Goal: Transaction & Acquisition: Book appointment/travel/reservation

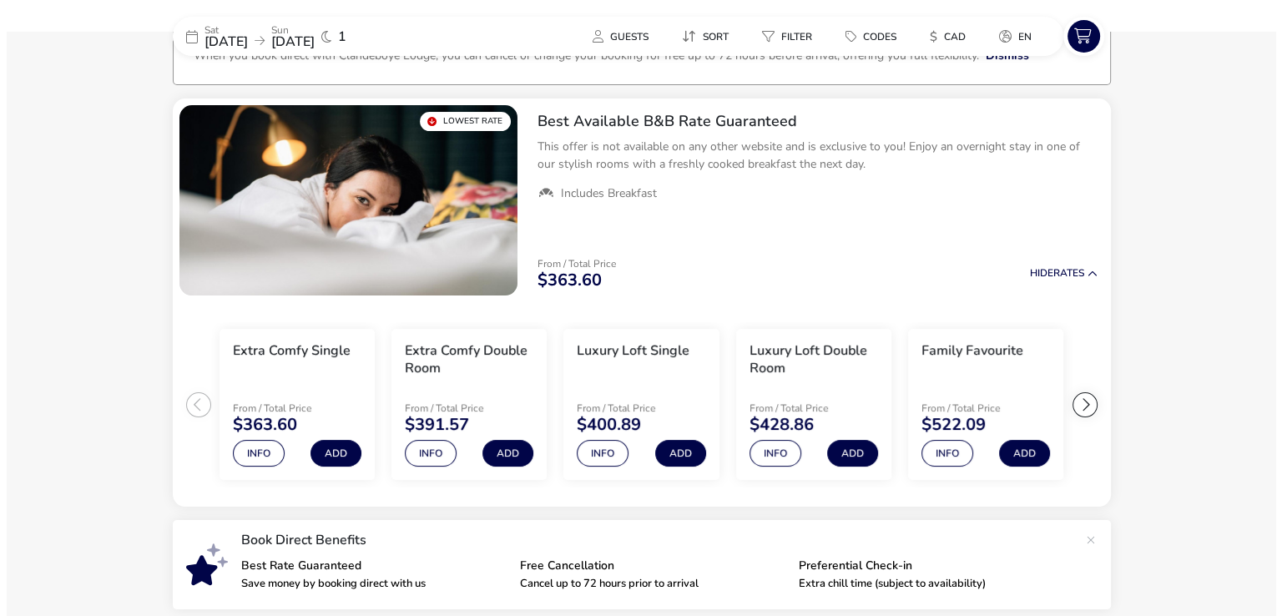
scroll to position [128, 0]
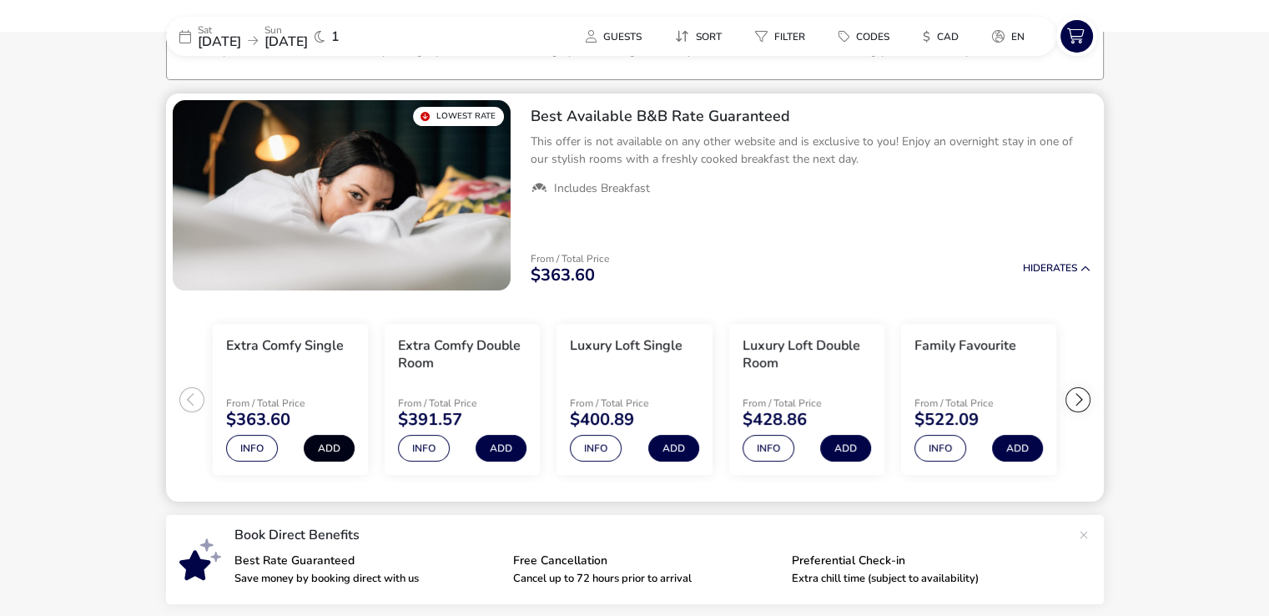
click at [337, 445] on button "Add" at bounding box center [329, 448] width 51 height 27
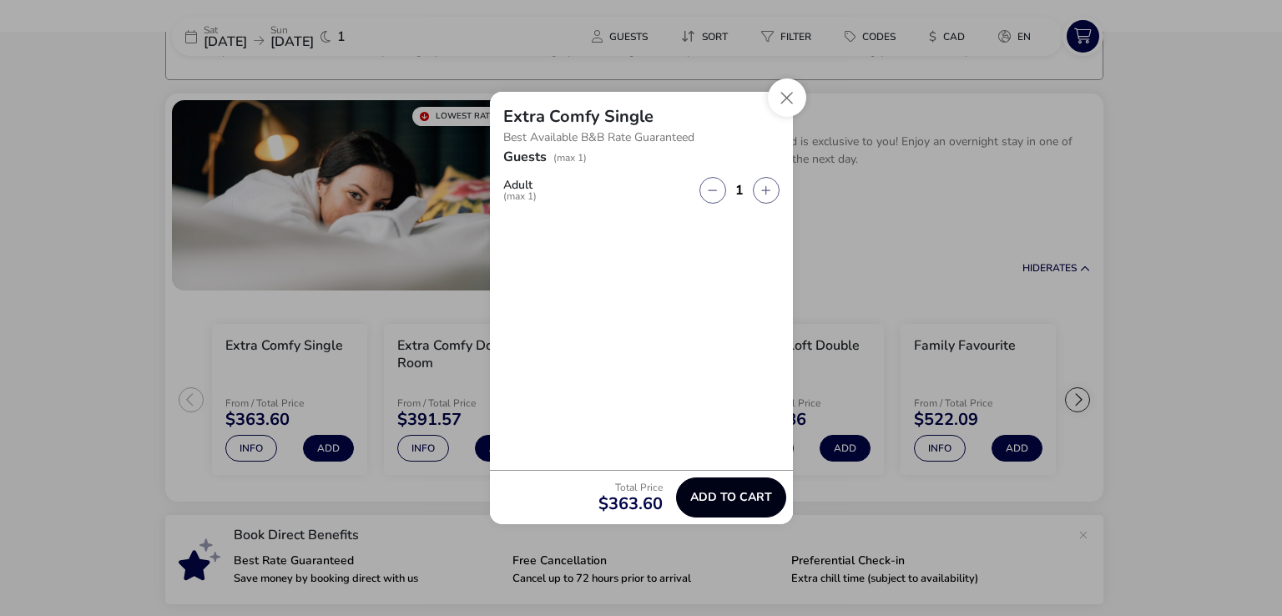
click at [710, 496] on span "Add to cart" at bounding box center [731, 497] width 82 height 13
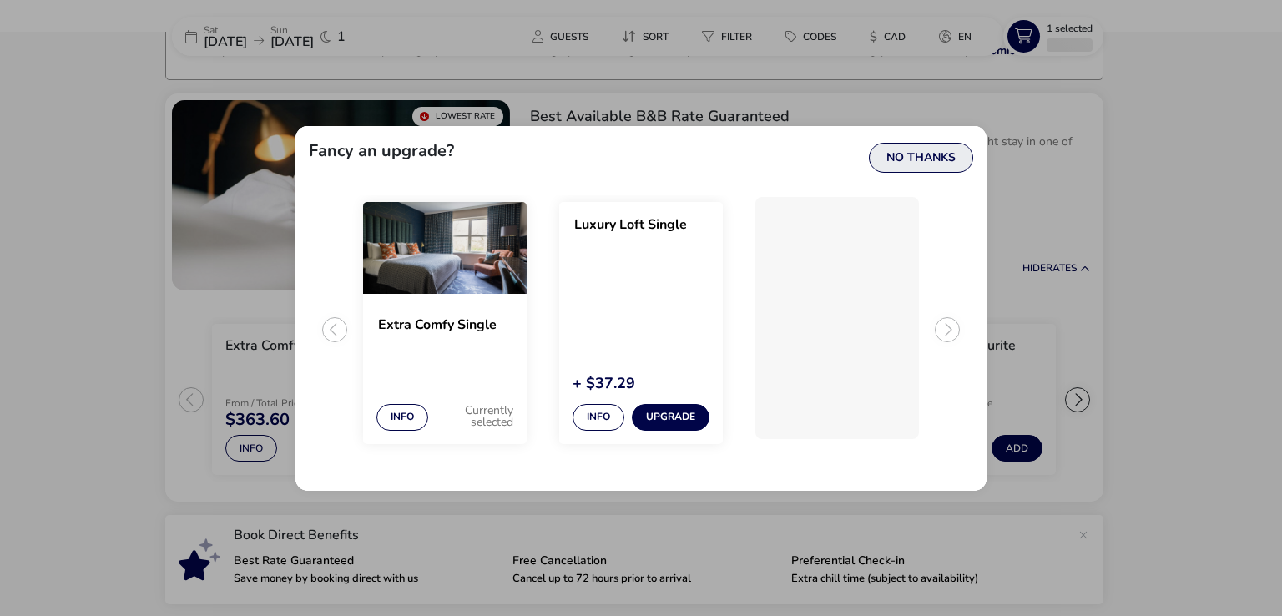
click at [907, 155] on button "No Thanks" at bounding box center [921, 158] width 104 height 30
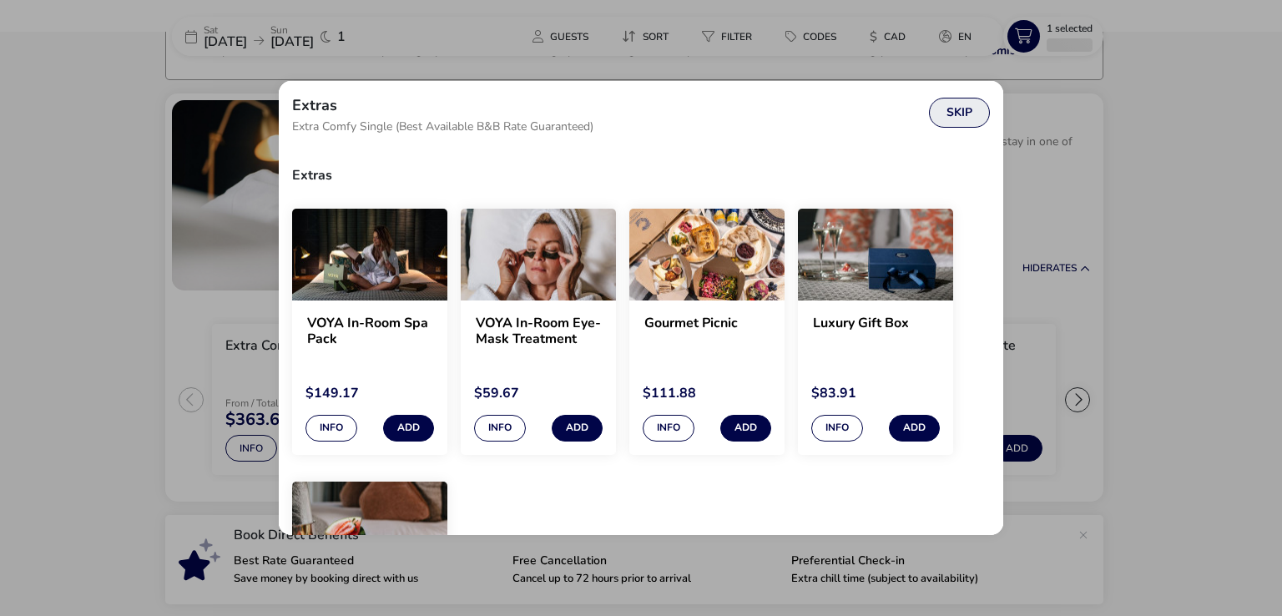
click at [944, 114] on button "Skip" at bounding box center [959, 113] width 61 height 30
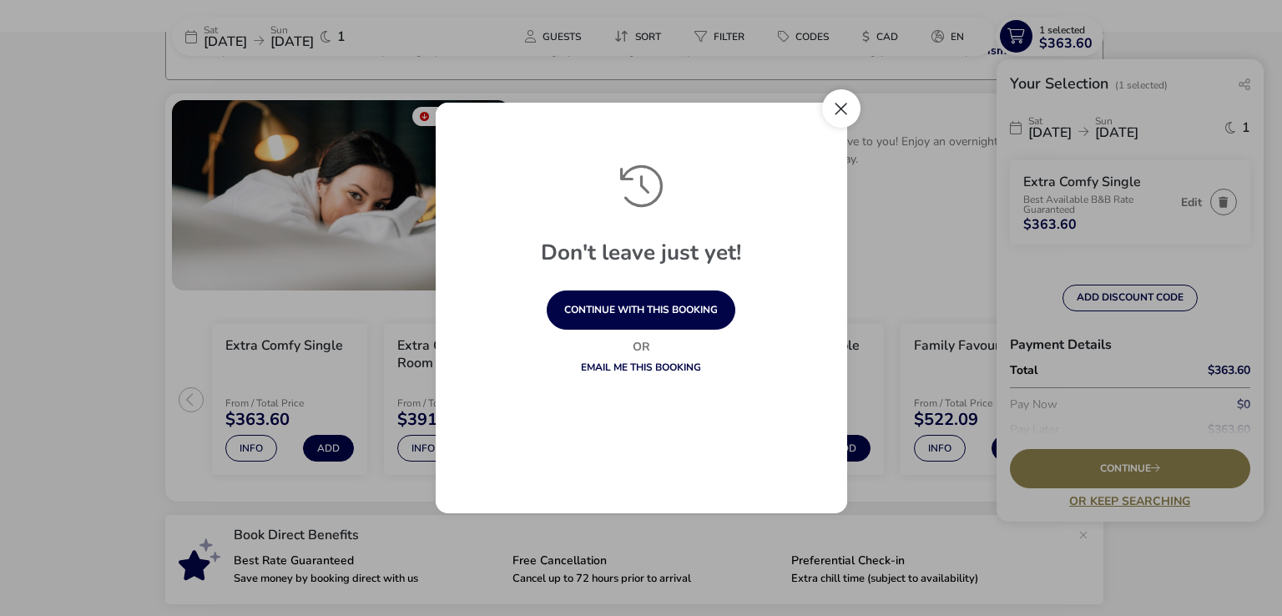
click at [842, 104] on button "Close" at bounding box center [841, 108] width 38 height 38
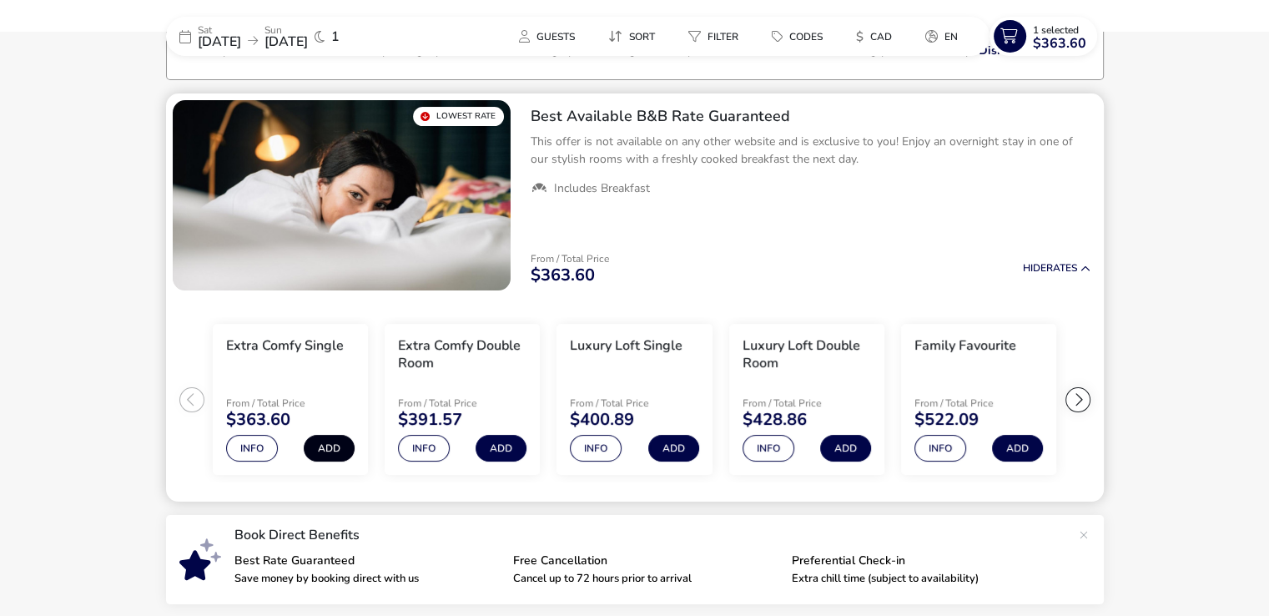
click at [331, 447] on button "Add" at bounding box center [329, 448] width 51 height 27
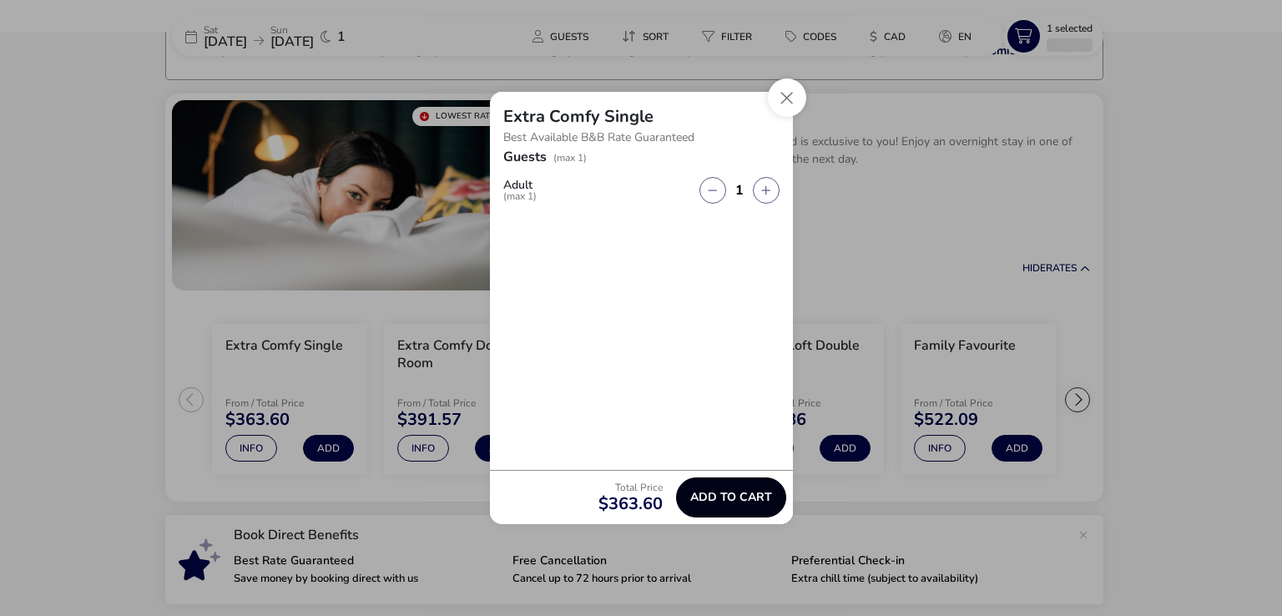
click at [695, 492] on span "Add to cart" at bounding box center [731, 497] width 82 height 13
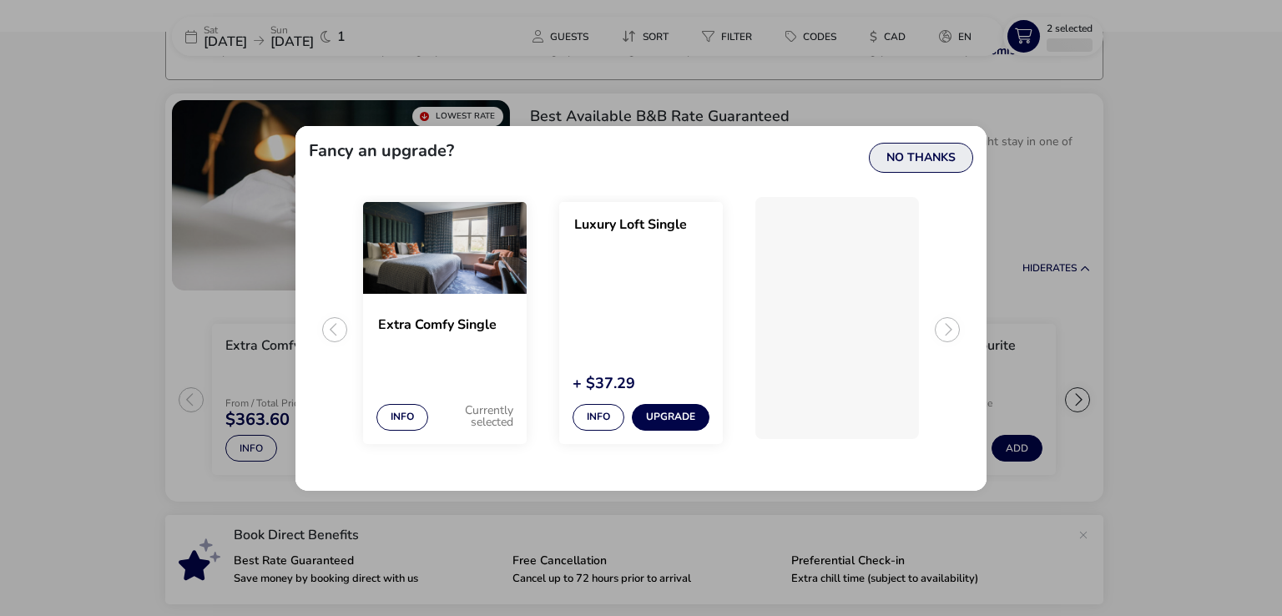
click at [908, 159] on button "No Thanks" at bounding box center [921, 158] width 104 height 30
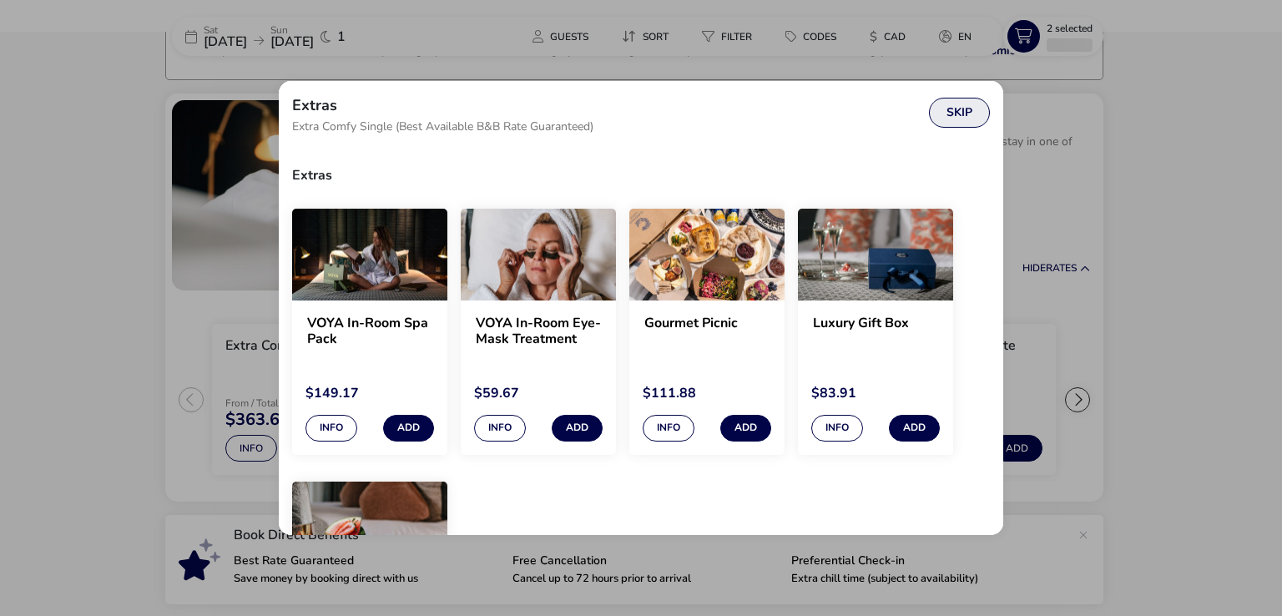
click at [948, 111] on button "Skip" at bounding box center [959, 113] width 61 height 30
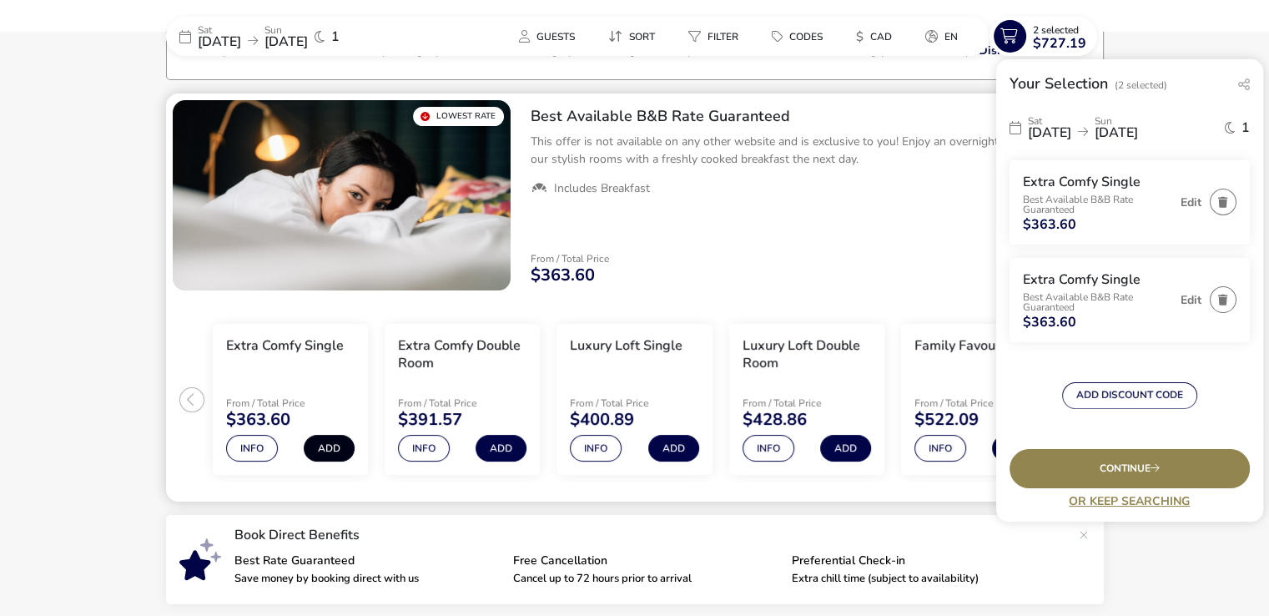
click at [324, 446] on button "Add" at bounding box center [329, 448] width 51 height 27
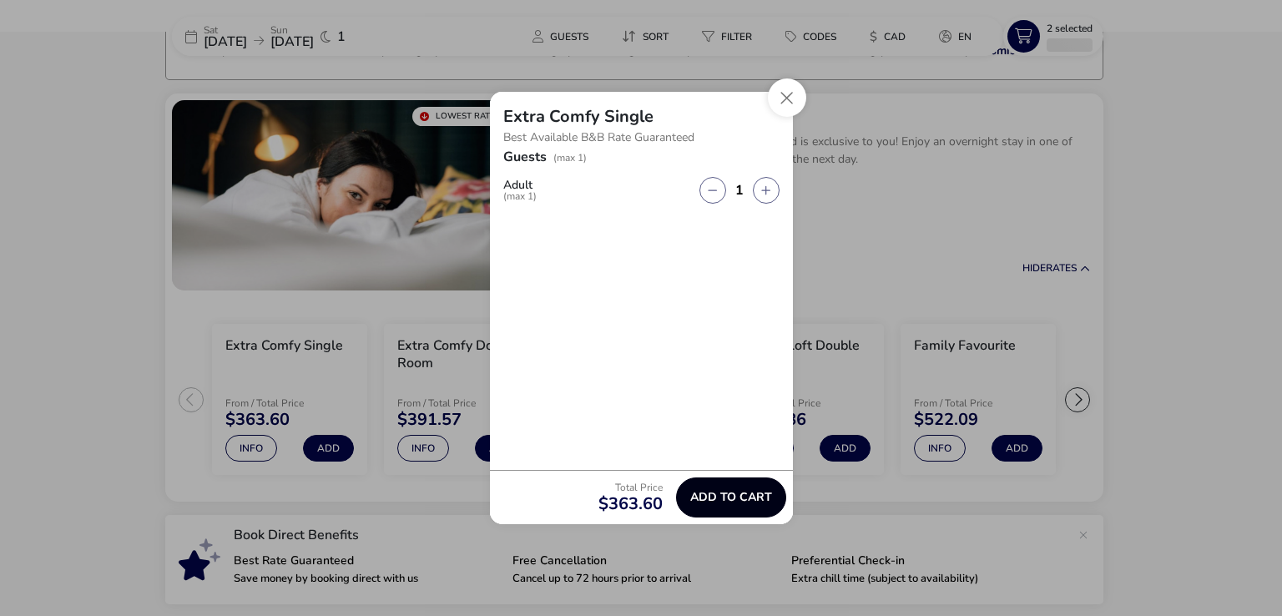
click at [713, 491] on span "Add to cart" at bounding box center [731, 497] width 82 height 13
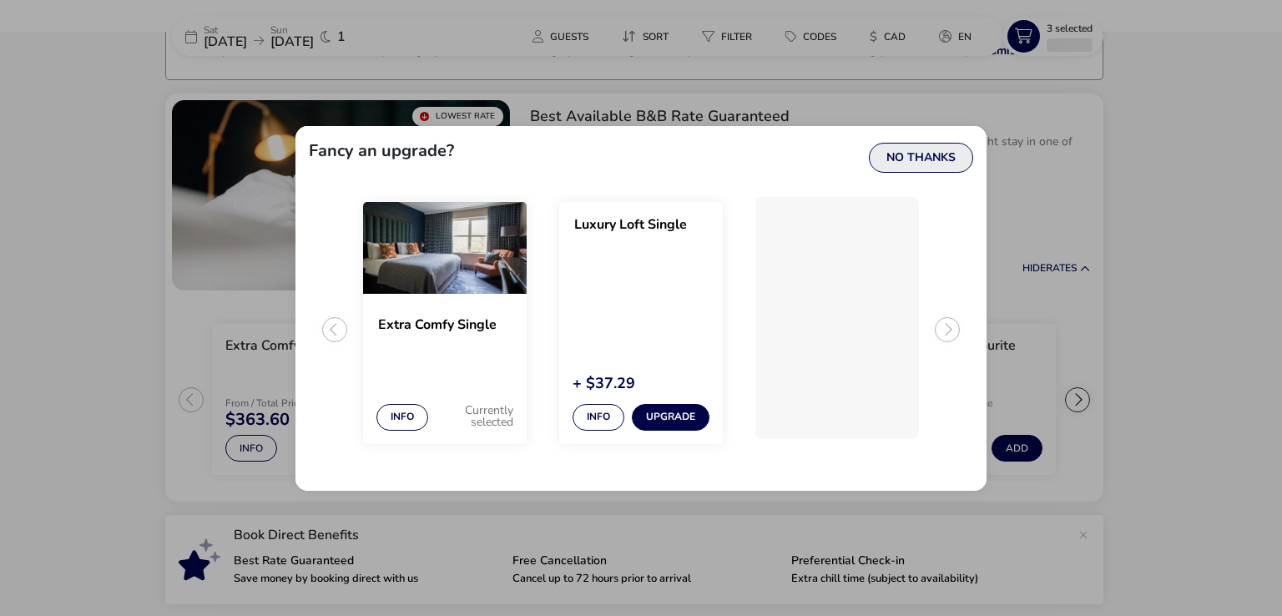
click at [914, 155] on button "No Thanks" at bounding box center [921, 158] width 104 height 30
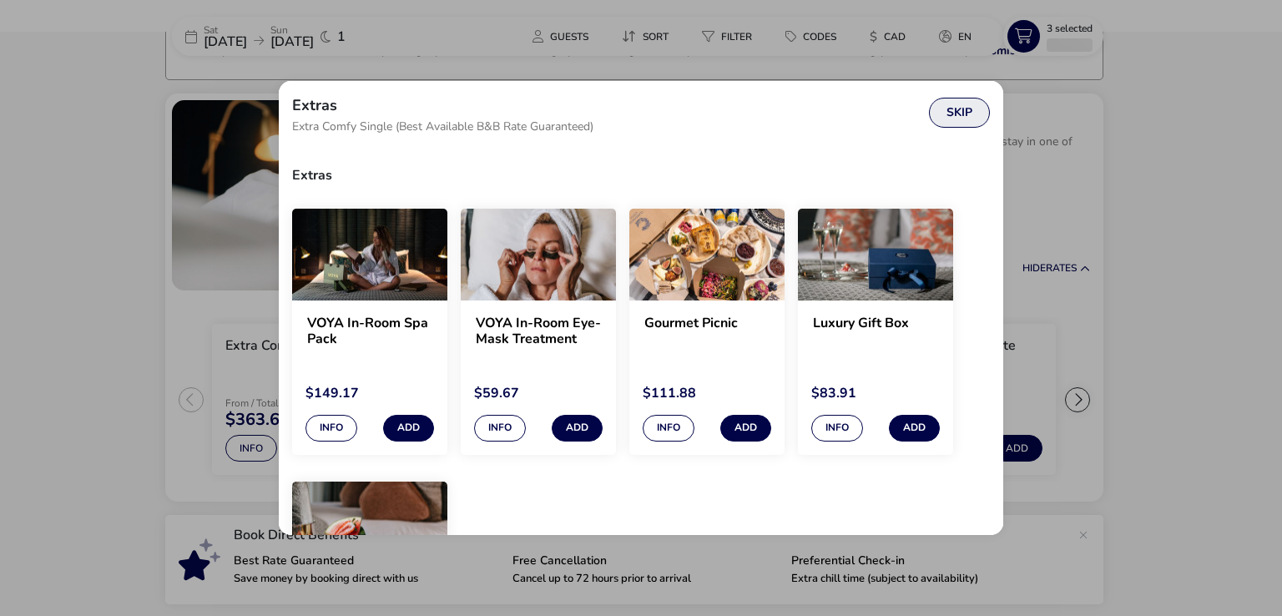
click at [965, 111] on button "Skip" at bounding box center [959, 113] width 61 height 30
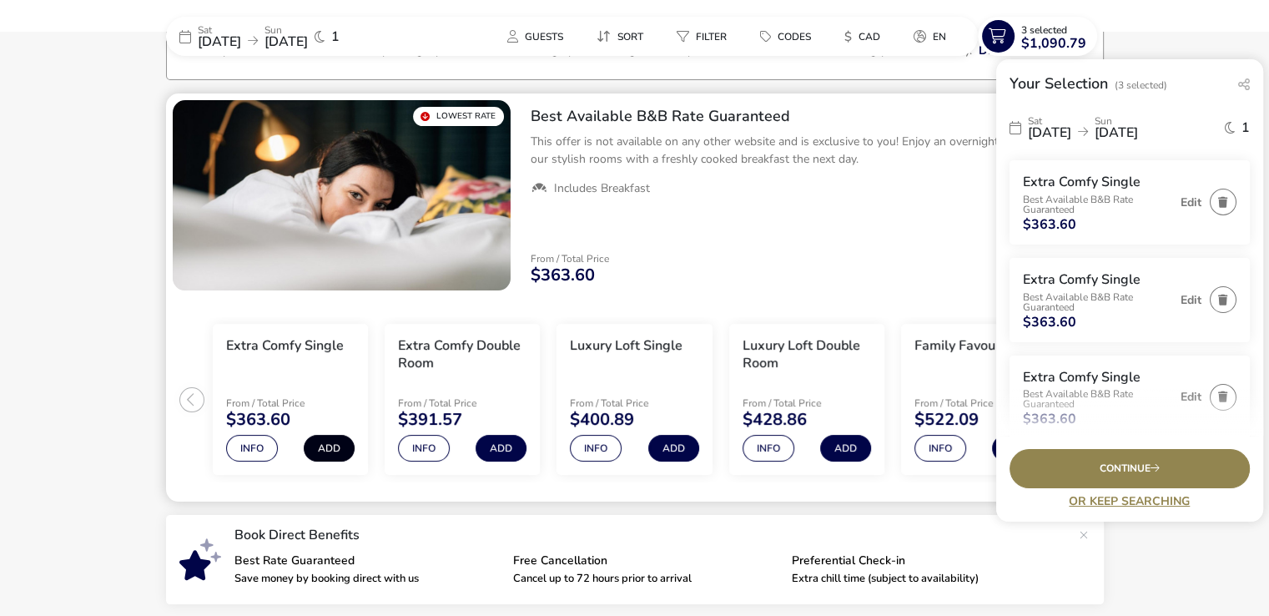
click at [330, 449] on button "Add" at bounding box center [329, 448] width 51 height 27
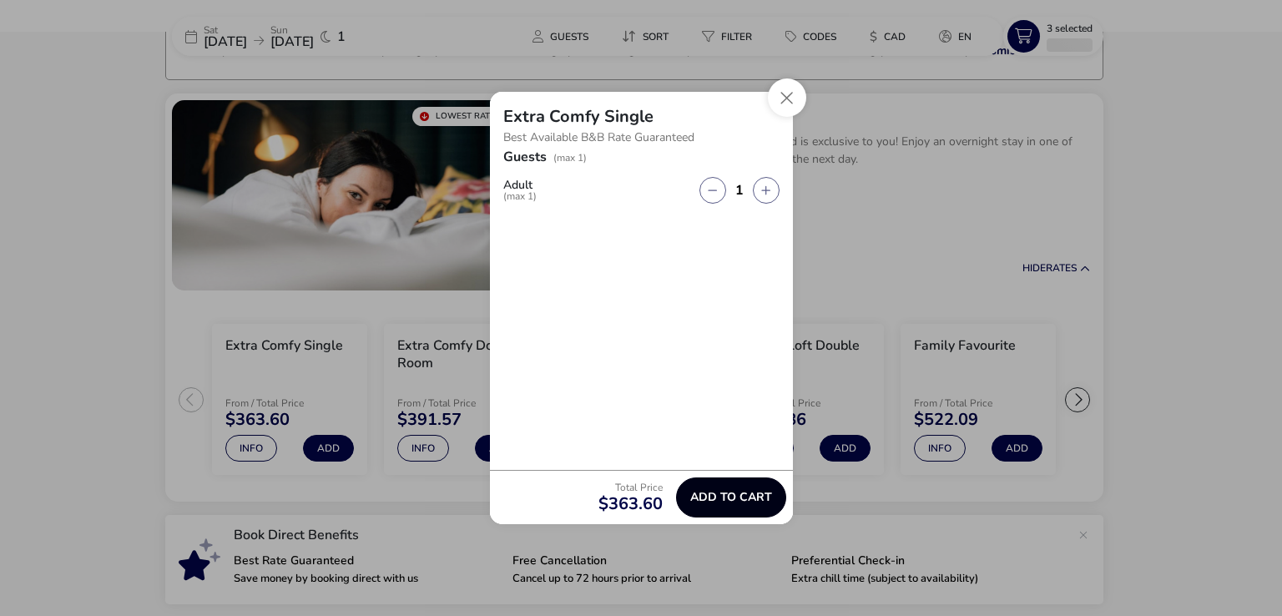
click at [721, 495] on span "Add to cart" at bounding box center [731, 497] width 82 height 13
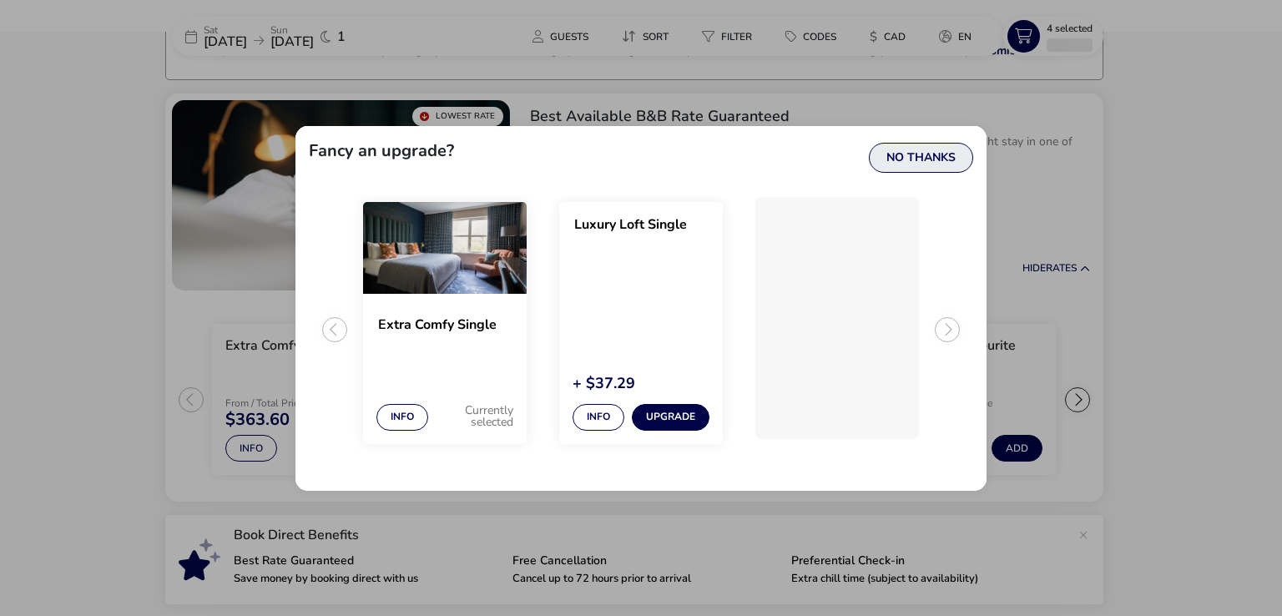
click at [917, 154] on button "No Thanks" at bounding box center [921, 158] width 104 height 30
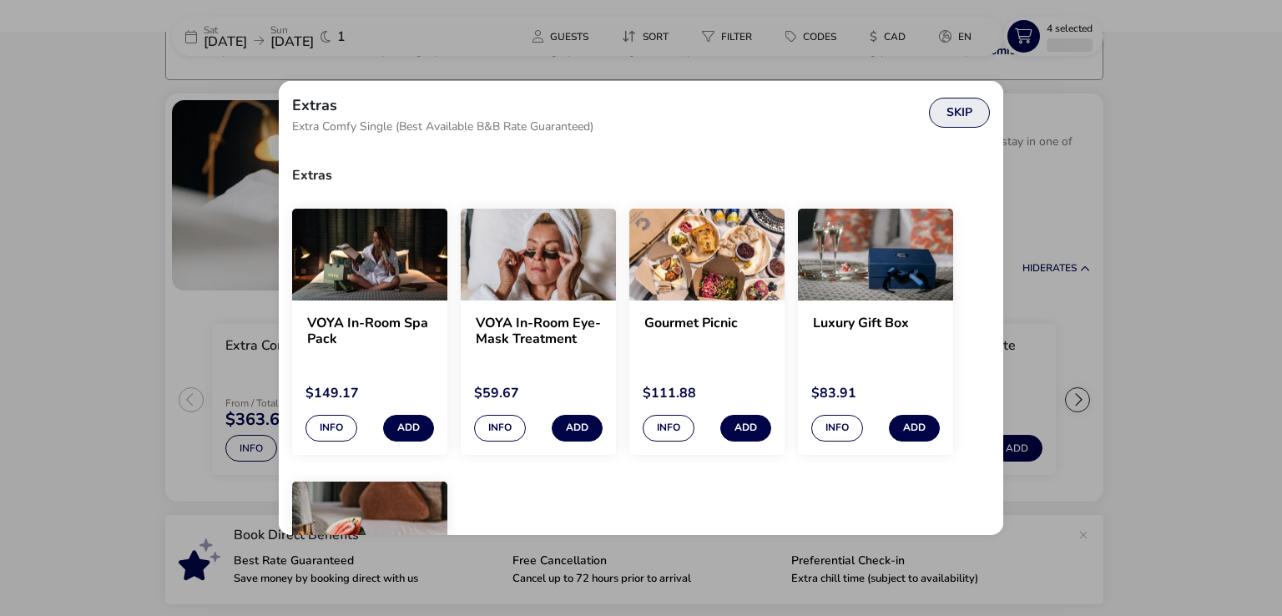
click at [958, 111] on button "Skip" at bounding box center [959, 113] width 61 height 30
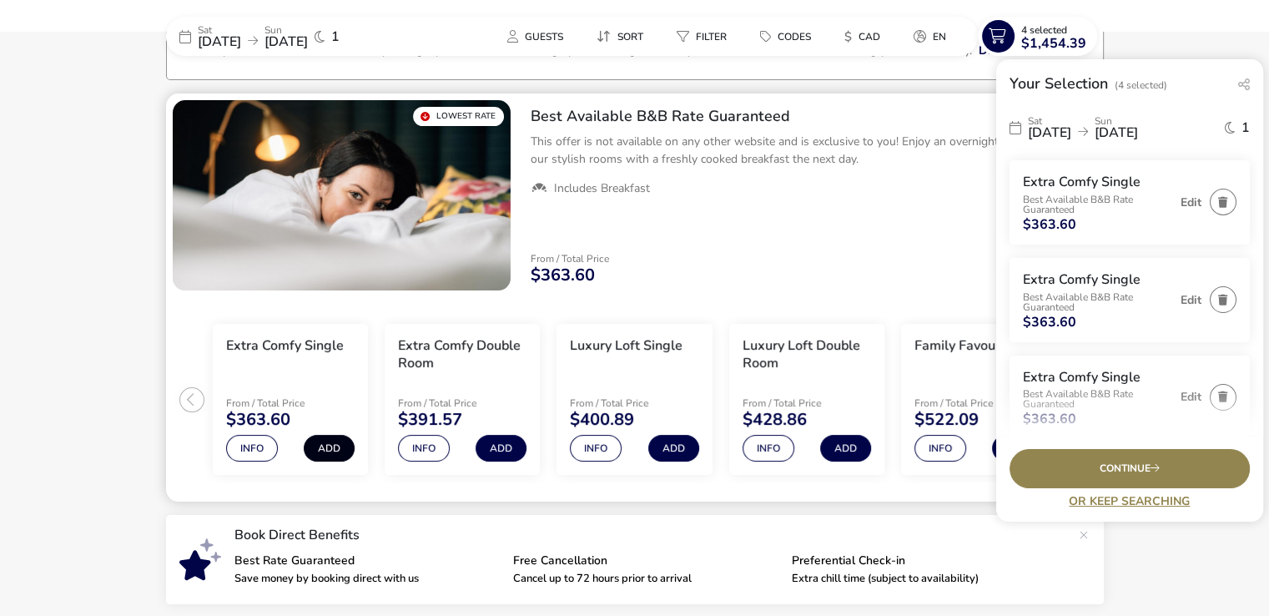
click at [327, 452] on button "Add" at bounding box center [329, 448] width 51 height 27
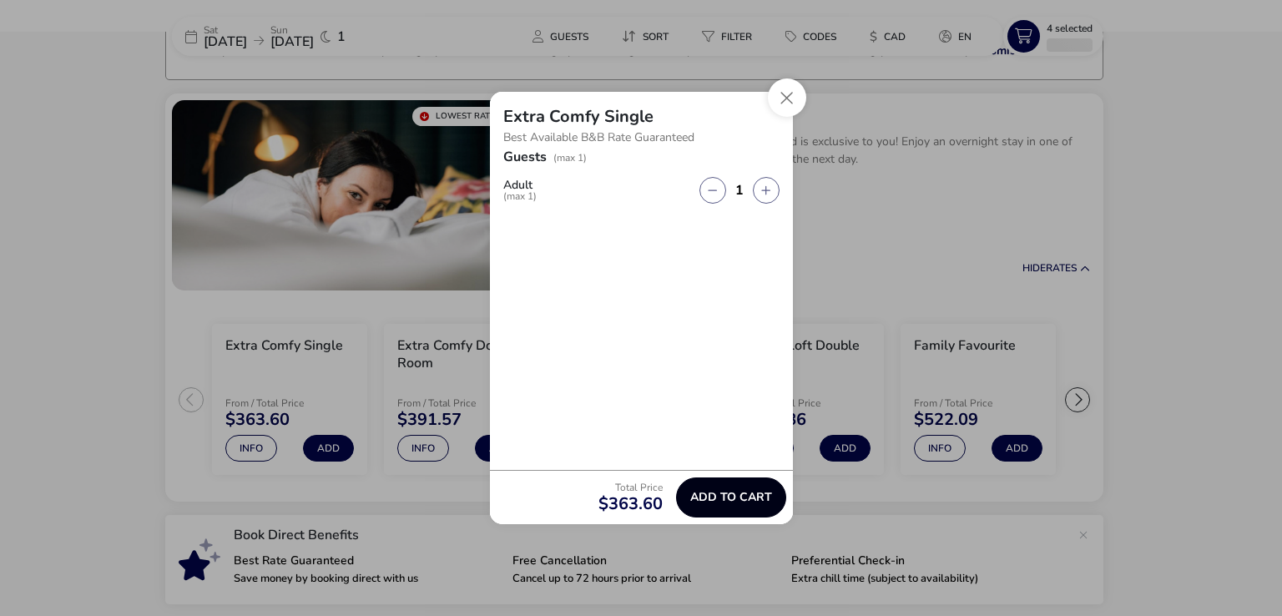
click at [713, 488] on button "Add to cart" at bounding box center [731, 497] width 110 height 40
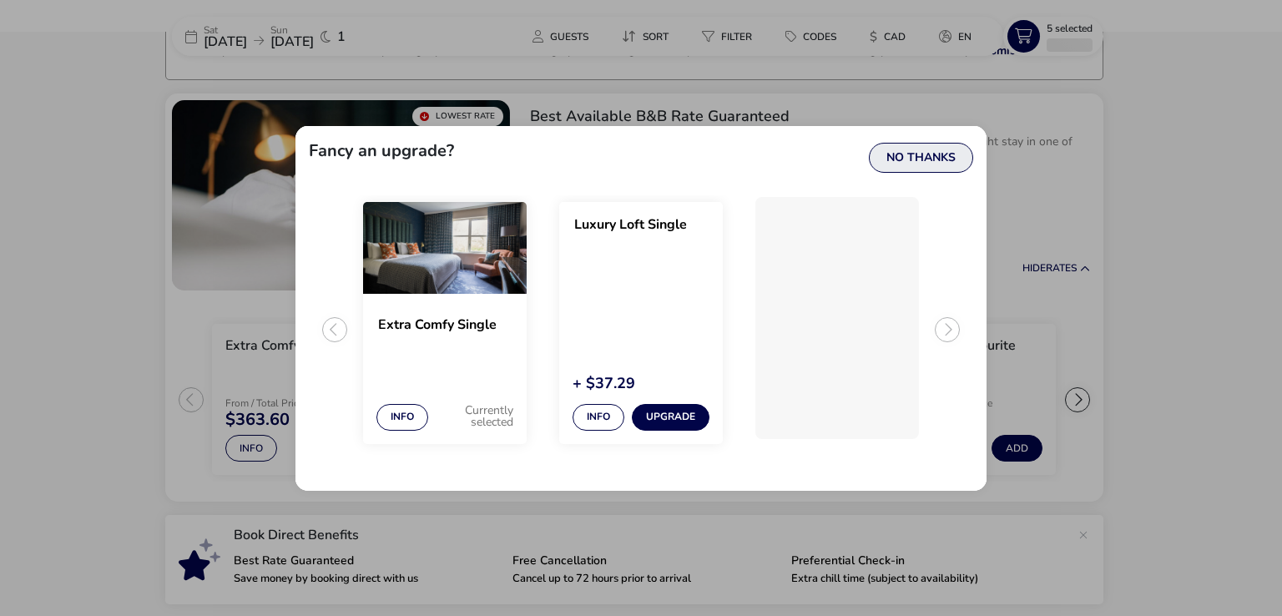
click at [928, 154] on button "No Thanks" at bounding box center [921, 158] width 104 height 30
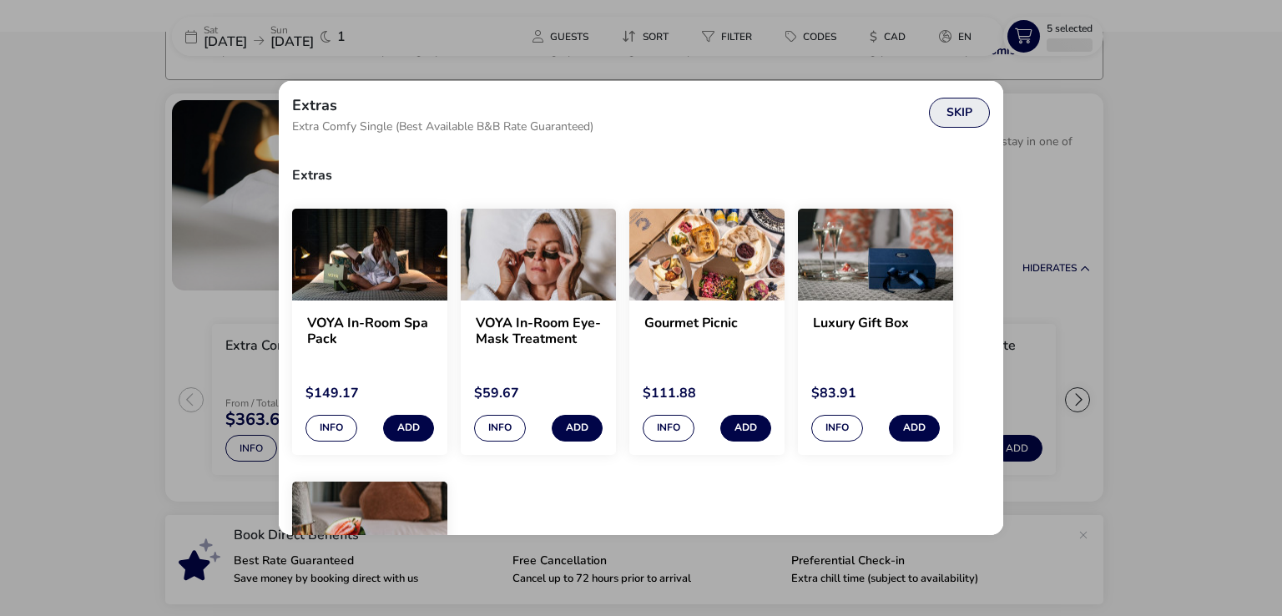
click at [948, 111] on button "Skip" at bounding box center [959, 113] width 61 height 30
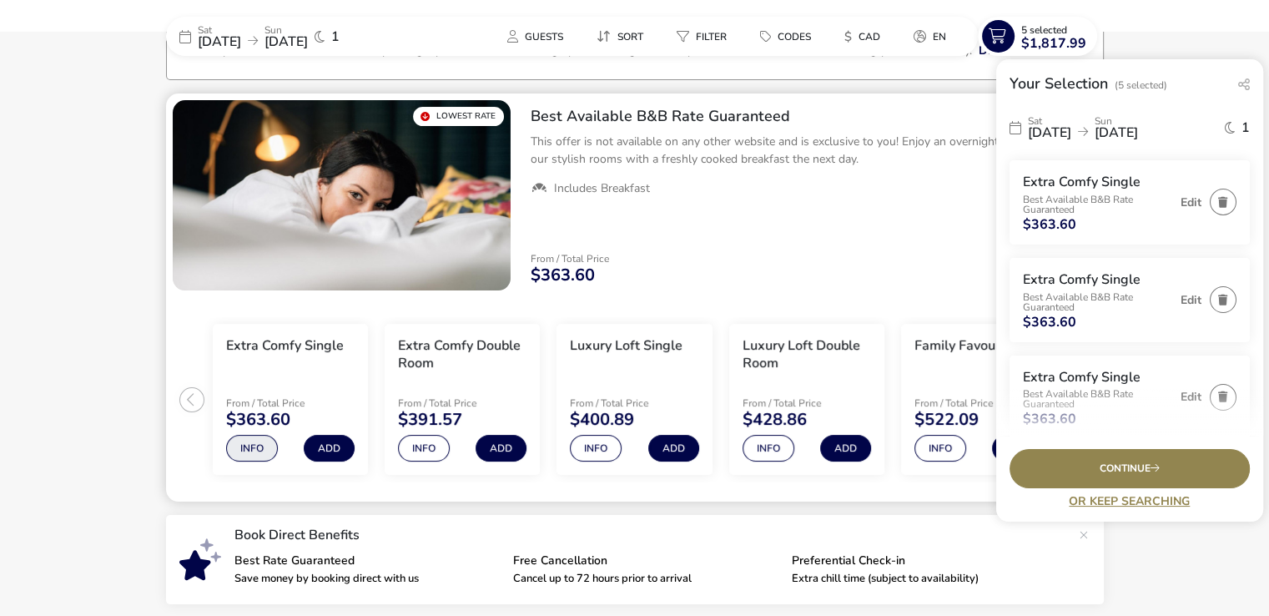
click at [246, 440] on button "Info" at bounding box center [252, 448] width 52 height 27
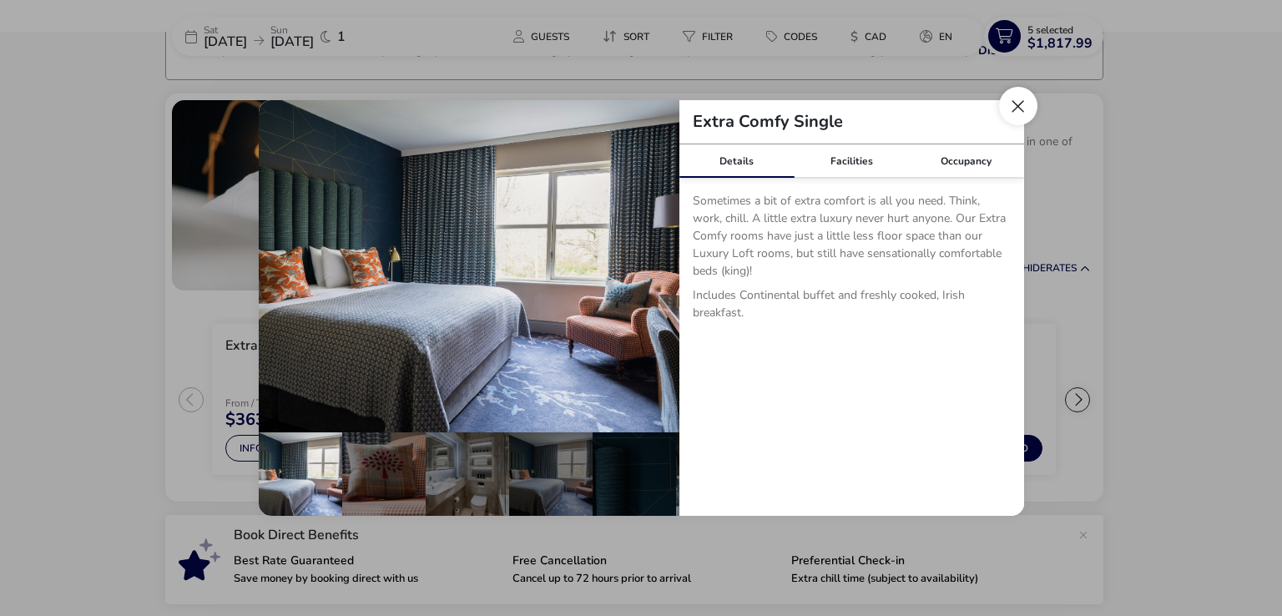
click at [1013, 113] on button "Close dialog" at bounding box center [1018, 106] width 38 height 38
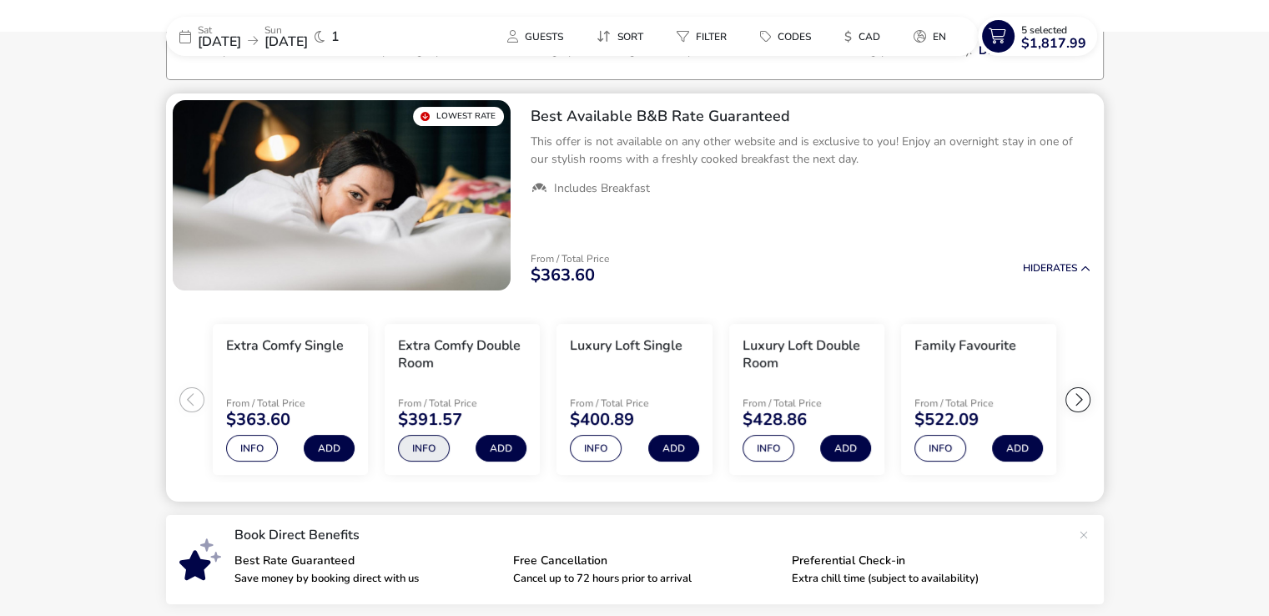
click at [423, 448] on button "Info" at bounding box center [424, 448] width 52 height 27
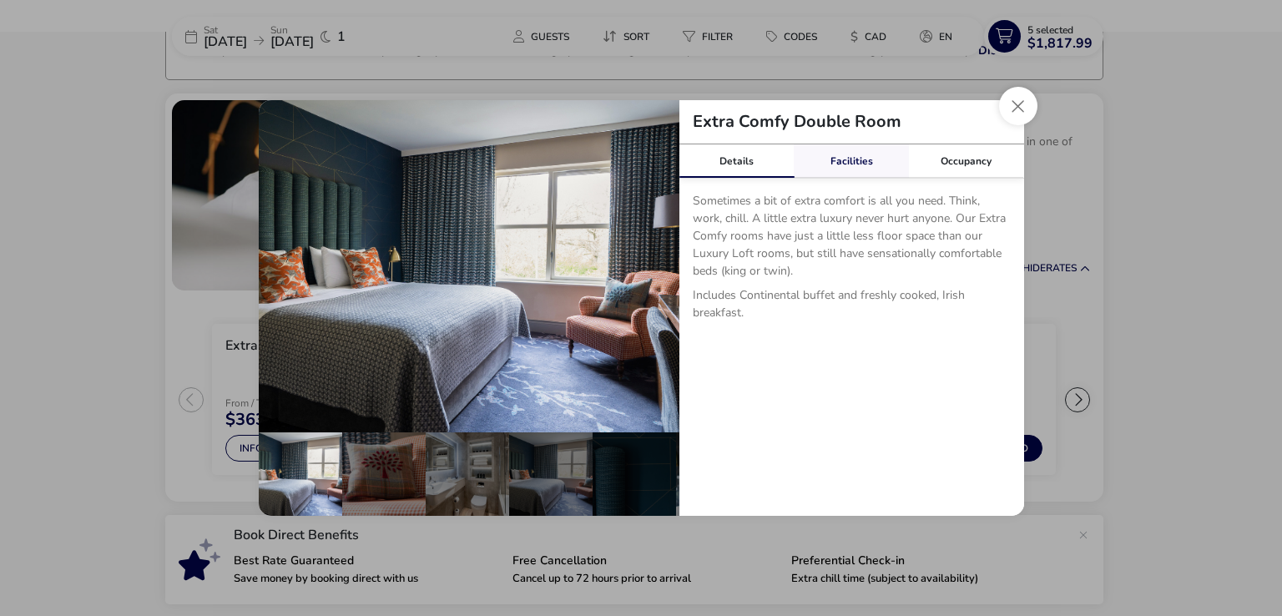
click at [865, 164] on link "Facilities" at bounding box center [851, 160] width 115 height 33
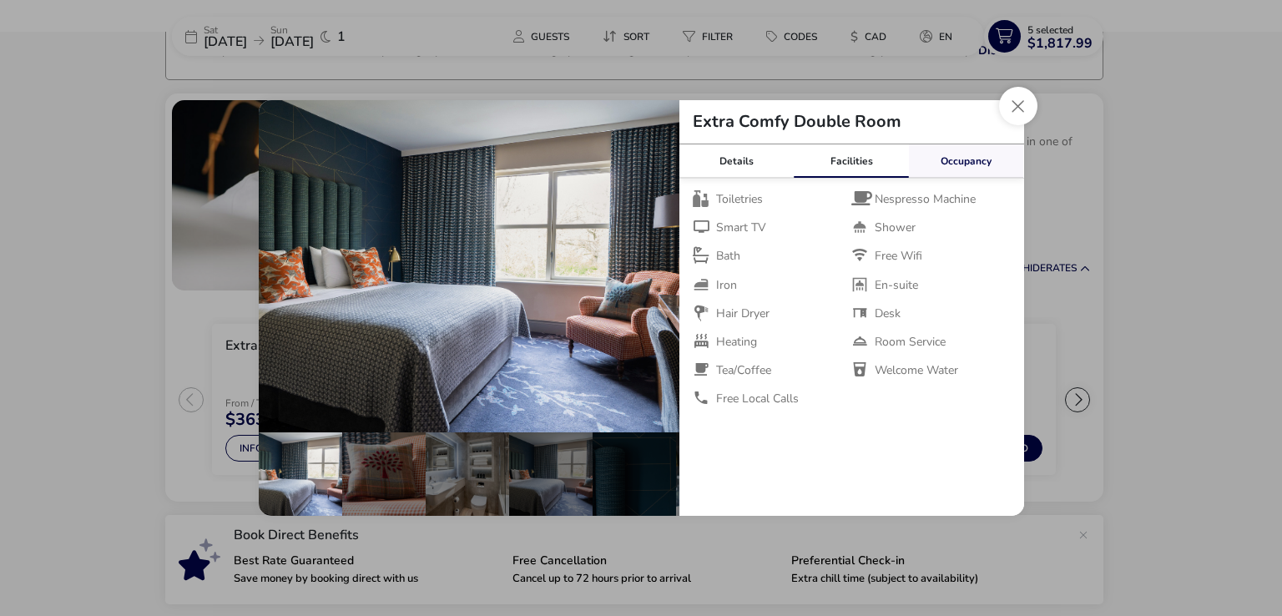
click at [958, 159] on link "Occupancy" at bounding box center [966, 160] width 115 height 33
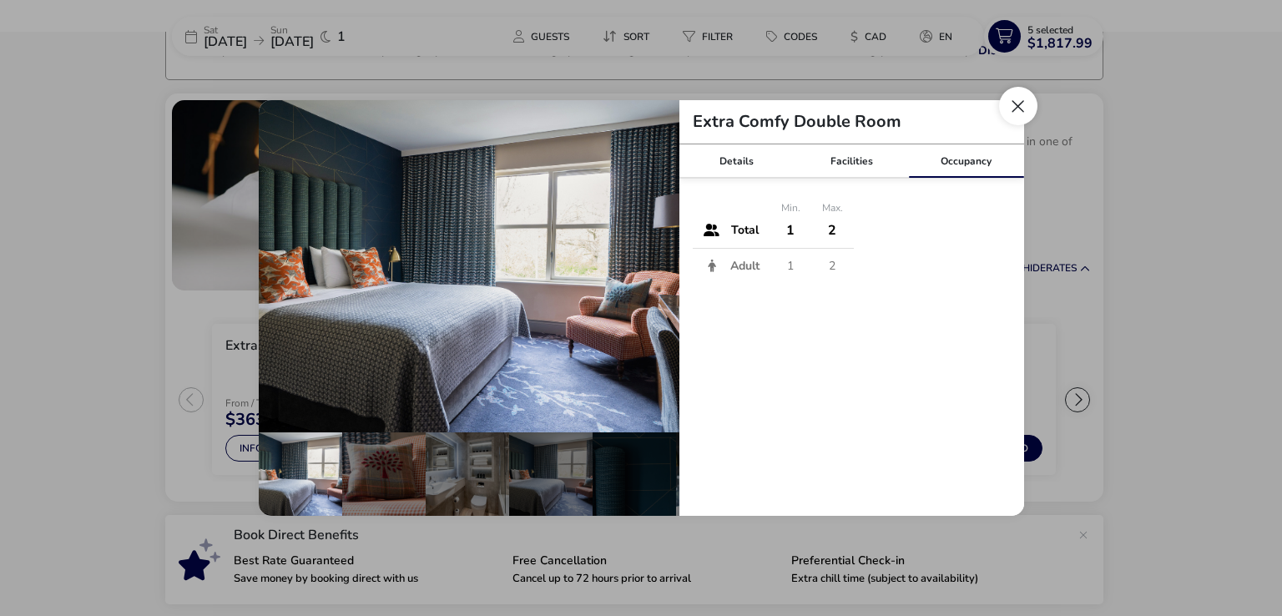
click at [1021, 108] on button "Close dialog" at bounding box center [1018, 106] width 38 height 38
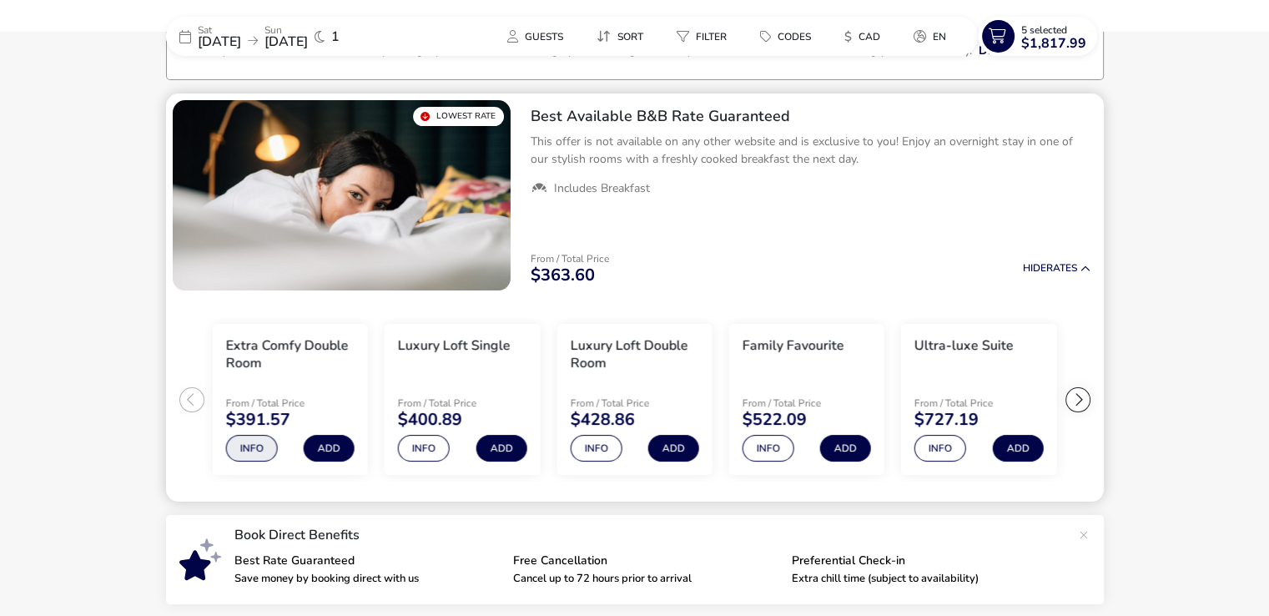
click at [243, 441] on button "Info" at bounding box center [251, 448] width 52 height 27
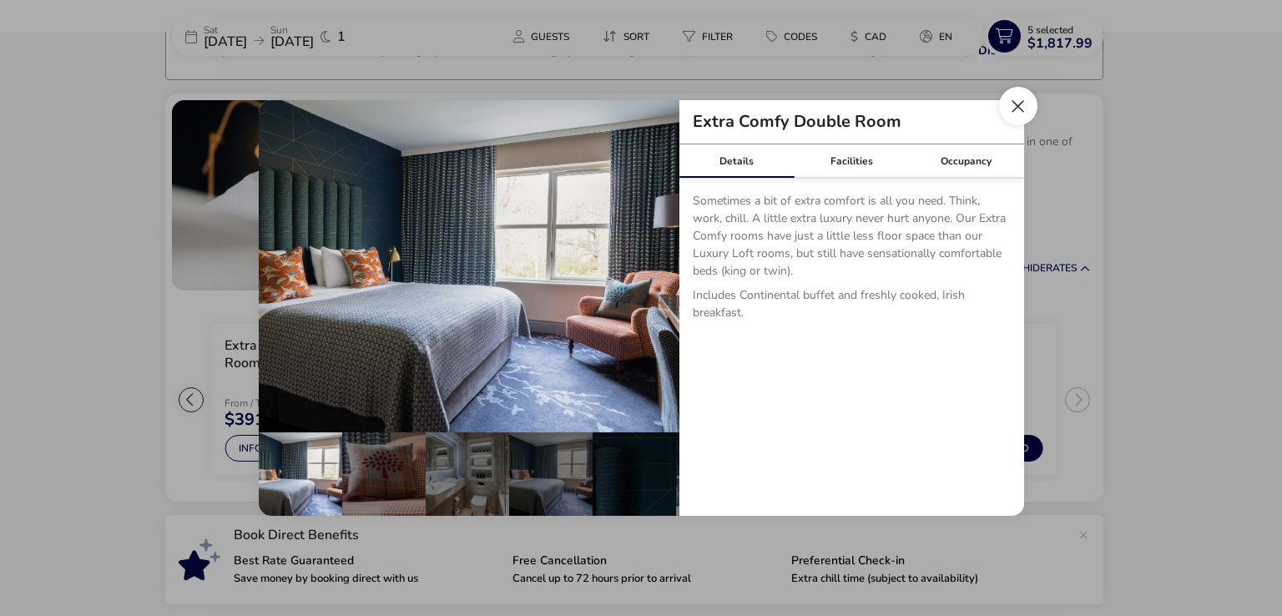
click at [1016, 110] on button "Close dialog" at bounding box center [1018, 106] width 38 height 38
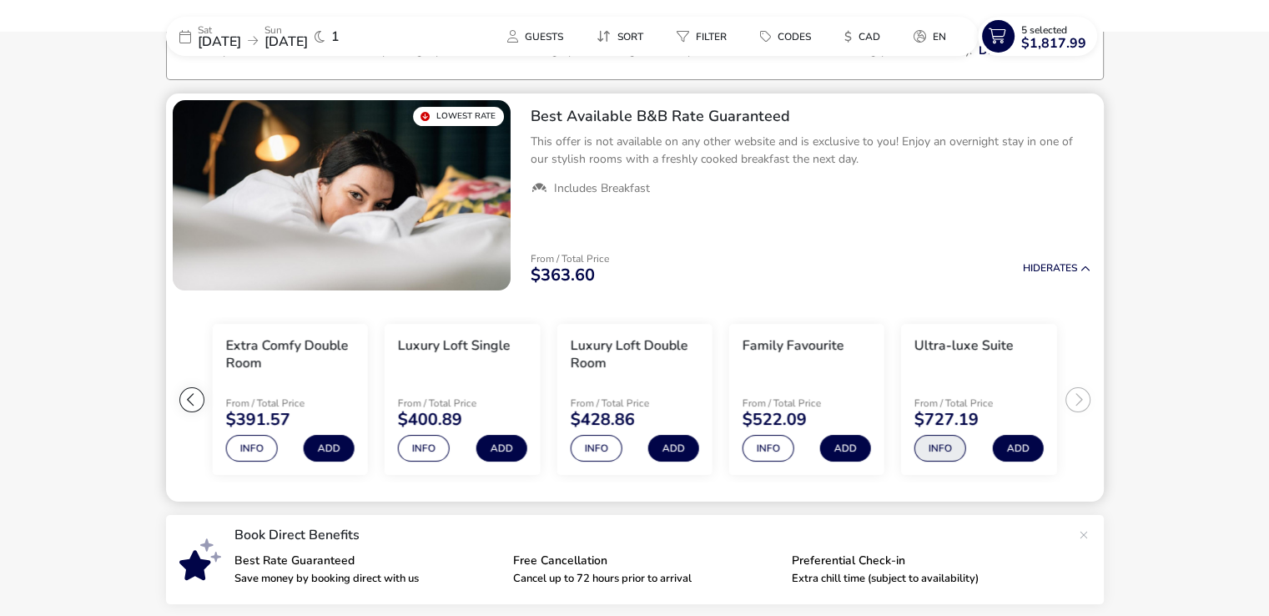
click at [938, 452] on button "Info" at bounding box center [941, 448] width 52 height 27
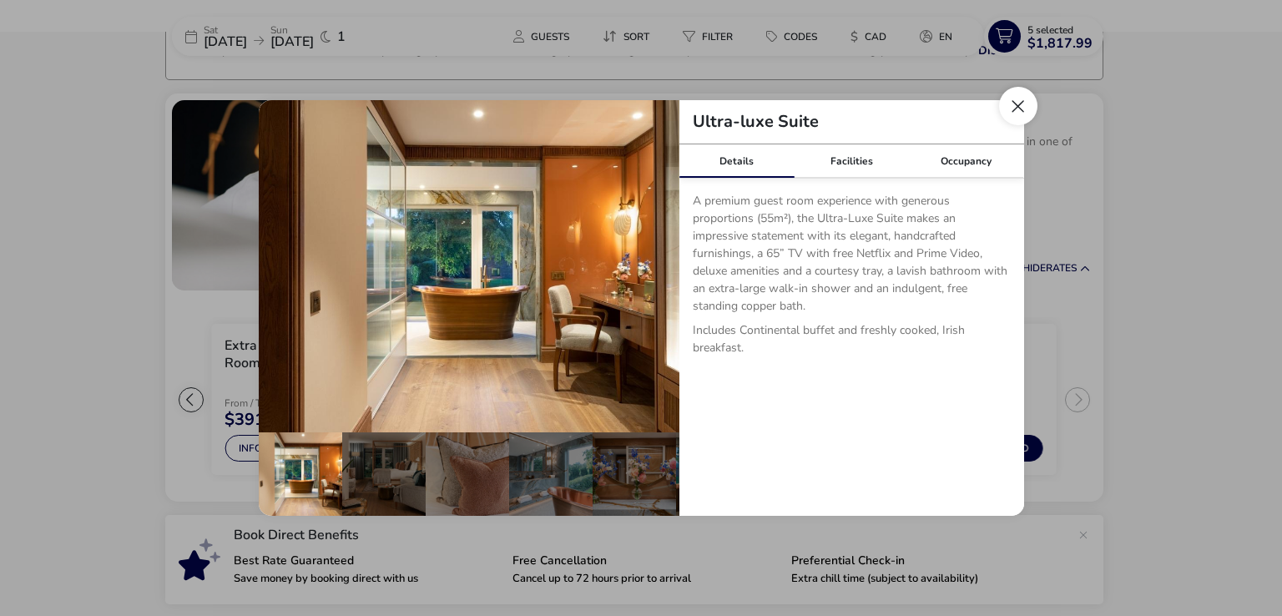
click at [1015, 104] on button "Close dialog" at bounding box center [1018, 106] width 38 height 38
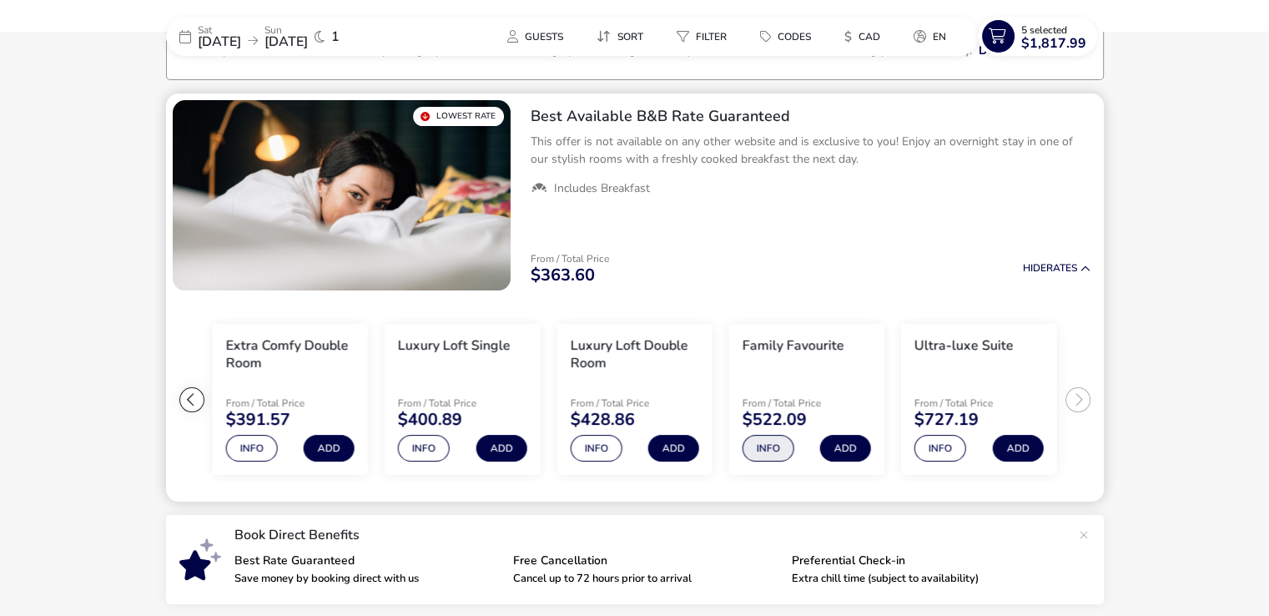
click at [768, 451] on button "Info" at bounding box center [769, 448] width 52 height 27
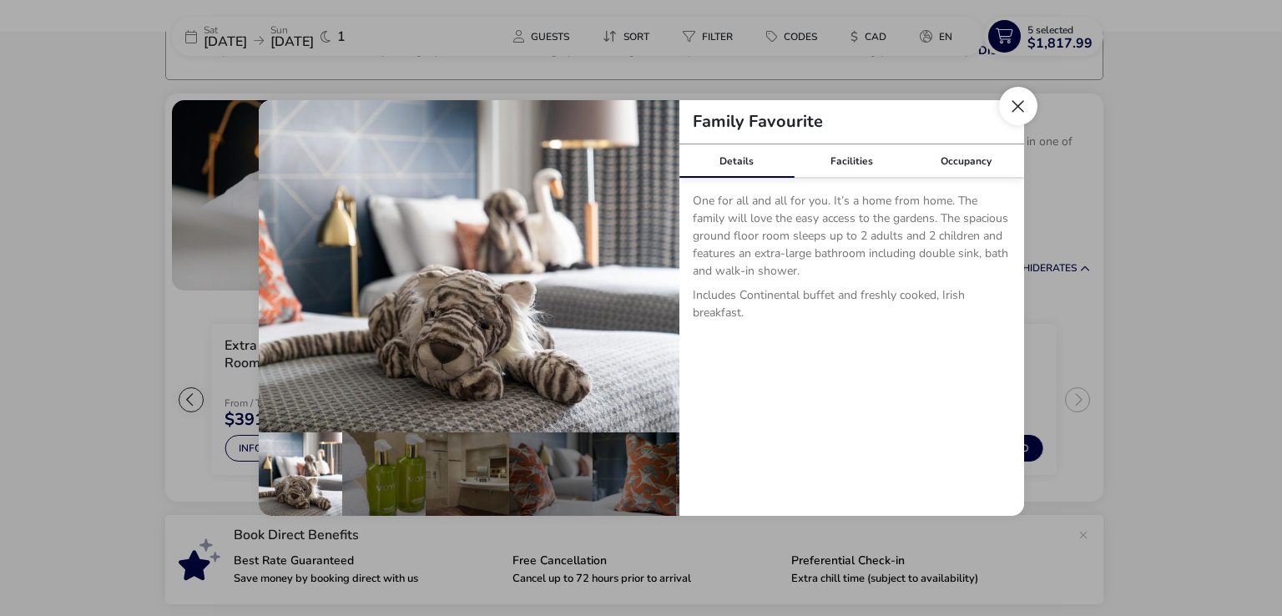
click at [1017, 111] on button "Close dialog" at bounding box center [1018, 106] width 38 height 38
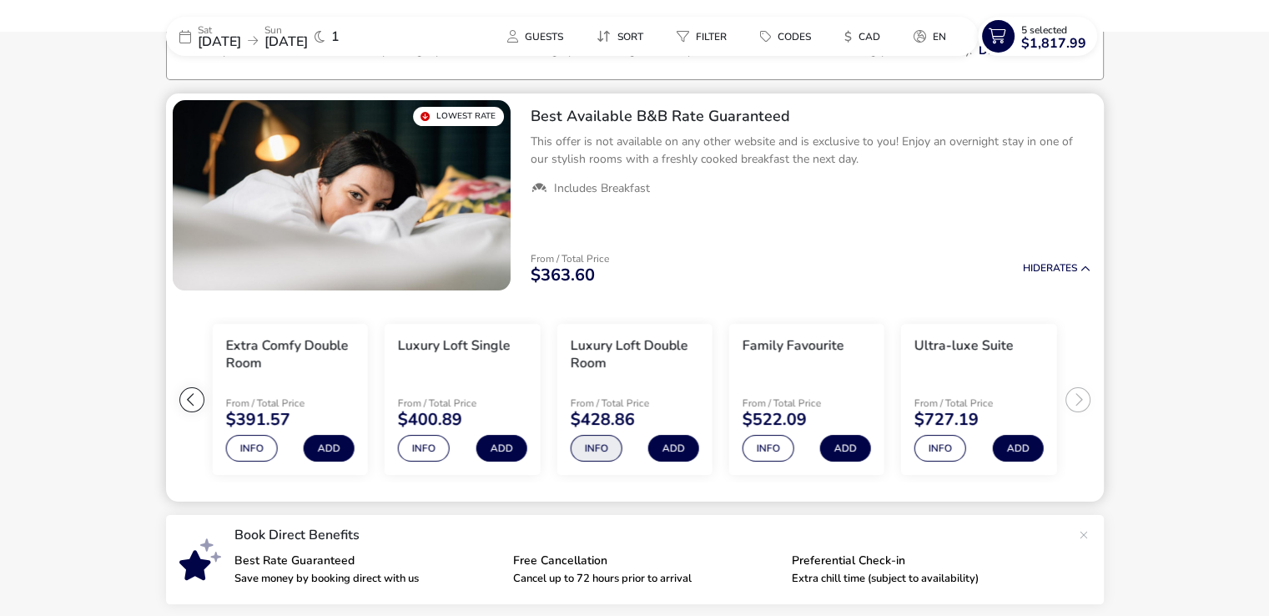
click at [595, 447] on button "Info" at bounding box center [596, 448] width 52 height 27
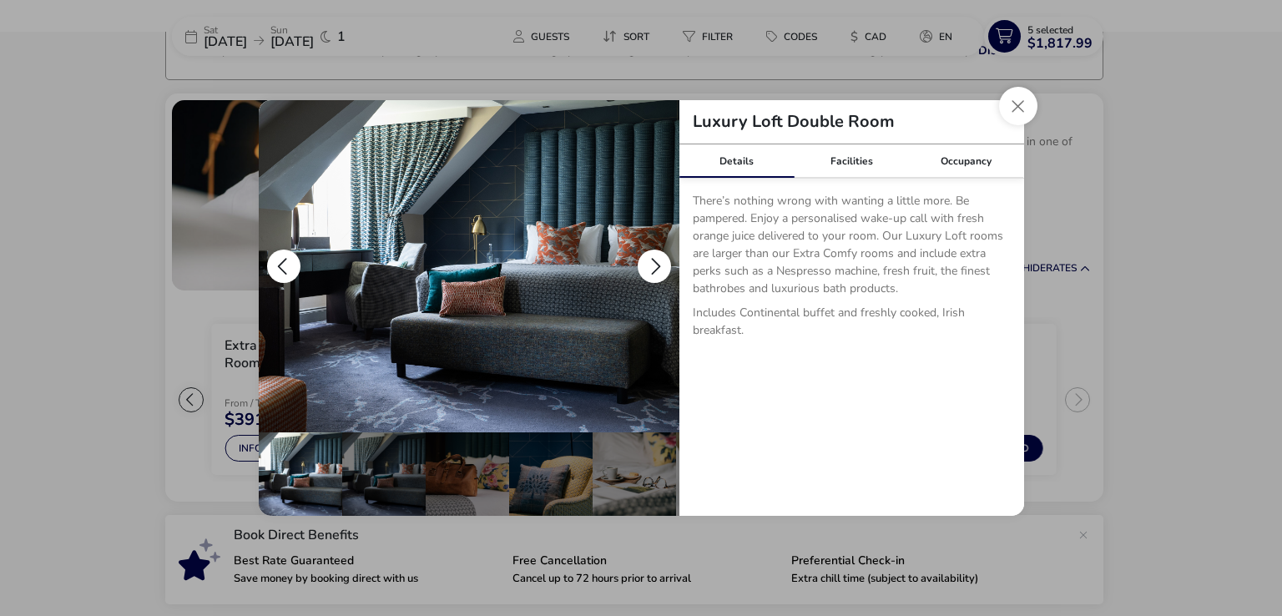
click at [572, 319] on img "details" at bounding box center [469, 266] width 421 height 332
click at [648, 258] on button "details" at bounding box center [653, 265] width 33 height 33
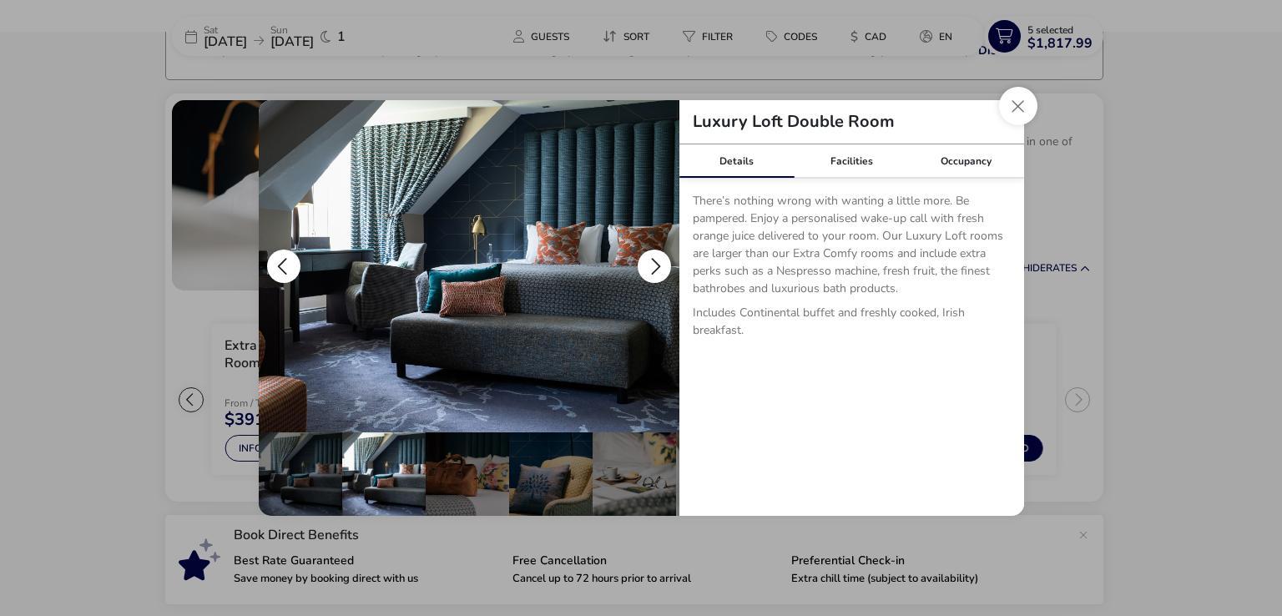
click at [648, 258] on button "details" at bounding box center [653, 265] width 33 height 33
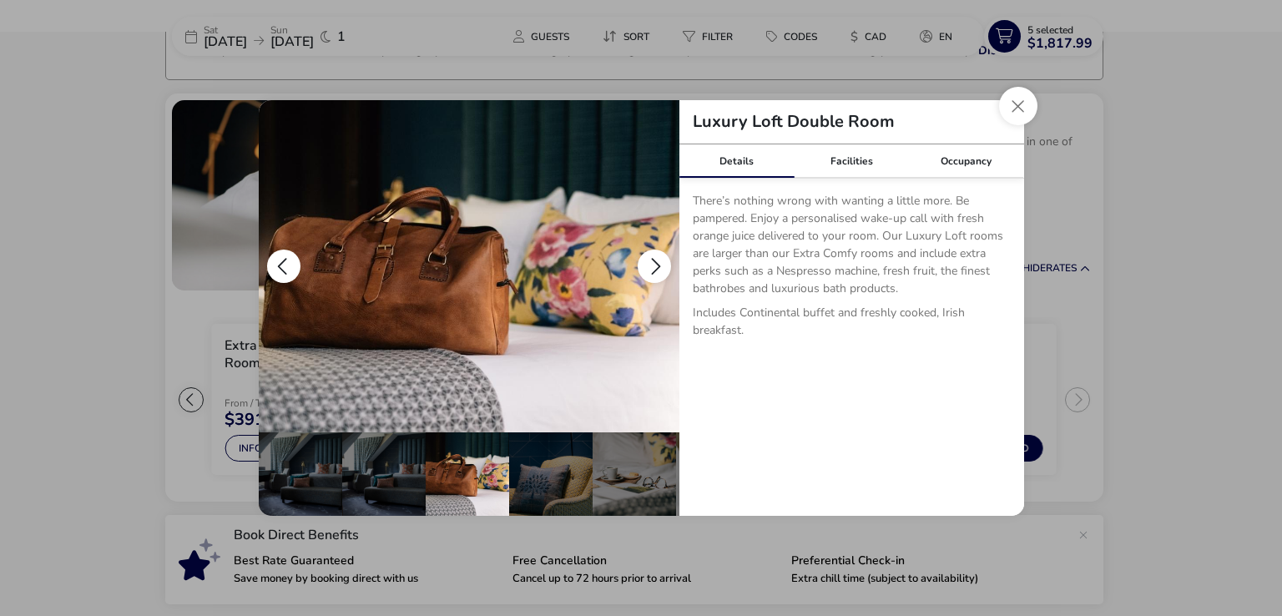
scroll to position [0, 83]
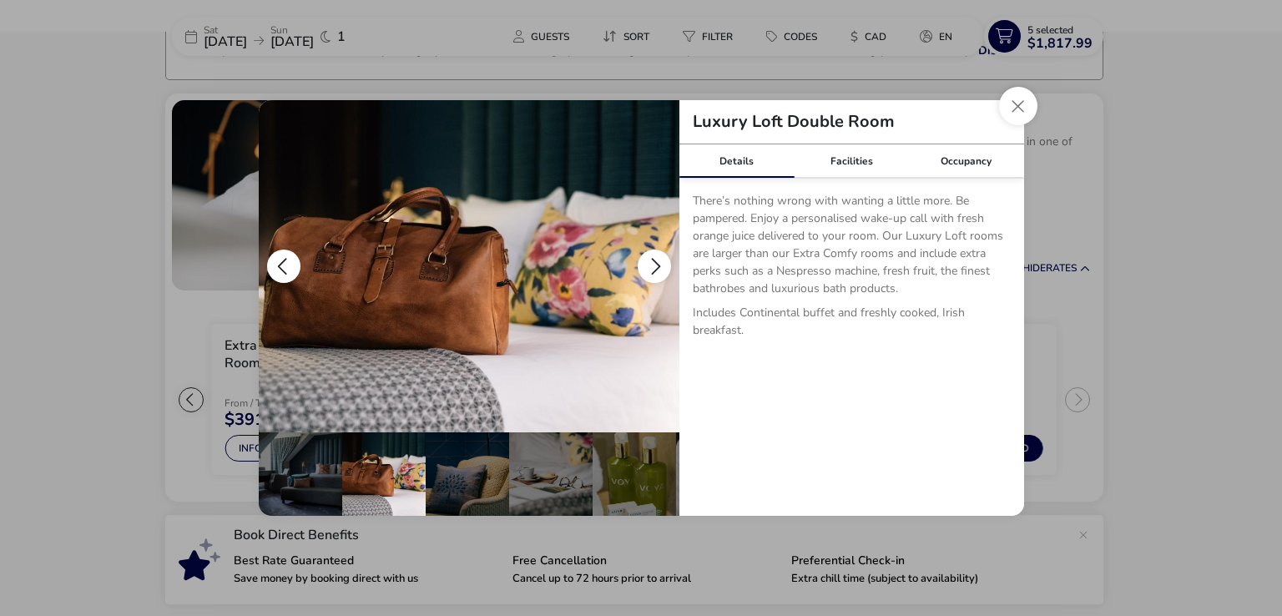
click at [648, 258] on button "details" at bounding box center [653, 265] width 33 height 33
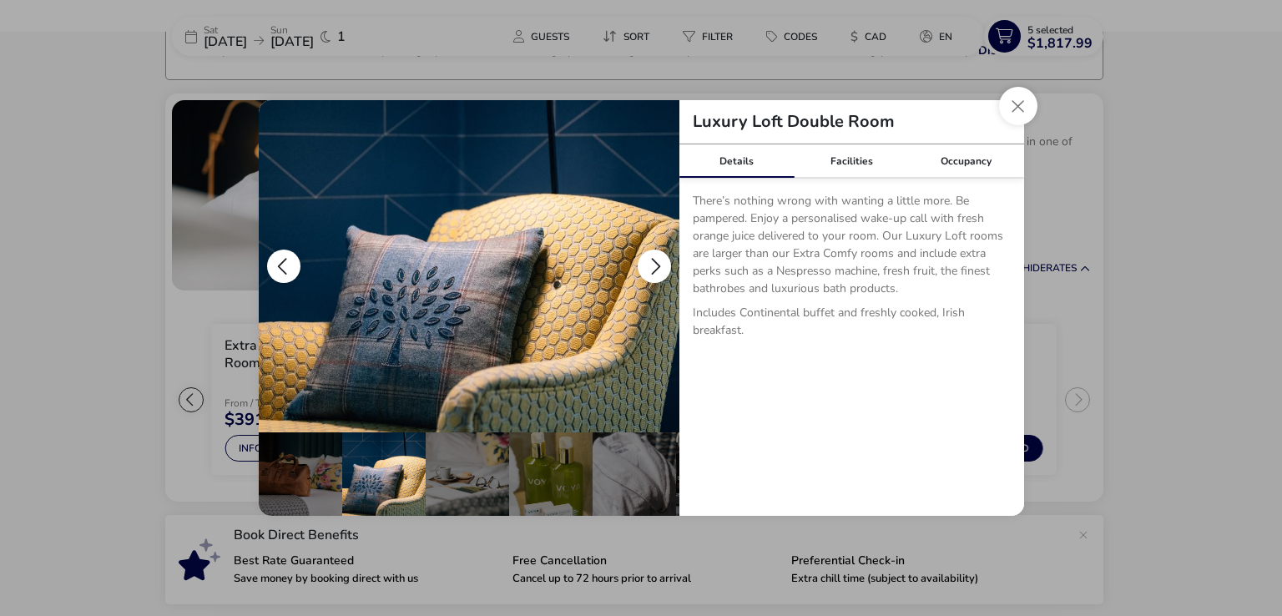
click at [648, 258] on button "details" at bounding box center [653, 265] width 33 height 33
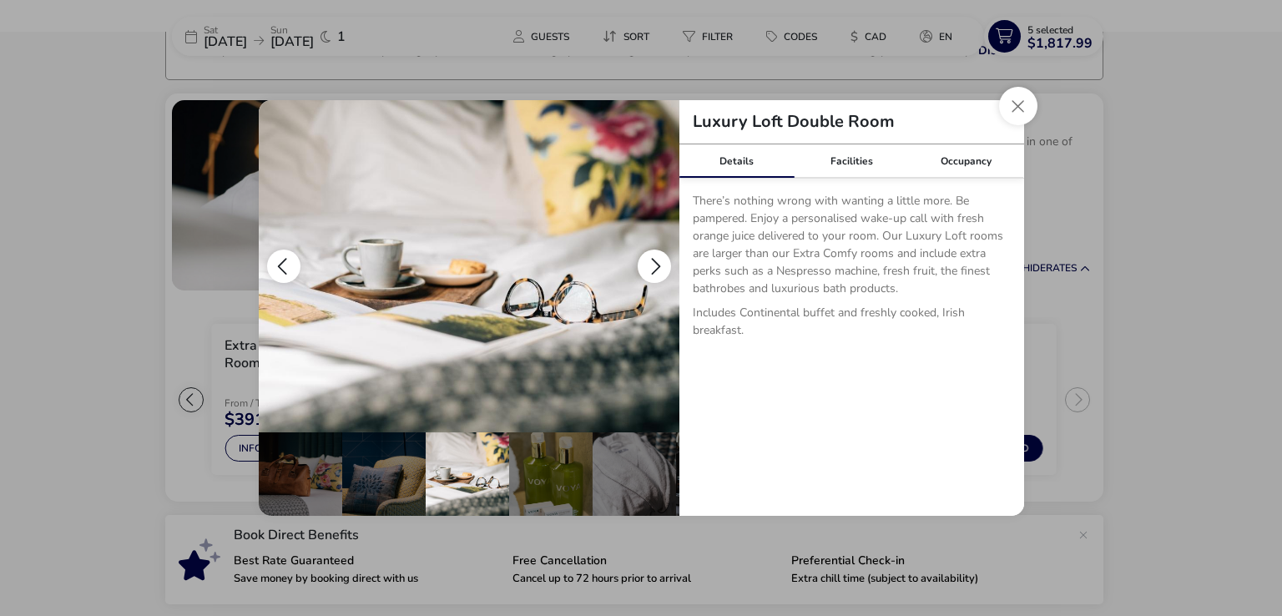
scroll to position [0, 250]
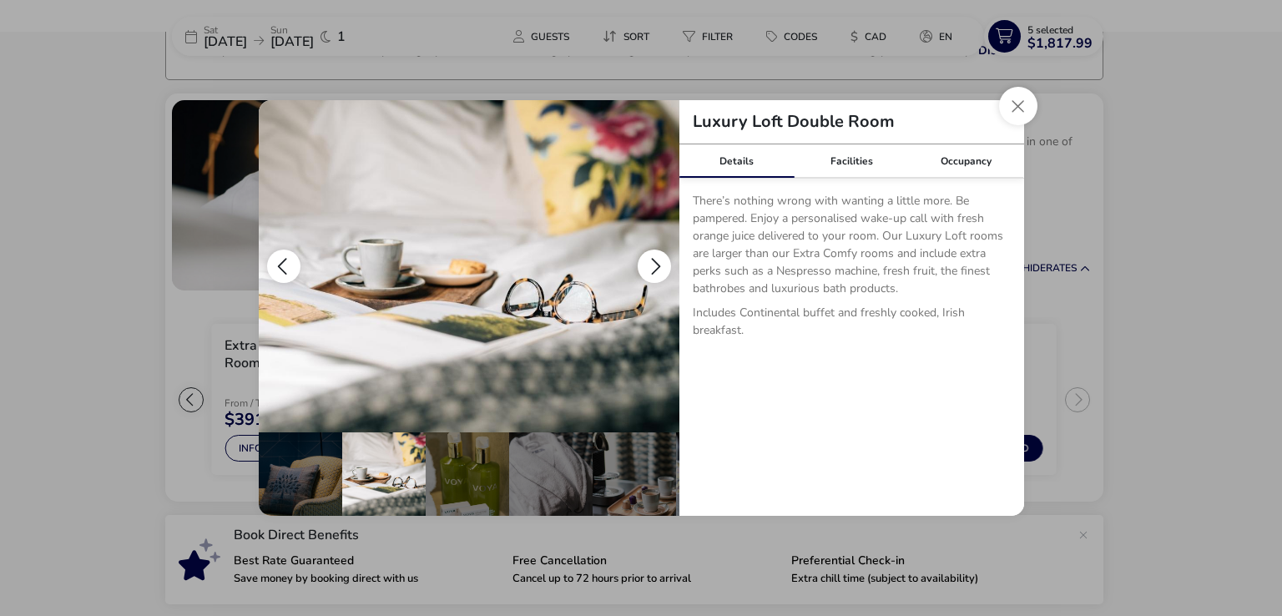
click at [648, 258] on button "details" at bounding box center [653, 265] width 33 height 33
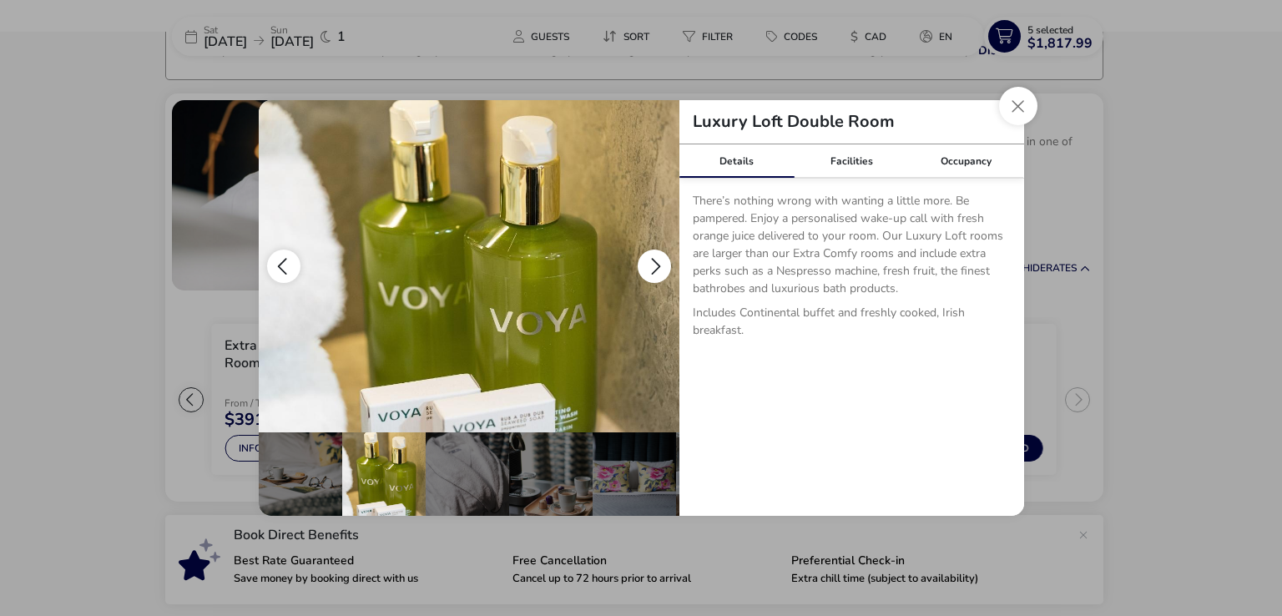
click at [648, 258] on button "details" at bounding box center [653, 265] width 33 height 33
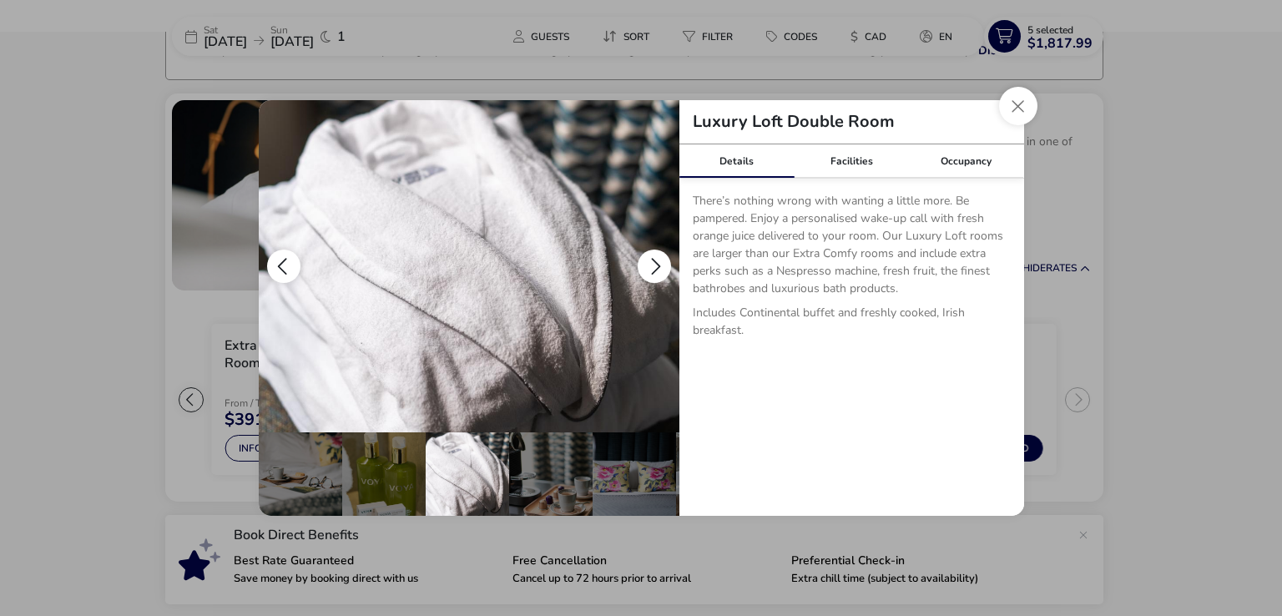
scroll to position [0, 414]
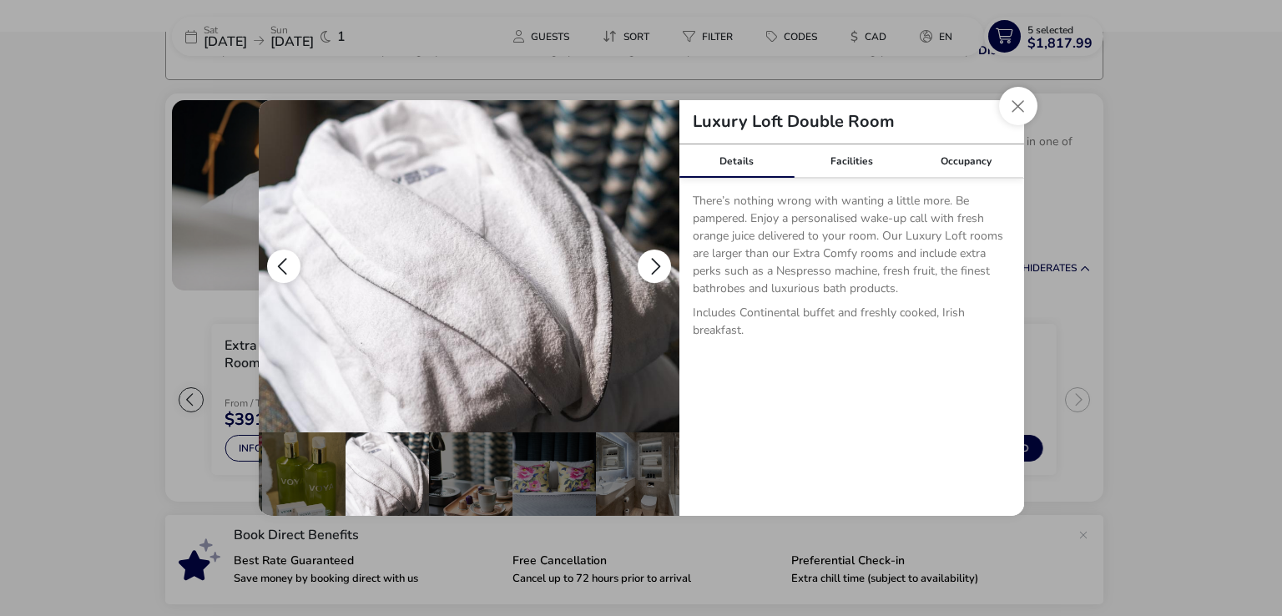
click at [648, 258] on button "details" at bounding box center [653, 265] width 33 height 33
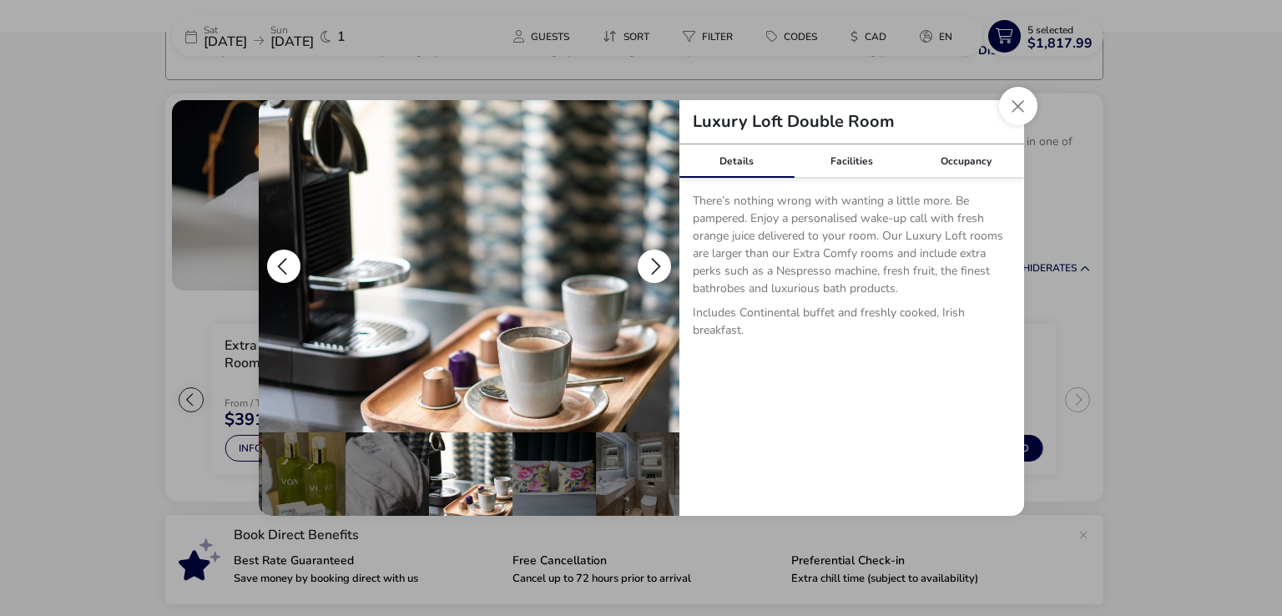
click at [648, 258] on button "details" at bounding box center [653, 265] width 33 height 33
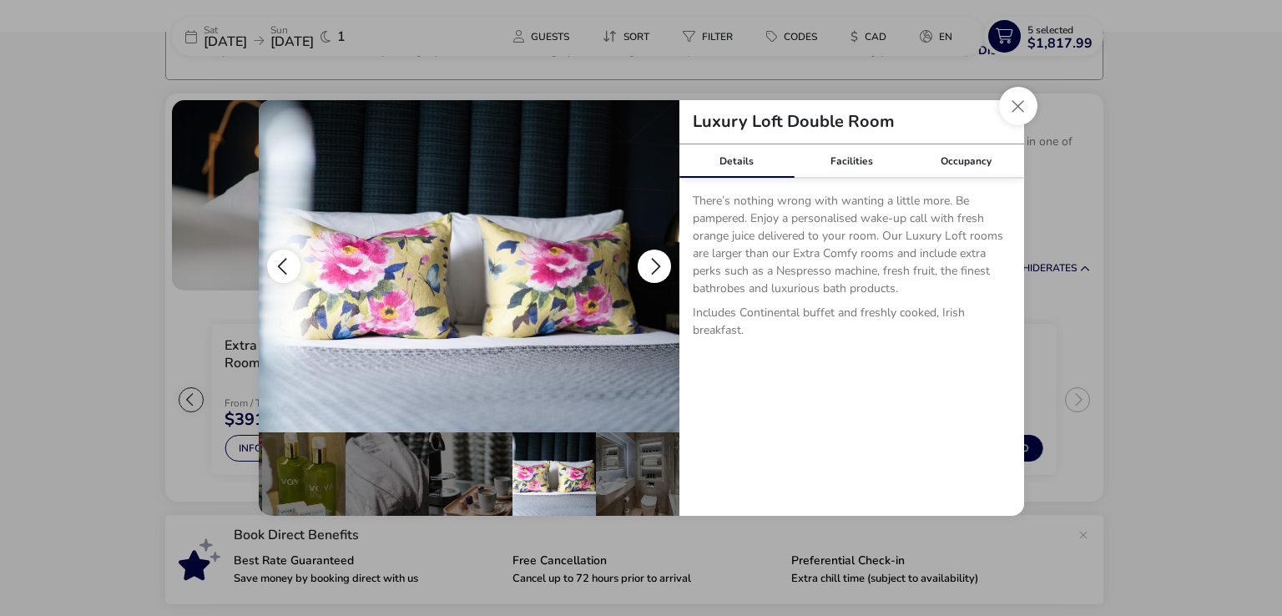
click at [648, 258] on button "details" at bounding box center [653, 265] width 33 height 33
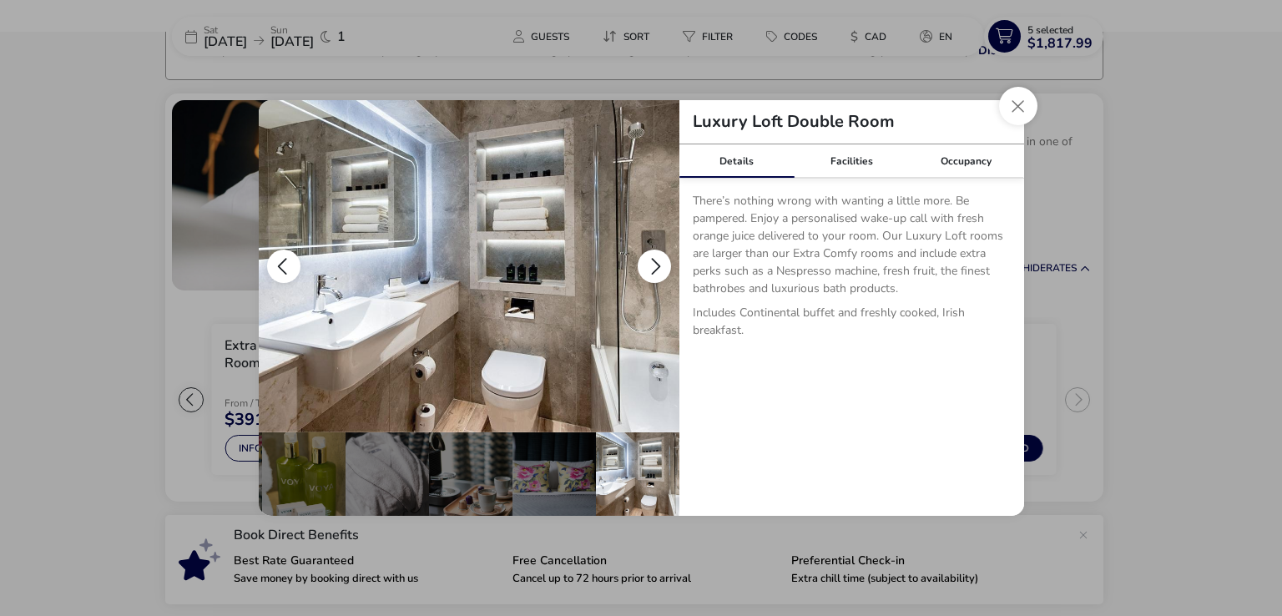
click at [648, 258] on button "details" at bounding box center [653, 265] width 33 height 33
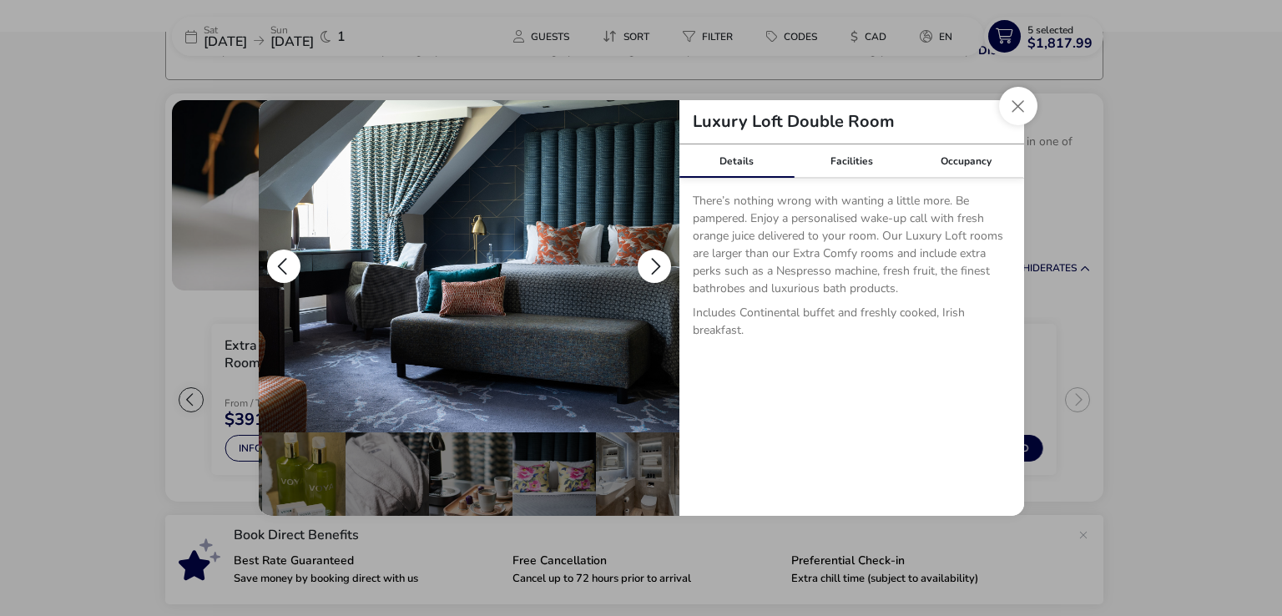
scroll to position [0, 0]
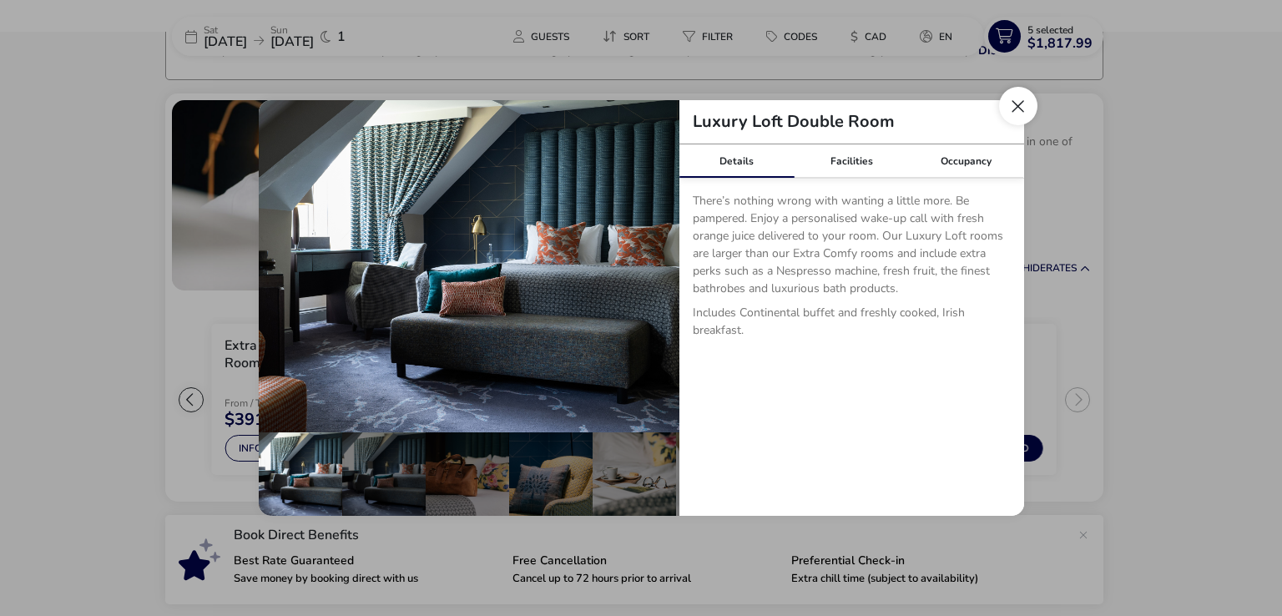
click at [1019, 110] on button "Close dialog" at bounding box center [1018, 106] width 38 height 38
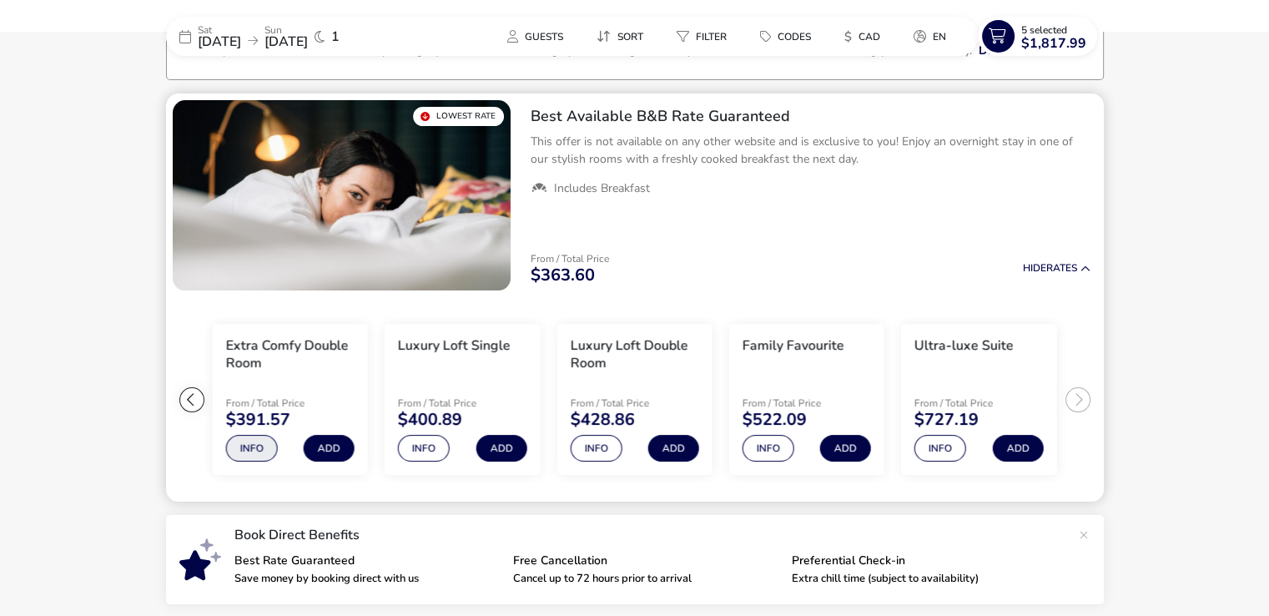
click at [253, 448] on button "Info" at bounding box center [251, 448] width 52 height 27
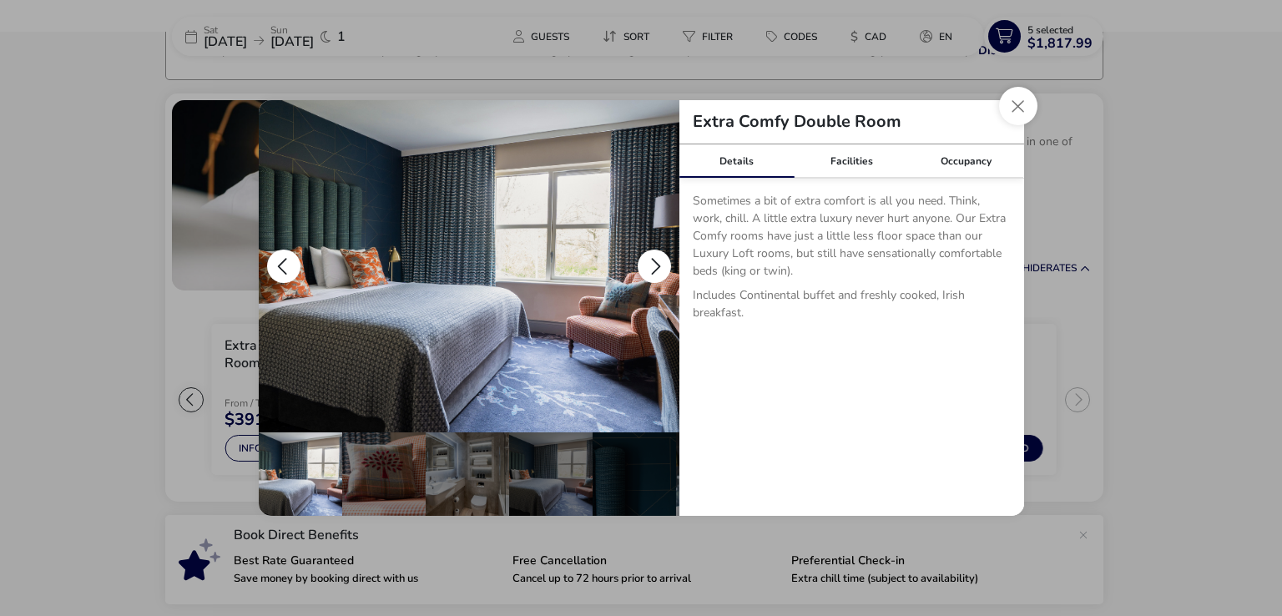
click at [651, 259] on button "details" at bounding box center [653, 265] width 33 height 33
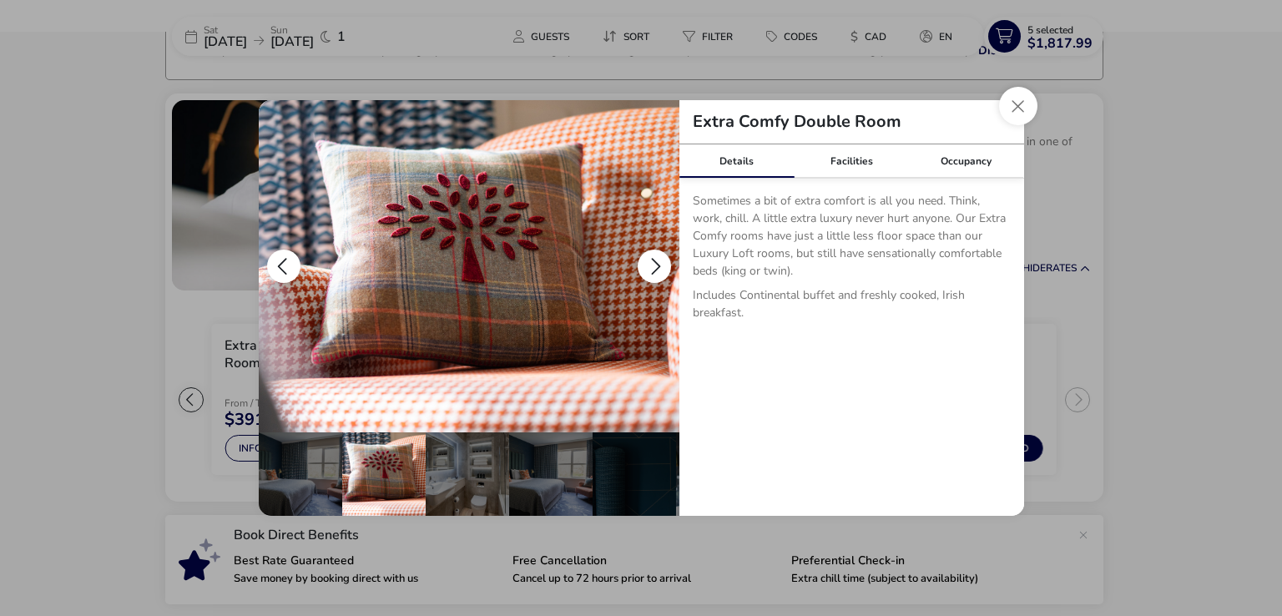
click at [651, 259] on button "details" at bounding box center [653, 265] width 33 height 33
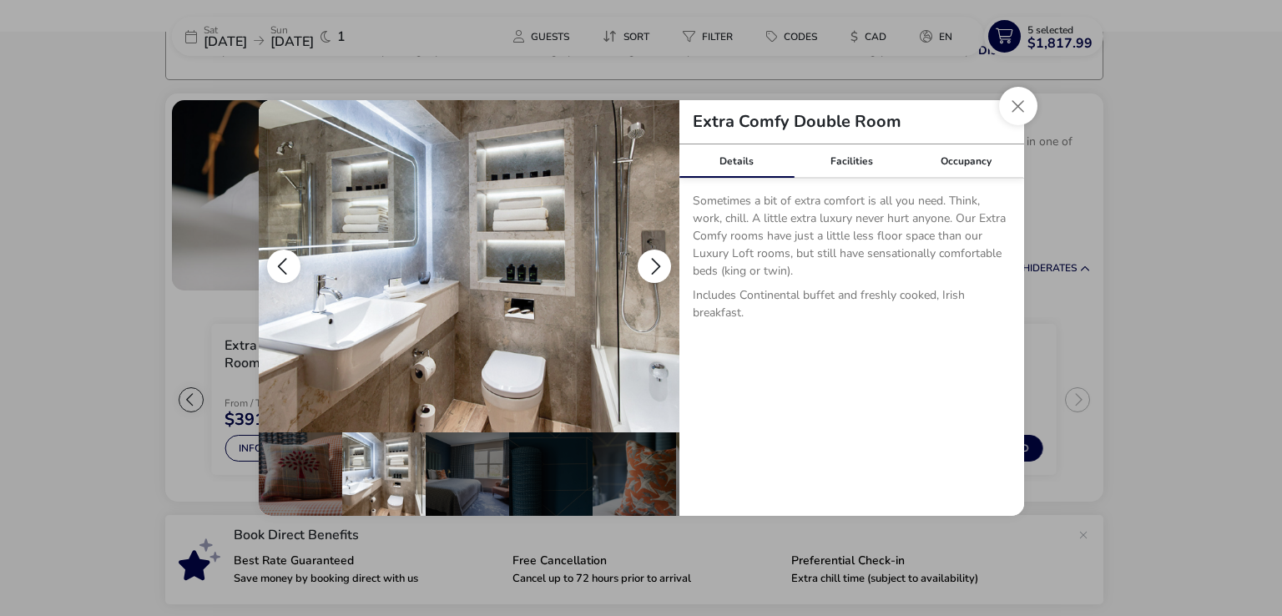
click at [651, 259] on button "details" at bounding box center [653, 265] width 33 height 33
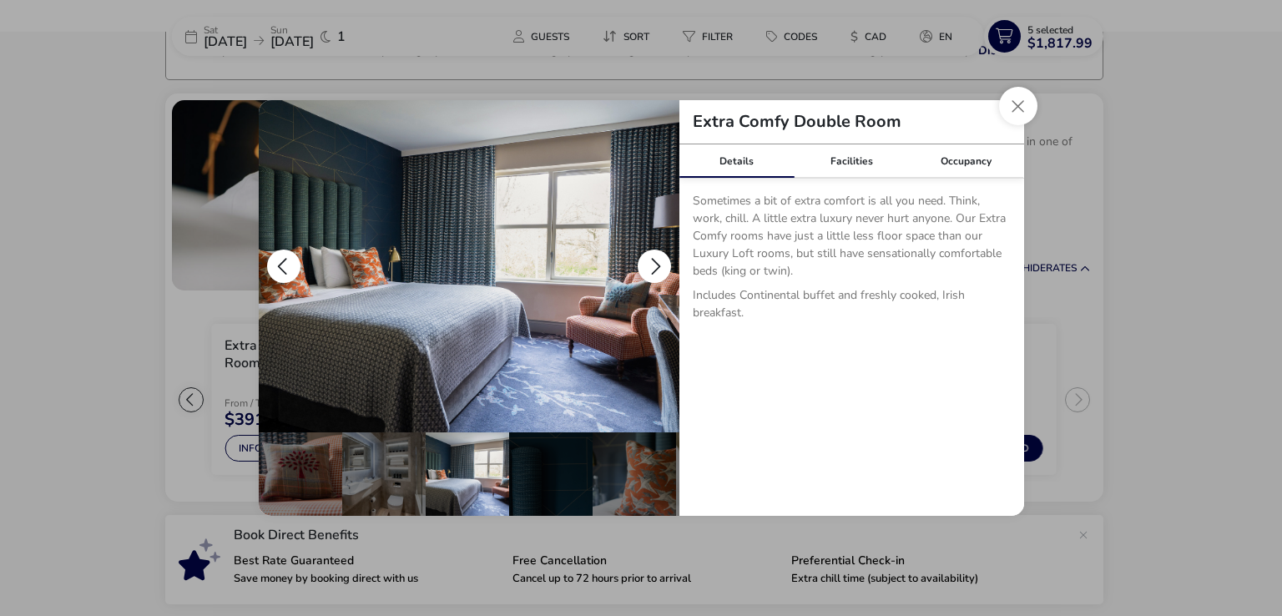
scroll to position [0, 164]
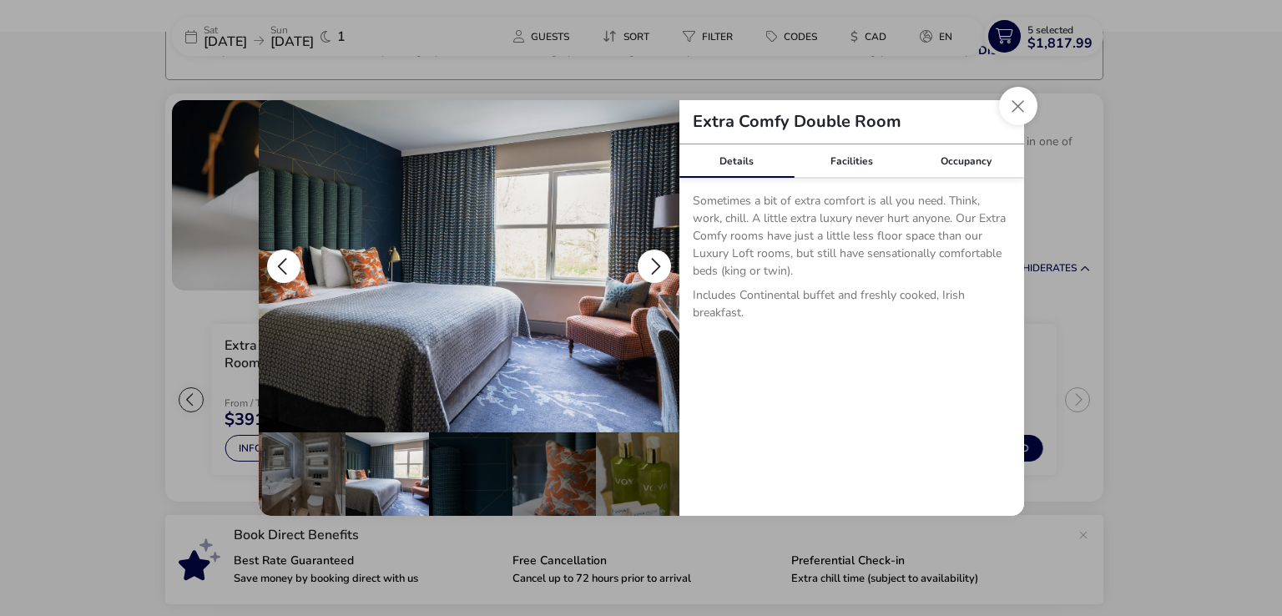
click at [651, 259] on button "details" at bounding box center [653, 265] width 33 height 33
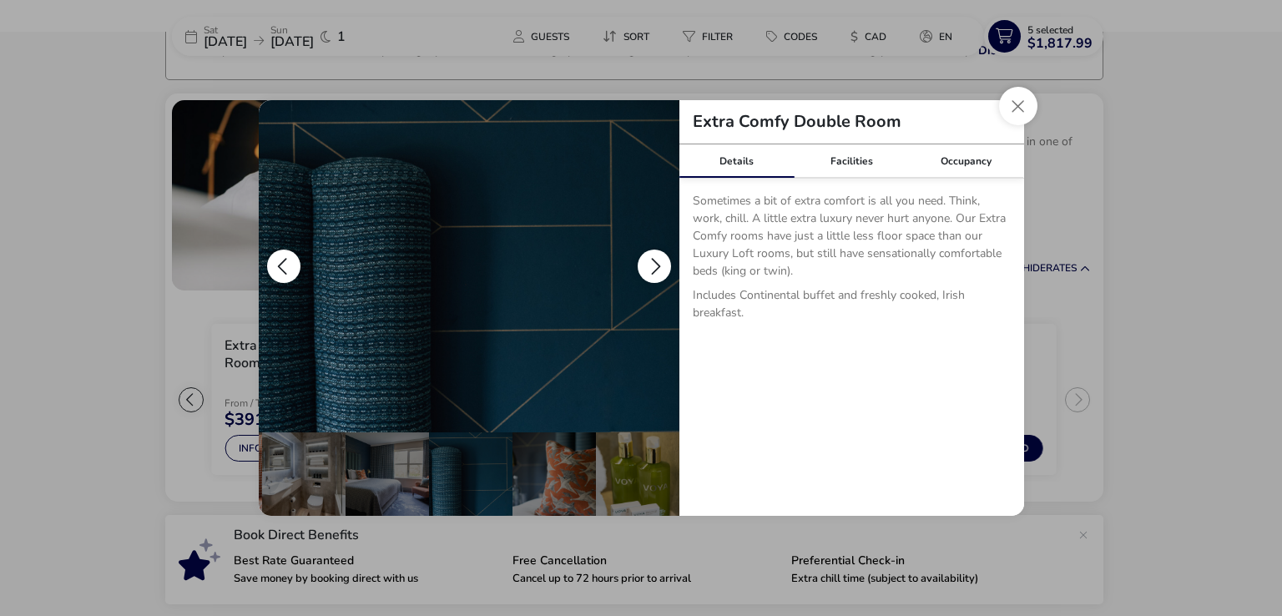
click at [650, 260] on button "details" at bounding box center [653, 265] width 33 height 33
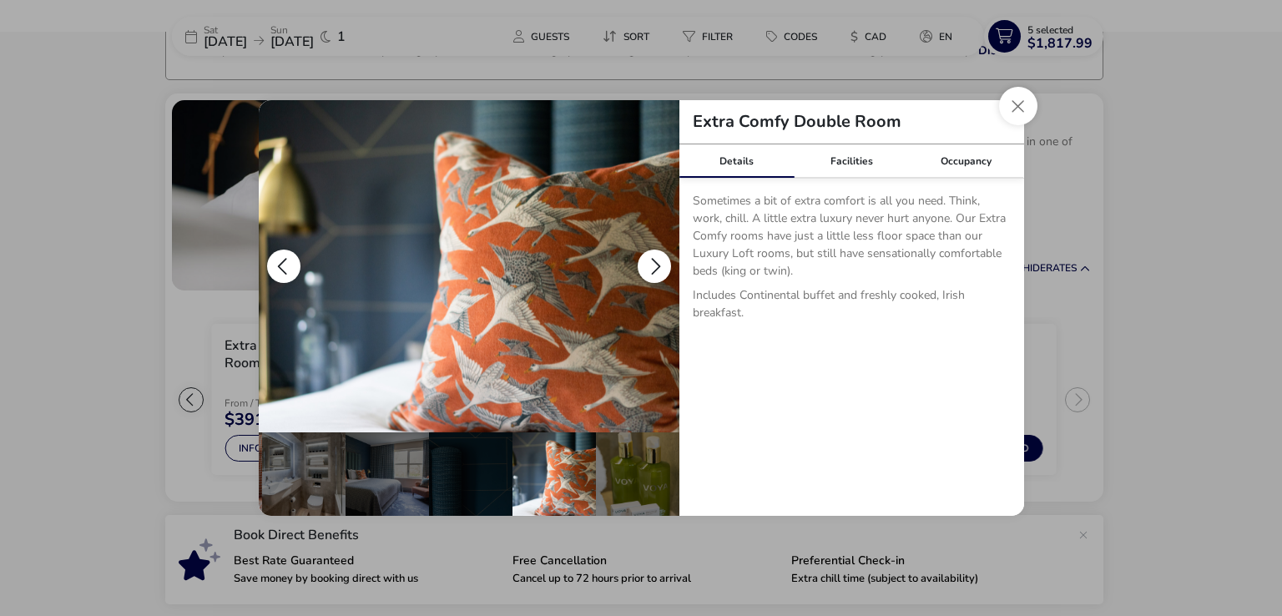
click at [650, 260] on button "details" at bounding box center [653, 265] width 33 height 33
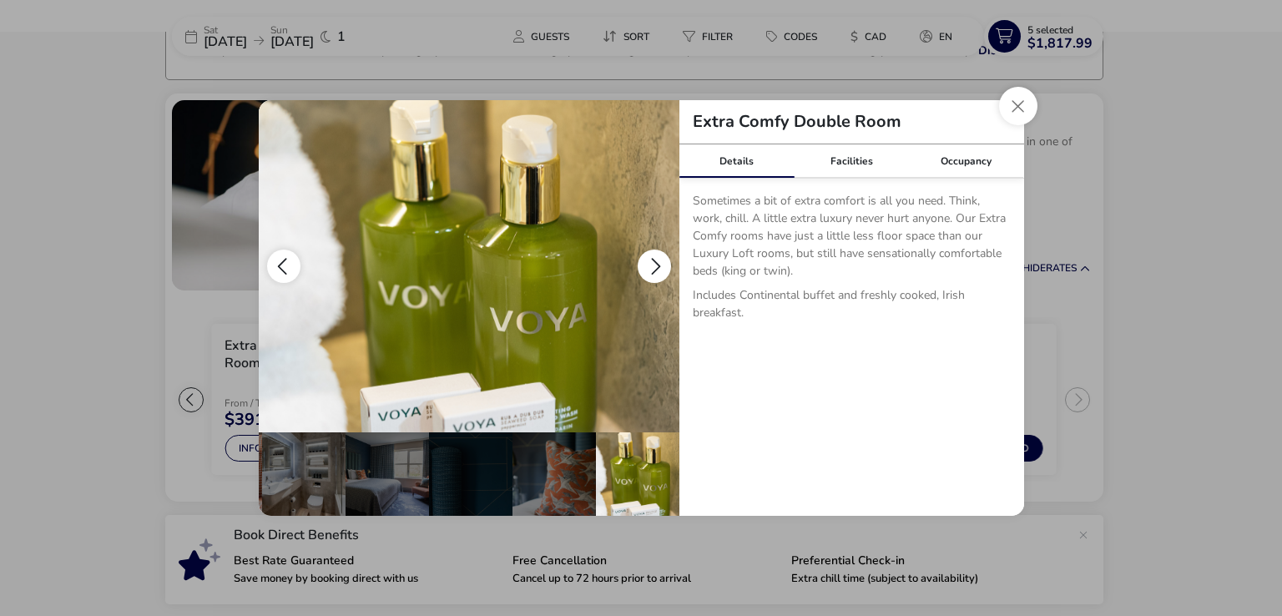
click at [650, 260] on button "details" at bounding box center [653, 265] width 33 height 33
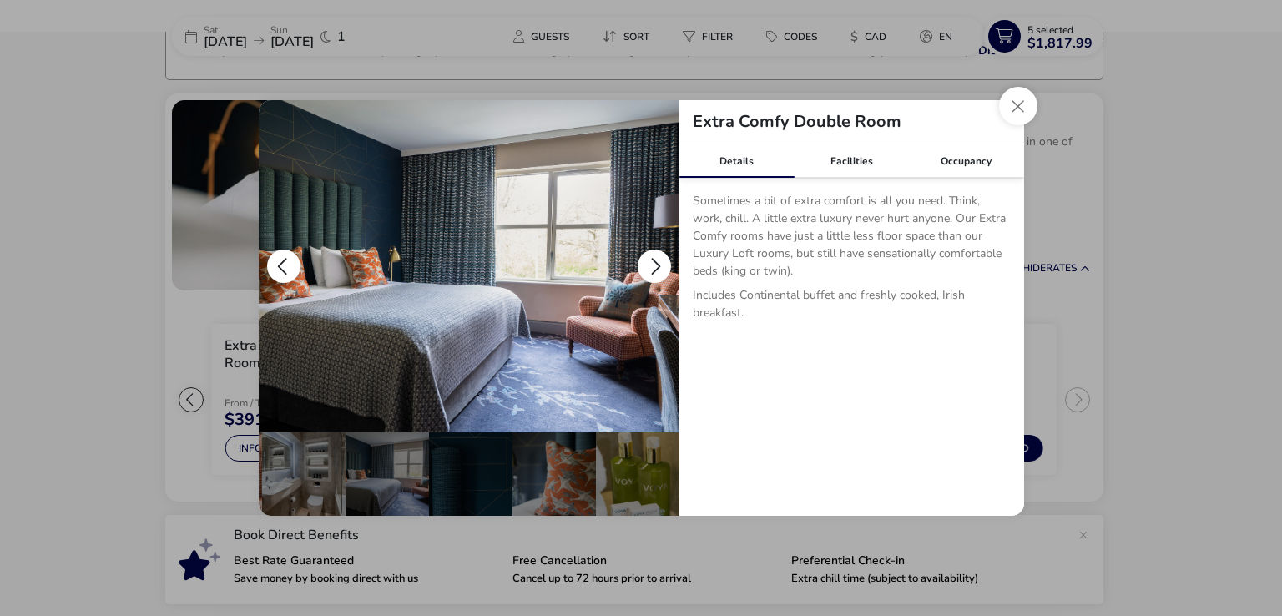
scroll to position [0, 0]
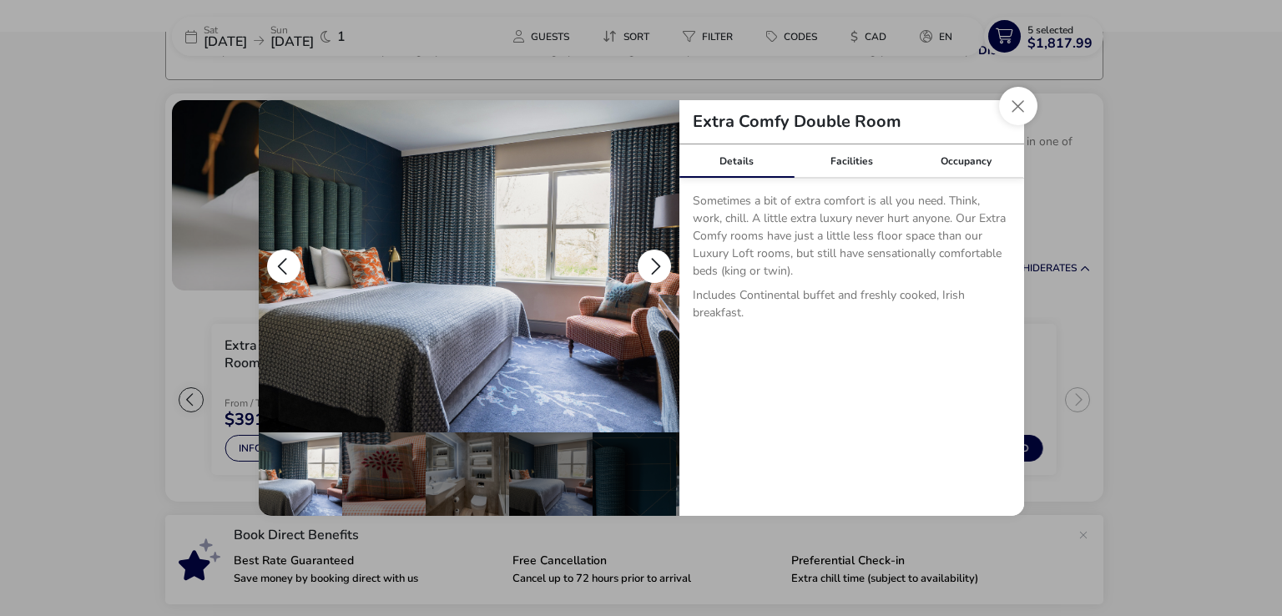
click at [650, 260] on button "details" at bounding box center [653, 265] width 33 height 33
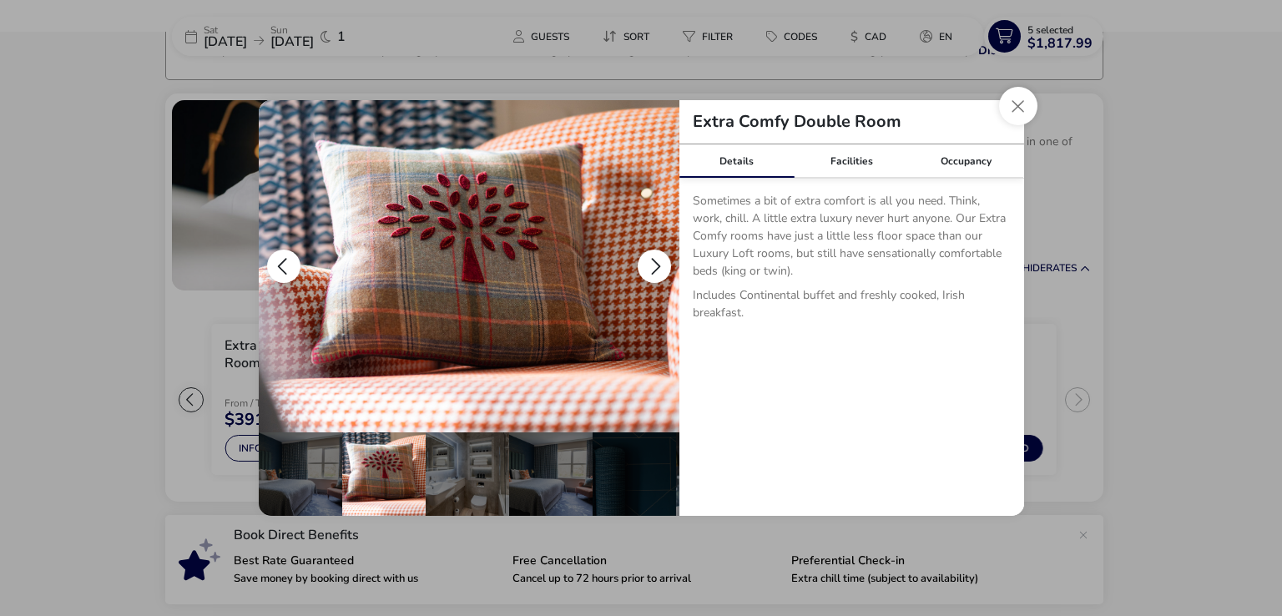
click at [650, 260] on button "details" at bounding box center [653, 265] width 33 height 33
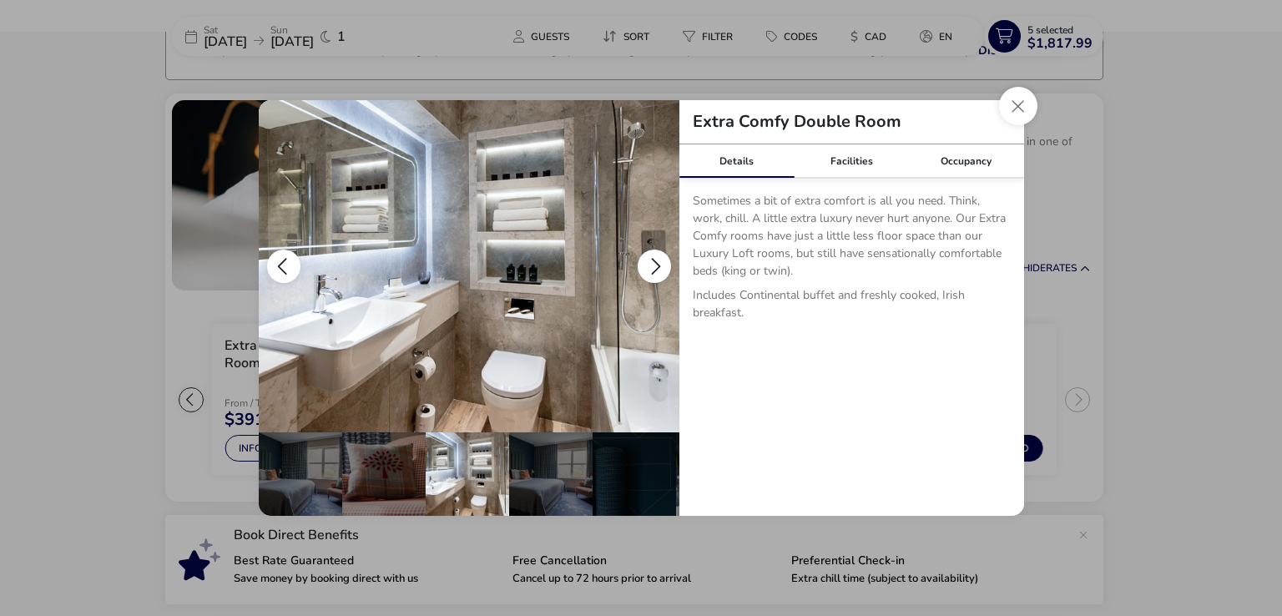
scroll to position [0, 83]
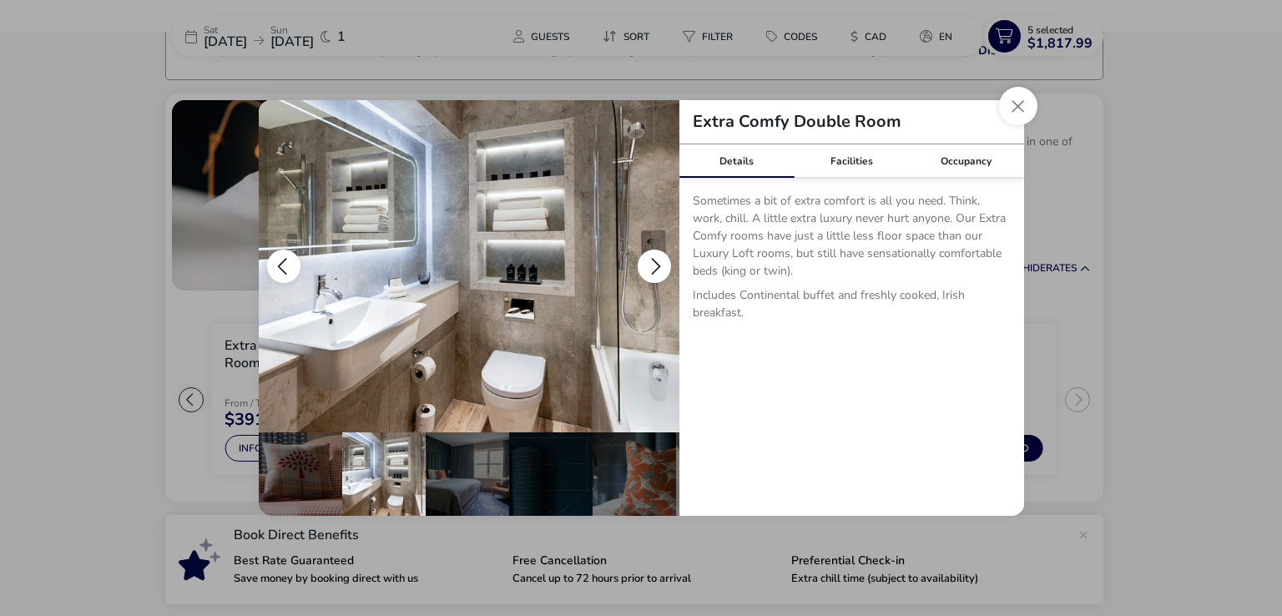
click at [650, 260] on button "details" at bounding box center [653, 265] width 33 height 33
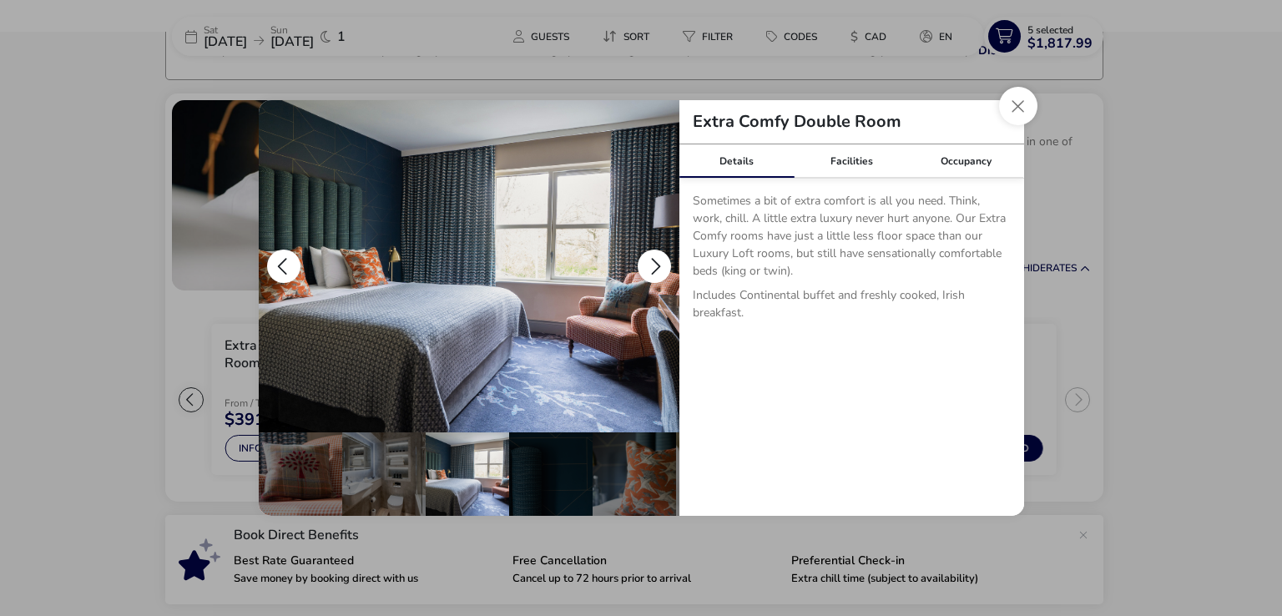
scroll to position [0, 164]
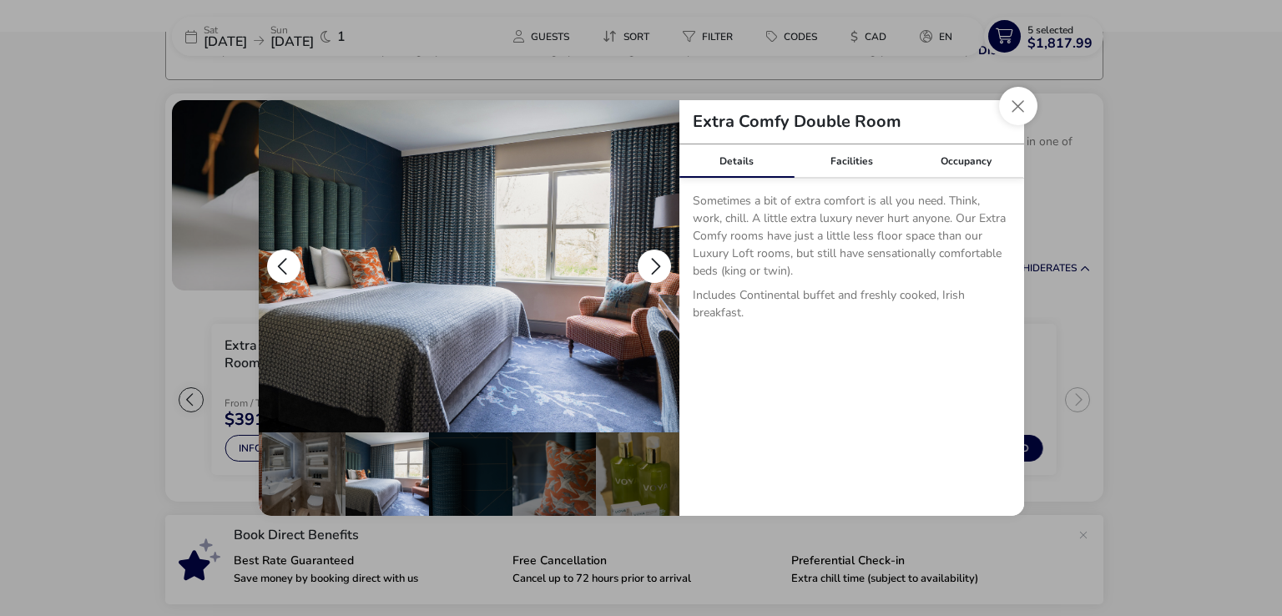
click at [650, 260] on button "details" at bounding box center [653, 265] width 33 height 33
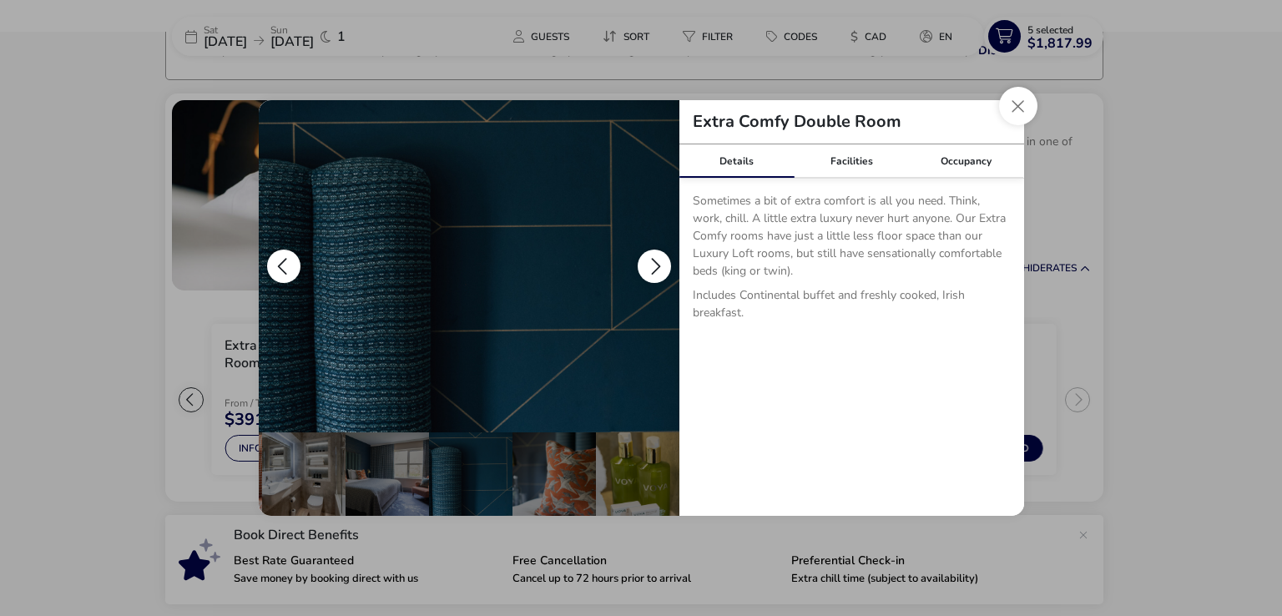
click at [650, 260] on button "details" at bounding box center [653, 265] width 33 height 33
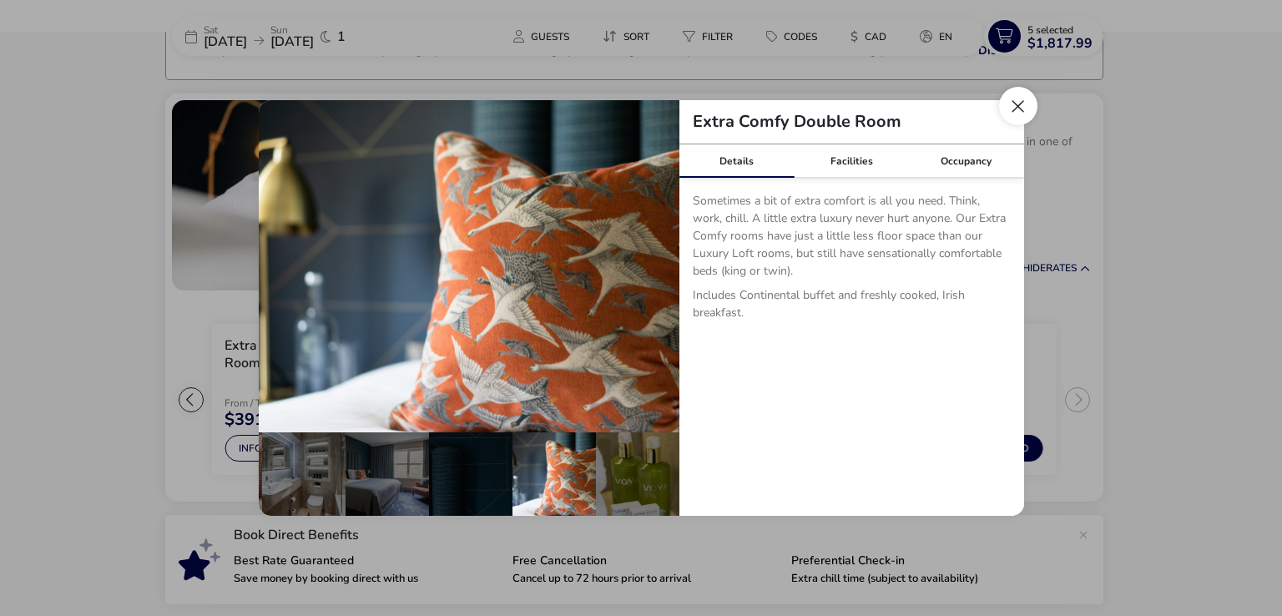
click at [1020, 109] on button "Close dialog" at bounding box center [1018, 106] width 38 height 38
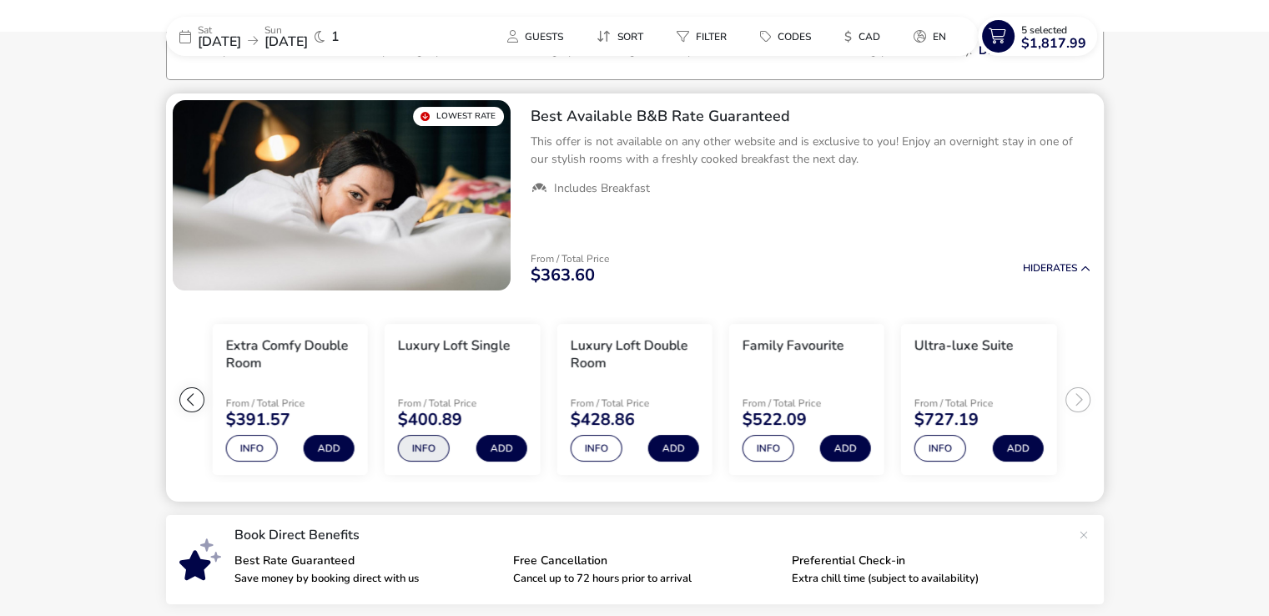
click at [415, 445] on button "Info" at bounding box center [424, 448] width 52 height 27
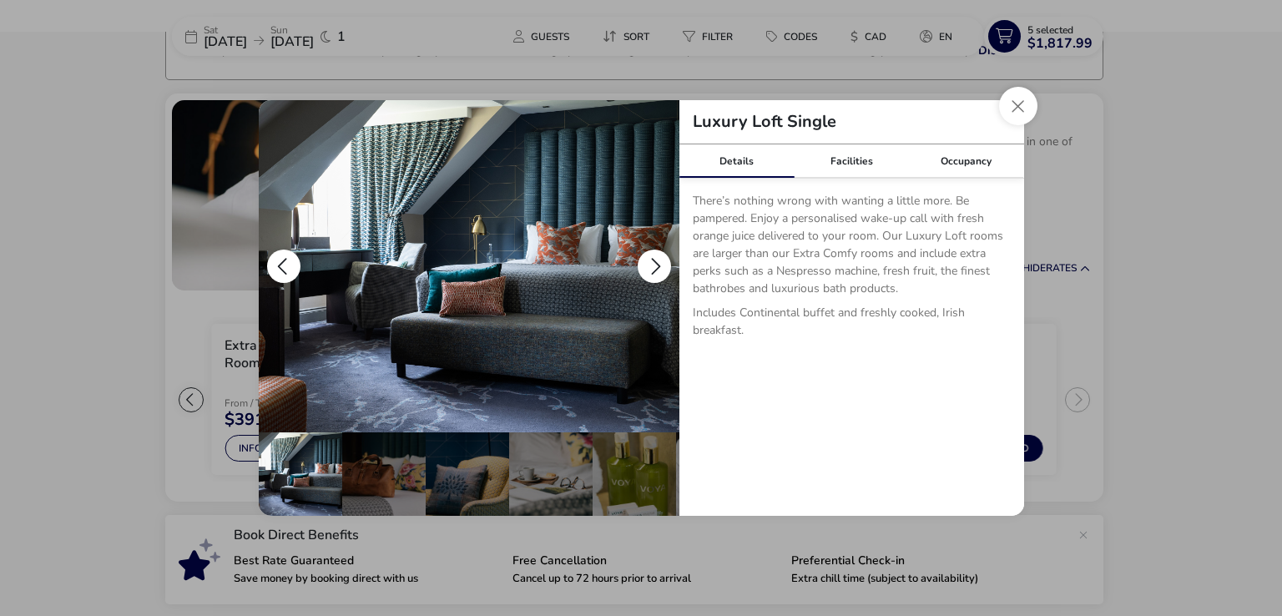
click at [658, 255] on button "details" at bounding box center [653, 265] width 33 height 33
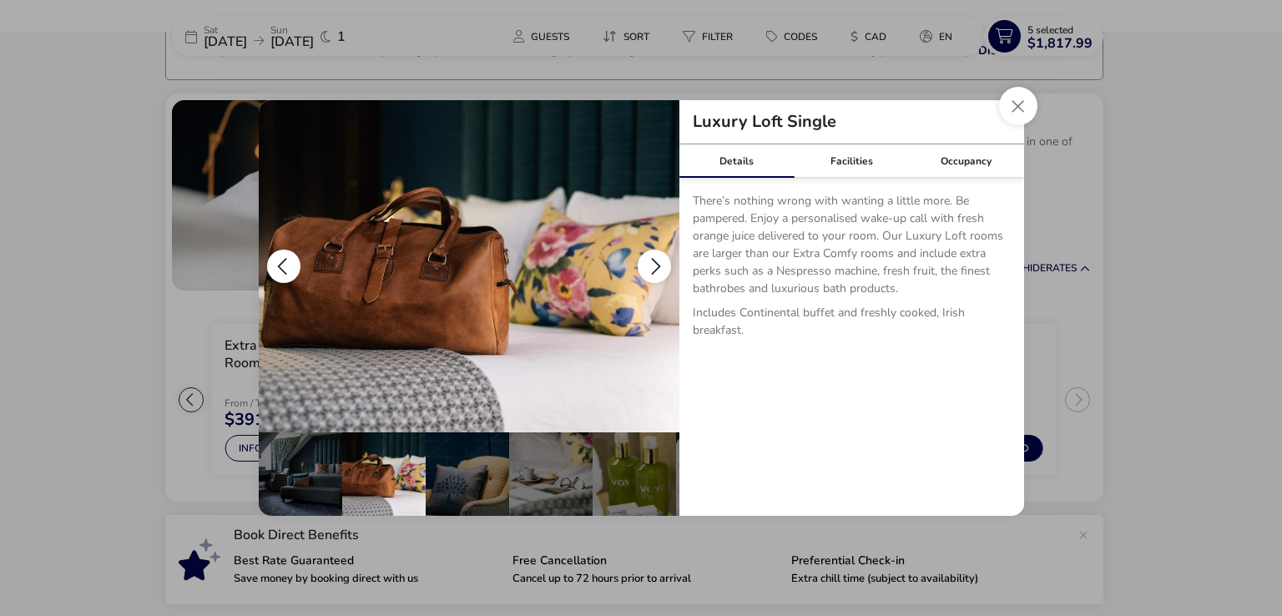
click at [658, 255] on button "details" at bounding box center [653, 265] width 33 height 33
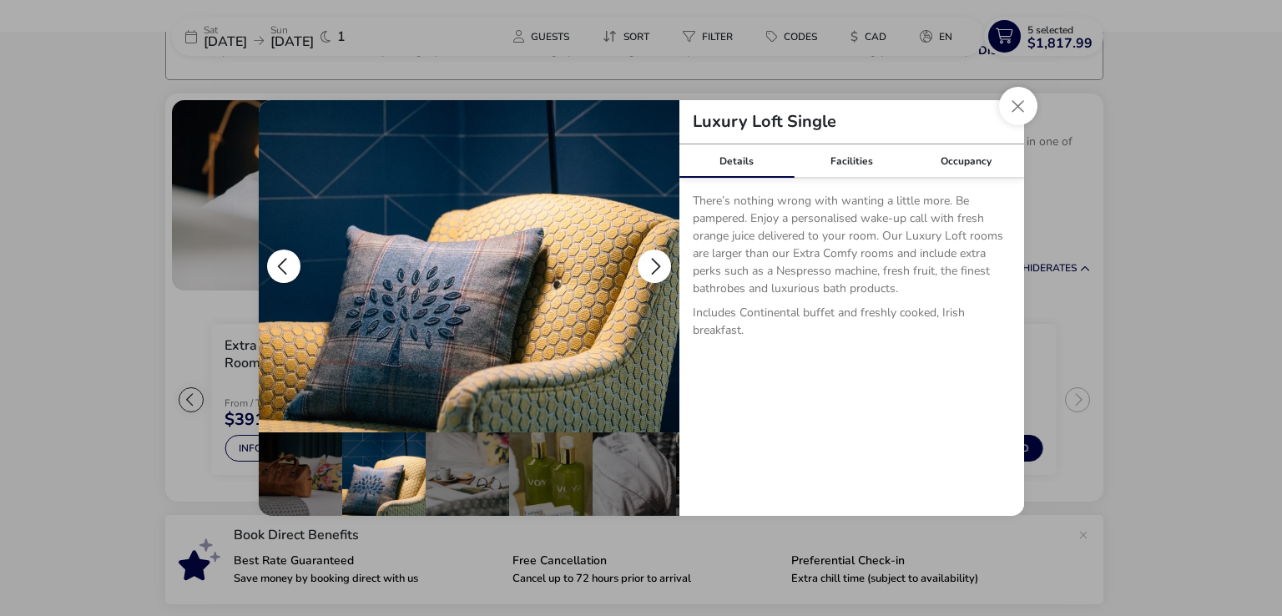
click at [658, 255] on button "details" at bounding box center [653, 265] width 33 height 33
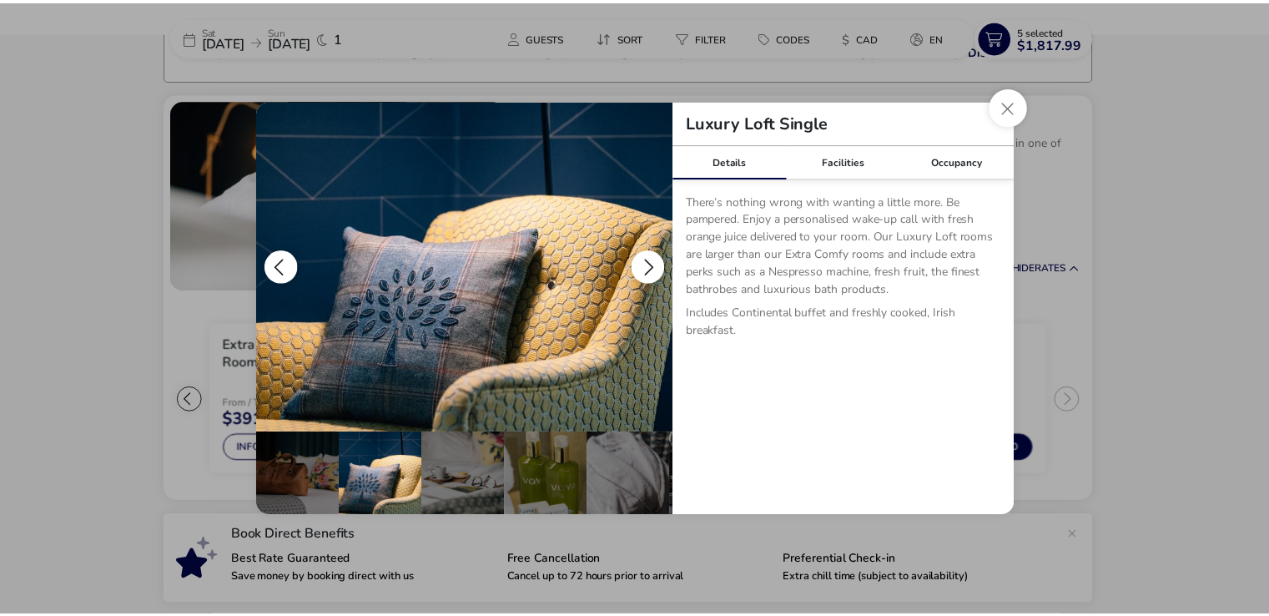
scroll to position [0, 167]
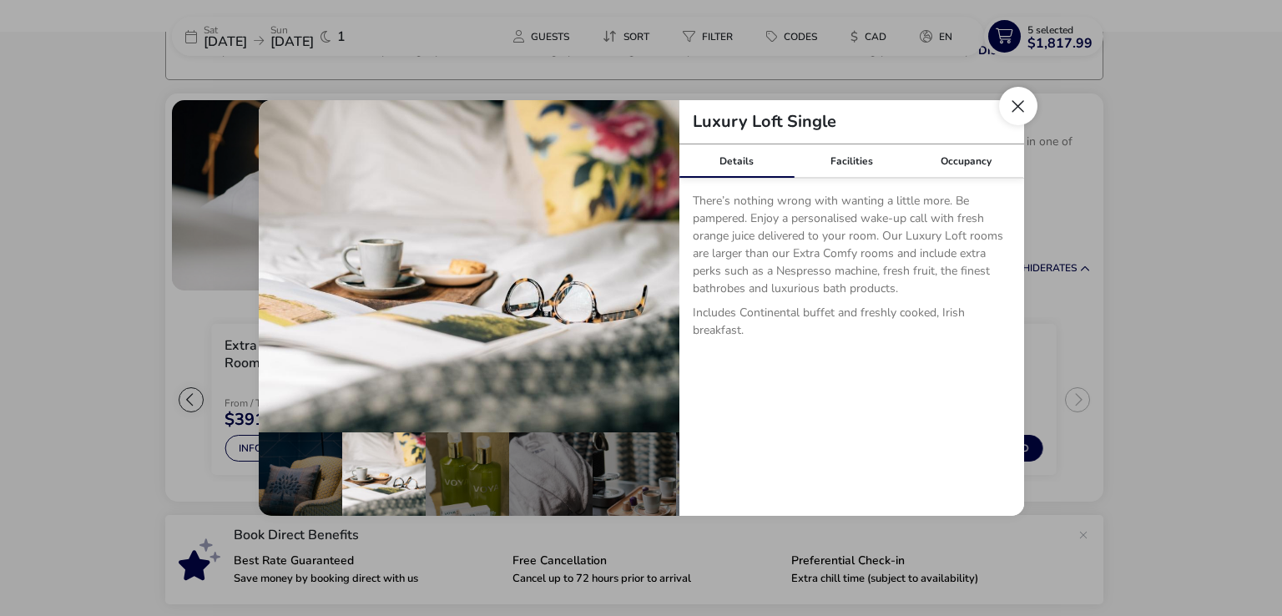
click at [1015, 109] on button "Close dialog" at bounding box center [1018, 106] width 38 height 38
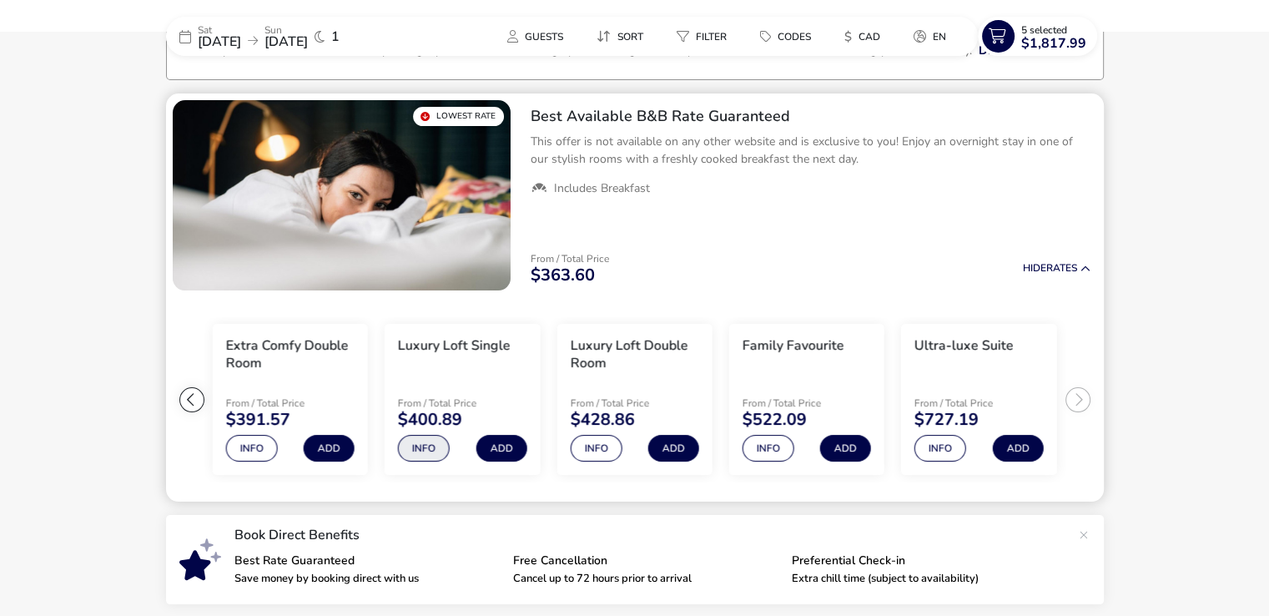
click at [417, 447] on button "Info" at bounding box center [424, 448] width 52 height 27
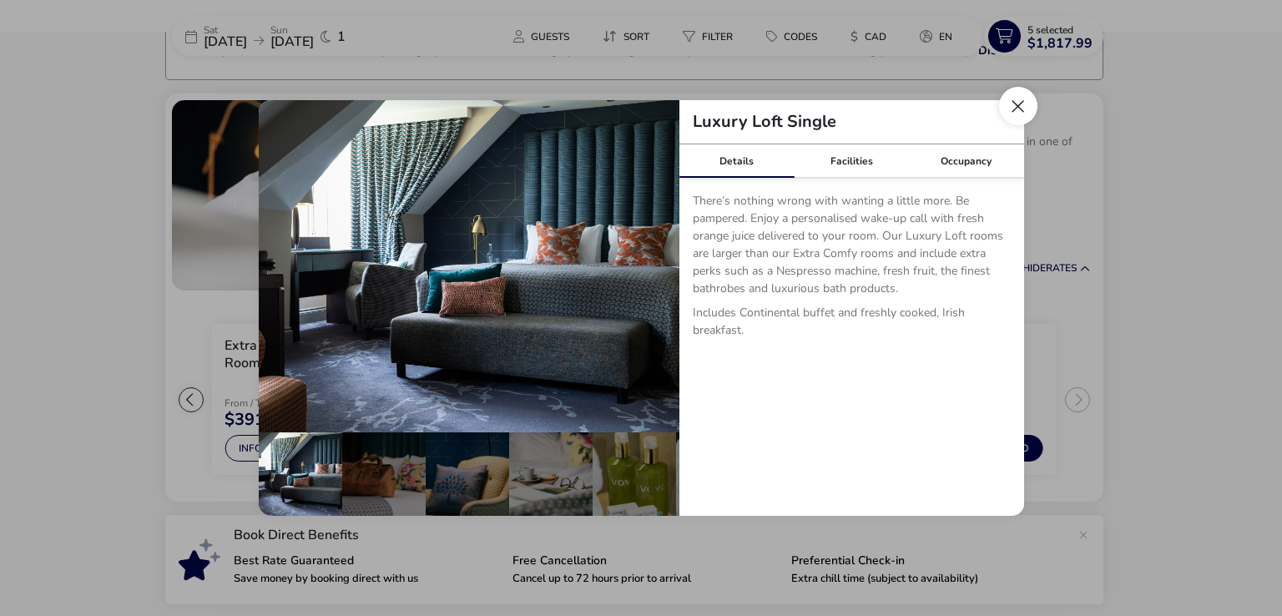
click at [1015, 99] on button "Close dialog" at bounding box center [1018, 106] width 38 height 38
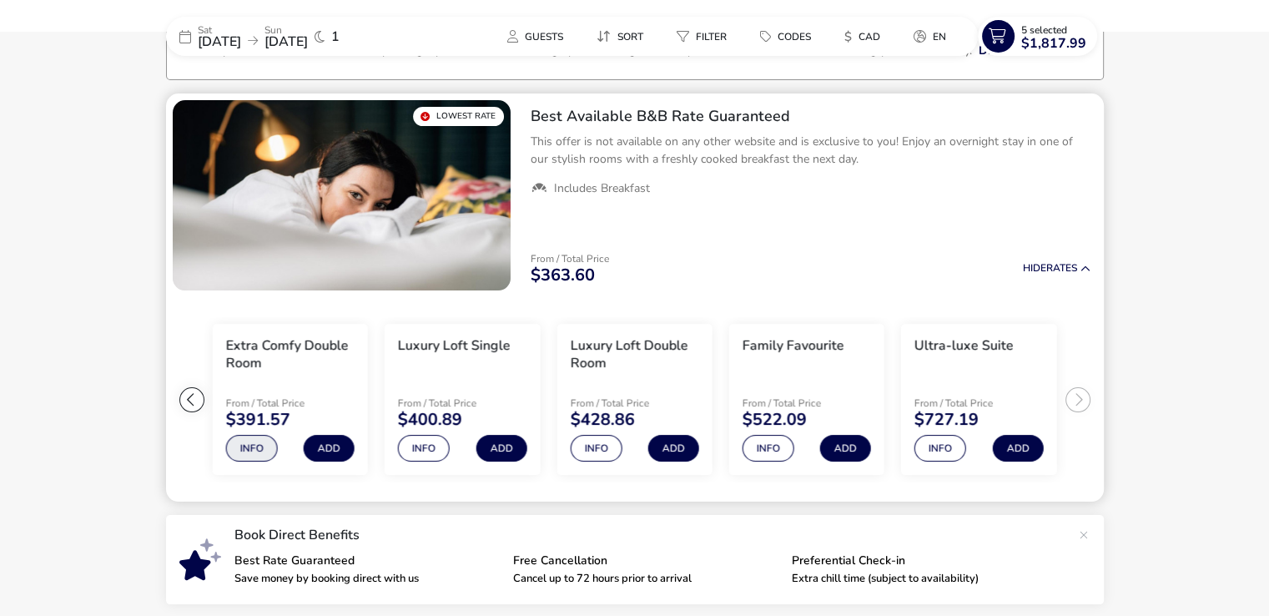
click at [246, 446] on button "Info" at bounding box center [251, 448] width 52 height 27
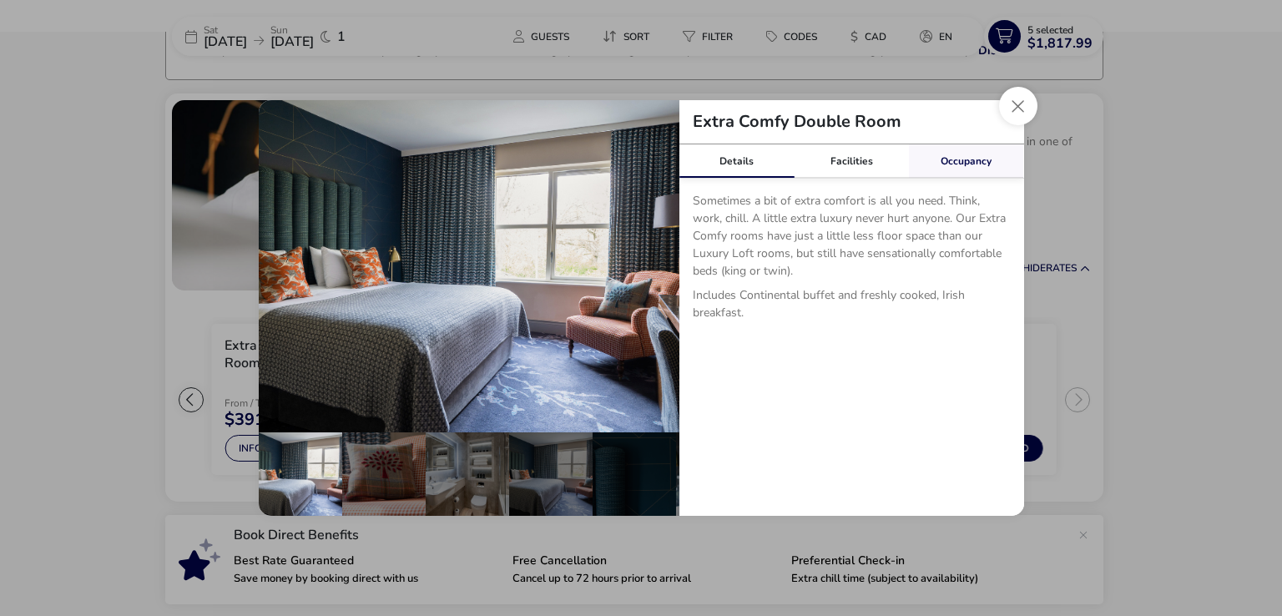
click at [961, 155] on link "Occupancy" at bounding box center [966, 160] width 115 height 33
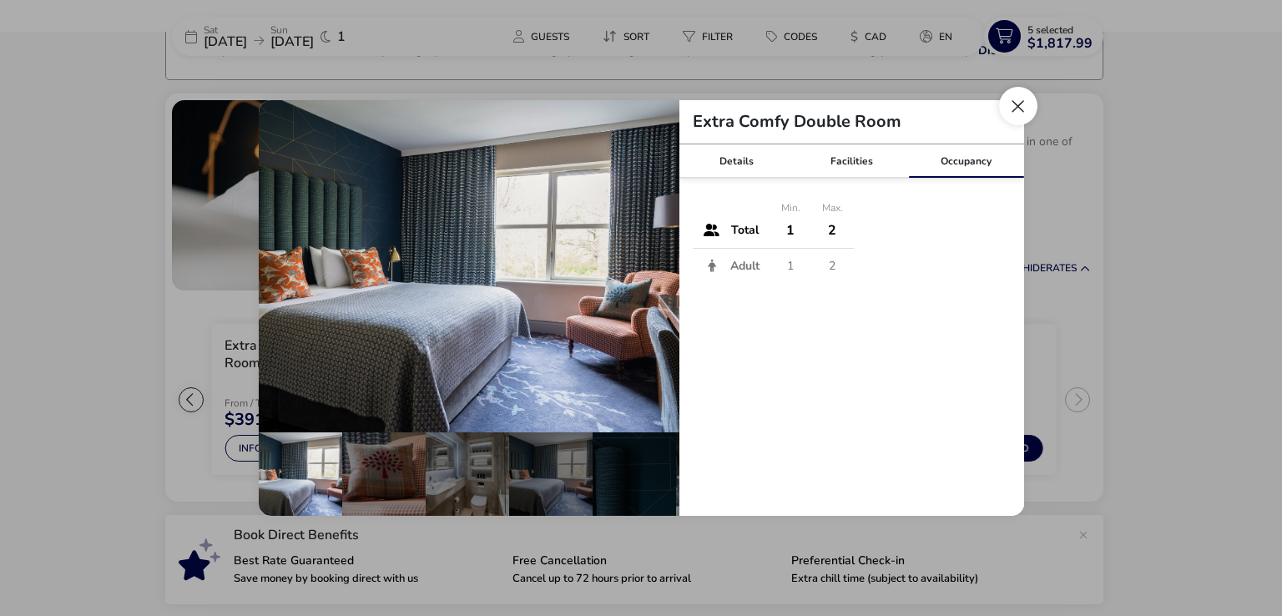
click at [1017, 108] on button "Close dialog" at bounding box center [1018, 106] width 38 height 38
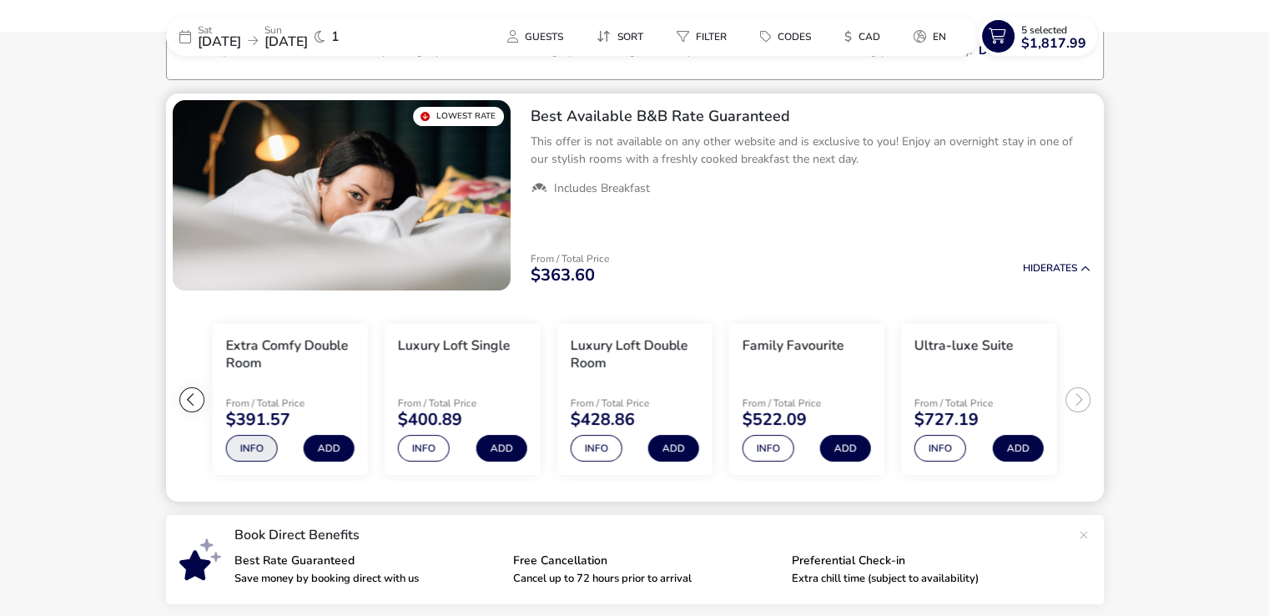
click at [254, 451] on button "Info" at bounding box center [251, 448] width 52 height 27
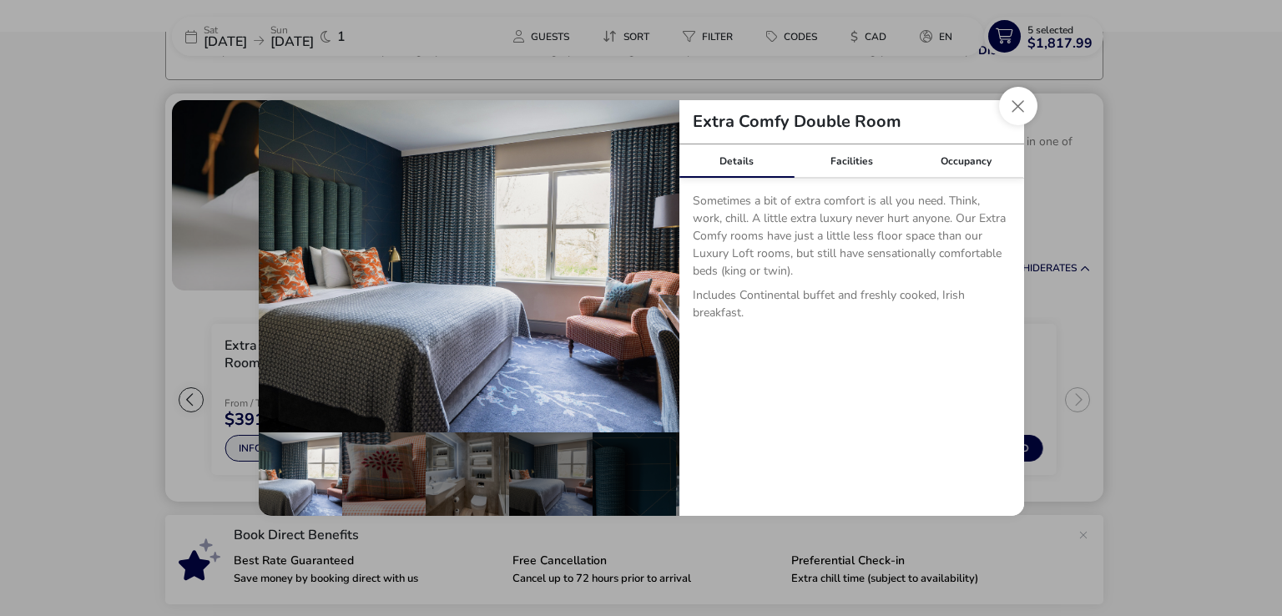
click at [254, 451] on div "Extra Comfy Double Room Details Facilities Occupancy Sometimes a bit of extra c…" at bounding box center [641, 308] width 792 height 442
click at [1025, 104] on button "Close dialog" at bounding box center [1018, 106] width 38 height 38
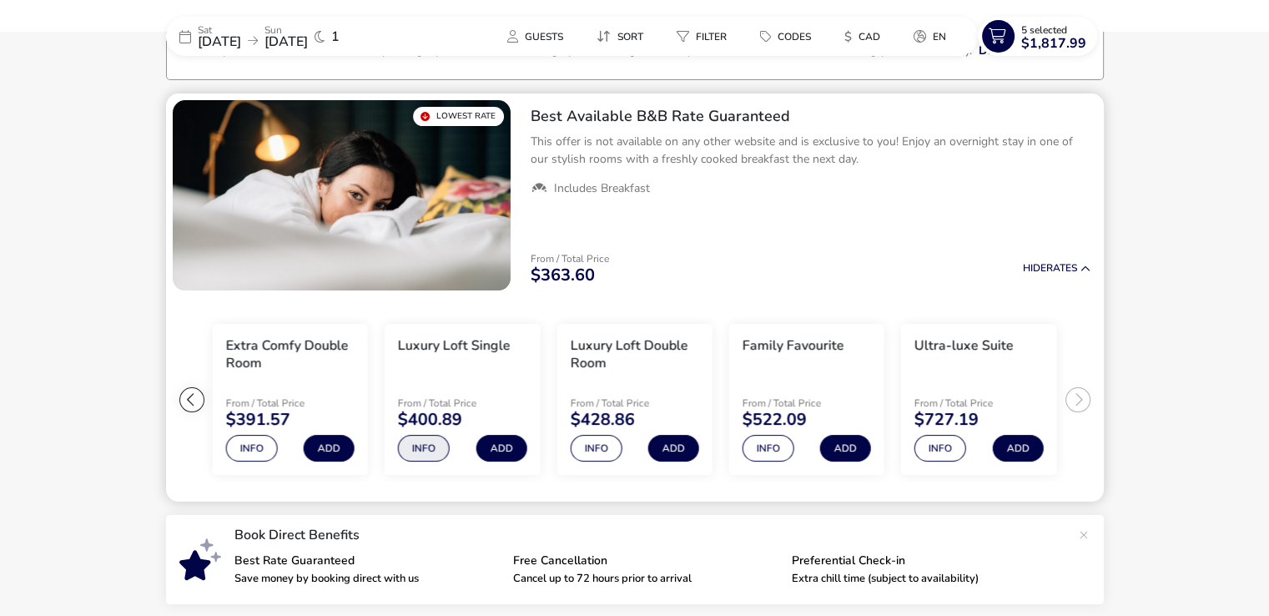
click at [426, 451] on button "Info" at bounding box center [424, 448] width 52 height 27
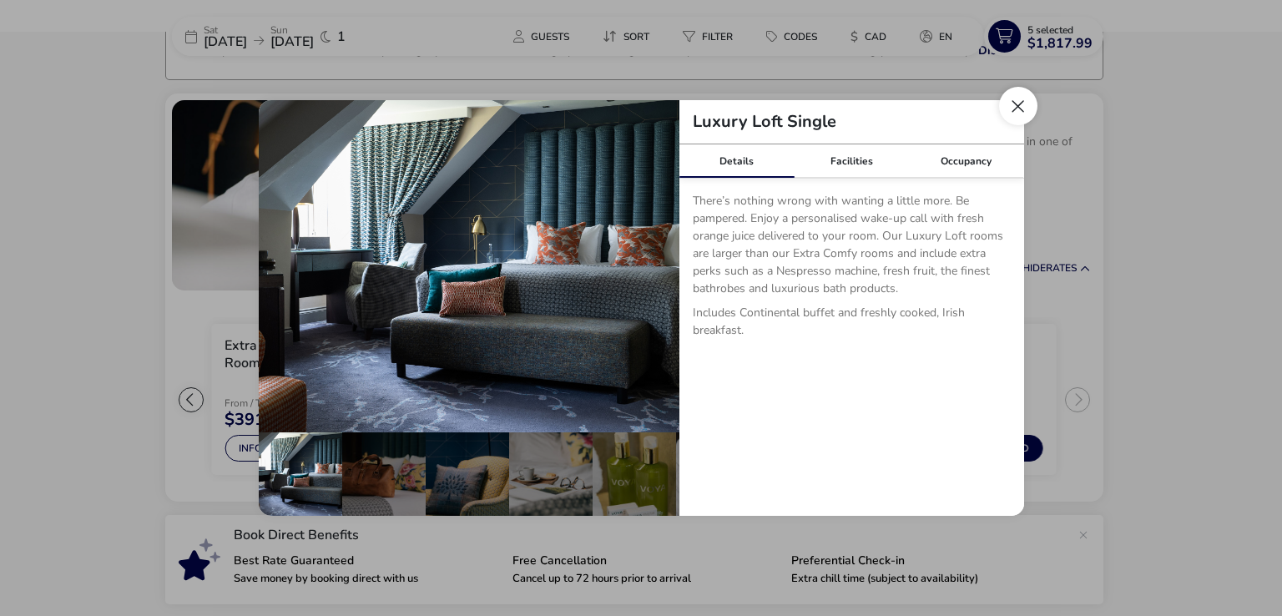
click at [1015, 102] on button "Close dialog" at bounding box center [1018, 106] width 38 height 38
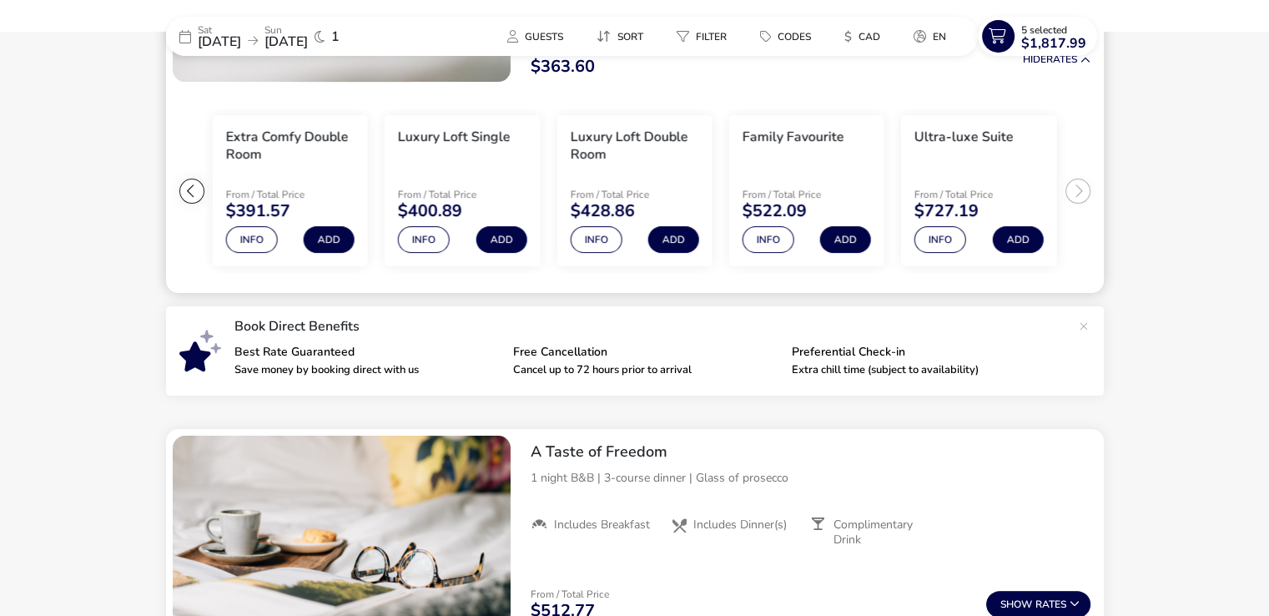
scroll to position [382, 0]
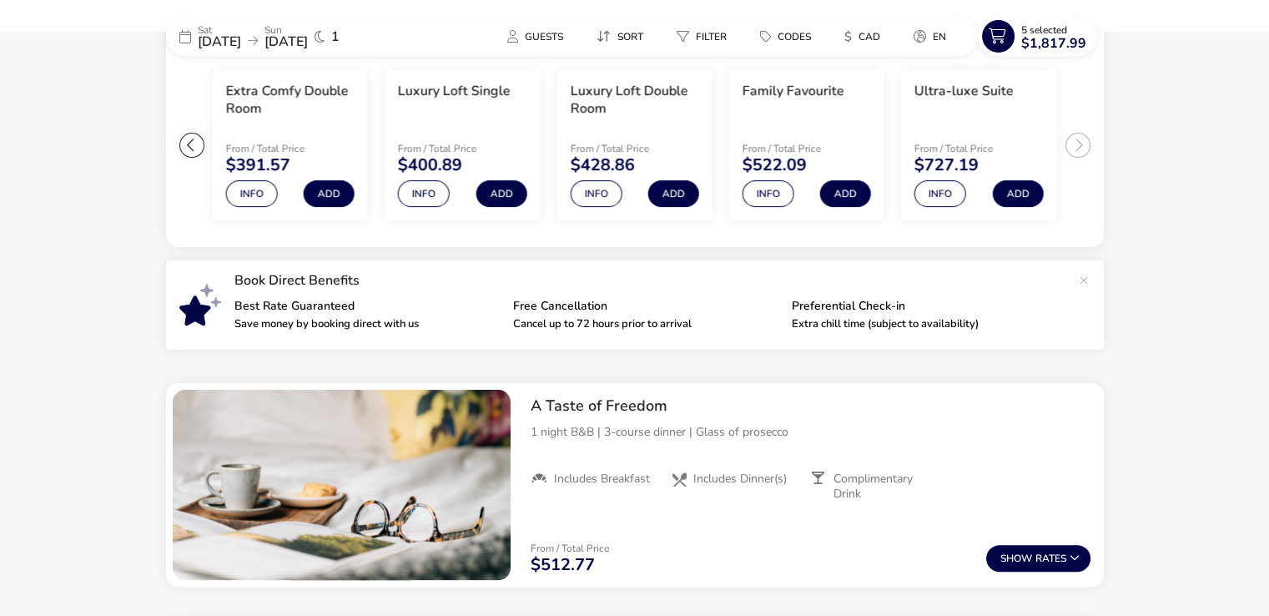
click at [858, 310] on p "Preferential Check-in" at bounding box center [924, 306] width 265 height 12
click at [907, 414] on h2 "A Taste of Freedom" at bounding box center [811, 405] width 560 height 19
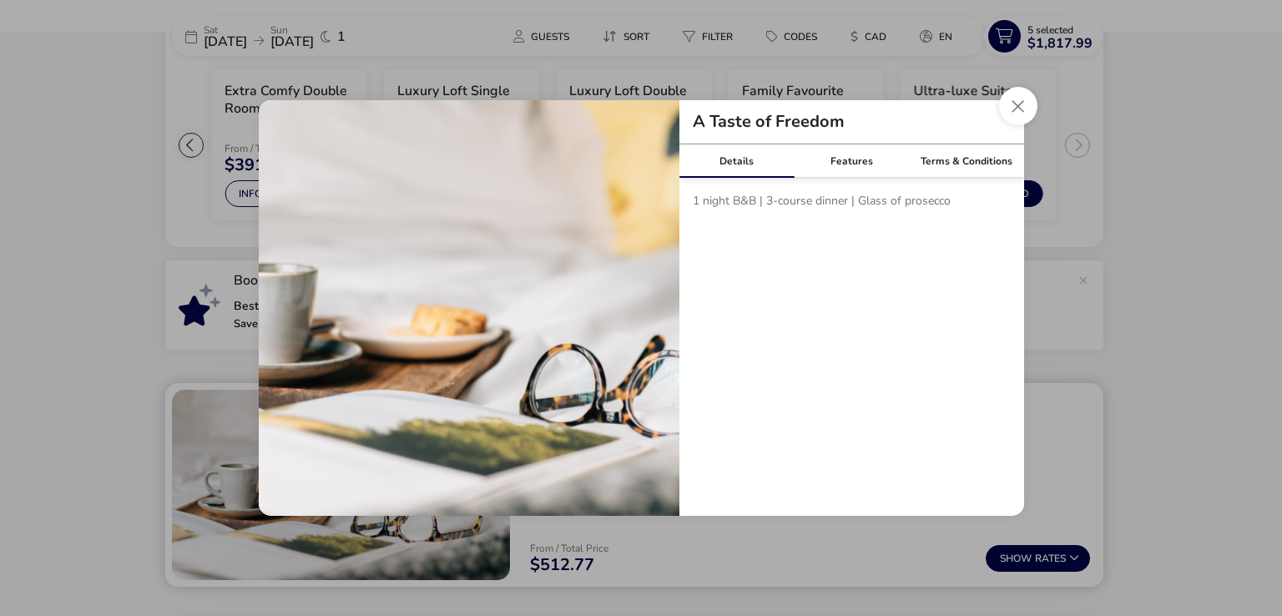
click at [907, 414] on div "Details Features Terms & Conditions 1 night B&B | 3-course dinner | Glass of pr…" at bounding box center [851, 329] width 345 height 371
click at [1015, 107] on button "Close modal" at bounding box center [1018, 106] width 38 height 38
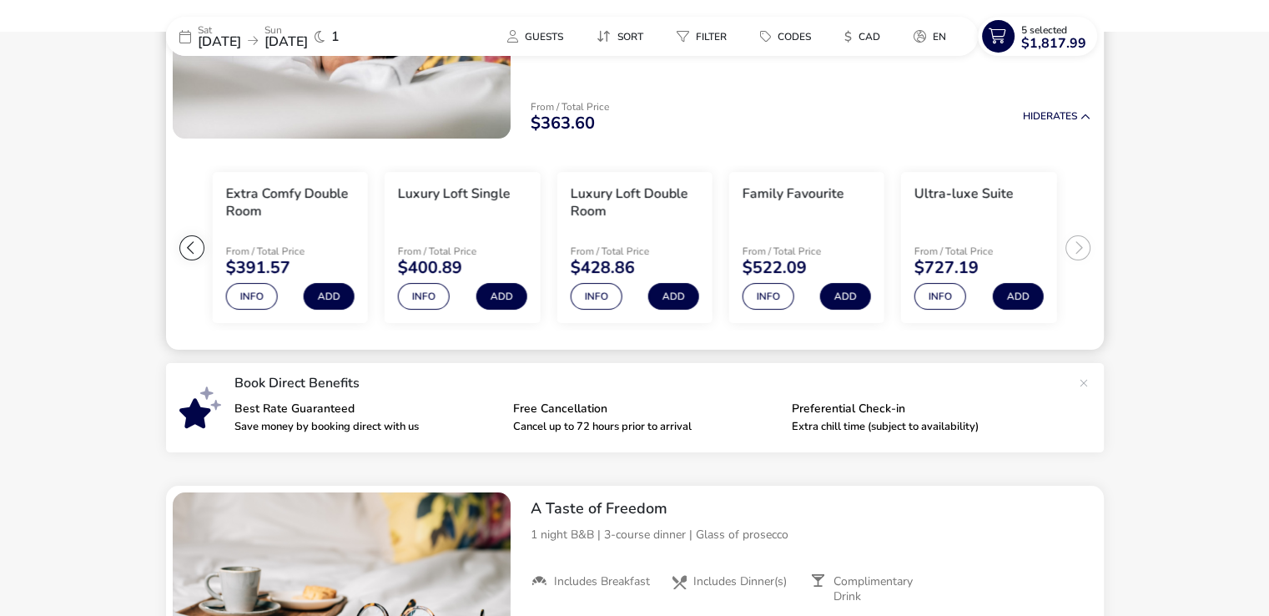
scroll to position [279, 0]
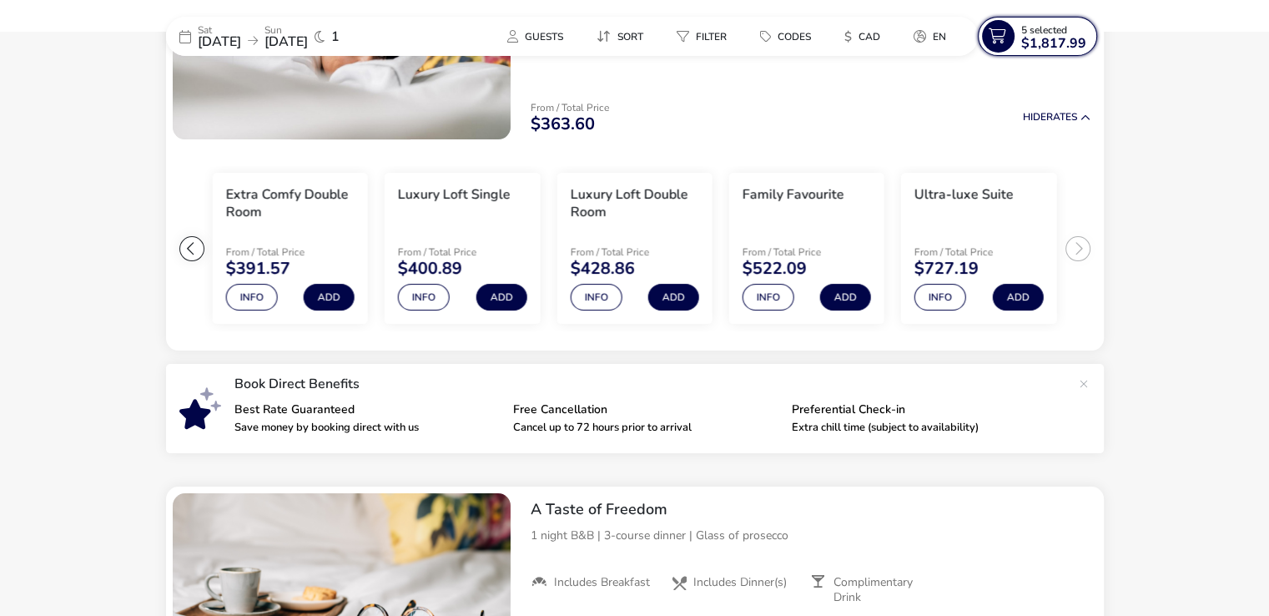
click at [1041, 28] on span "5 Selected" at bounding box center [1044, 29] width 46 height 13
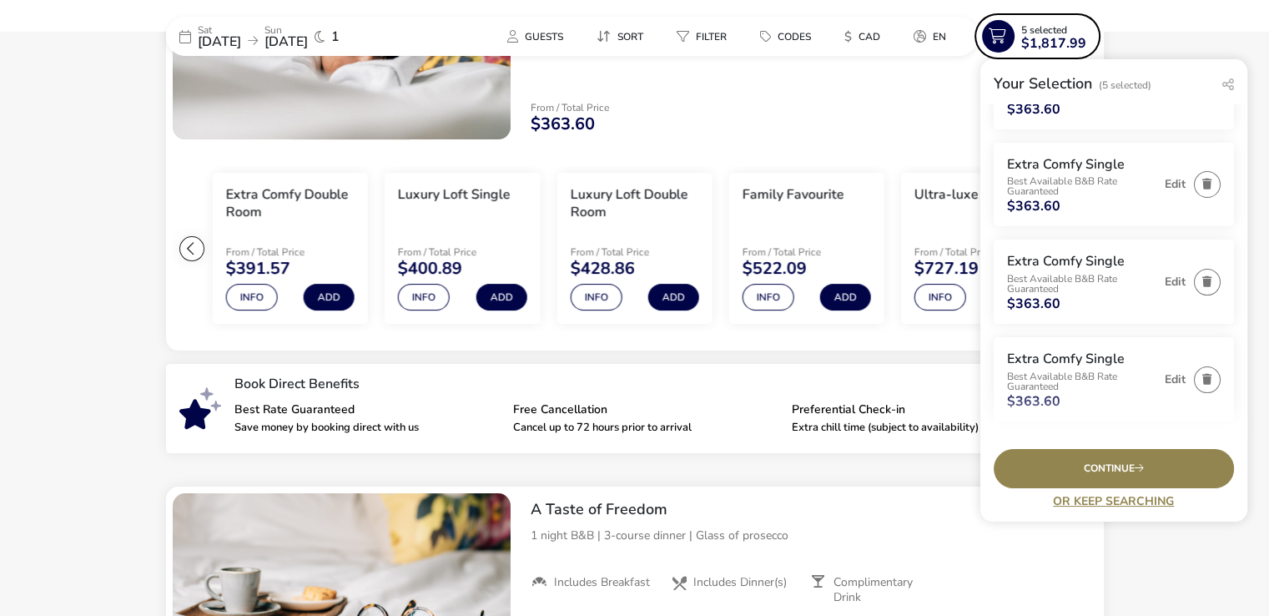
scroll to position [207, 0]
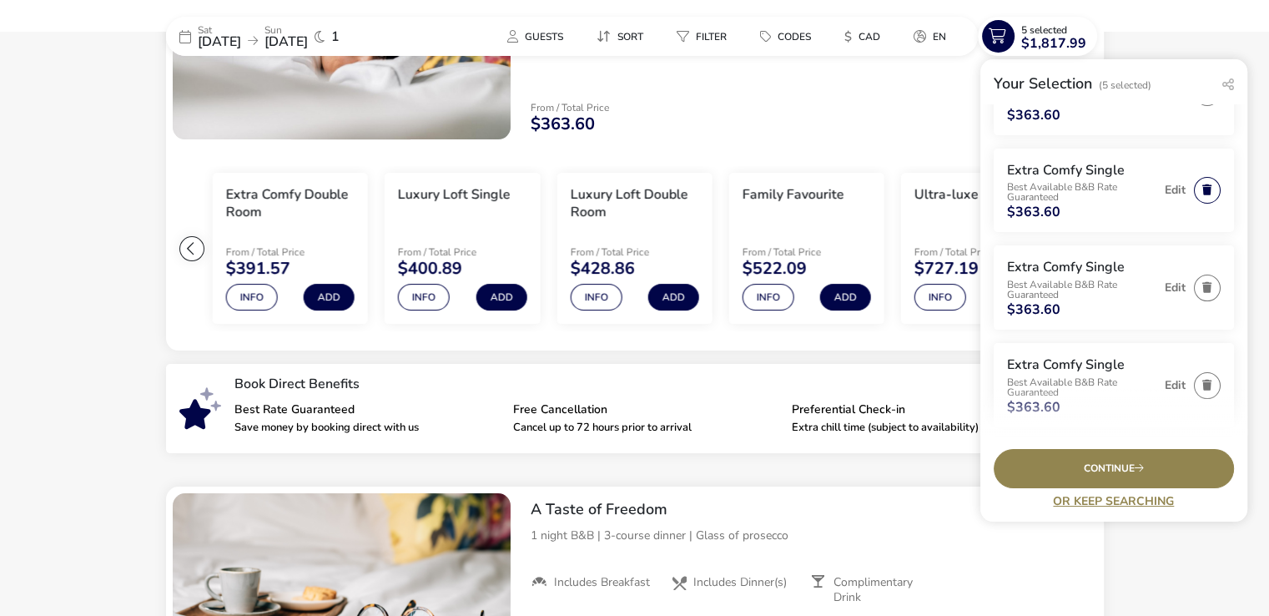
click at [1198, 188] on button "button" at bounding box center [1207, 190] width 27 height 27
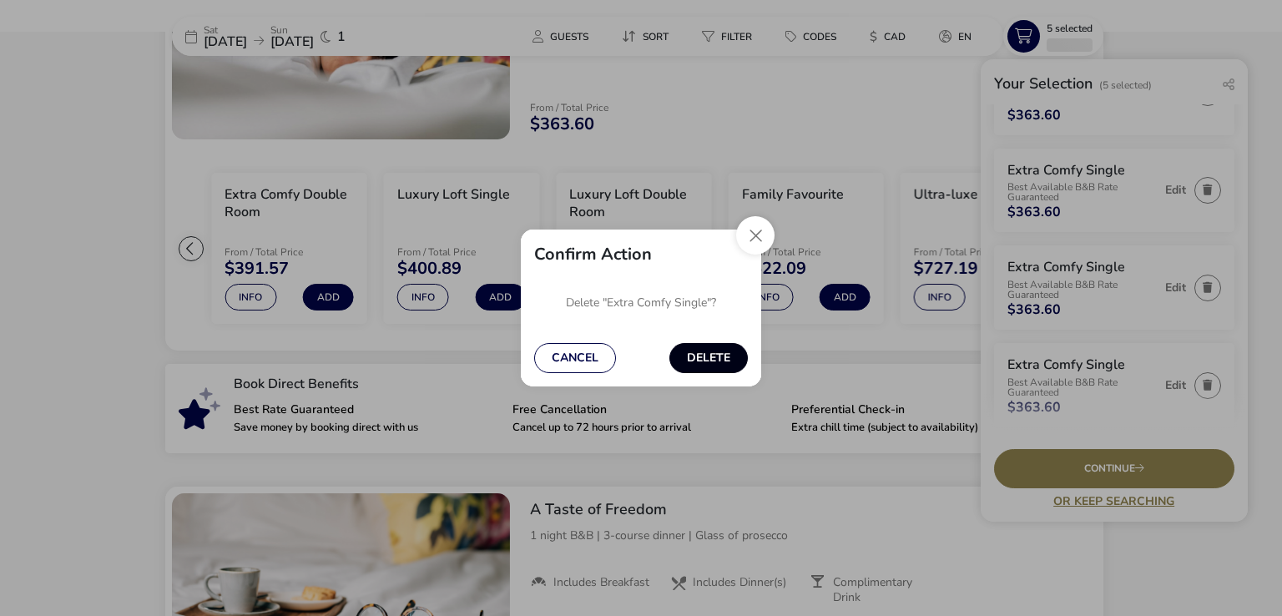
click at [704, 347] on button "Delete" at bounding box center [708, 358] width 78 height 30
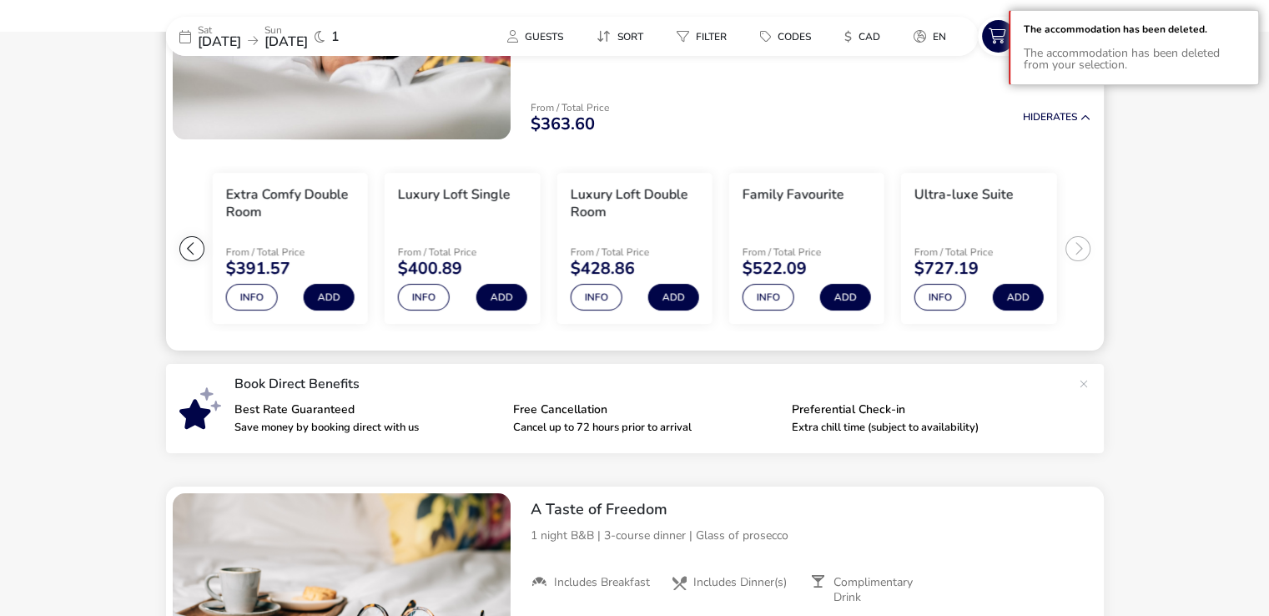
click at [973, 89] on div "From / Total Price $363.60 Hide Rates" at bounding box center [810, 117] width 587 height 57
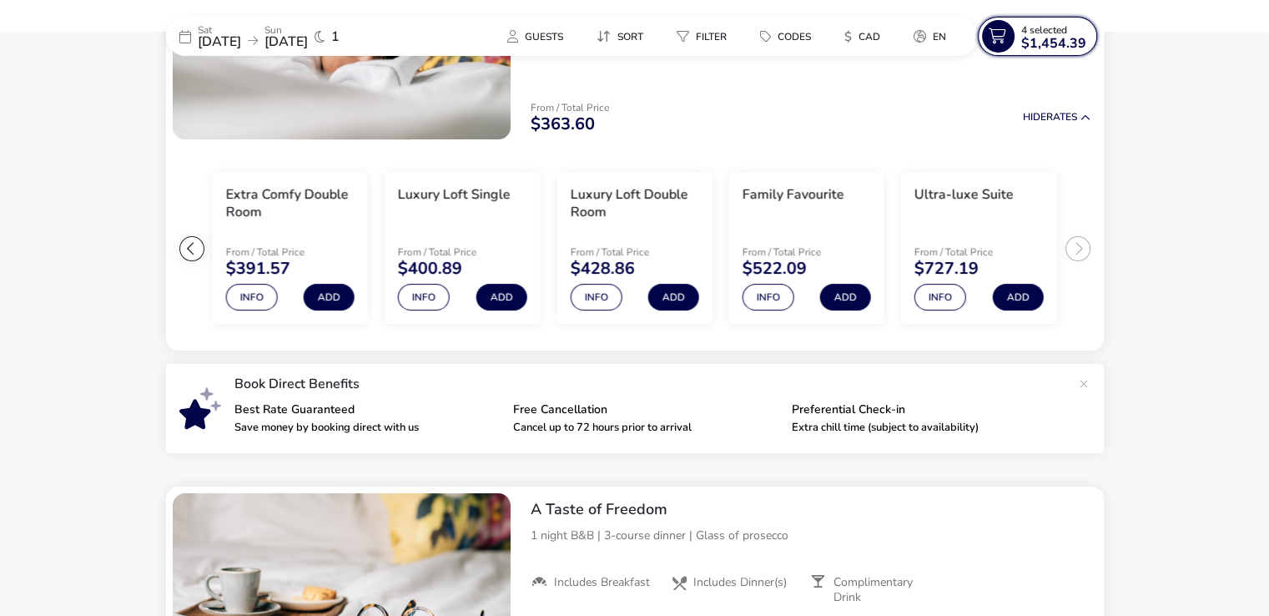
click at [1053, 31] on span "4 Selected" at bounding box center [1044, 29] width 46 height 13
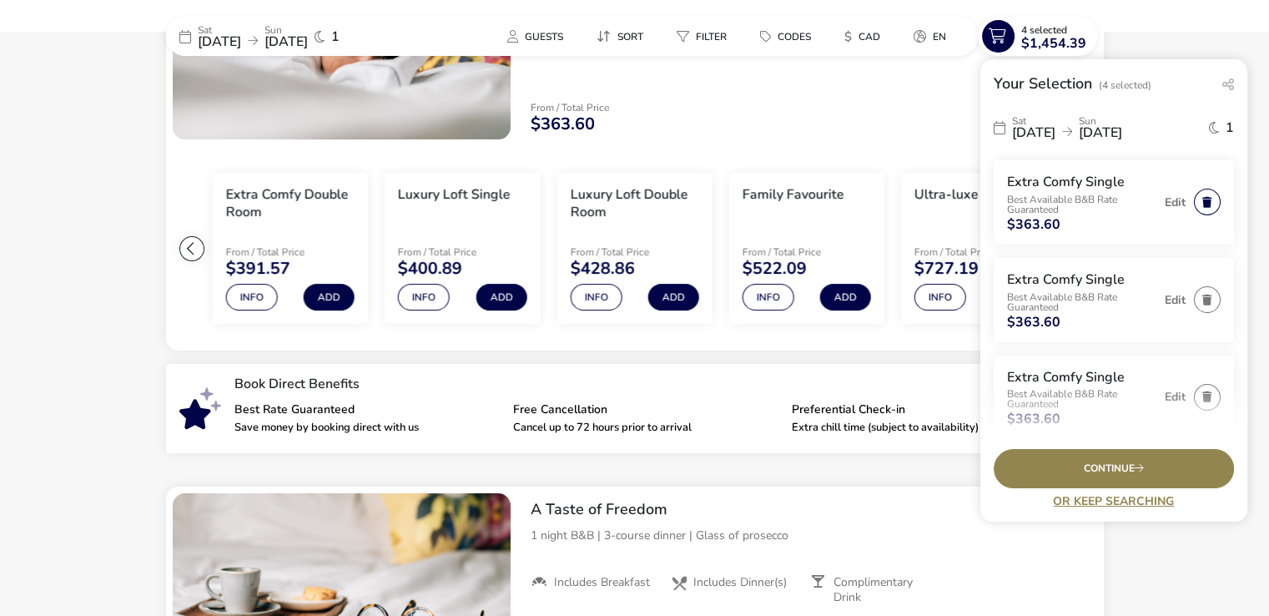
click at [1197, 201] on button "button" at bounding box center [1207, 202] width 27 height 27
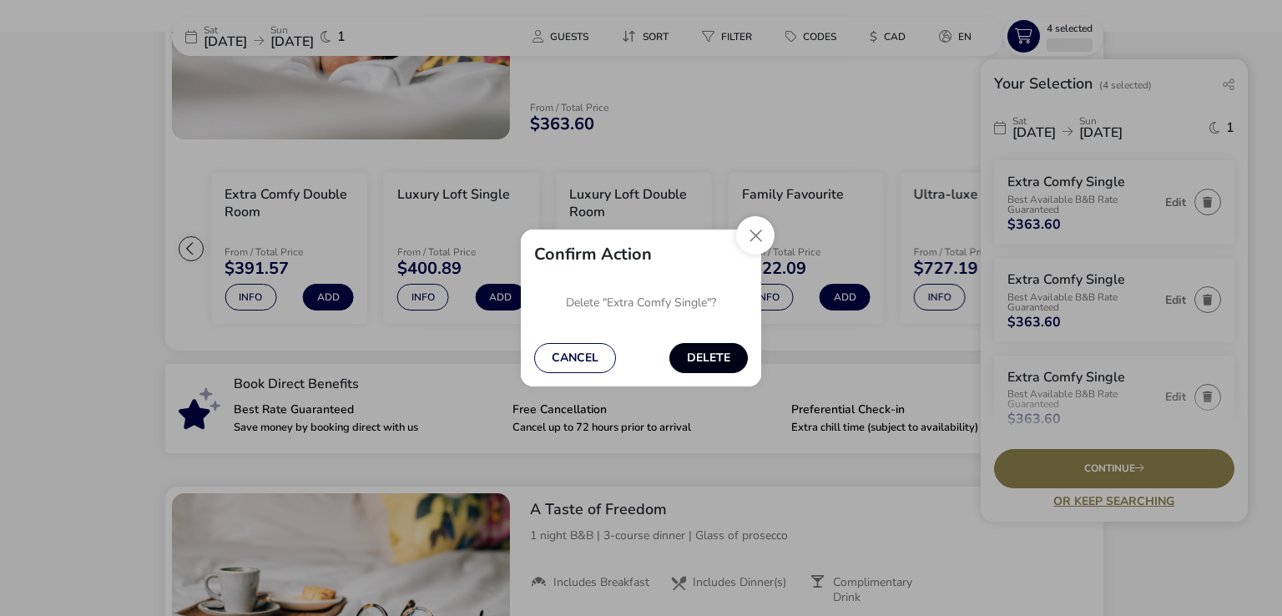
click at [712, 345] on button "Delete" at bounding box center [708, 358] width 78 height 30
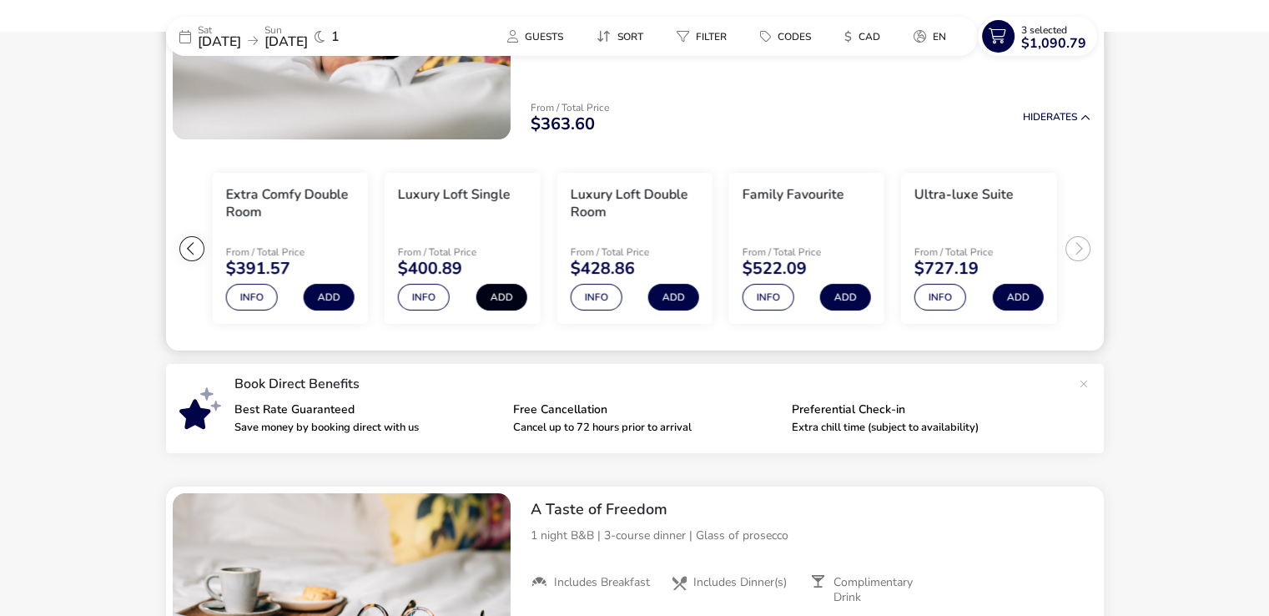
click at [500, 288] on button "Add" at bounding box center [501, 297] width 51 height 27
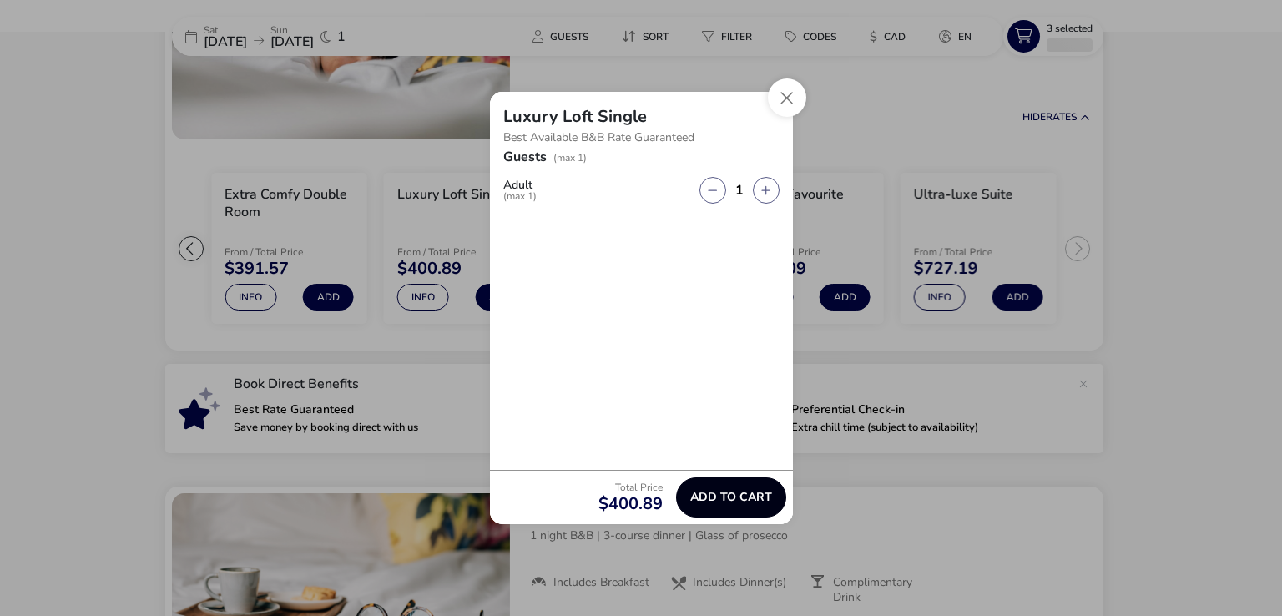
click at [723, 491] on span "Add to cart" at bounding box center [731, 497] width 82 height 13
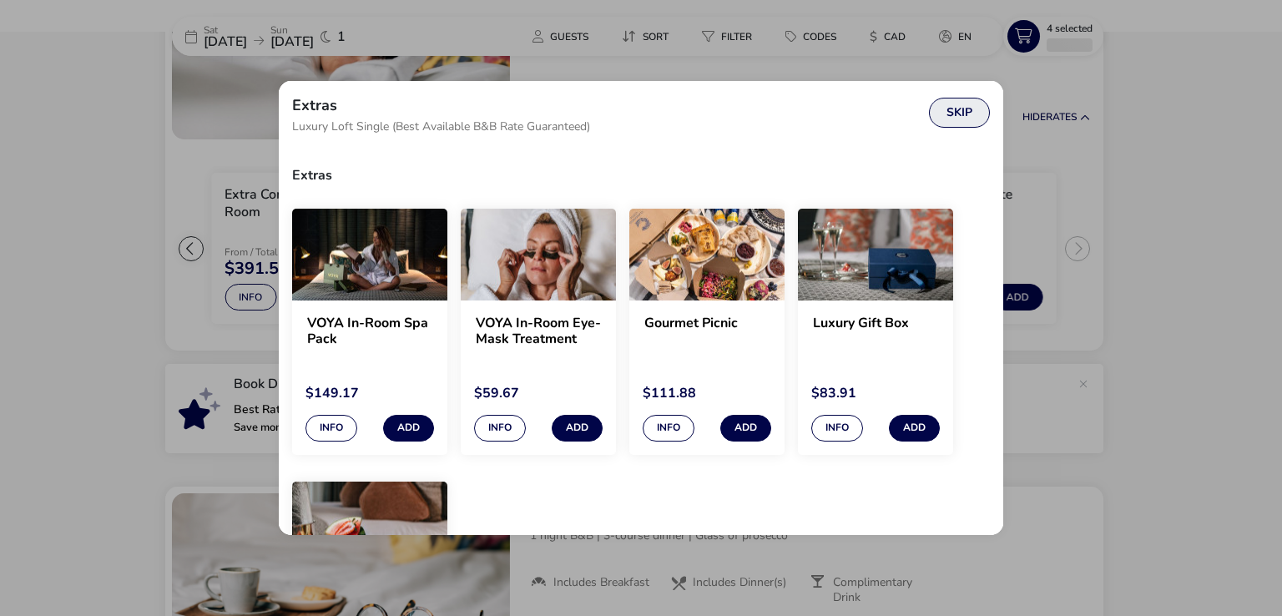
click at [958, 108] on button "Skip" at bounding box center [959, 113] width 61 height 30
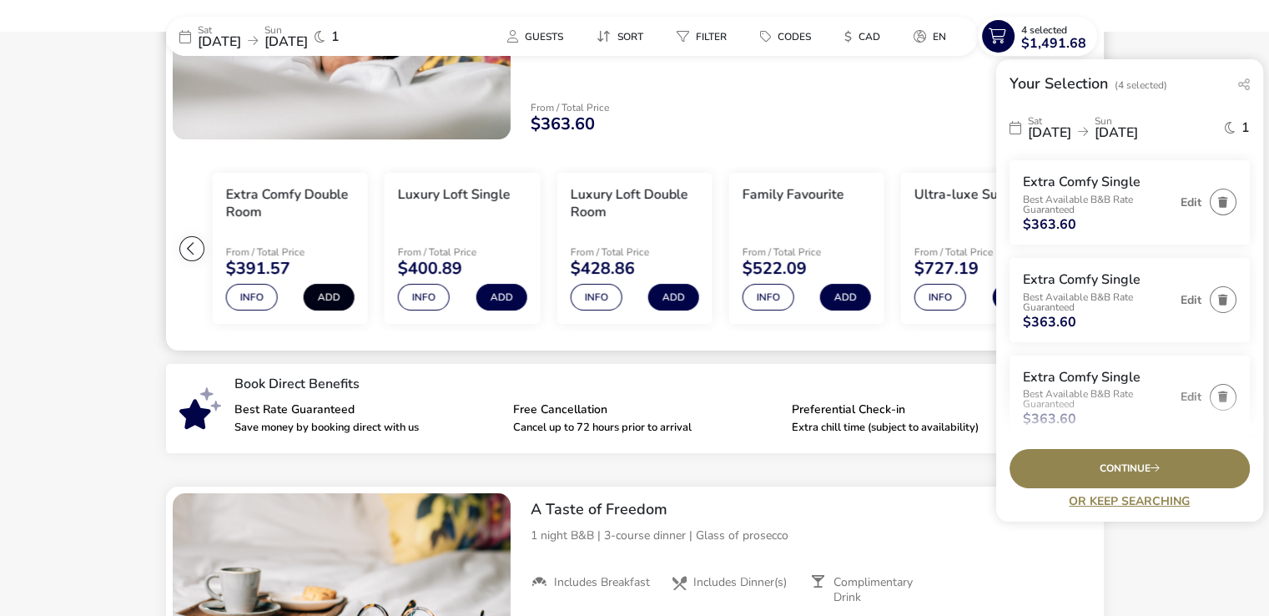
click at [323, 301] on button "Add" at bounding box center [329, 297] width 51 height 27
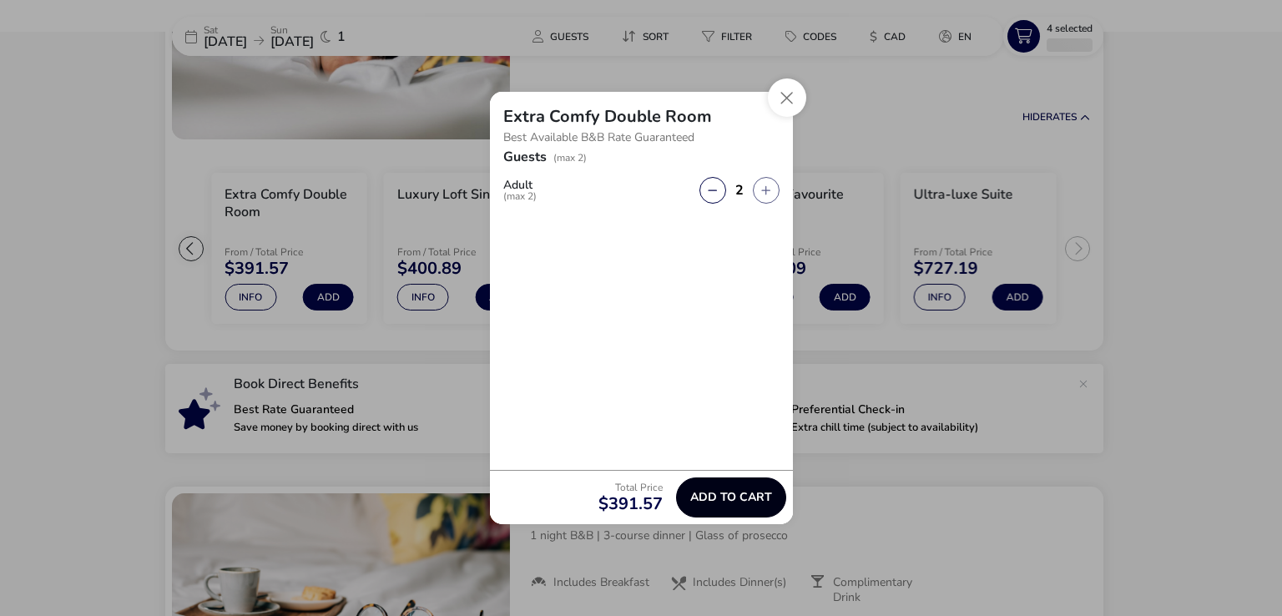
click at [723, 493] on span "Add to cart" at bounding box center [731, 497] width 82 height 13
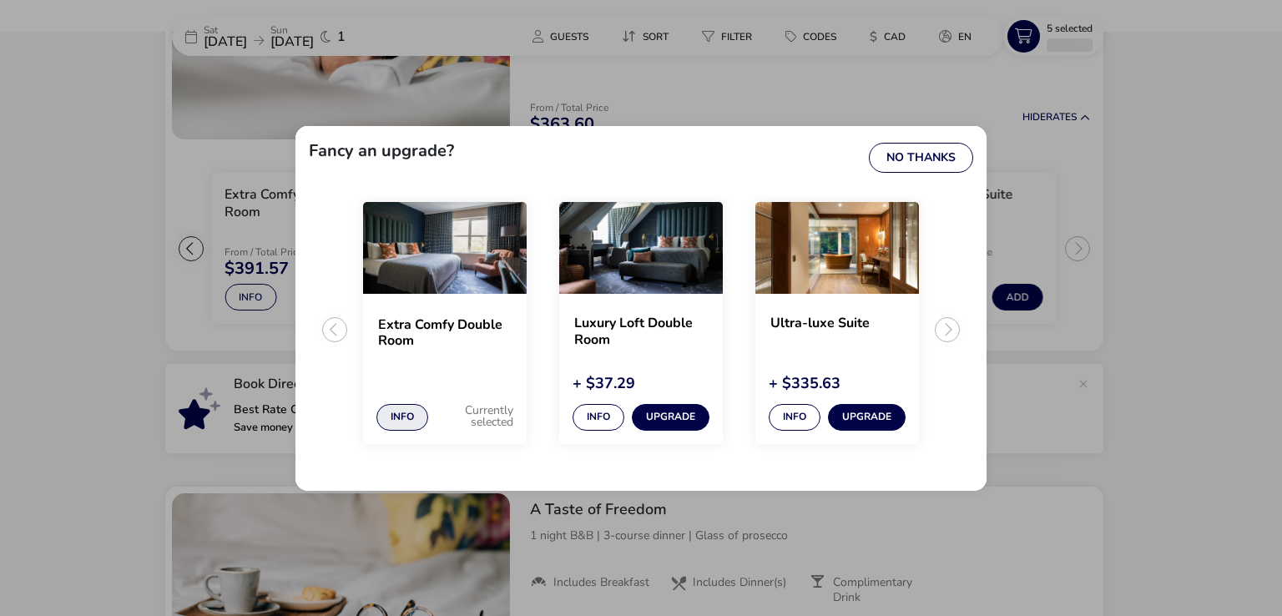
click at [406, 415] on button "Info" at bounding box center [402, 417] width 52 height 27
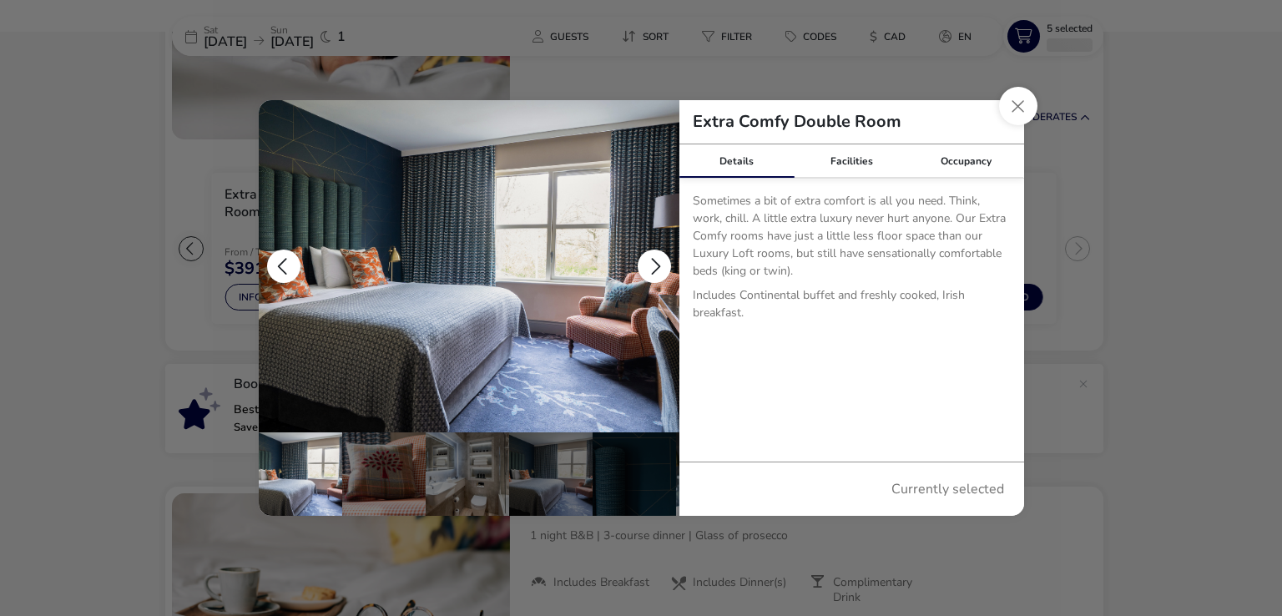
click at [649, 262] on button "details" at bounding box center [653, 265] width 33 height 33
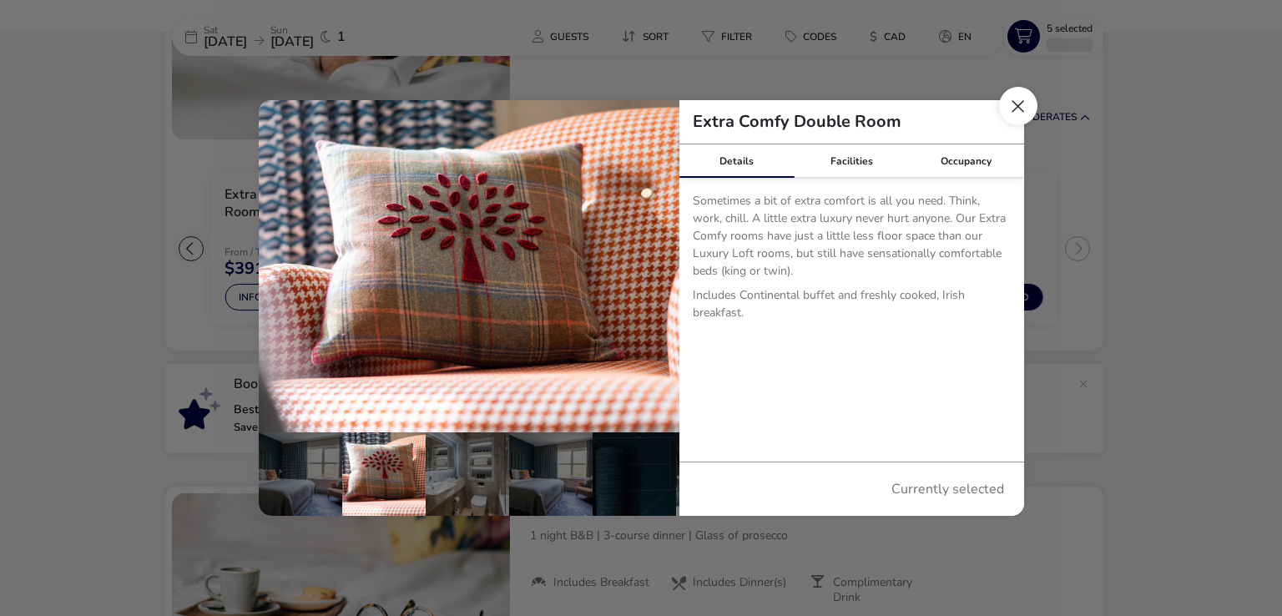
click at [1015, 108] on button "Close dialog" at bounding box center [1018, 106] width 38 height 38
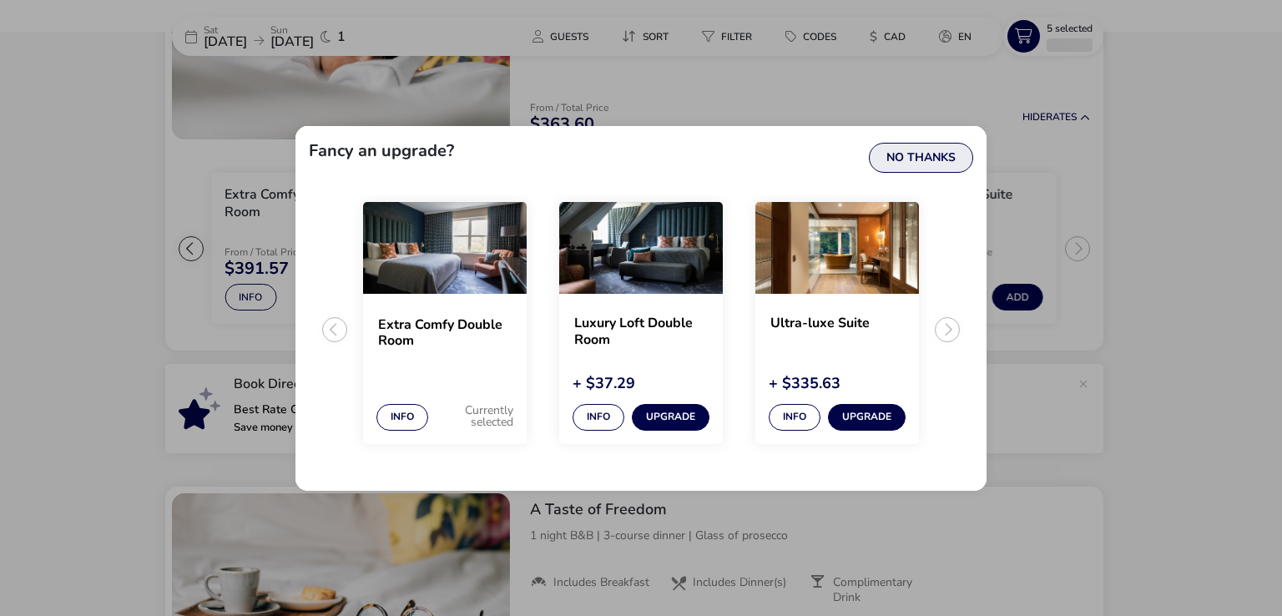
click at [894, 154] on button "No Thanks" at bounding box center [921, 158] width 104 height 30
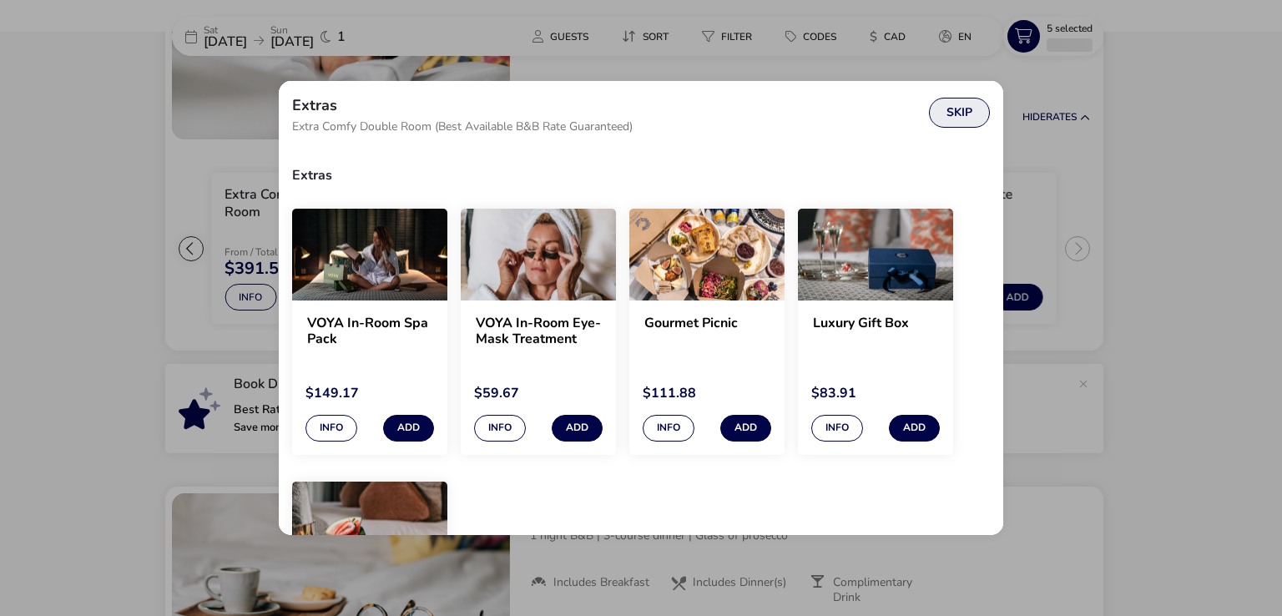
click at [965, 107] on button "Skip" at bounding box center [959, 113] width 61 height 30
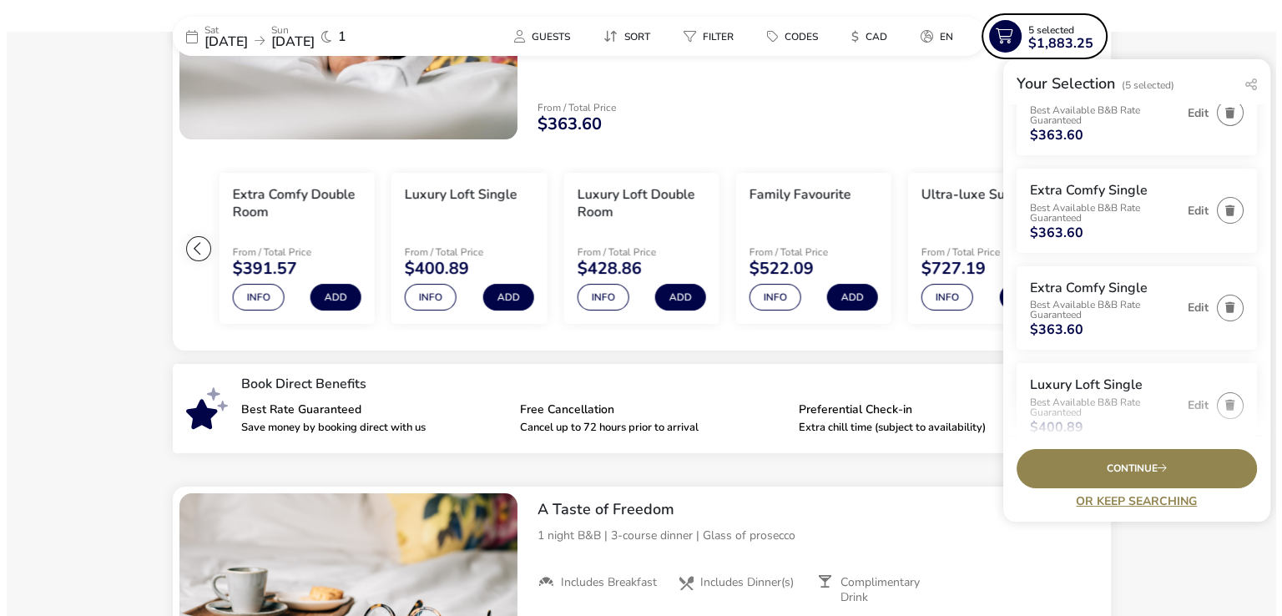
scroll to position [80, 0]
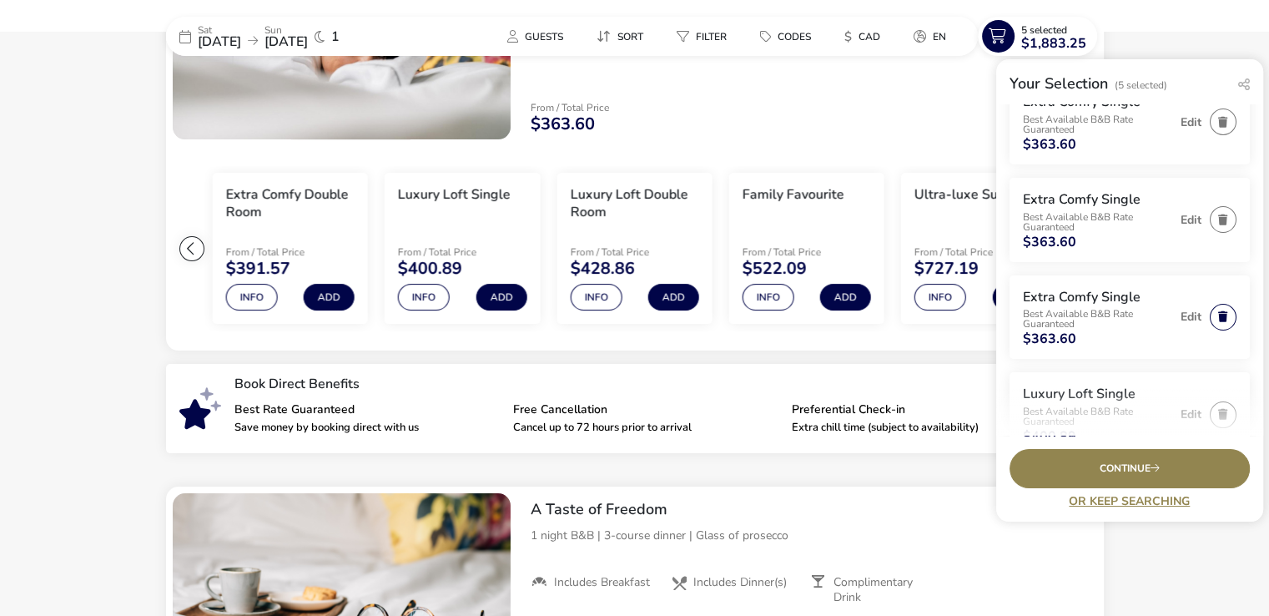
click at [1212, 314] on button "button" at bounding box center [1223, 317] width 27 height 27
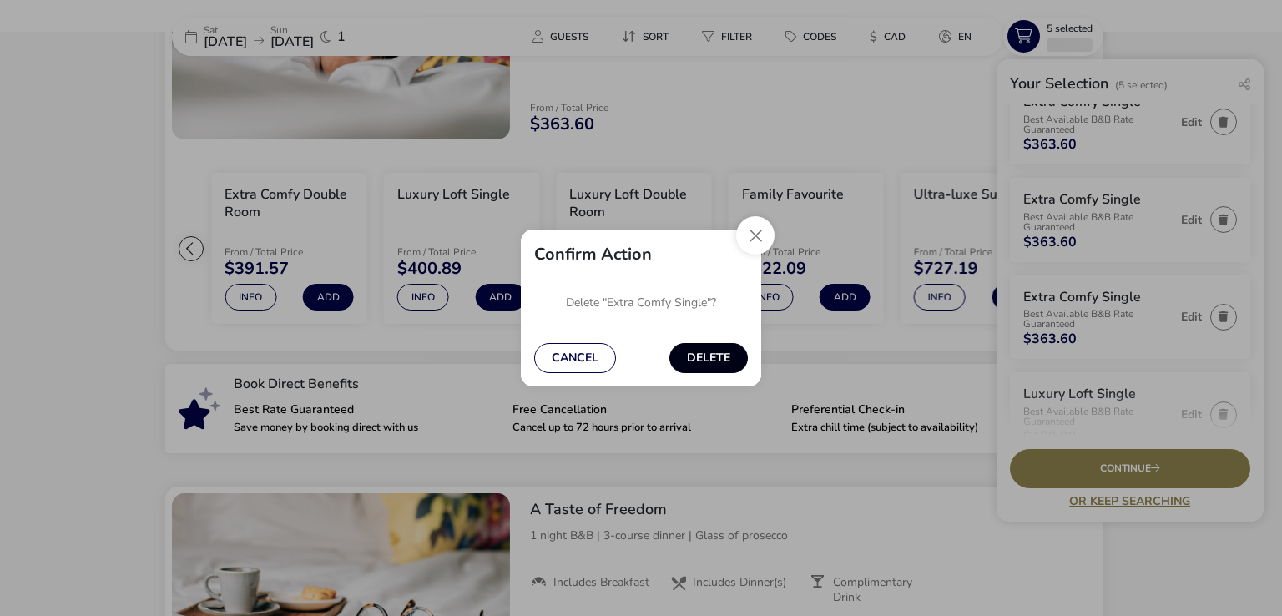
click at [709, 350] on button "Delete" at bounding box center [708, 358] width 78 height 30
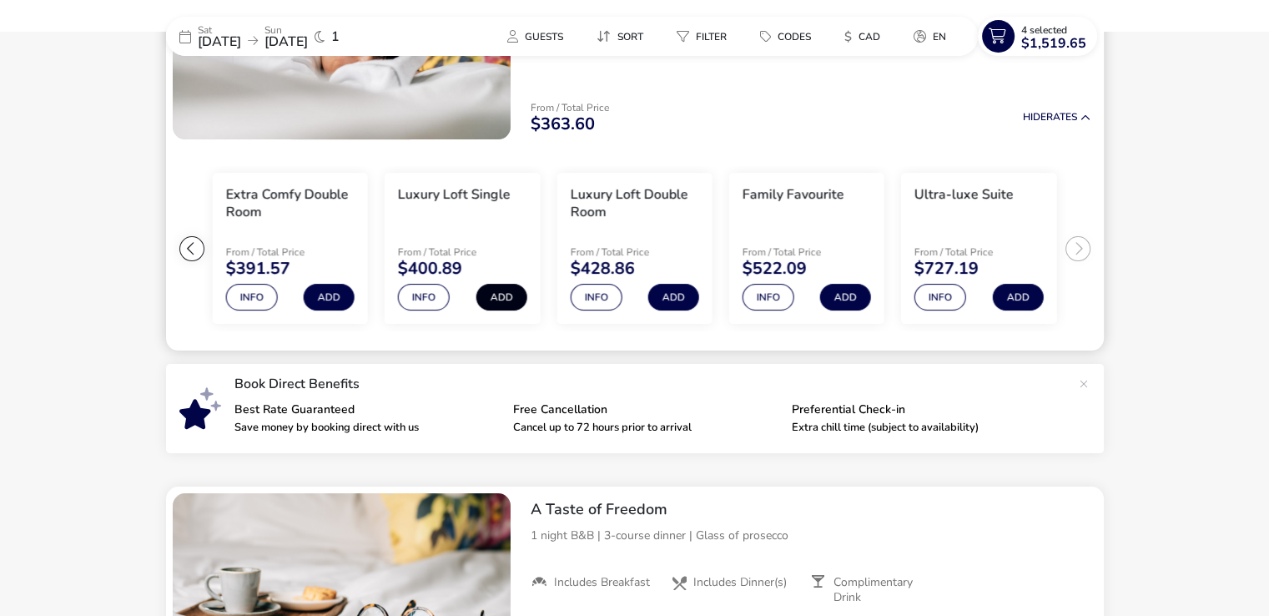
click at [496, 290] on button "Add" at bounding box center [501, 297] width 51 height 27
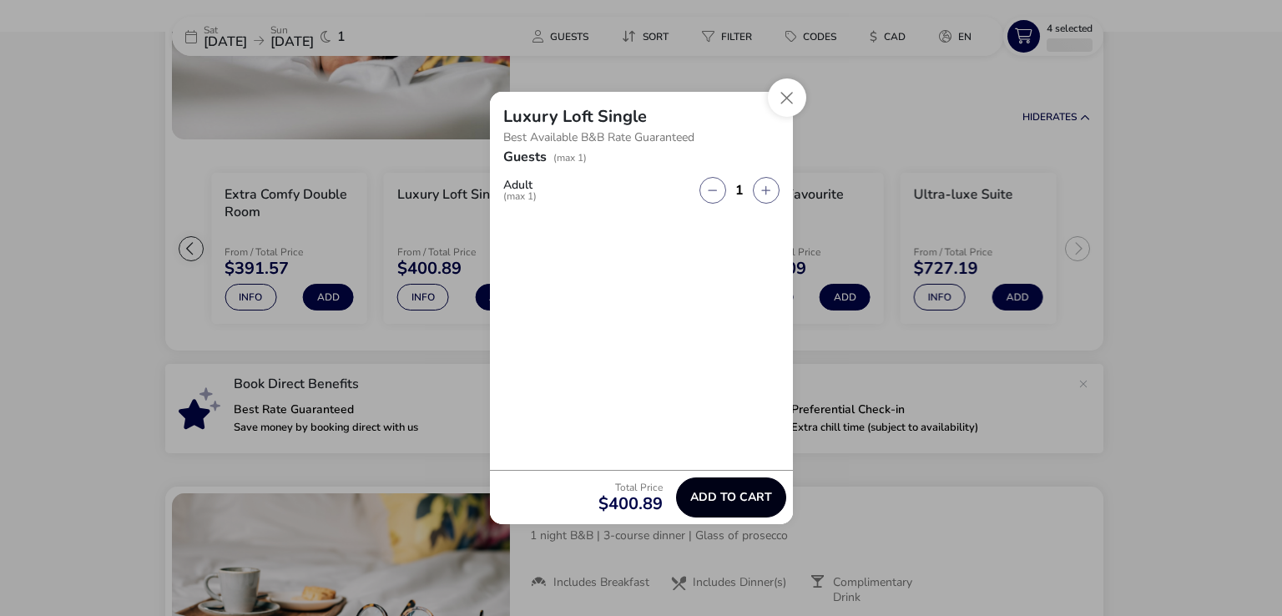
click at [714, 491] on span "Add to cart" at bounding box center [731, 497] width 82 height 13
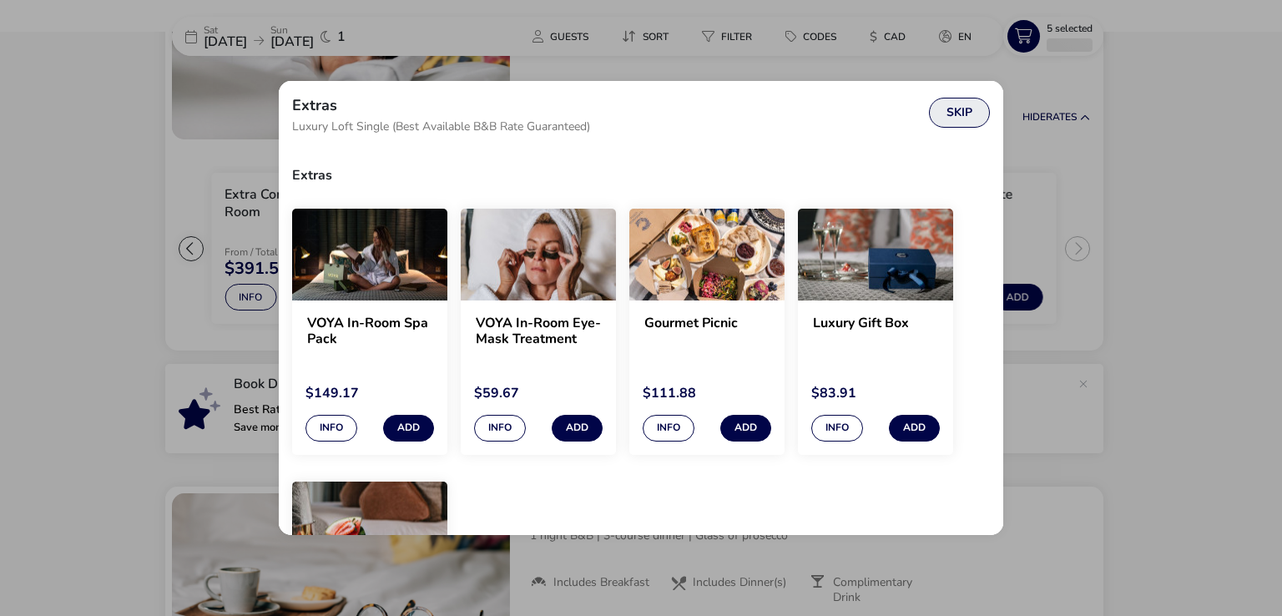
click at [956, 108] on button "Skip" at bounding box center [959, 113] width 61 height 30
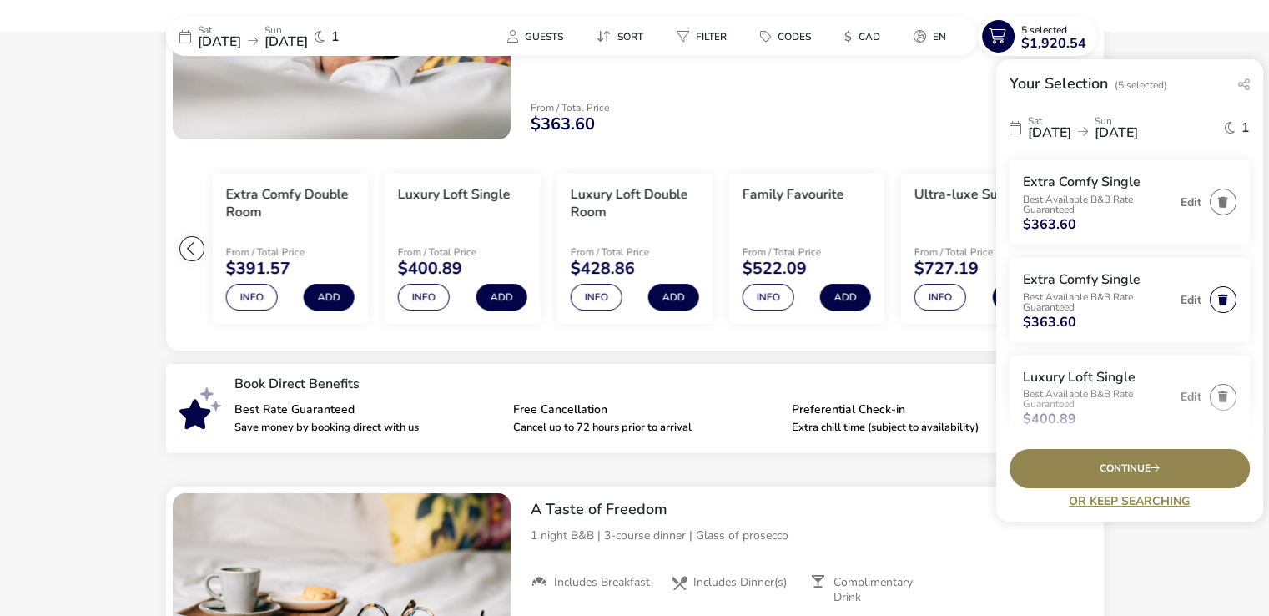
click at [1210, 295] on button "button" at bounding box center [1223, 299] width 27 height 27
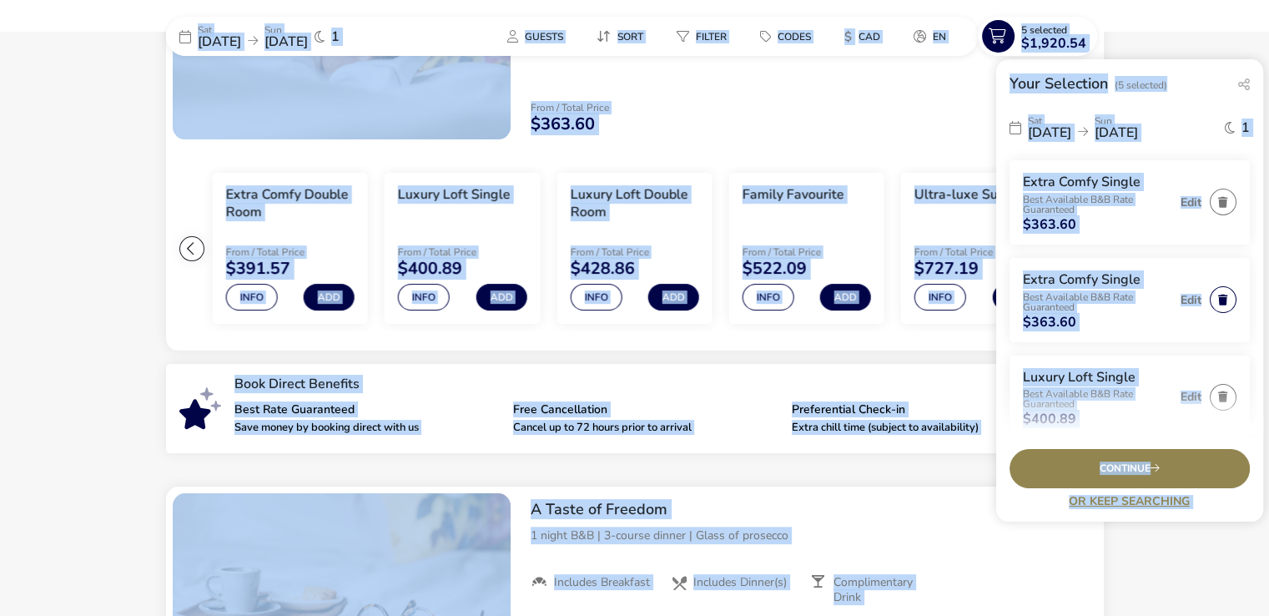
click at [1212, 299] on button "button" at bounding box center [1223, 299] width 27 height 27
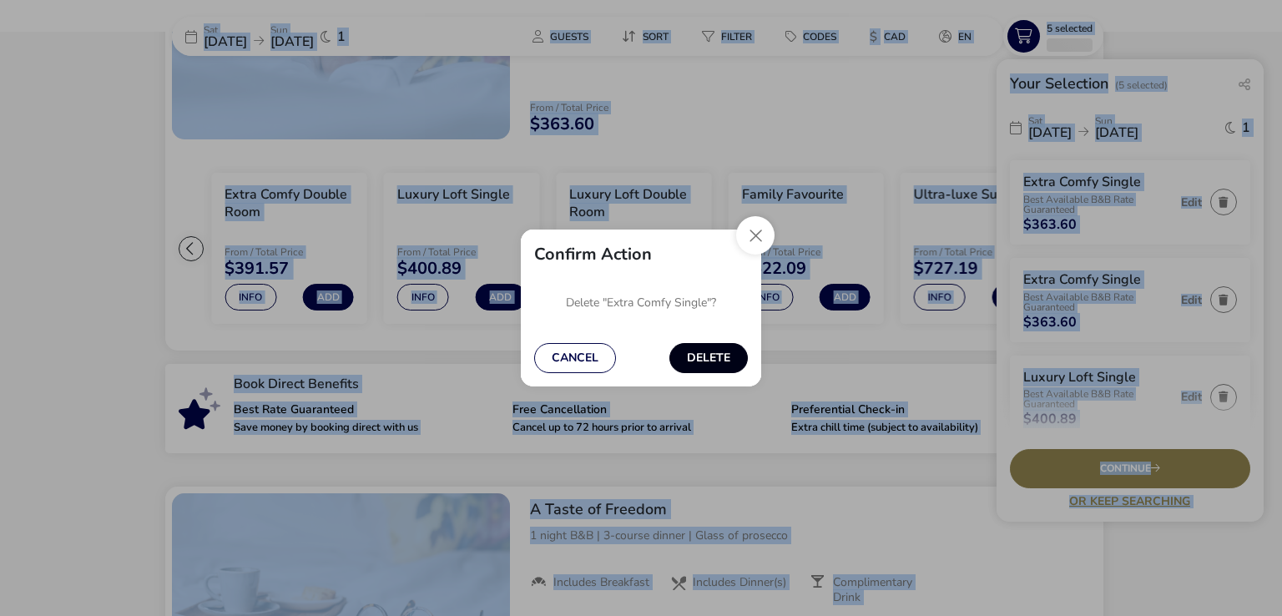
click at [720, 349] on button "Delete" at bounding box center [708, 358] width 78 height 30
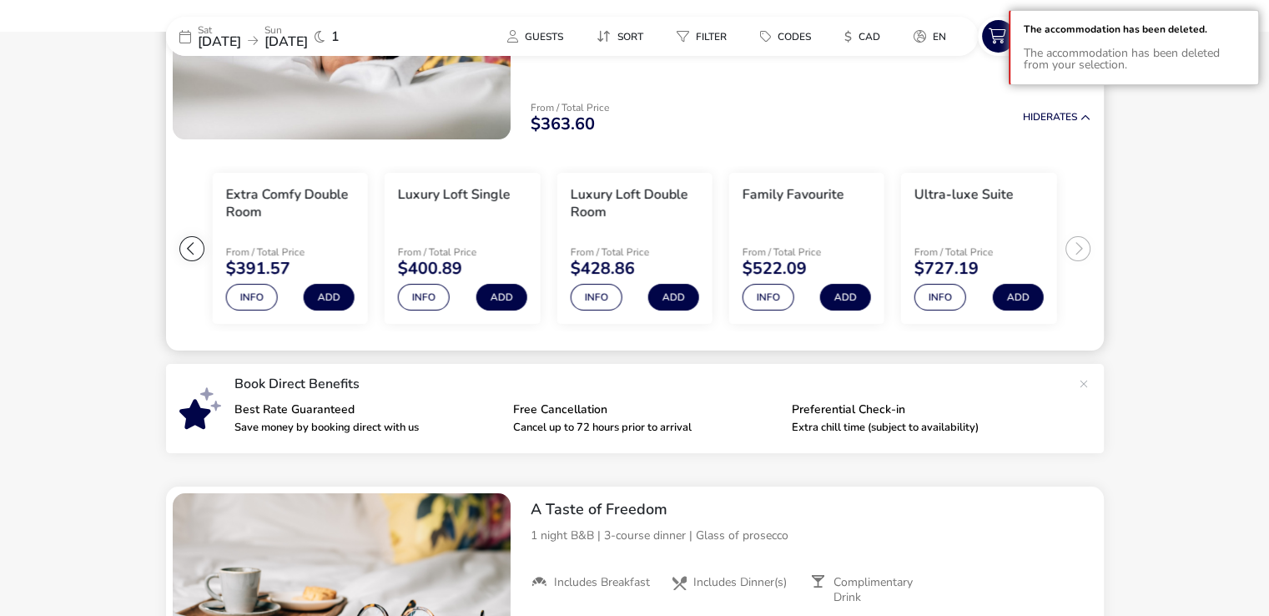
click at [190, 255] on div at bounding box center [191, 248] width 25 height 25
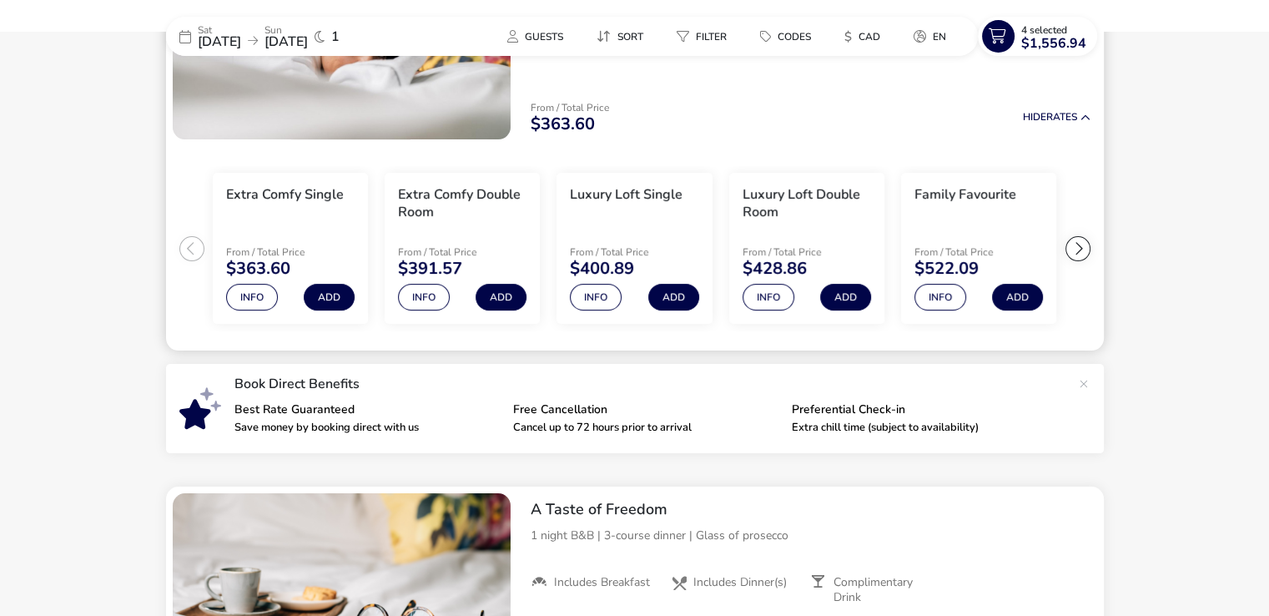
click at [190, 255] on ul "Extra Comfy Single From / Total Price $363.60 Info Add Extra Comfy Double Room …" at bounding box center [635, 248] width 938 height 205
click at [254, 295] on button "Info" at bounding box center [252, 297] width 52 height 27
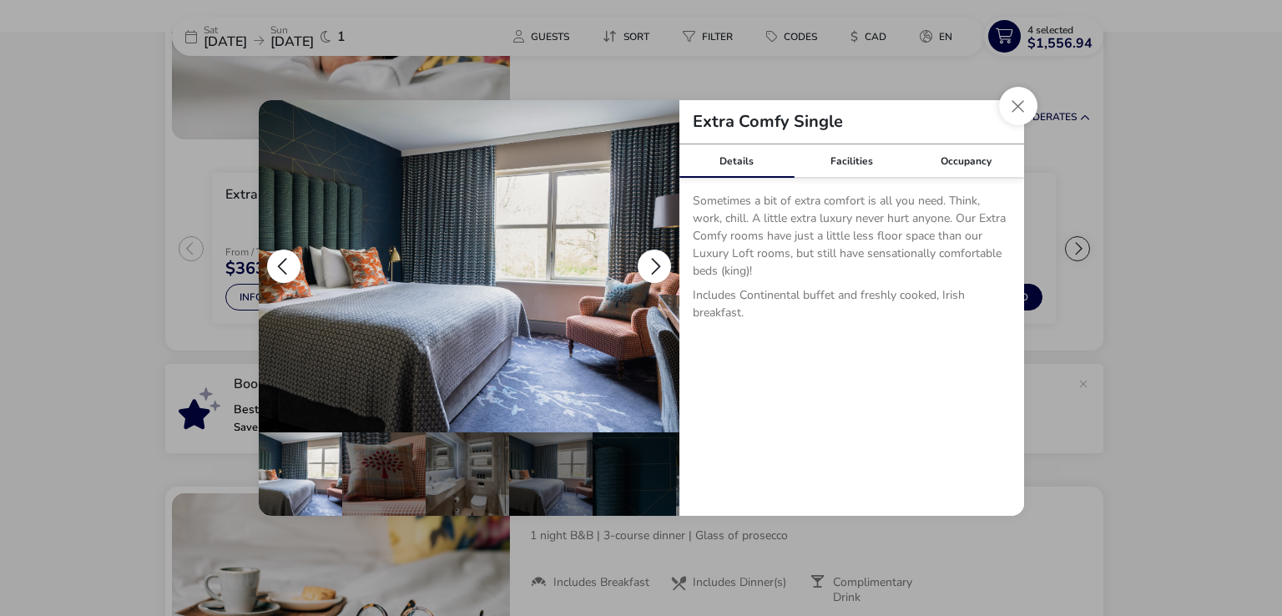
click at [651, 260] on button "details" at bounding box center [653, 265] width 33 height 33
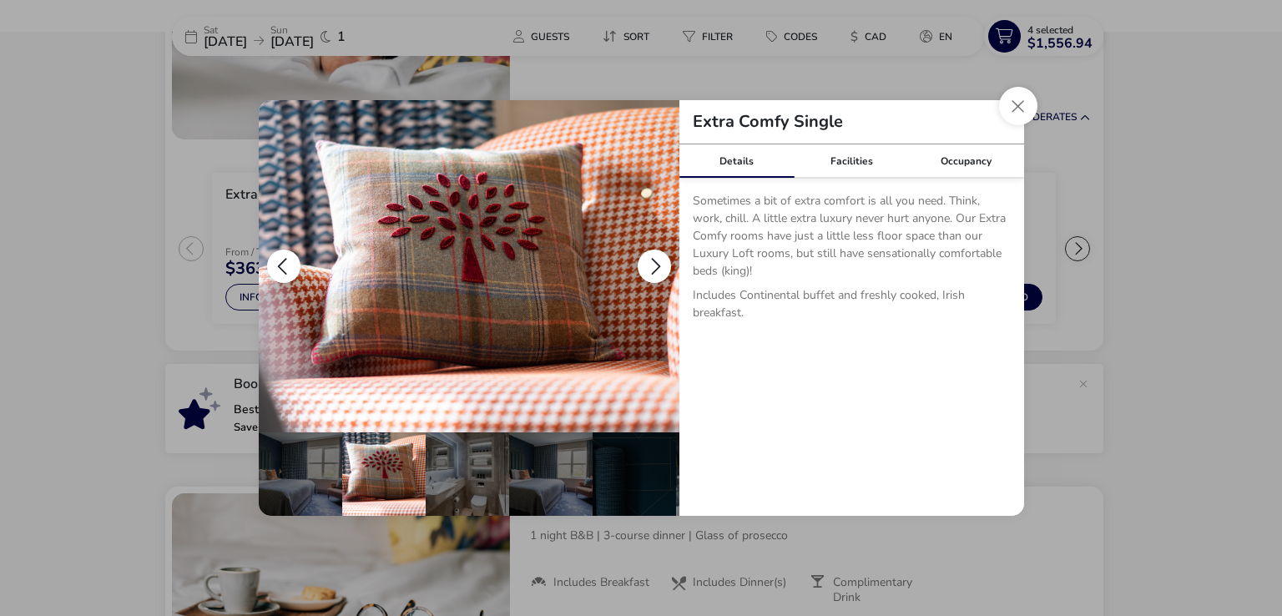
click at [651, 260] on button "details" at bounding box center [653, 265] width 33 height 33
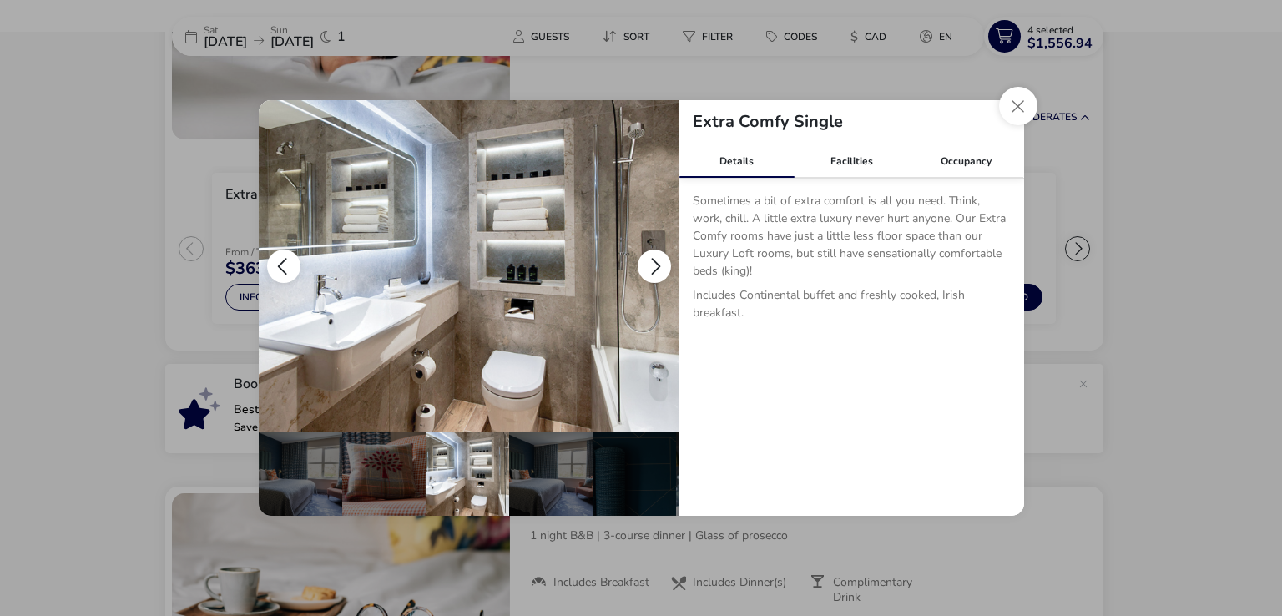
scroll to position [0, 83]
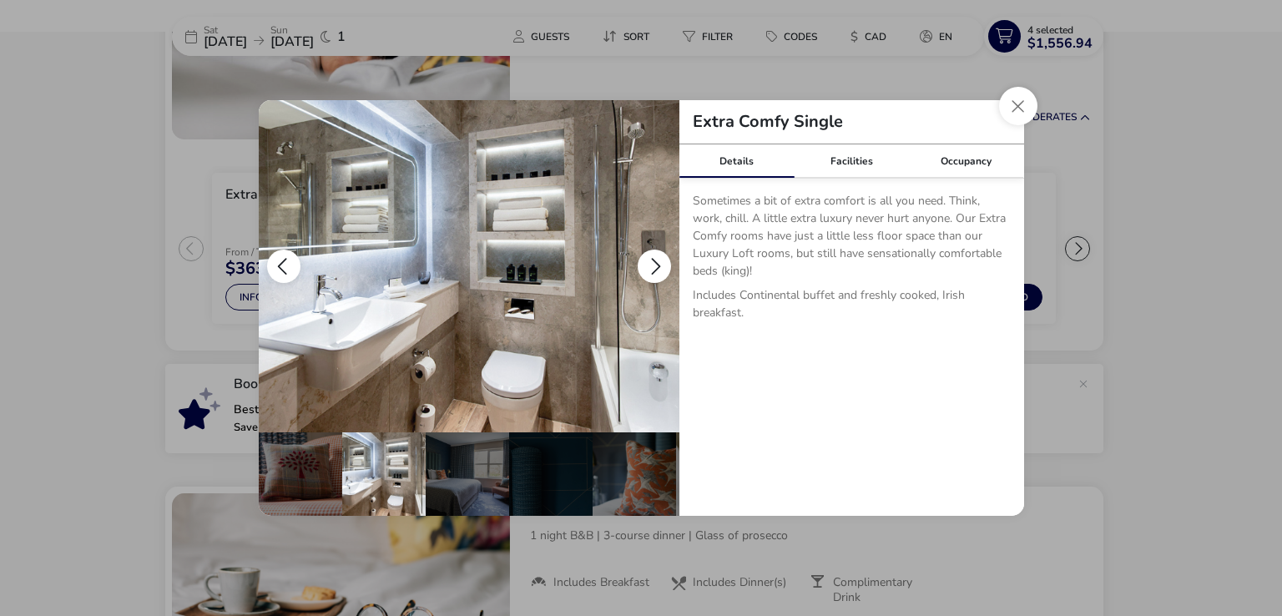
click at [651, 260] on button "details" at bounding box center [653, 265] width 33 height 33
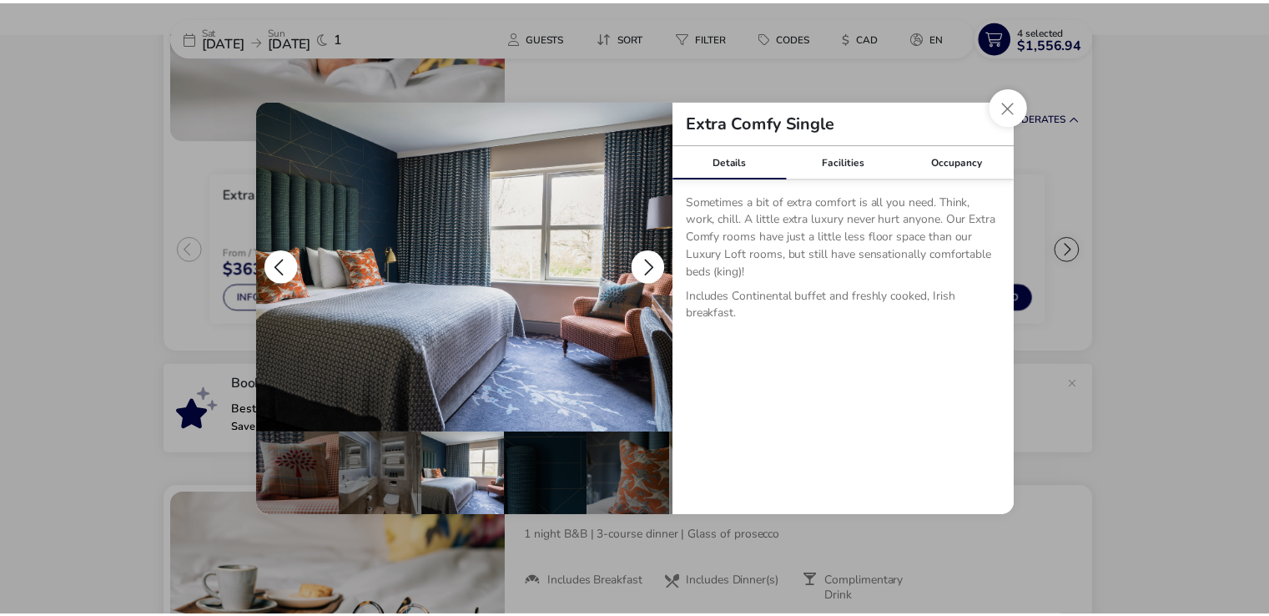
scroll to position [0, 164]
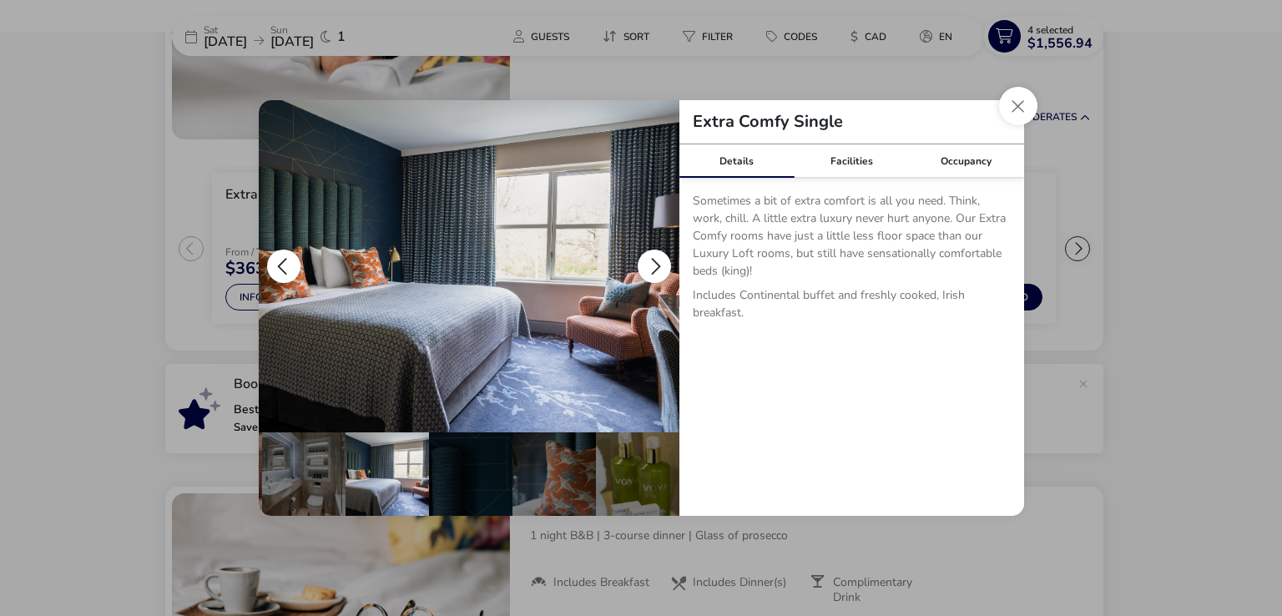
click at [651, 260] on button "details" at bounding box center [653, 265] width 33 height 33
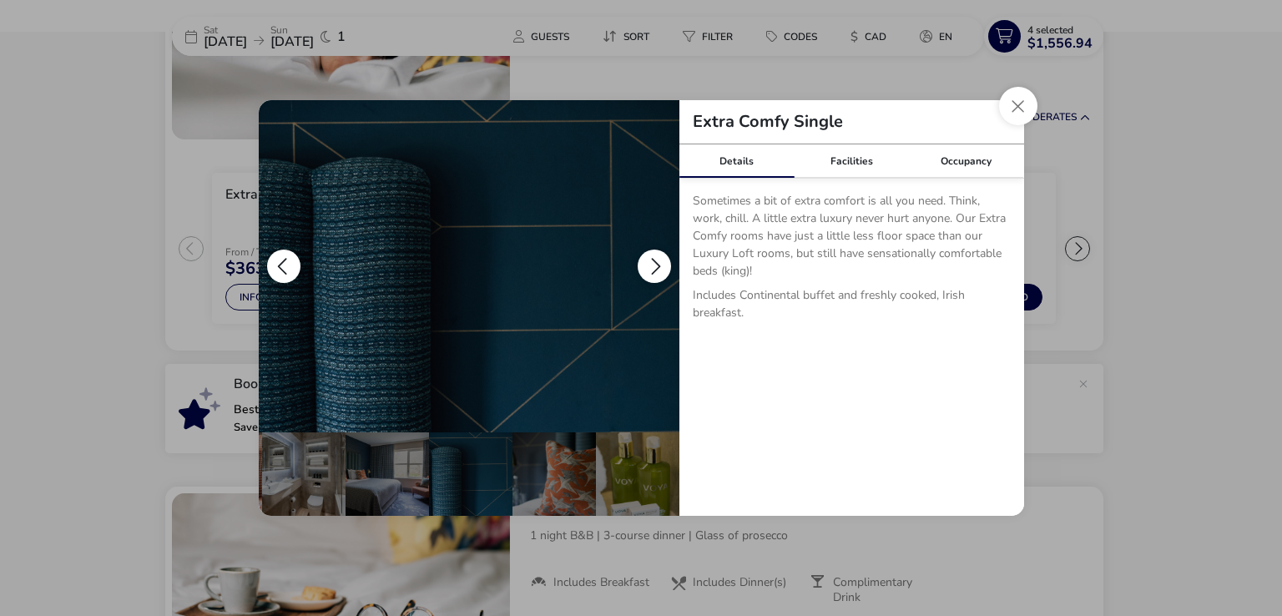
click at [651, 260] on button "details" at bounding box center [653, 265] width 33 height 33
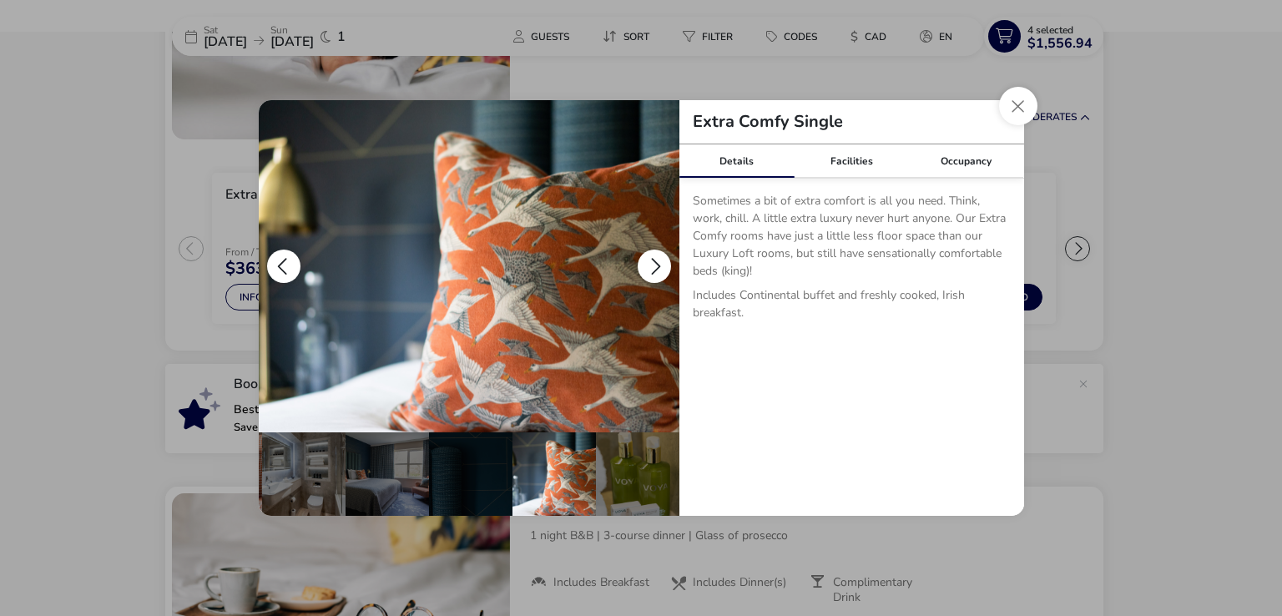
click at [651, 260] on button "details" at bounding box center [653, 265] width 33 height 33
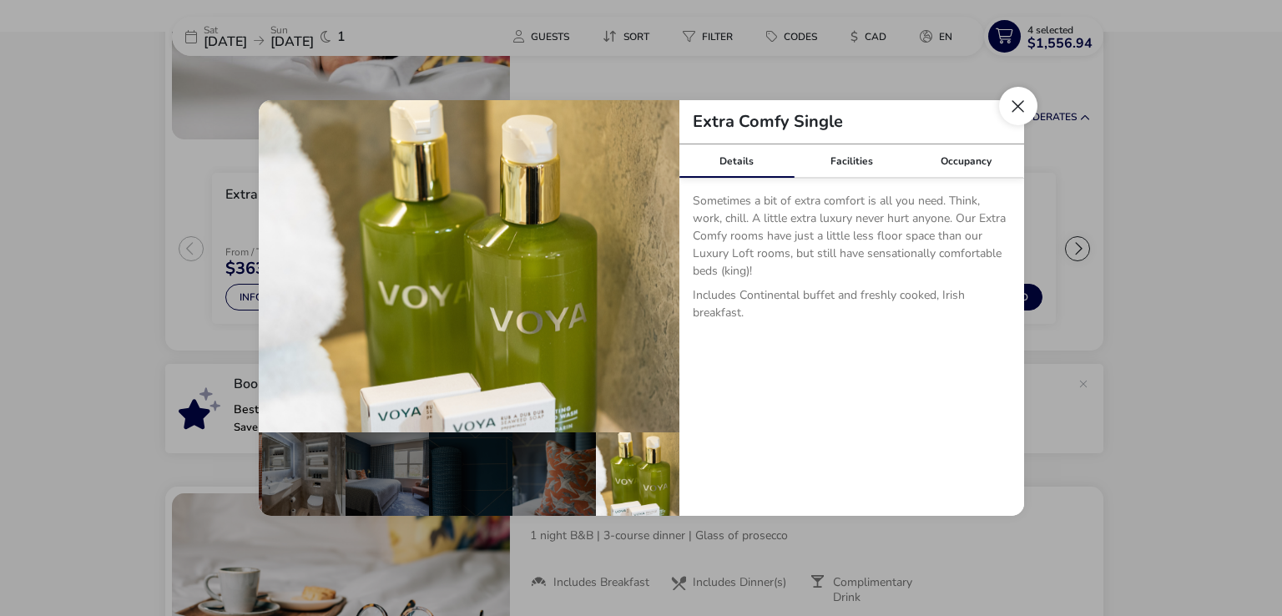
click at [1016, 101] on button "Close dialog" at bounding box center [1018, 106] width 38 height 38
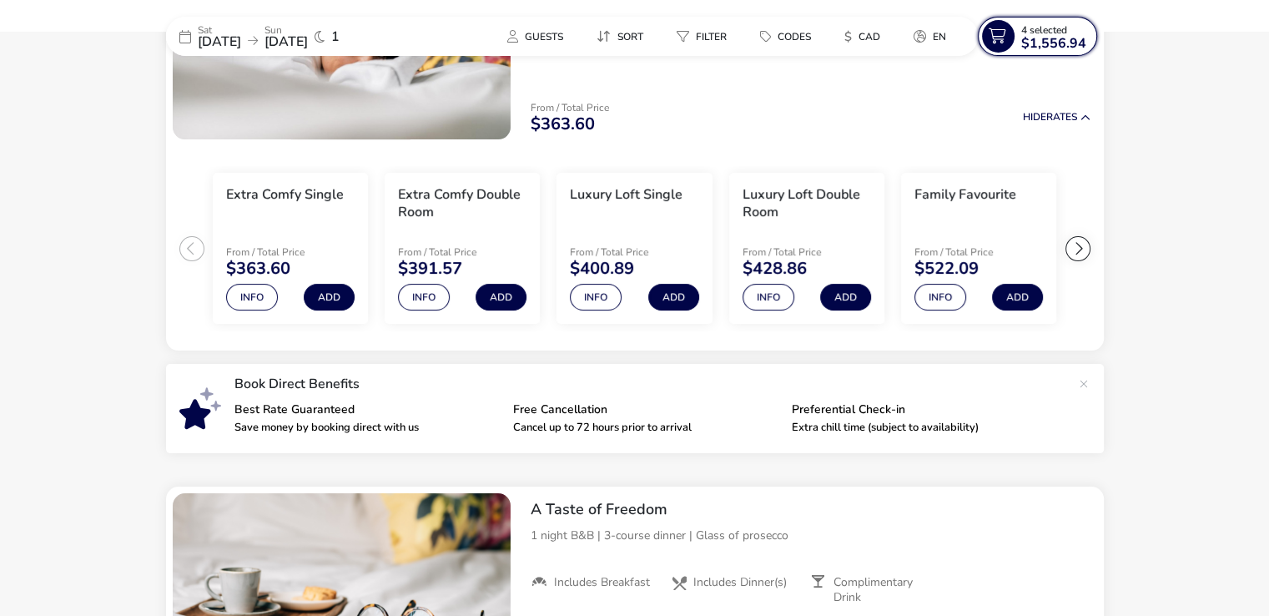
click at [1038, 37] on span "$1,556.94" at bounding box center [1053, 43] width 65 height 13
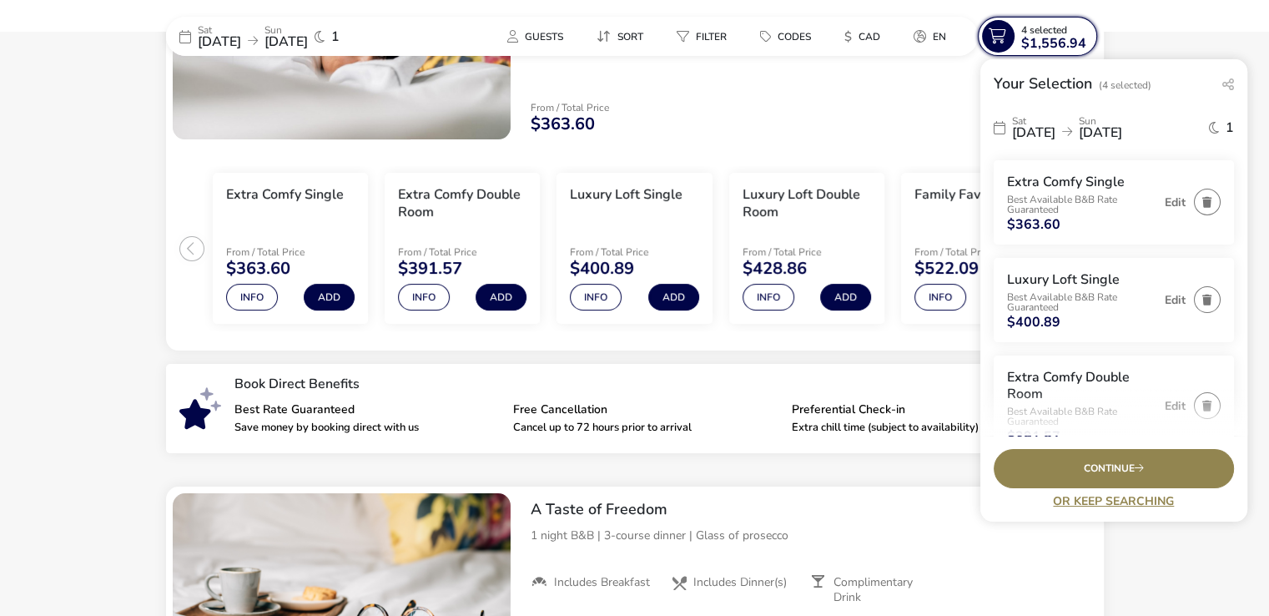
click at [1038, 37] on span "$1,556.94" at bounding box center [1053, 43] width 65 height 13
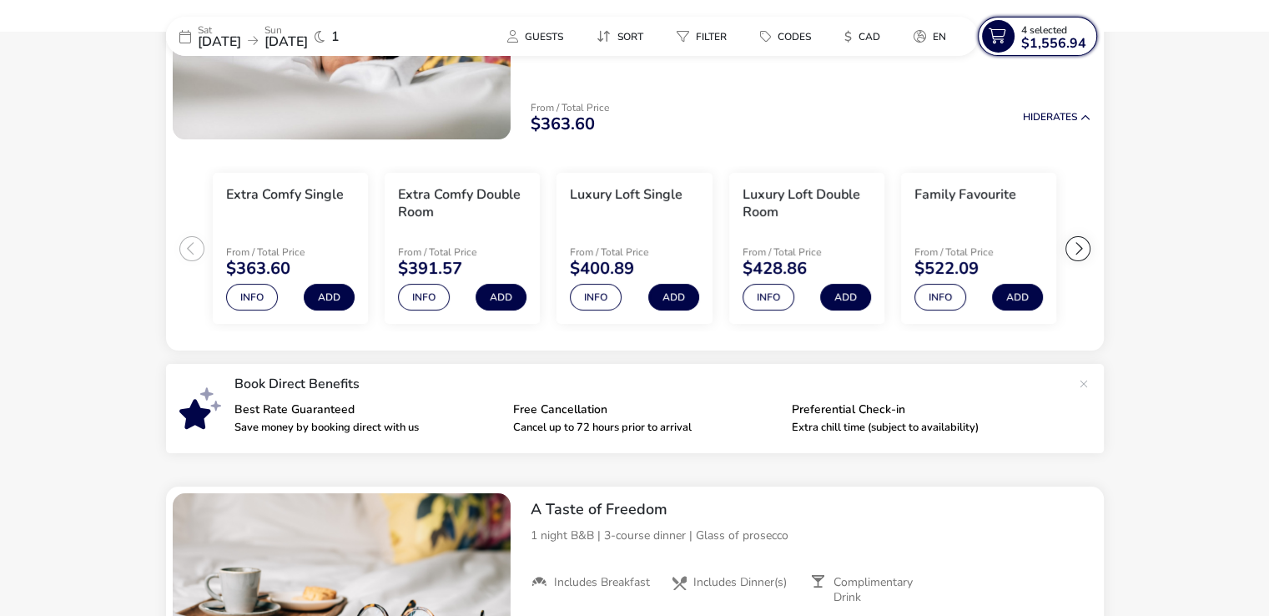
click at [1038, 37] on span "$1,556.94" at bounding box center [1053, 43] width 65 height 13
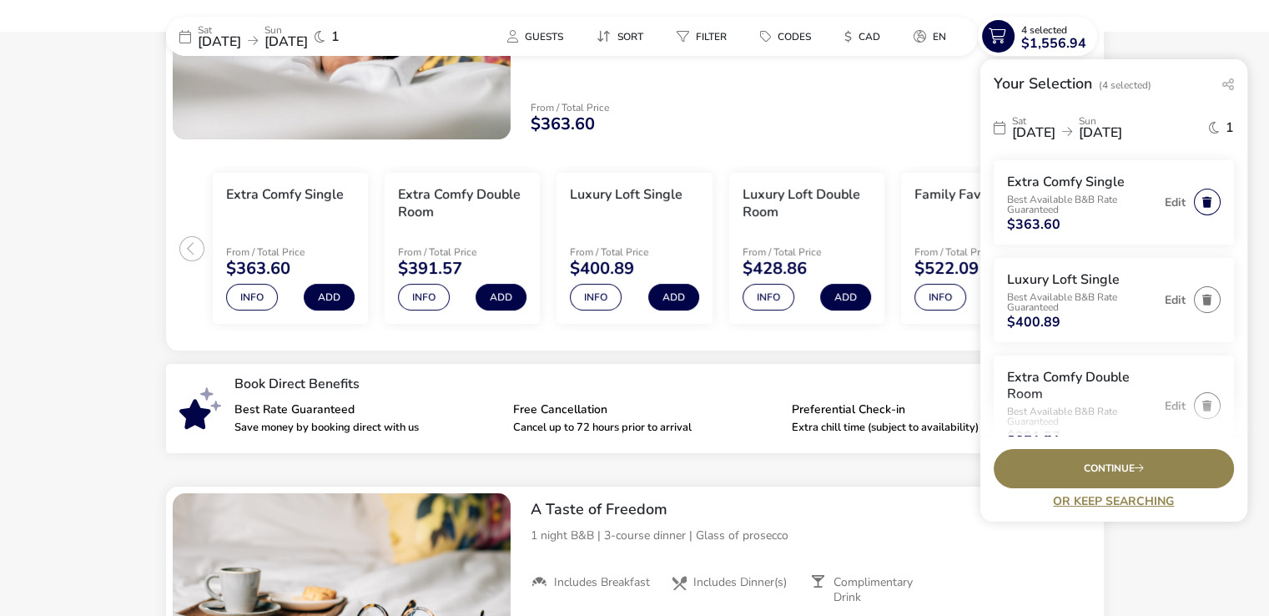
click at [1195, 199] on button "button" at bounding box center [1207, 202] width 27 height 27
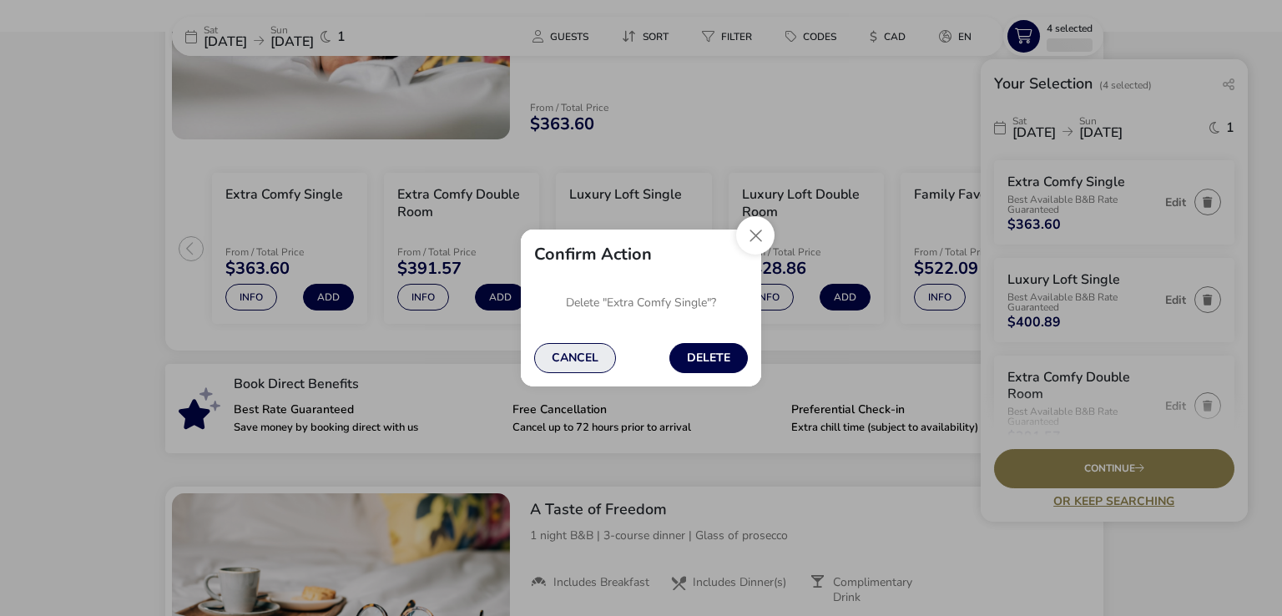
click at [579, 355] on button "Cancel" at bounding box center [575, 358] width 82 height 30
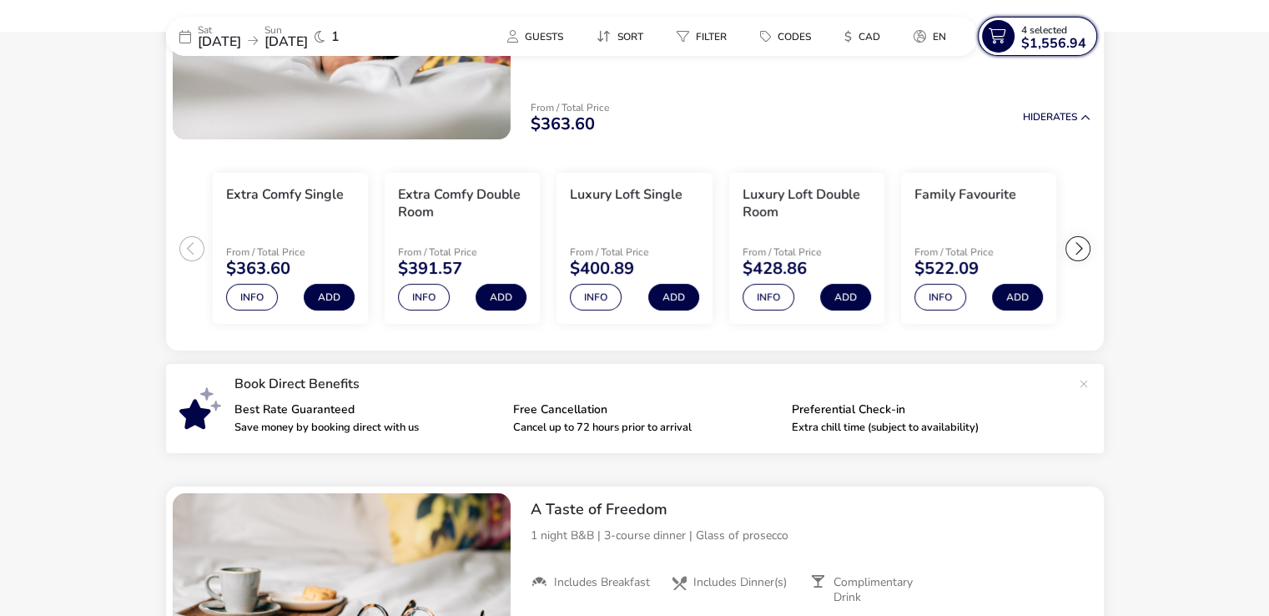
click at [1055, 43] on span "$1,556.94" at bounding box center [1053, 43] width 65 height 13
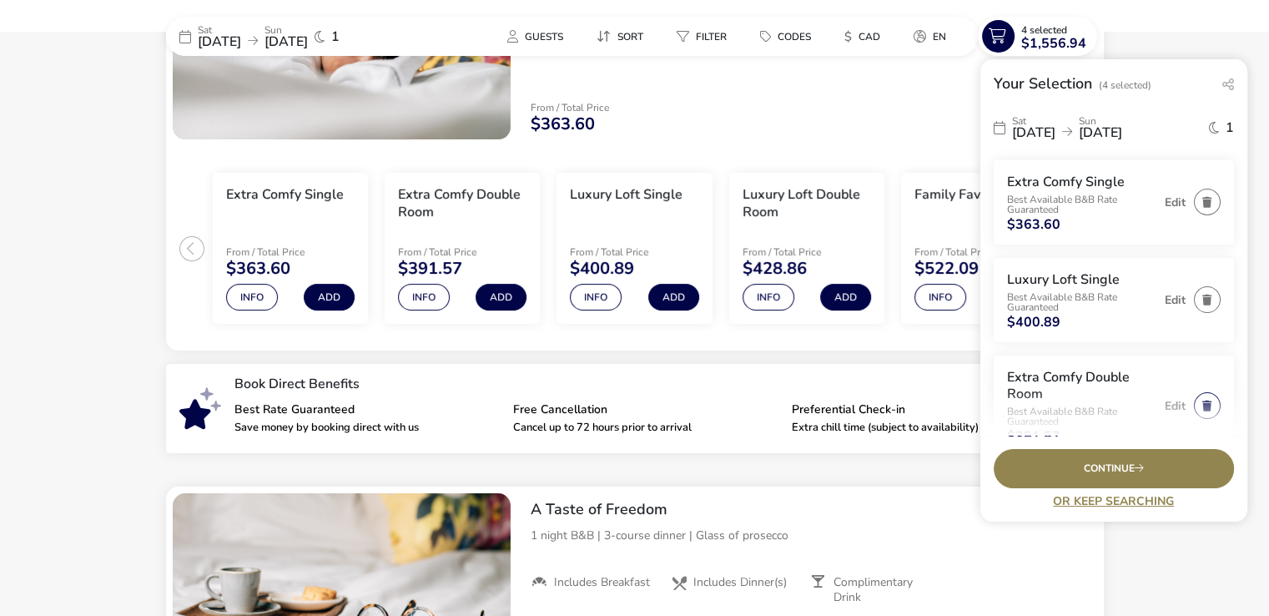
click at [1194, 408] on button "button" at bounding box center [1207, 405] width 27 height 27
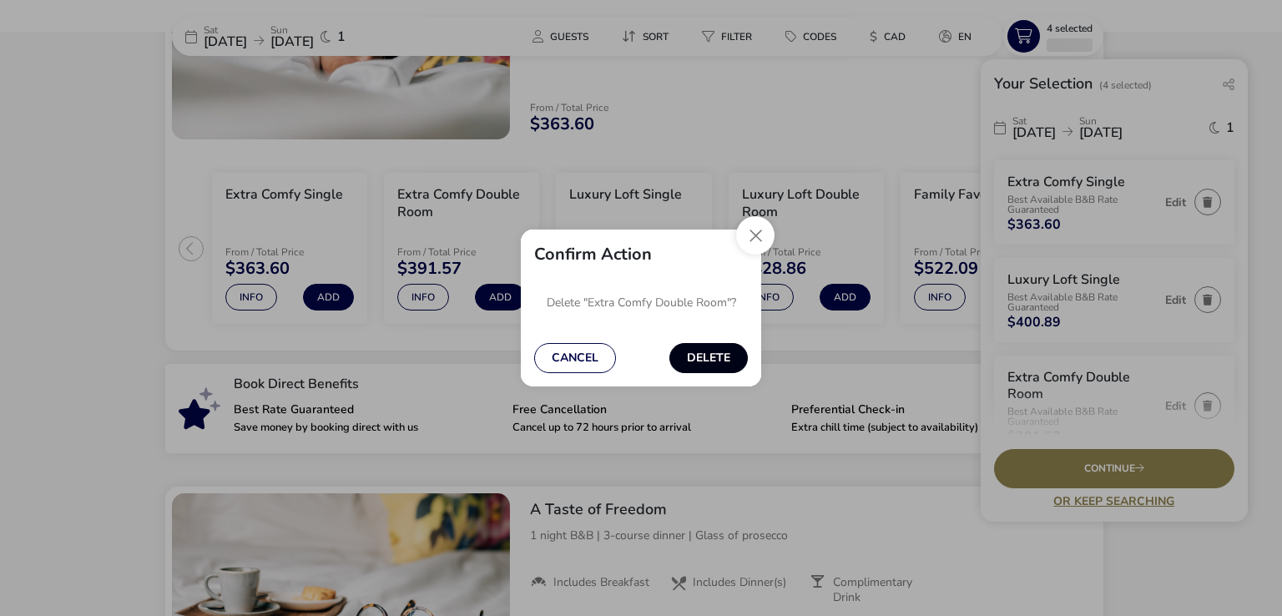
click at [715, 358] on button "Delete" at bounding box center [708, 358] width 78 height 30
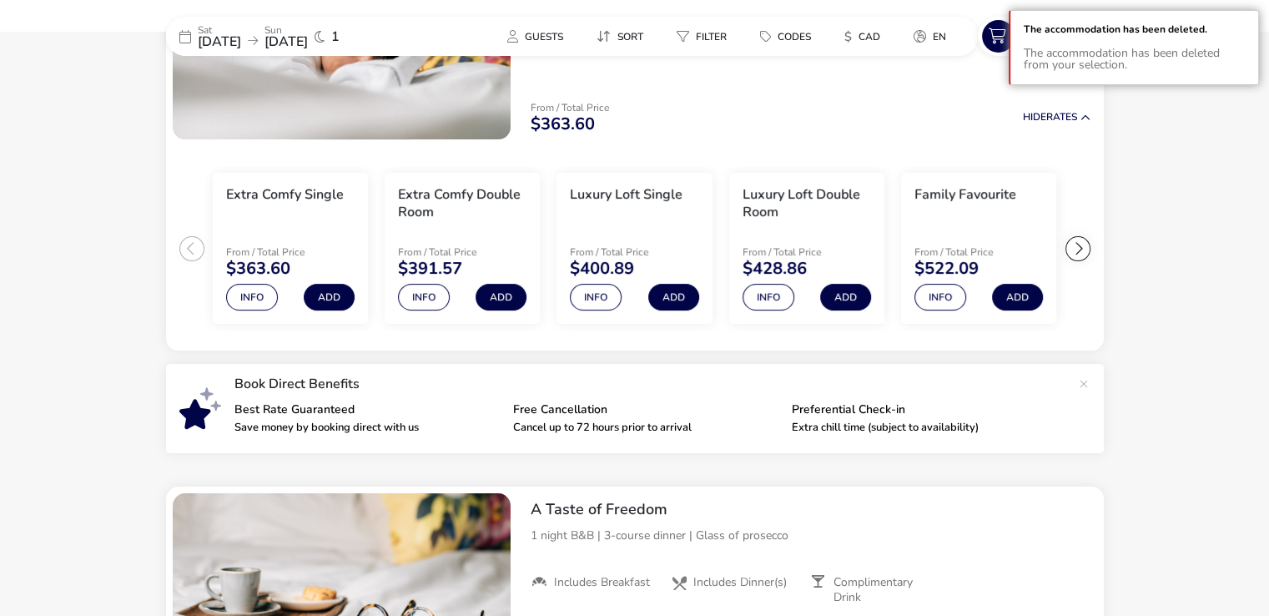
click at [995, 29] on icon at bounding box center [998, 36] width 33 height 33
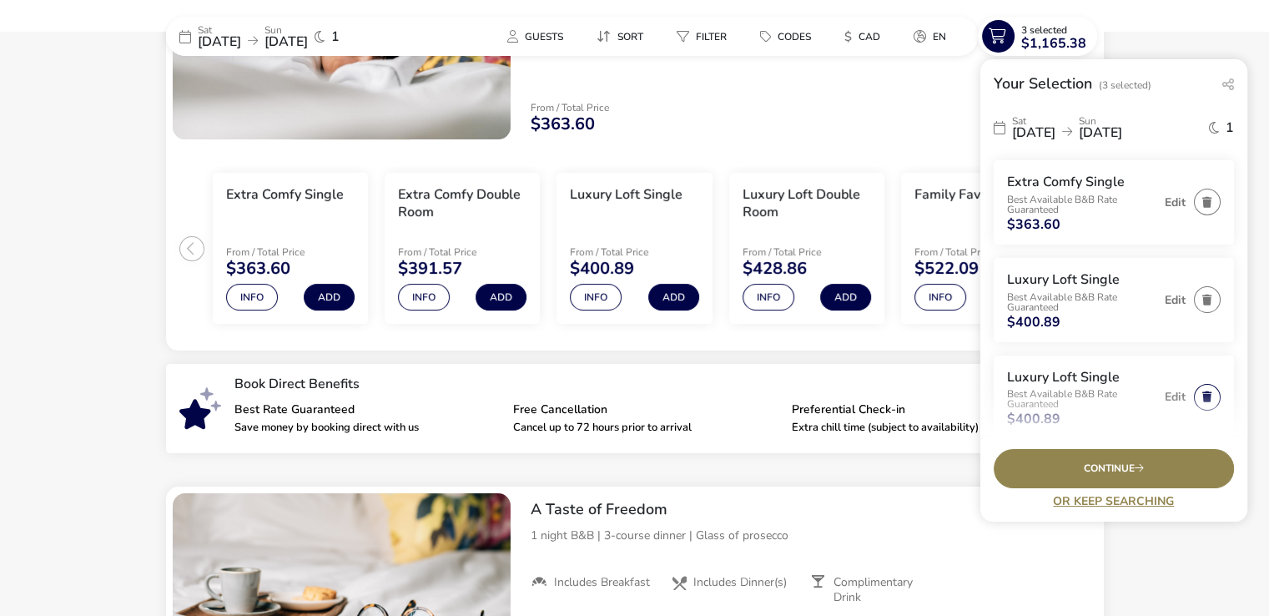
click at [1194, 391] on button "button" at bounding box center [1207, 397] width 27 height 27
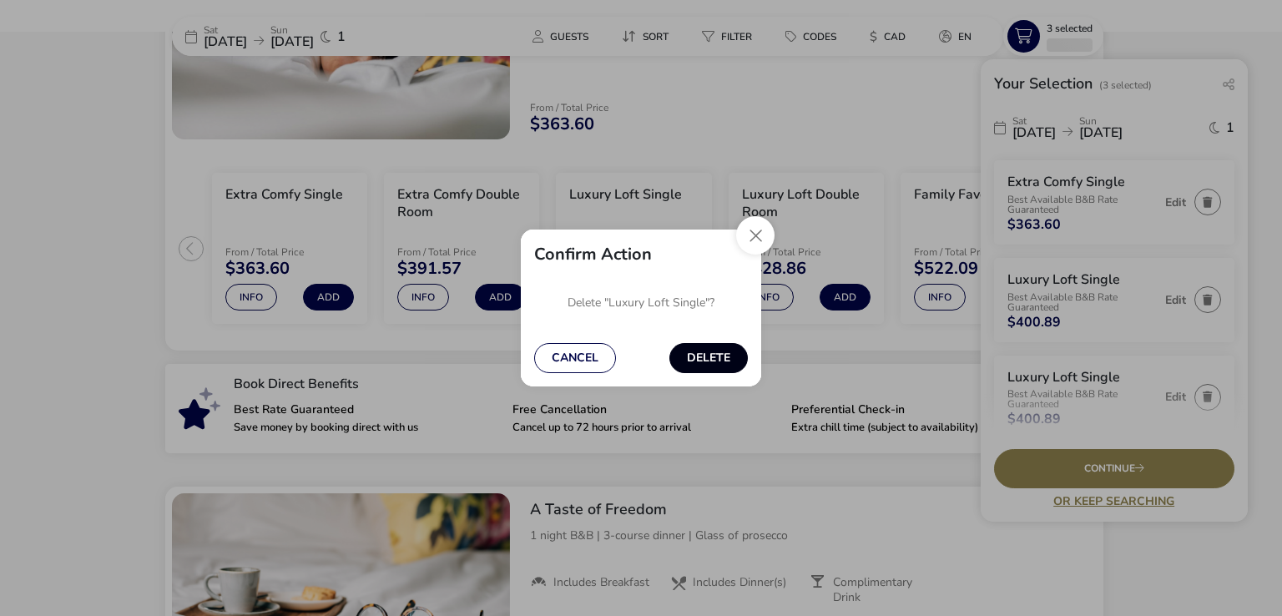
click at [711, 363] on button "Delete" at bounding box center [708, 358] width 78 height 30
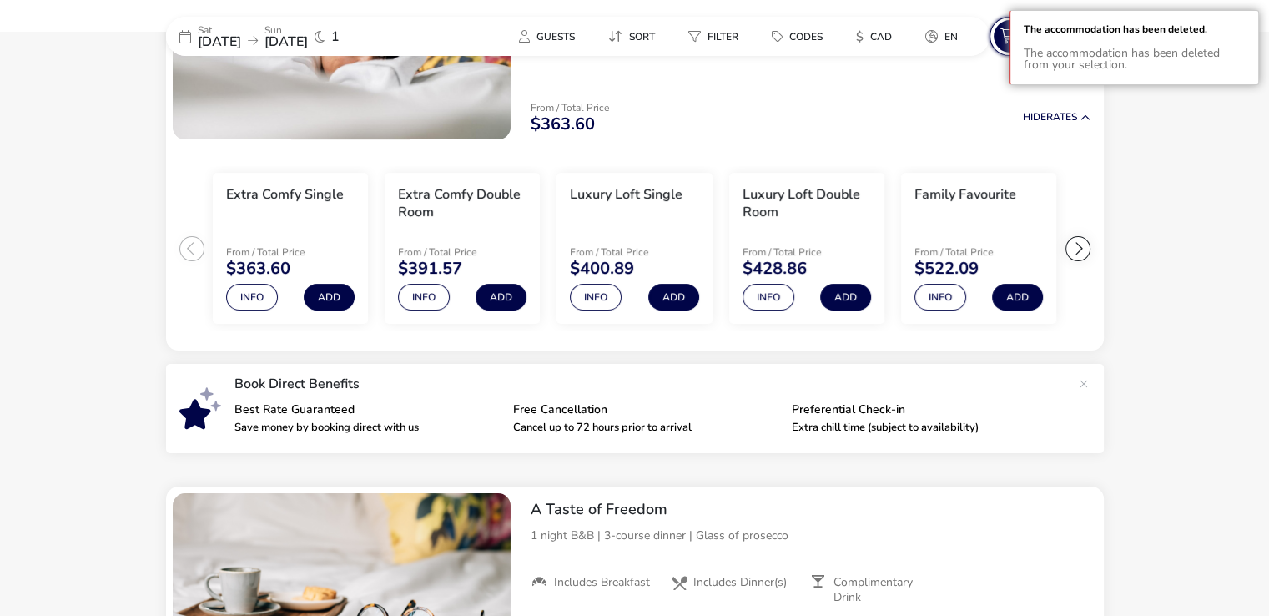
click at [1001, 32] on icon at bounding box center [1010, 36] width 33 height 33
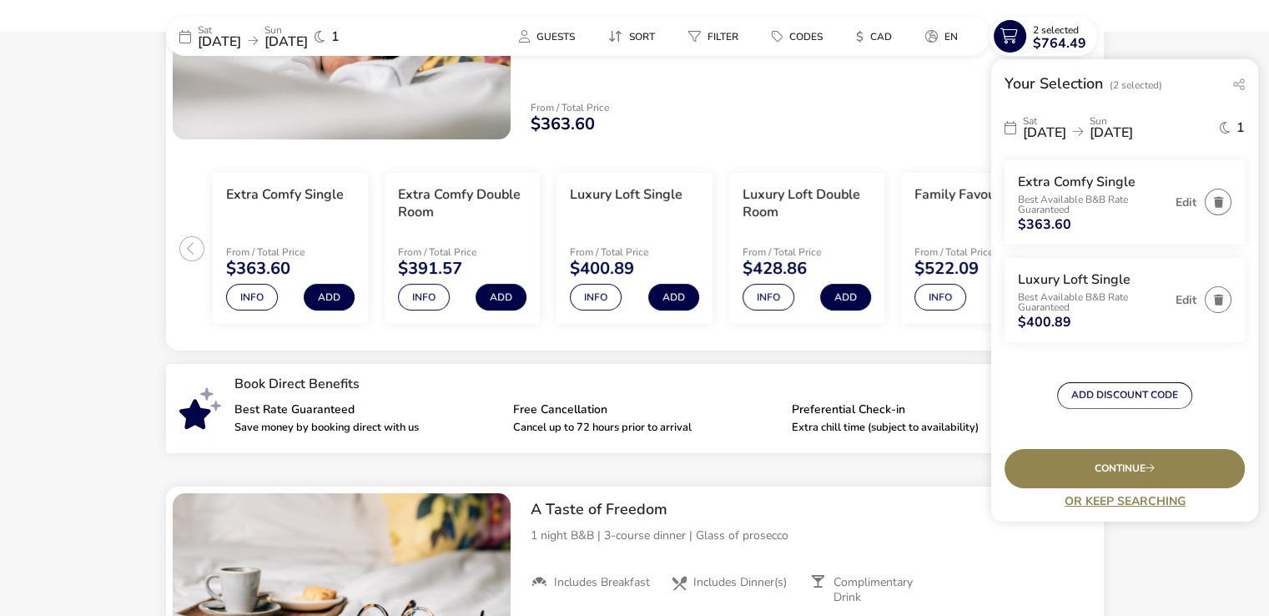
click at [1061, 204] on p "Best Available B&B Rate Guaranteed" at bounding box center [1092, 204] width 149 height 20
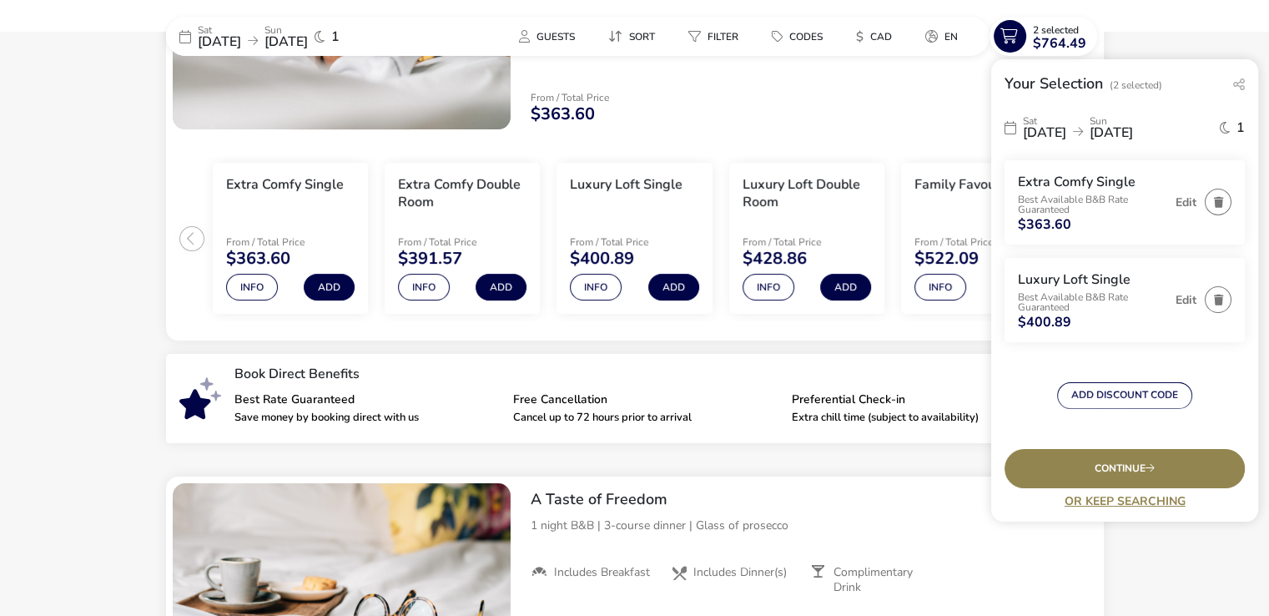
scroll to position [285, 0]
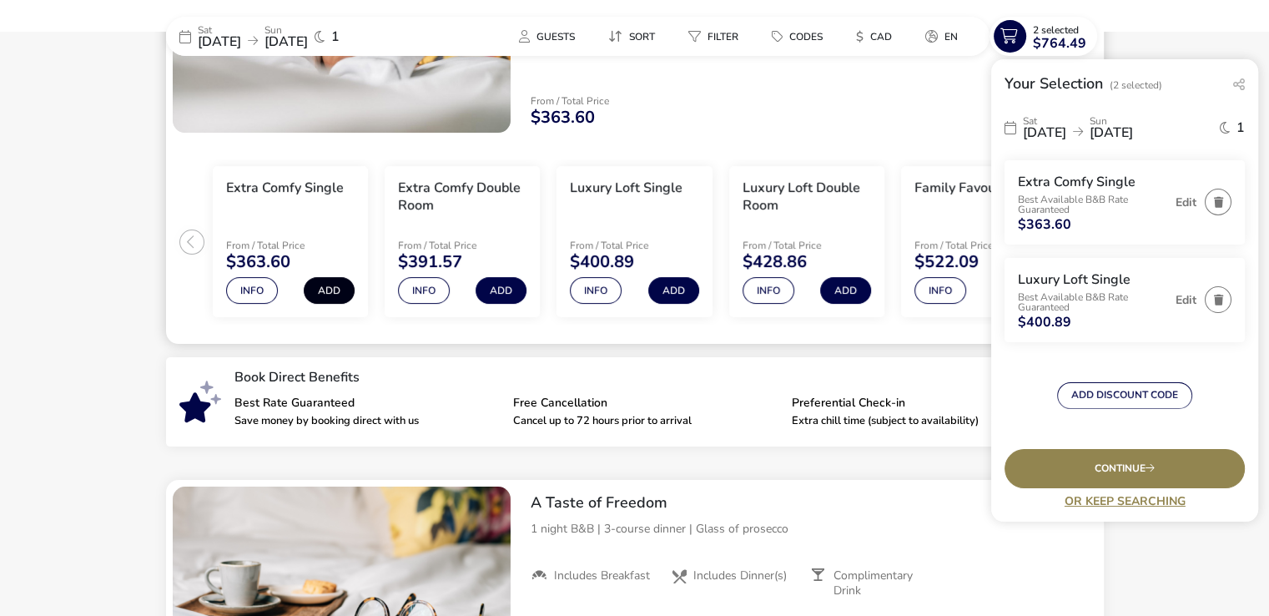
click at [330, 285] on button "Add" at bounding box center [329, 290] width 51 height 27
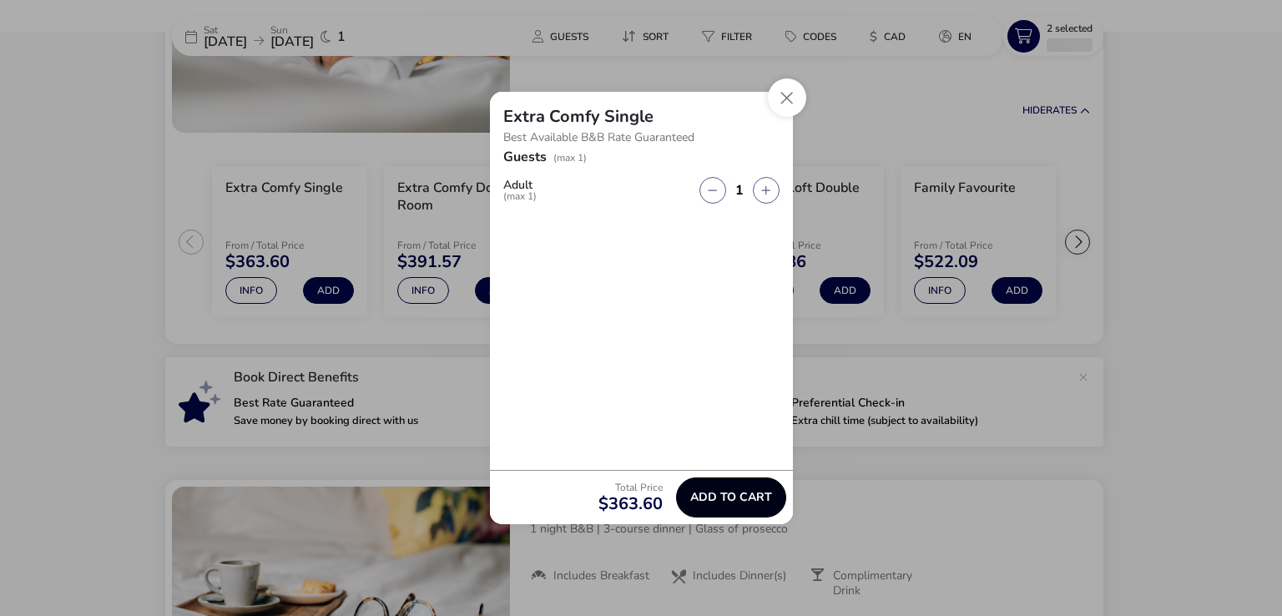
click at [748, 495] on span "Add to cart" at bounding box center [731, 497] width 82 height 13
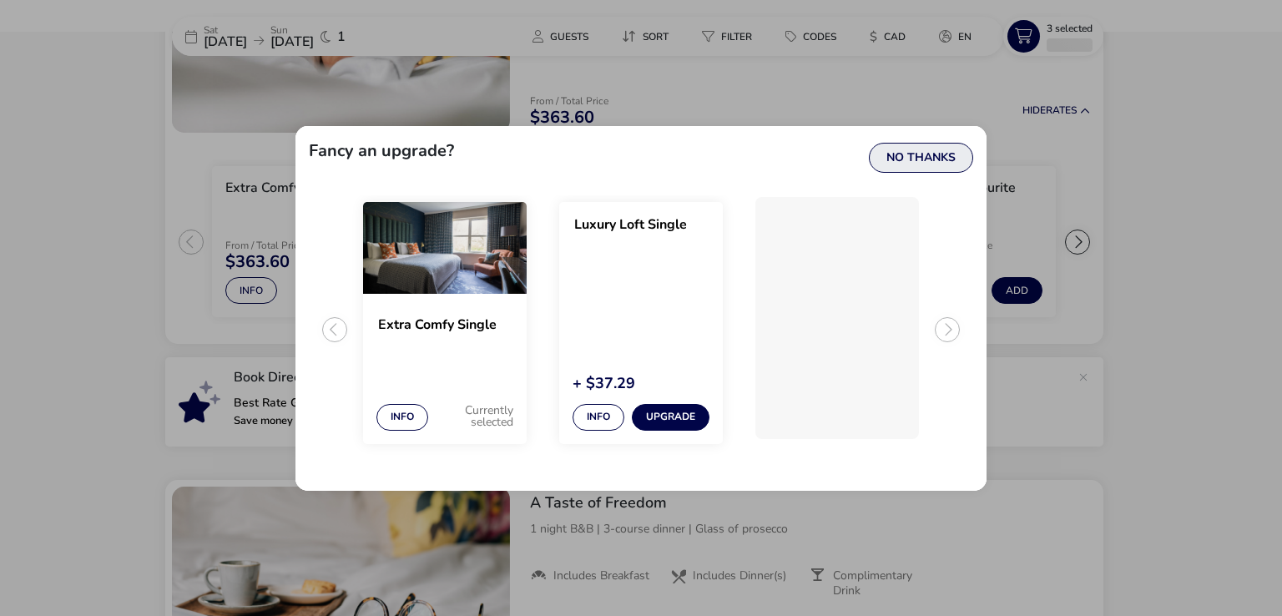
click at [896, 148] on button "No Thanks" at bounding box center [921, 158] width 104 height 30
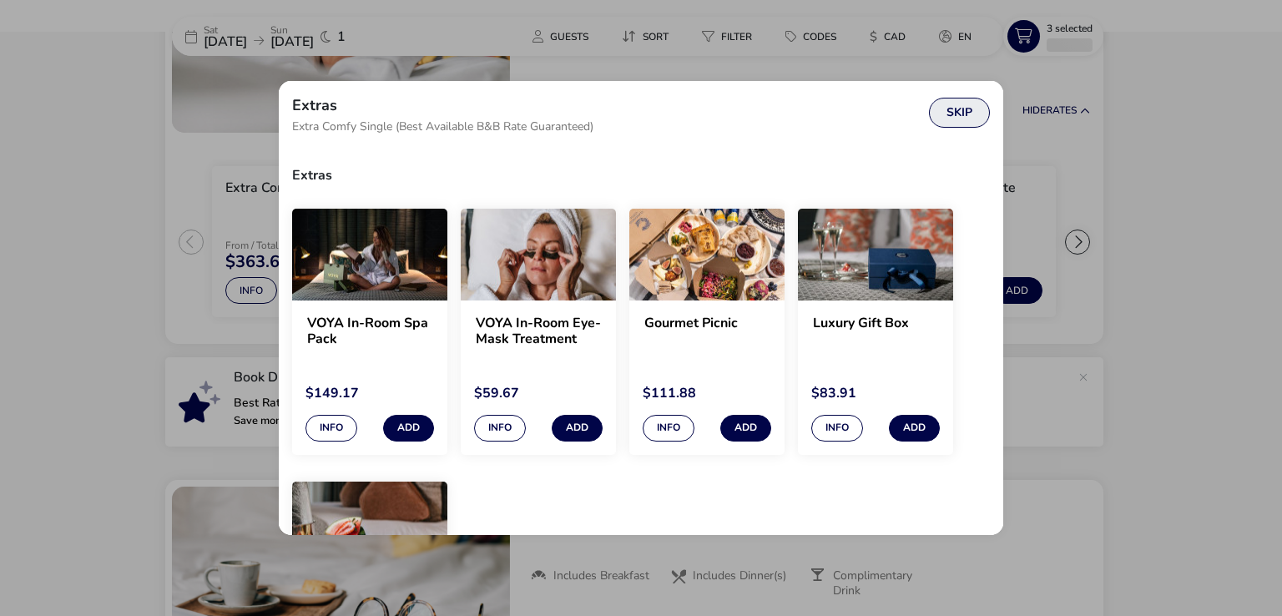
click at [953, 108] on button "Skip" at bounding box center [959, 113] width 61 height 30
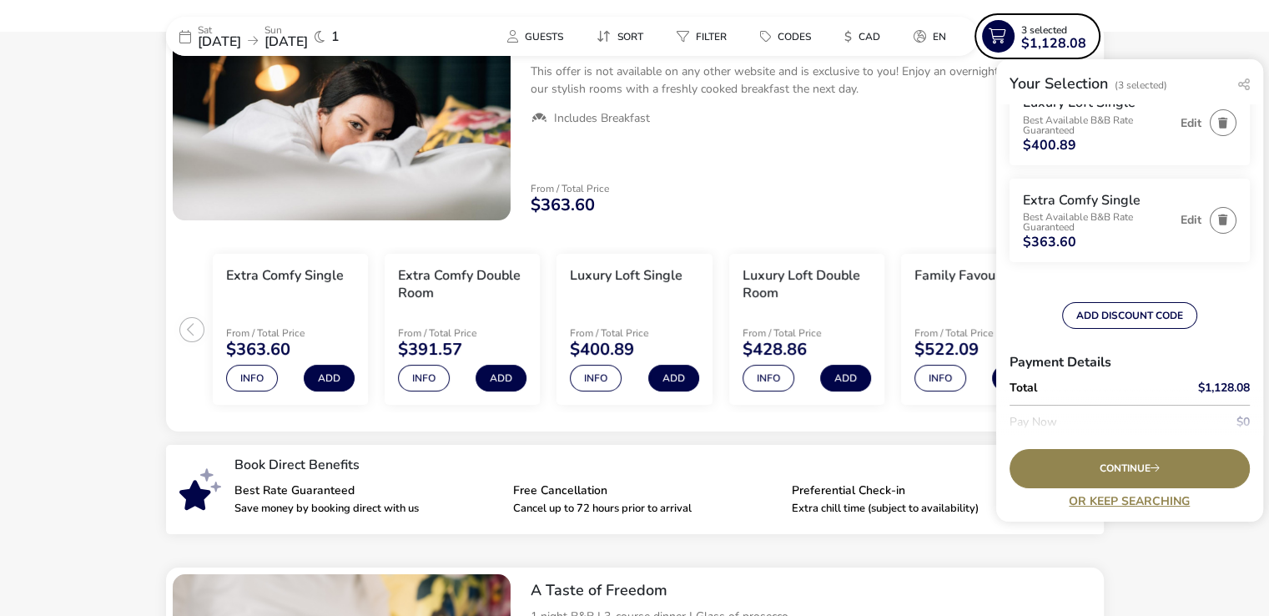
scroll to position [180, 0]
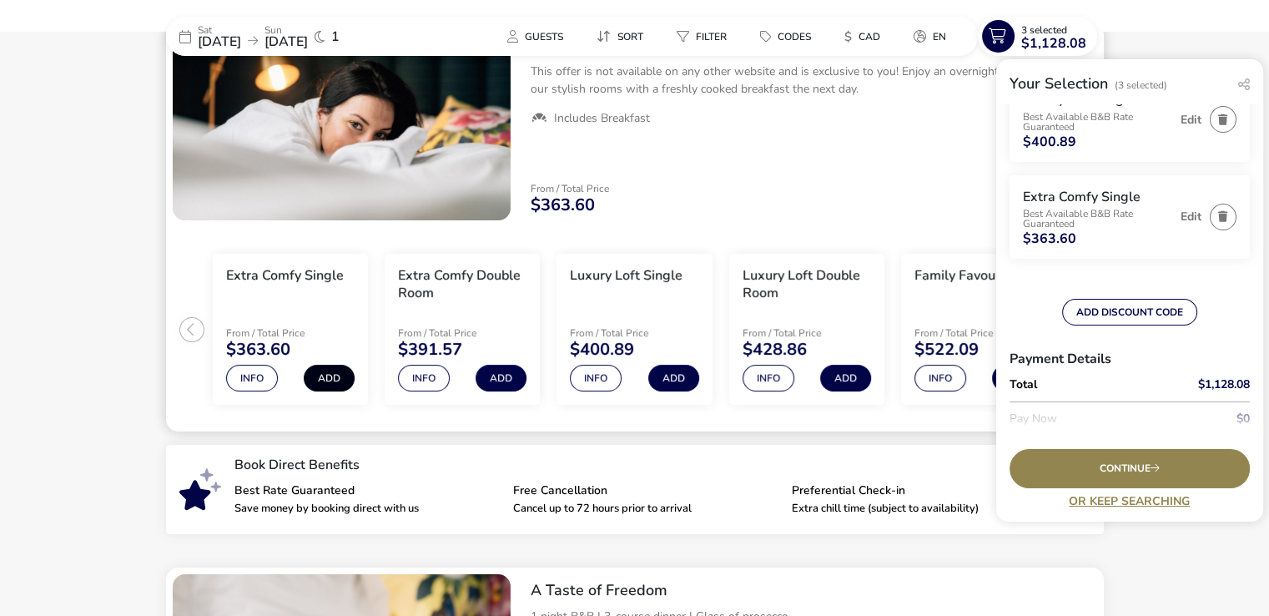
click at [320, 372] on button "Add" at bounding box center [329, 378] width 51 height 27
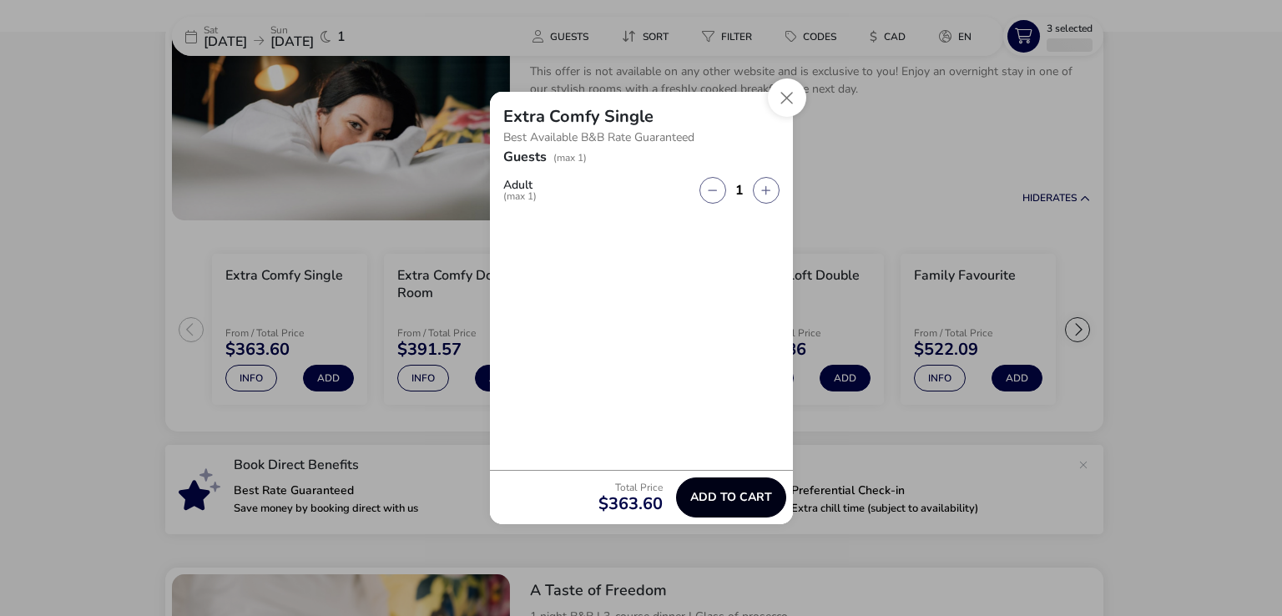
click at [704, 493] on span "Add to cart" at bounding box center [731, 497] width 82 height 13
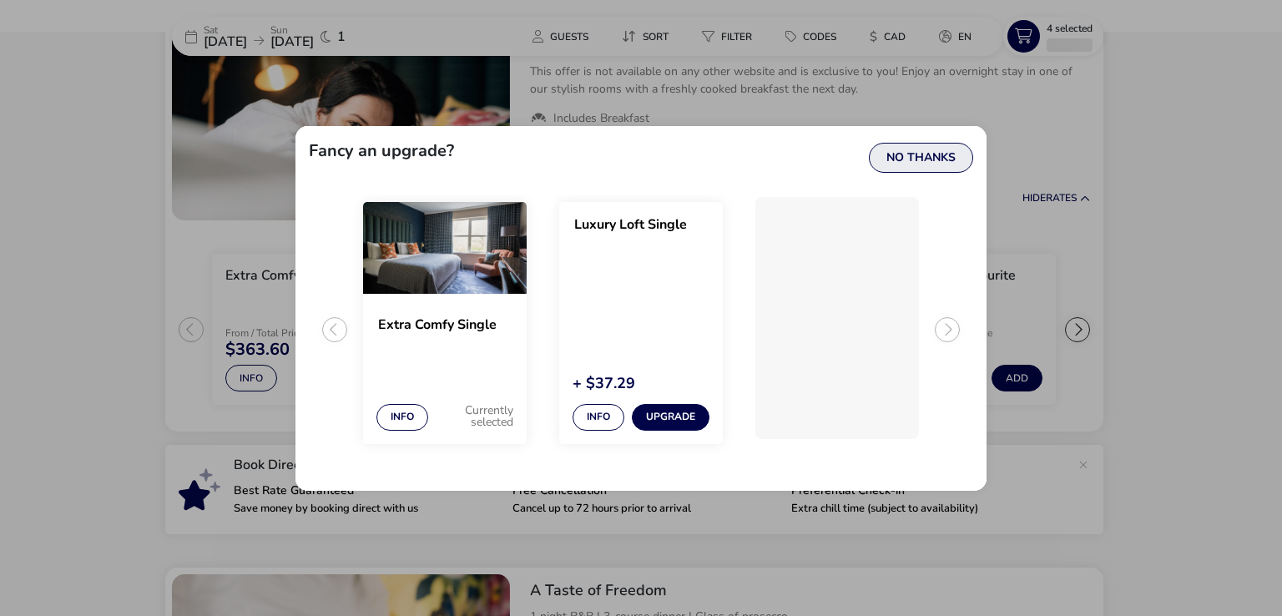
click at [894, 159] on button "No Thanks" at bounding box center [921, 158] width 104 height 30
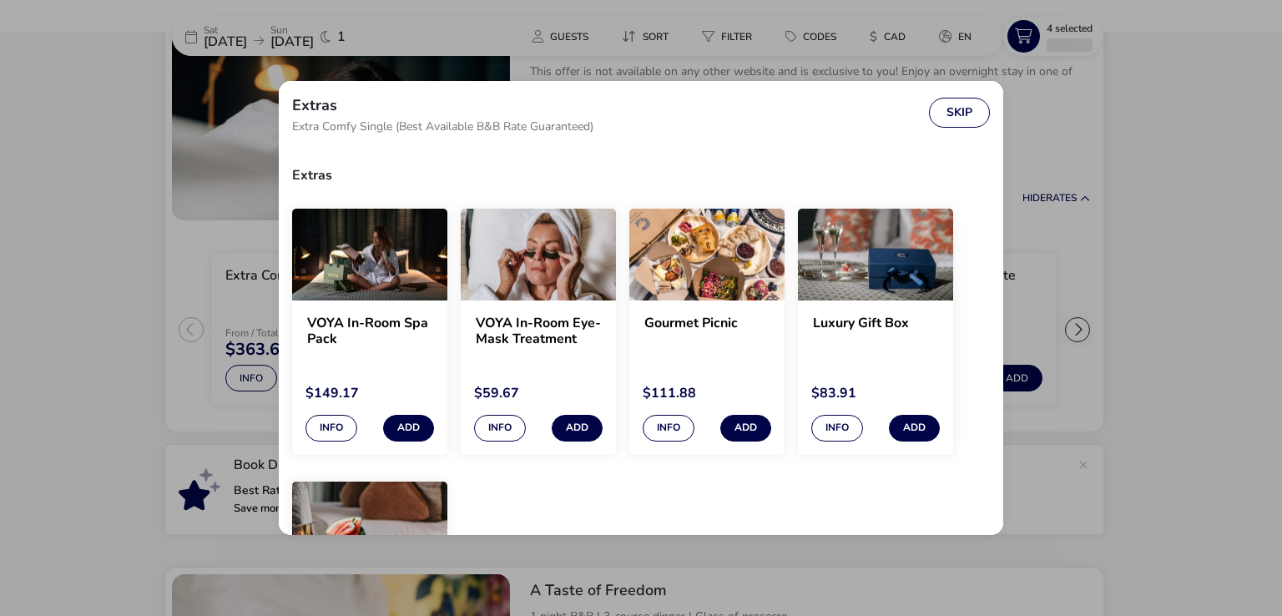
click at [1196, 254] on div "Extras Extra Comfy Single (Best Available B&B Rate Guaranteed) Skip Extras VOYA…" at bounding box center [641, 308] width 1282 height 616
click at [950, 114] on button "Skip" at bounding box center [959, 113] width 61 height 30
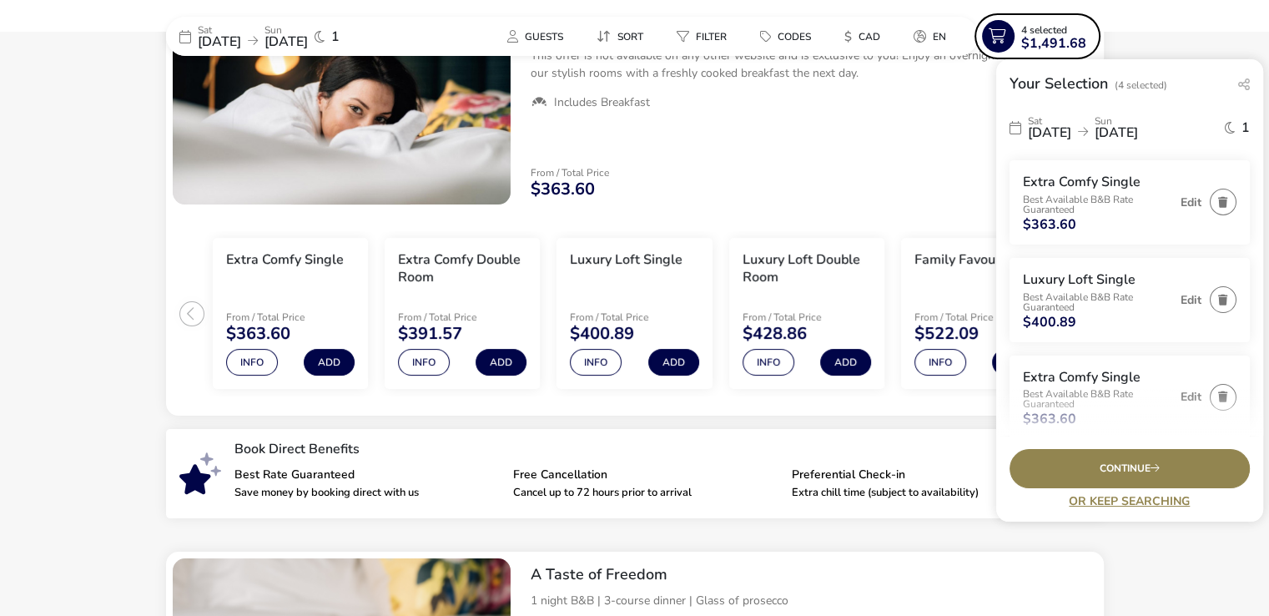
scroll to position [236, 0]
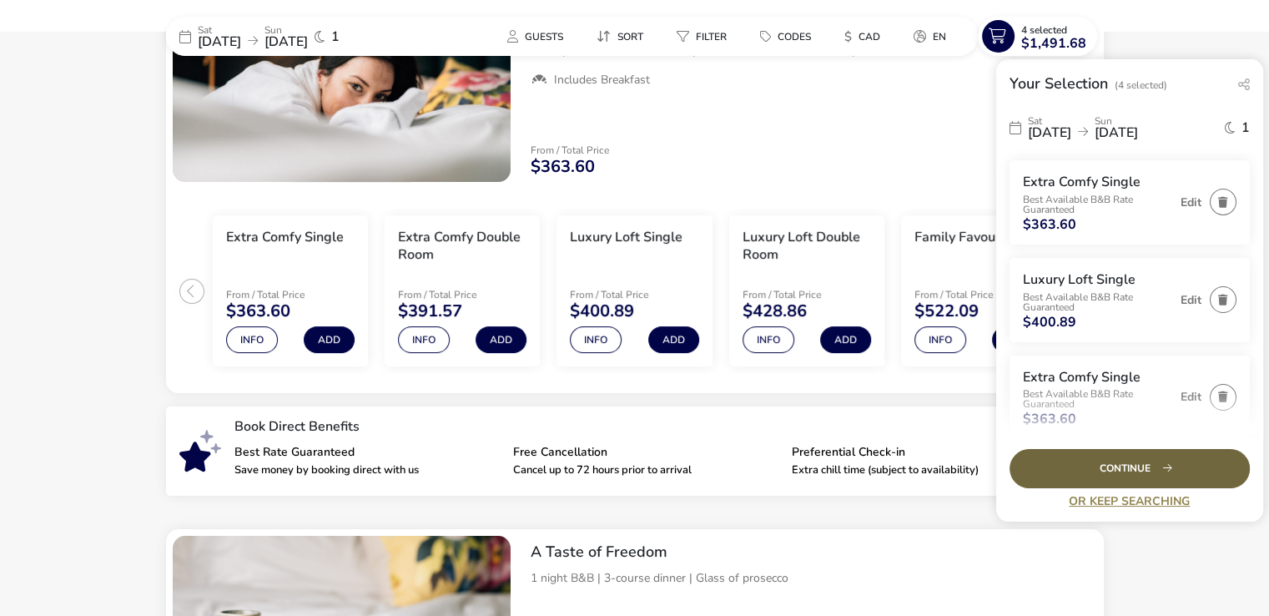
click at [1129, 471] on div "Continue" at bounding box center [1130, 468] width 240 height 39
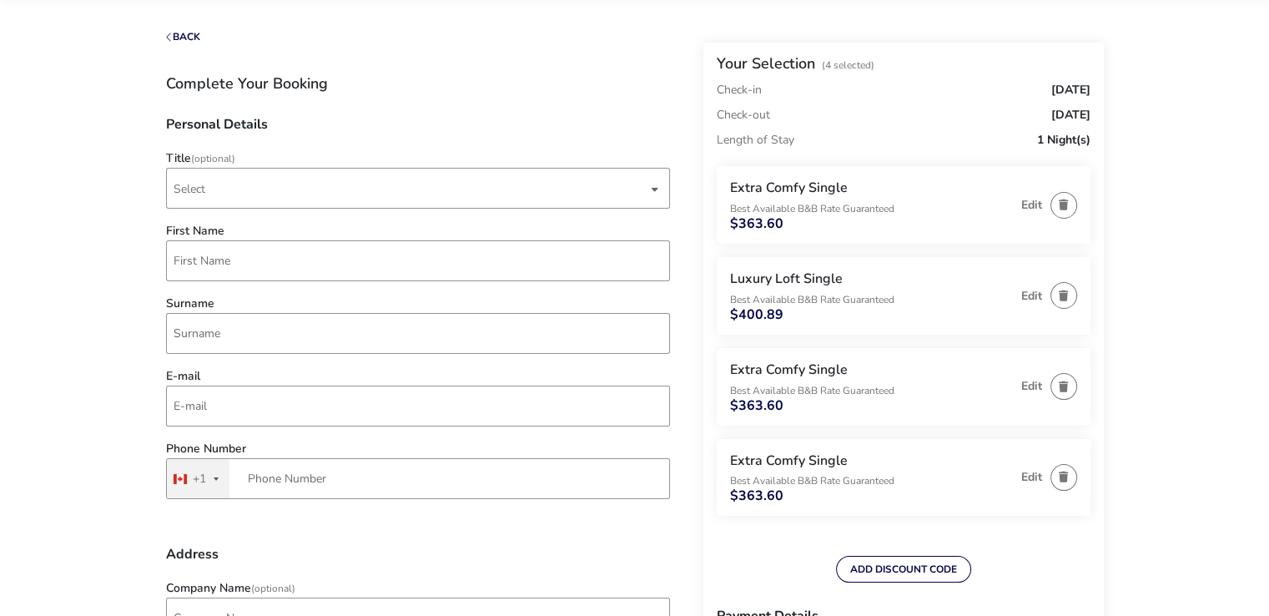
scroll to position [93, 0]
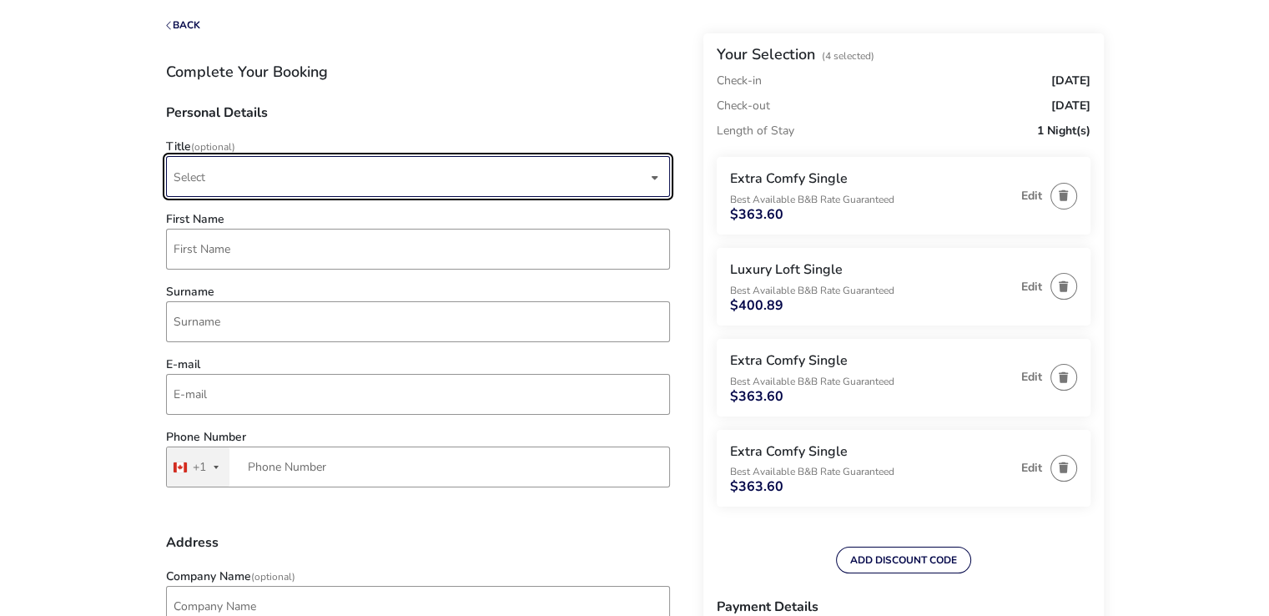
click at [409, 177] on span "Select" at bounding box center [411, 176] width 474 height 39
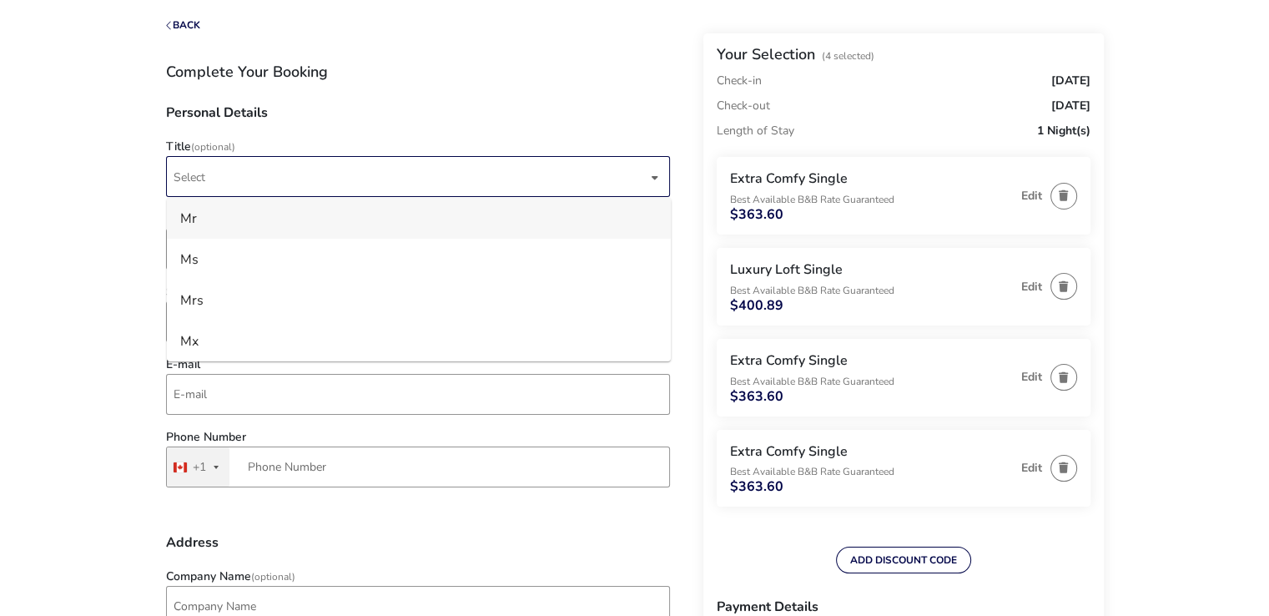
click at [281, 227] on li "Mr" at bounding box center [419, 218] width 504 height 41
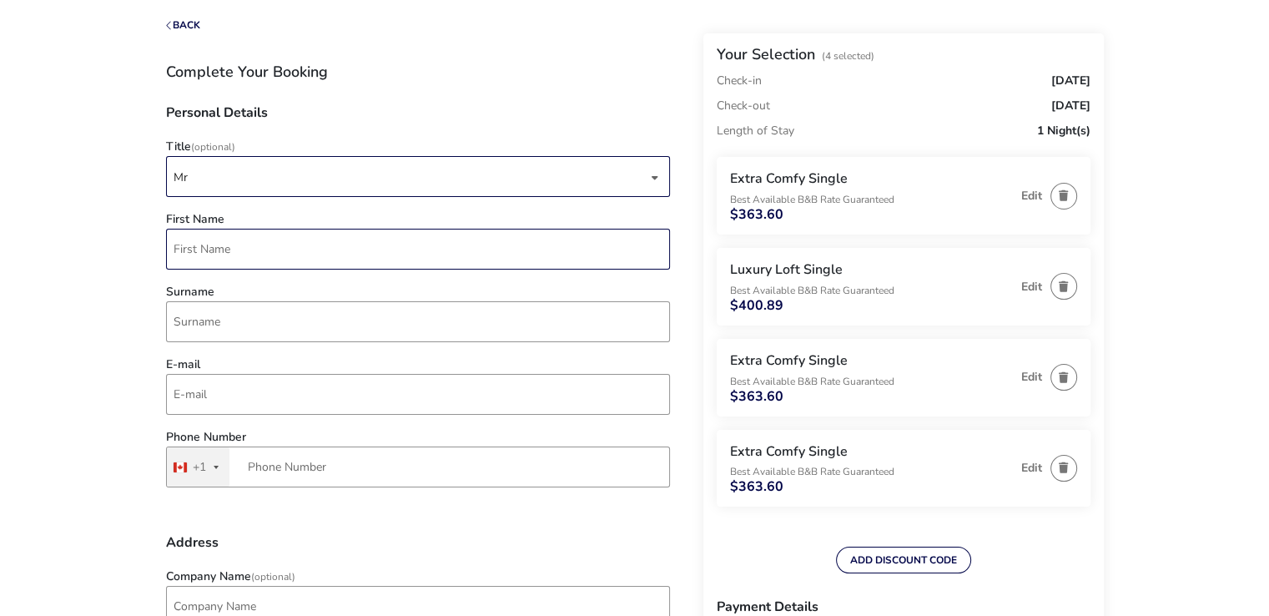
click at [214, 244] on input "First Name" at bounding box center [418, 249] width 504 height 41
type input "[PERSON_NAME]"
type input "kucey"
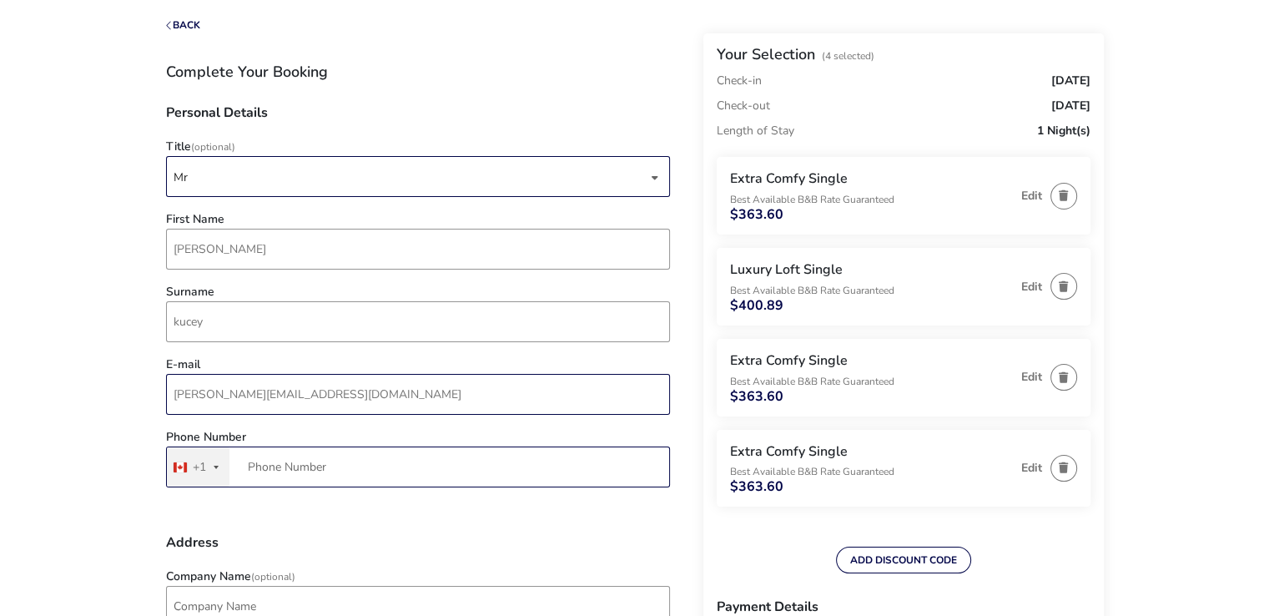
type input "[PERSON_NAME][EMAIL_ADDRESS][DOMAIN_NAME]"
click at [245, 469] on input "Phone Number" at bounding box center [418, 466] width 504 height 41
type input "[PHONE_NUMBER]"
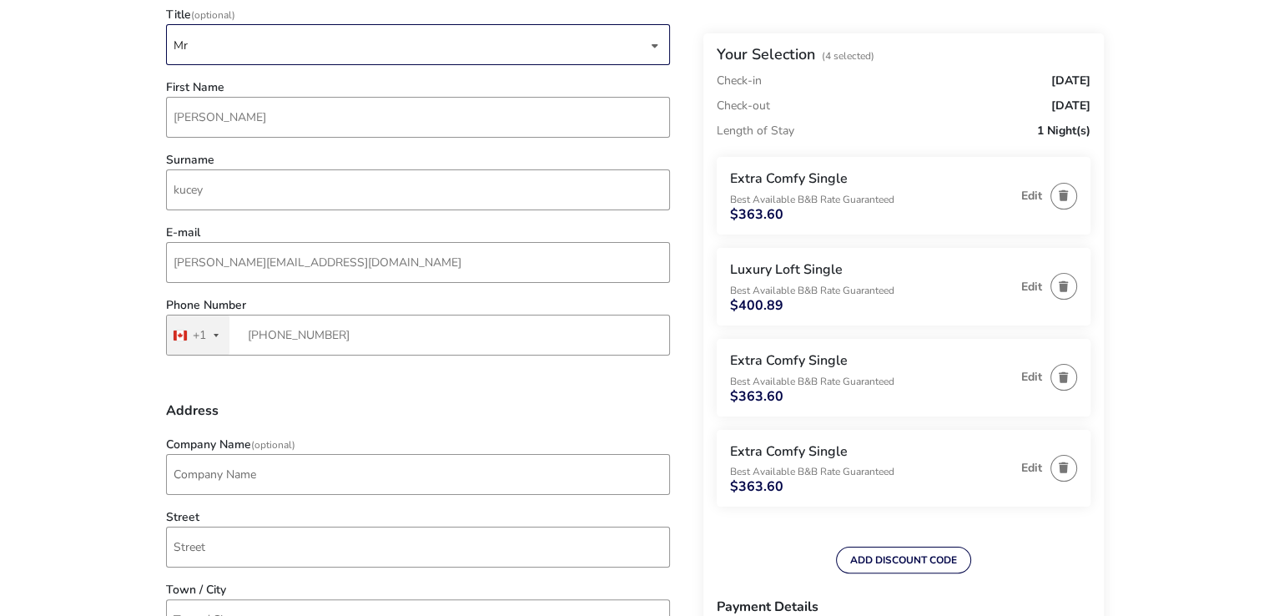
scroll to position [235, 0]
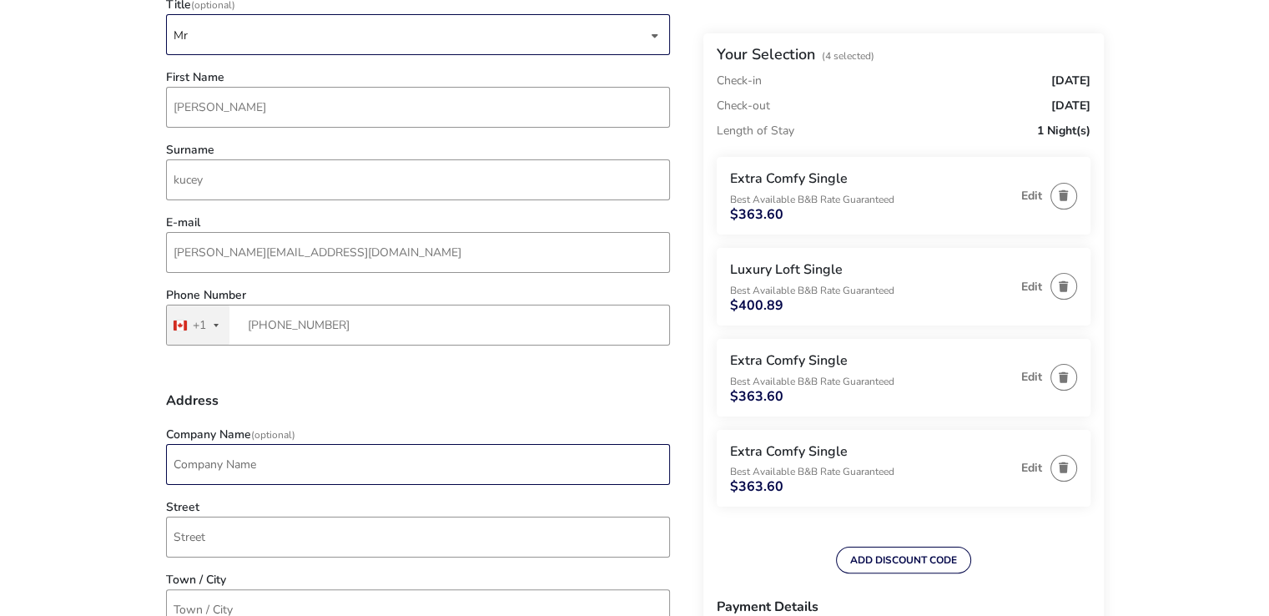
click at [259, 467] on input "Company Name (Optional)" at bounding box center [418, 464] width 504 height 41
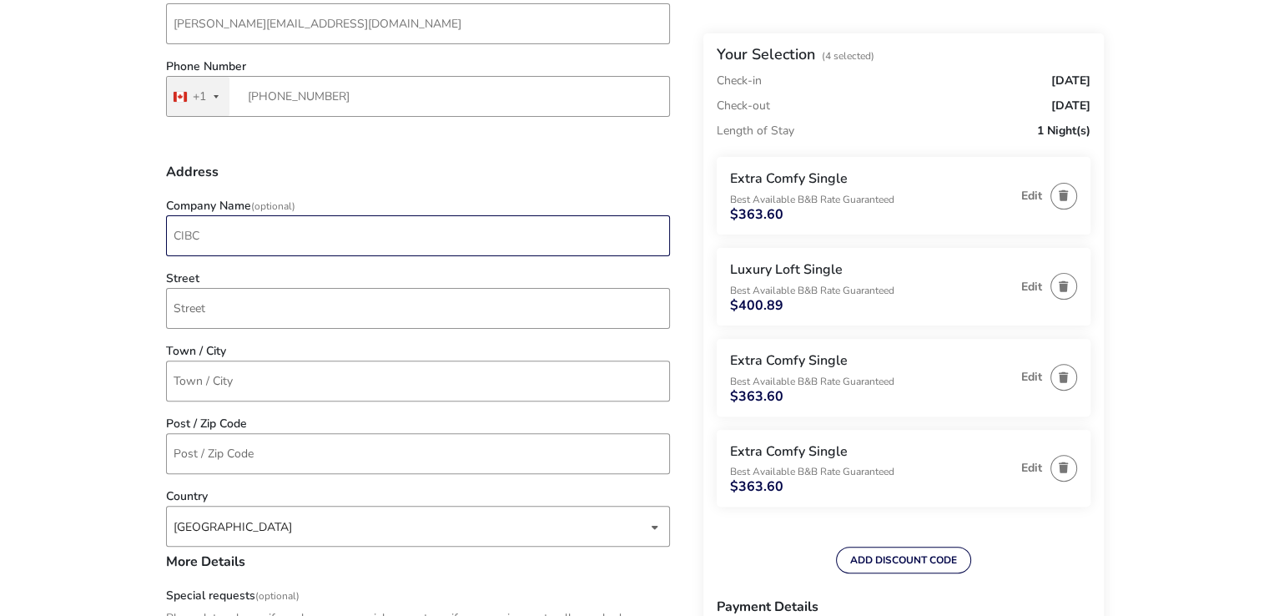
scroll to position [454, 0]
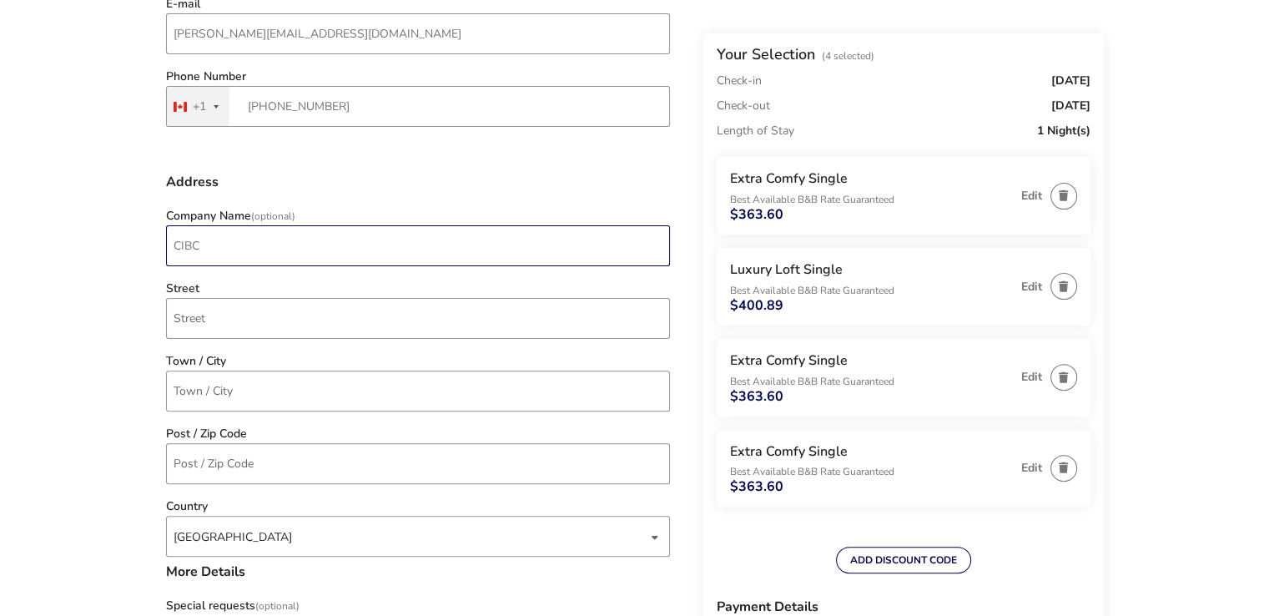
click at [211, 254] on input "CIBC" at bounding box center [418, 245] width 504 height 41
type input "C"
click at [209, 325] on input "Street" at bounding box center [418, 318] width 504 height 41
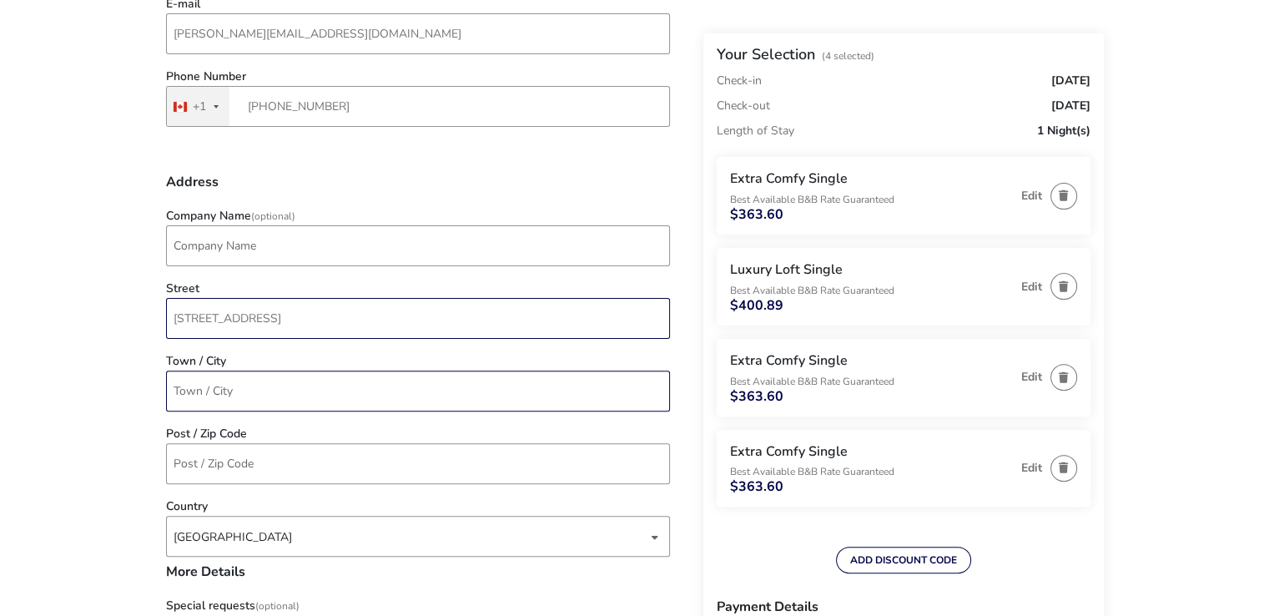
type input "[STREET_ADDRESS]"
click at [182, 401] on input "Town / City" at bounding box center [418, 390] width 504 height 41
type input "[GEOGRAPHIC_DATA]"
click at [181, 457] on input "Post / Zip Code" at bounding box center [418, 463] width 504 height 41
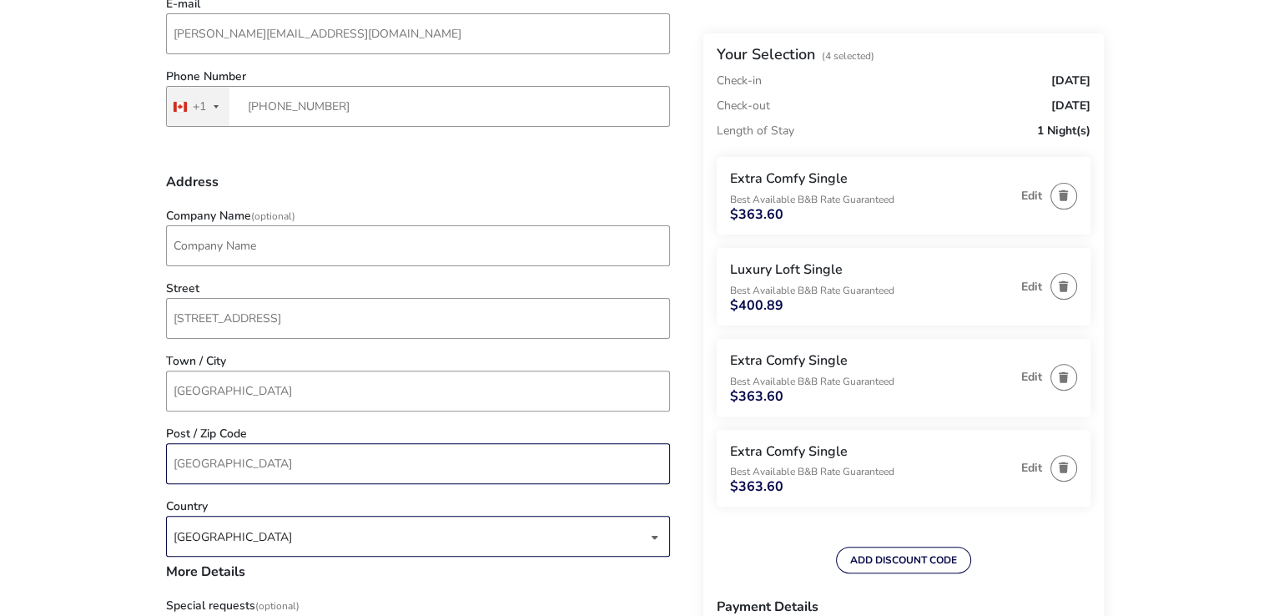
type input "[GEOGRAPHIC_DATA]"
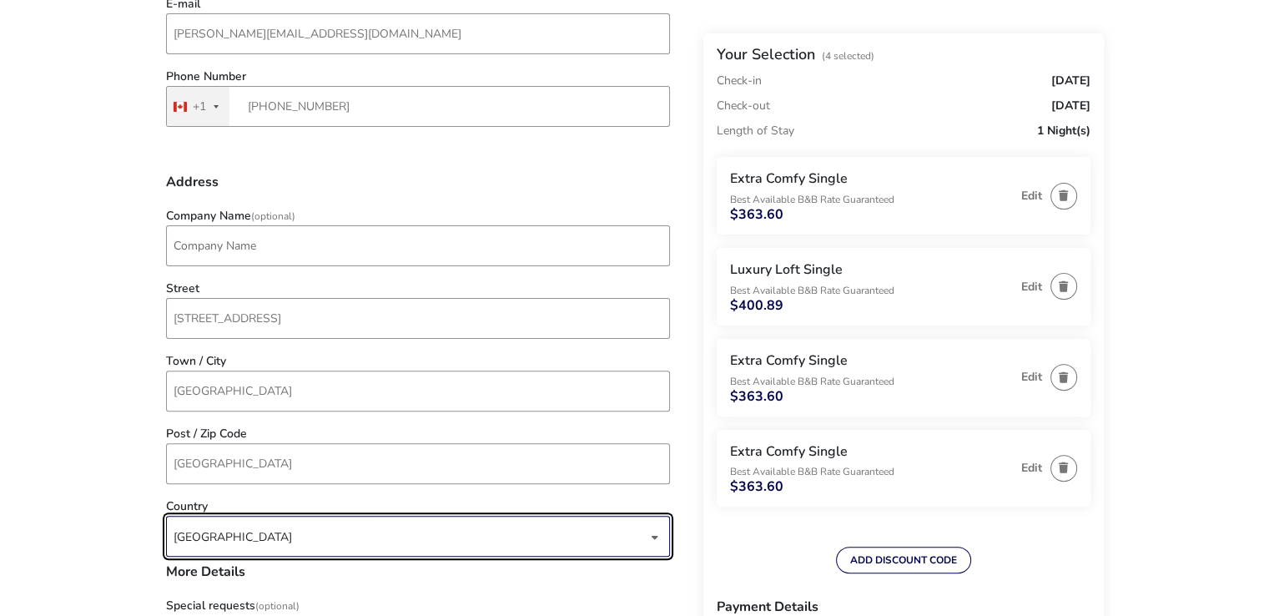
click at [179, 525] on div "[GEOGRAPHIC_DATA]" at bounding box center [411, 536] width 474 height 41
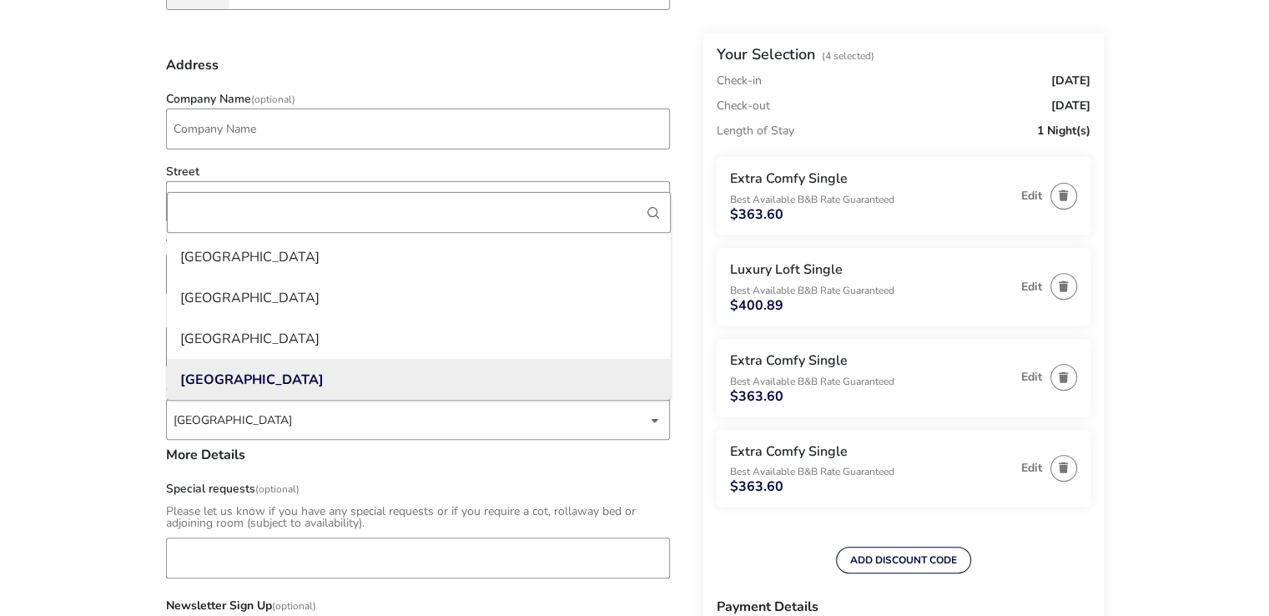
scroll to position [571, 0]
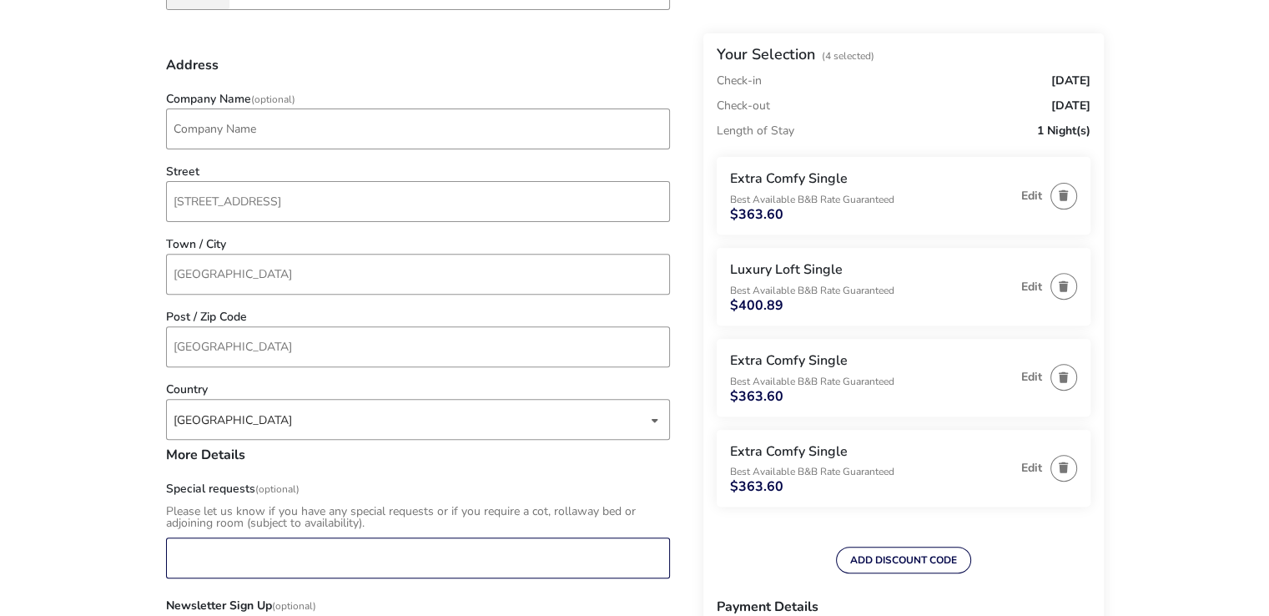
click at [210, 551] on input "Special requests (Optional)" at bounding box center [418, 557] width 504 height 41
click at [210, 560] on input "how doI get a discount code?" at bounding box center [418, 557] width 504 height 41
click at [173, 559] on input "how do I get a discount code?" at bounding box center [418, 557] width 504 height 41
click at [174, 547] on input "how do I get a discount code?" at bounding box center [418, 557] width 504 height 41
click at [347, 555] on input "how do I get a discount code?" at bounding box center [418, 557] width 504 height 41
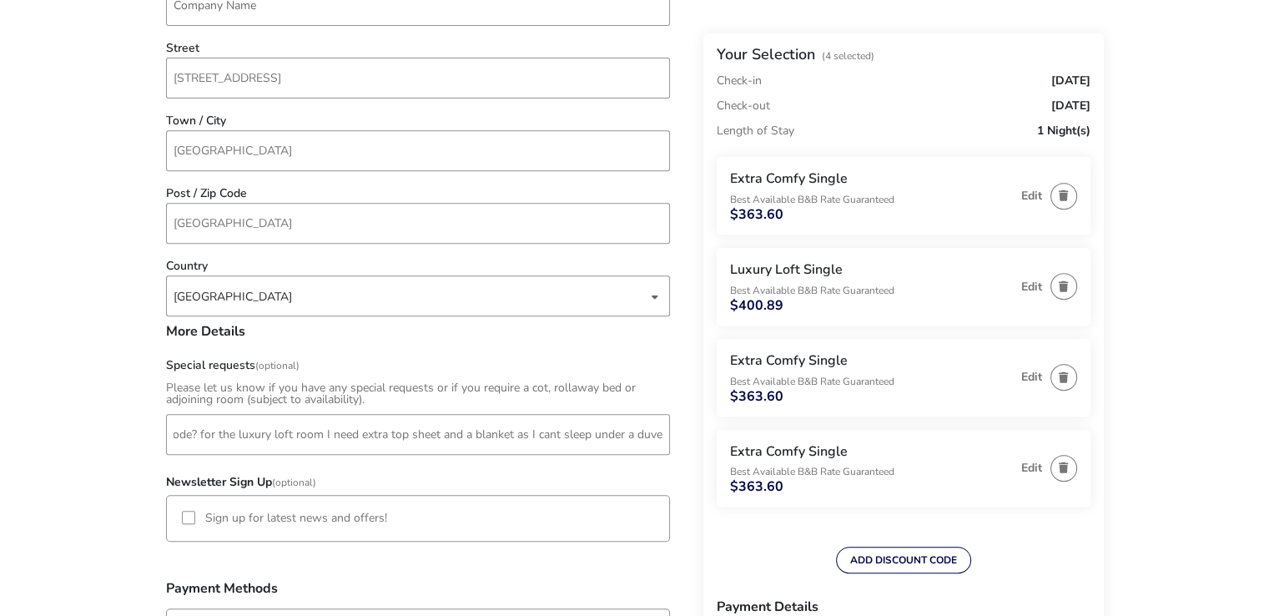
scroll to position [0, 0]
click at [182, 518] on div at bounding box center [188, 517] width 13 height 13
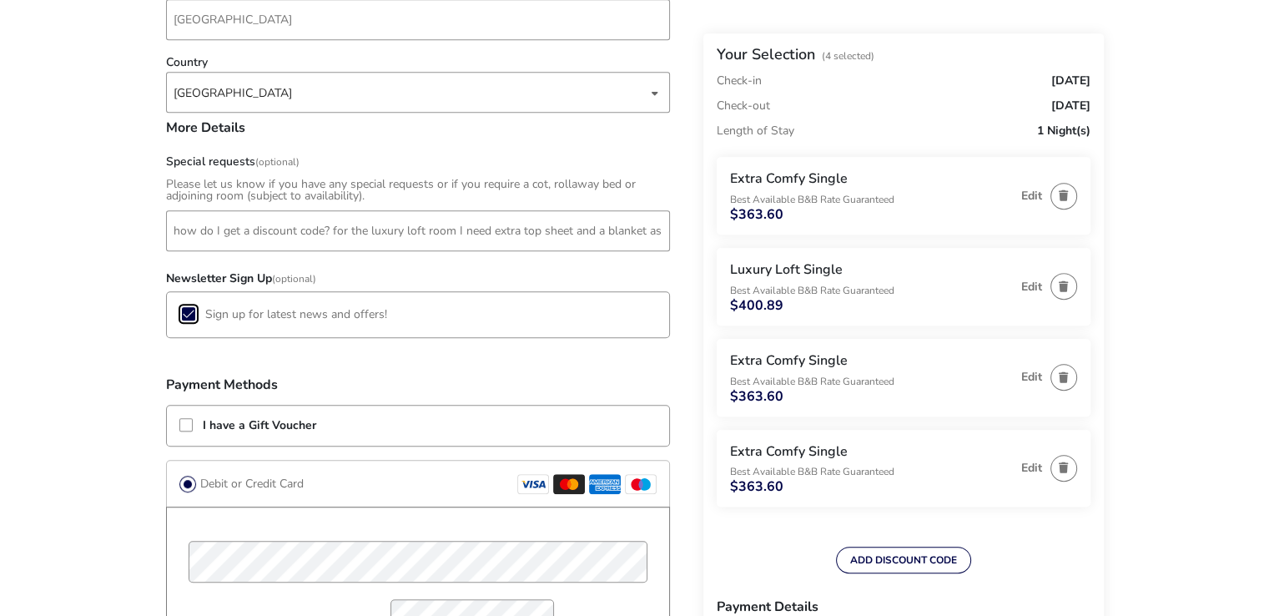
scroll to position [903, 0]
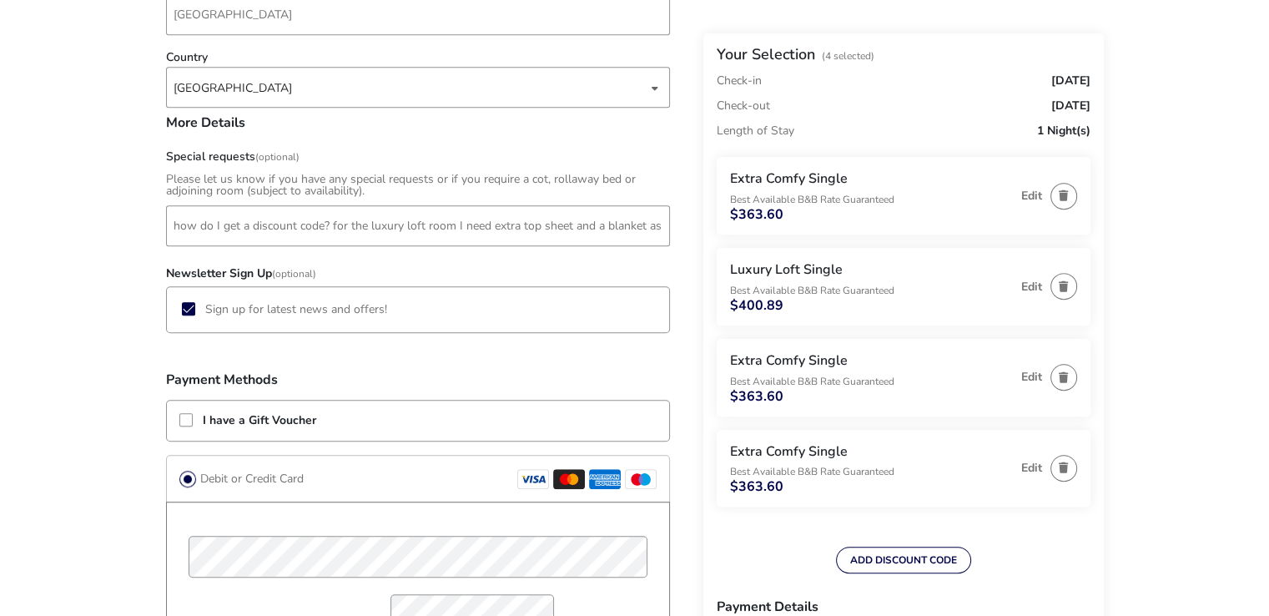
click at [602, 481] on icon at bounding box center [605, 479] width 32 height 11
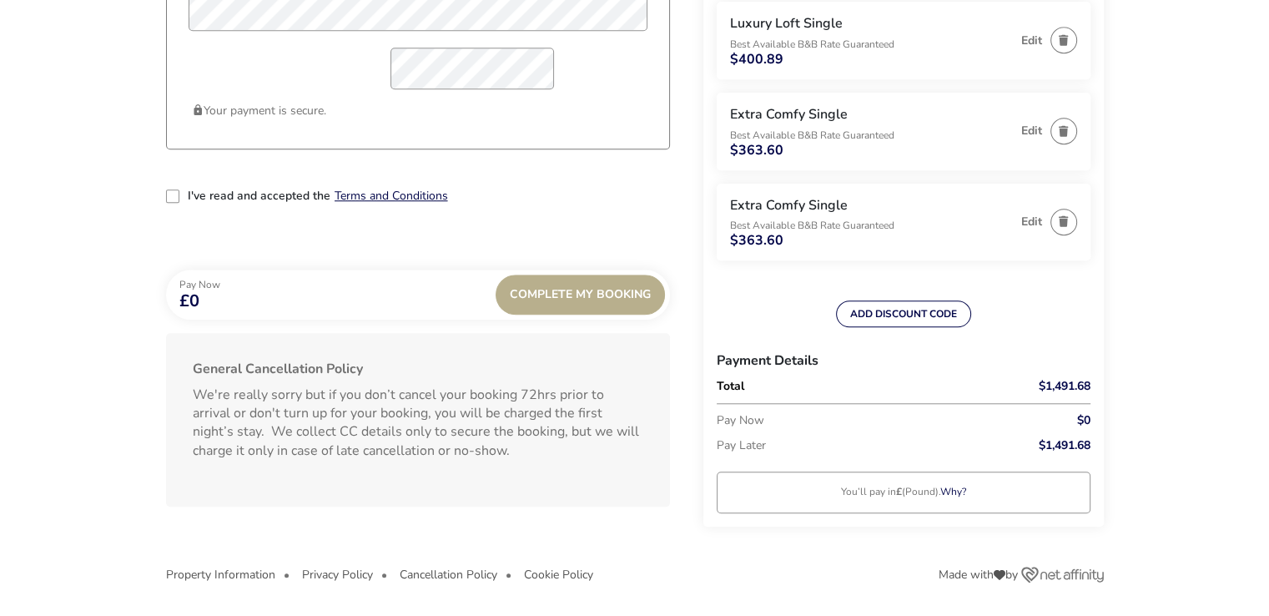
scroll to position [1444, 0]
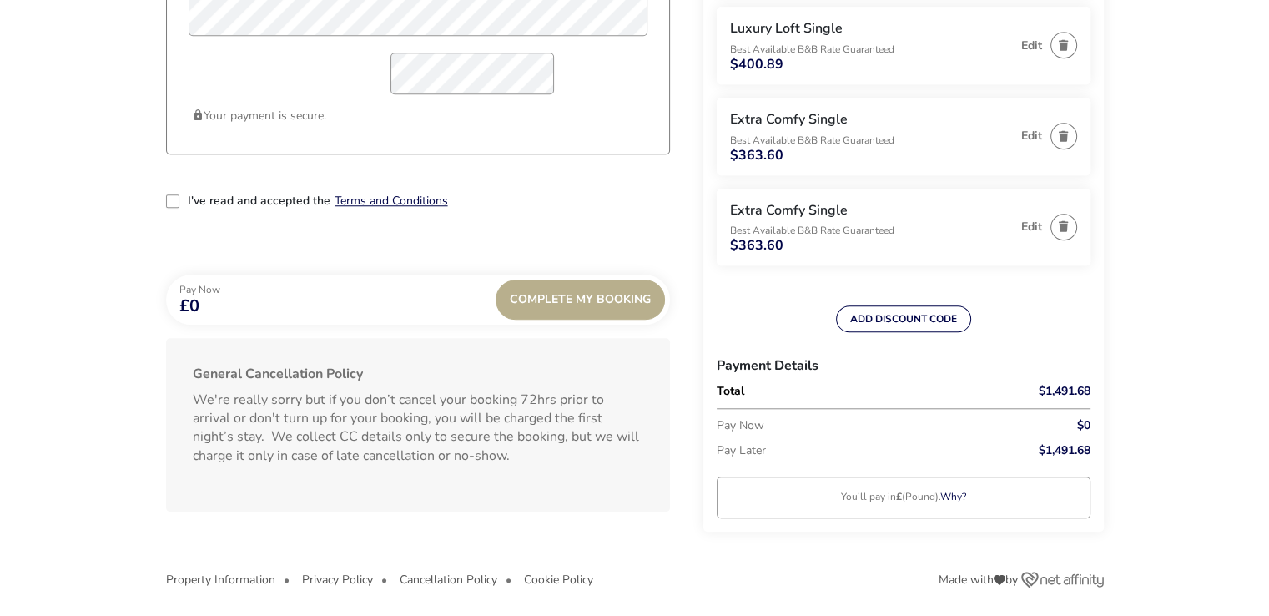
click at [691, 575] on ul "Property Information Privacy Policy Cancellation Policy Cookie Policy" at bounding box center [552, 579] width 773 height 13
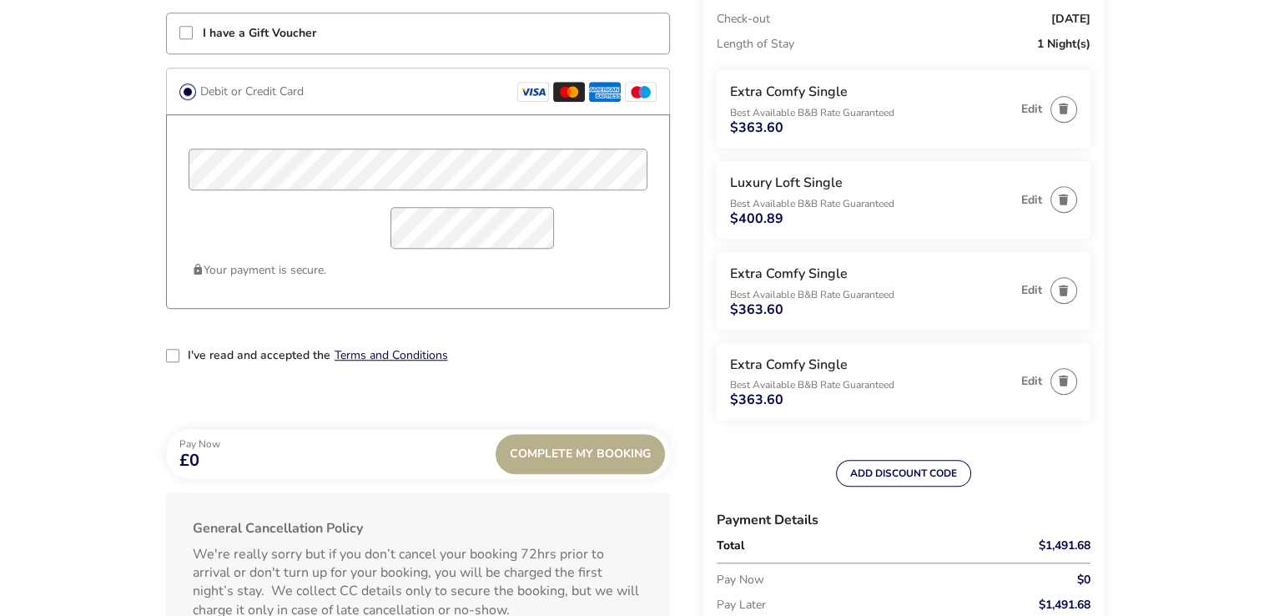
scroll to position [1285, 0]
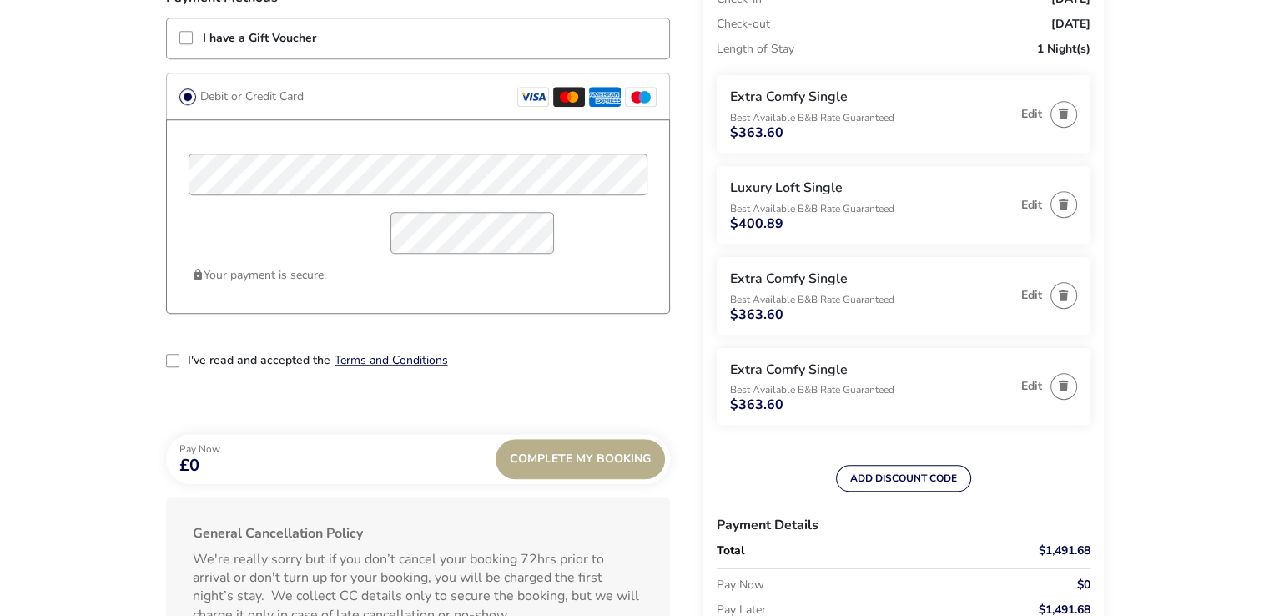
click at [179, 365] on div "2-term_condi" at bounding box center [173, 361] width 15 height 15
click at [168, 364] on div "2-term_condi" at bounding box center [172, 360] width 13 height 13
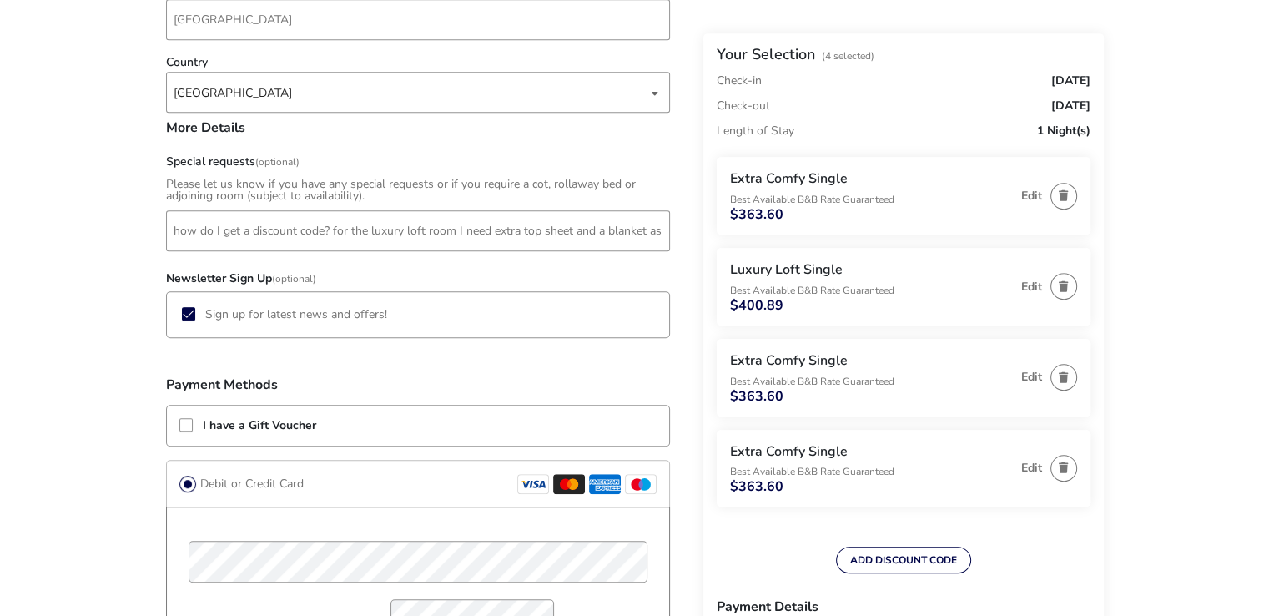
scroll to position [896, 0]
click at [666, 231] on input "how do I get a discount code? for the luxury loft room I need extra top sheet a…" at bounding box center [418, 232] width 504 height 41
click at [664, 231] on input "how do I get a discount code? for the luxury loft room I need extra top sheet a…" at bounding box center [418, 232] width 504 height 41
click at [568, 232] on input "how do I get a discount code? for the luxury loft room I need extra top sheet a…" at bounding box center [418, 232] width 504 height 41
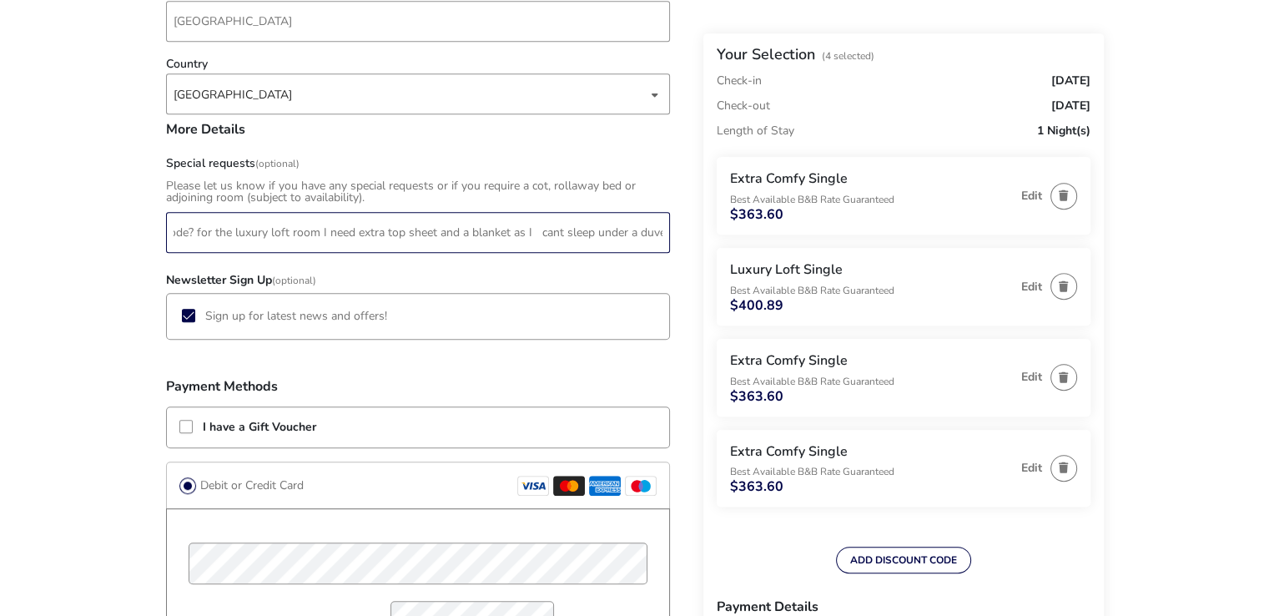
scroll to position [0, 140]
click at [529, 234] on input "how do I get a discount code? for the luxury loft room I need extra top sheet a…" at bounding box center [418, 232] width 504 height 41
click at [658, 233] on input "how do I get a discount code? for the luxury loft room I need extra top sheet a…" at bounding box center [418, 232] width 504 height 41
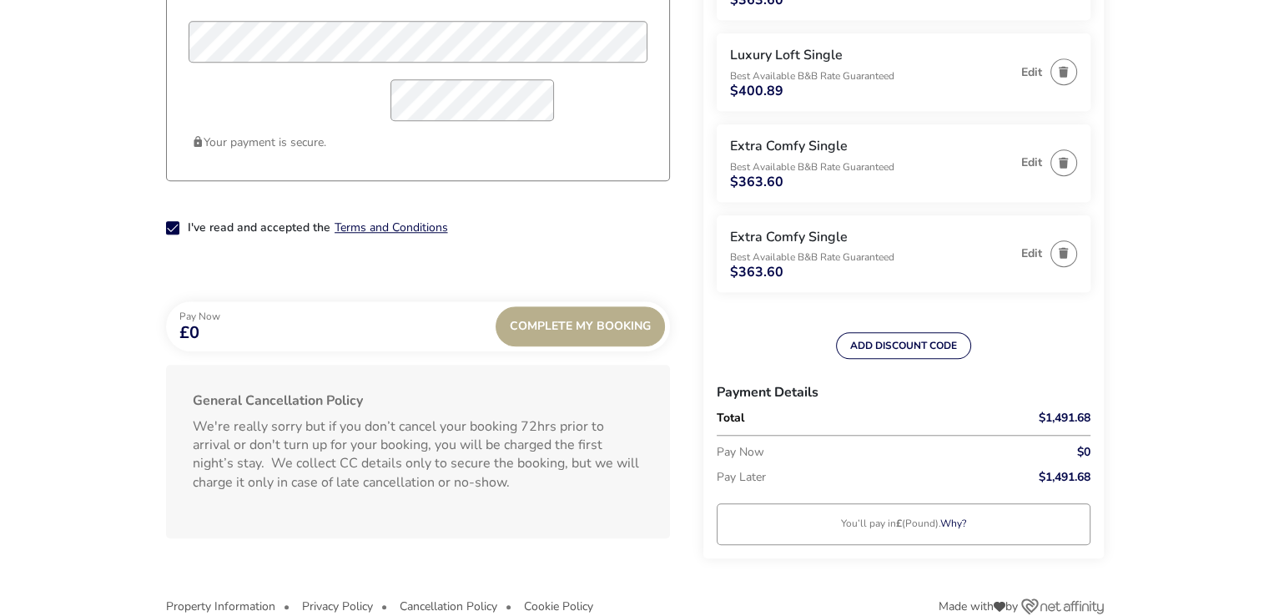
scroll to position [1450, 0]
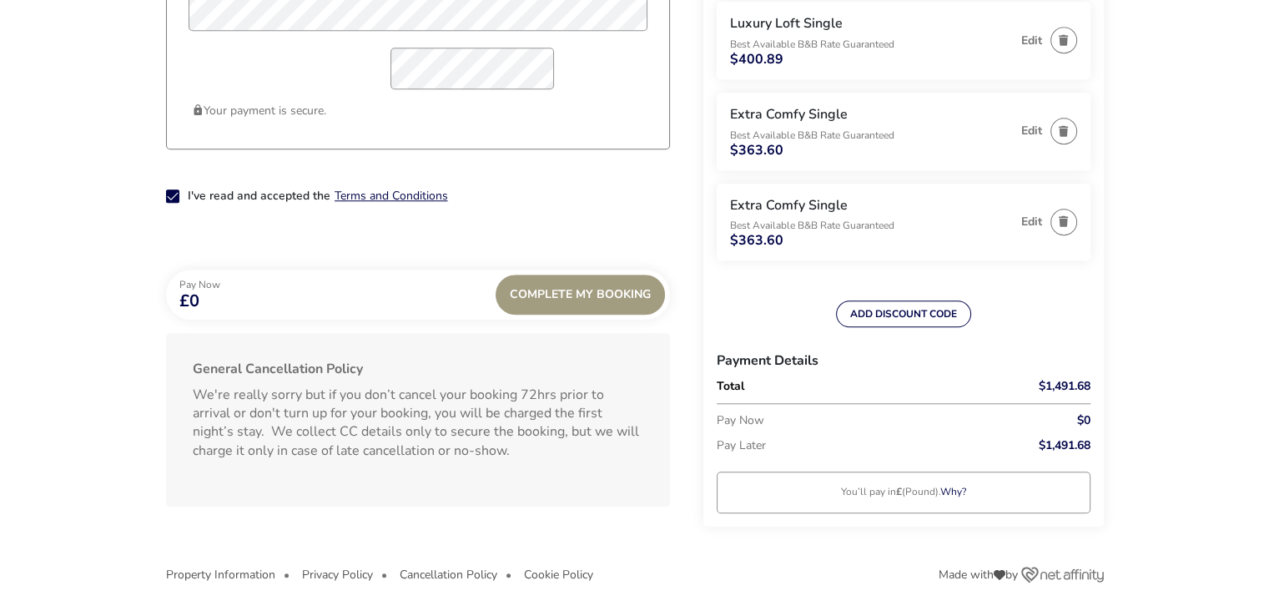
type input "how do I get a discount code? for the luxury loft room I need extra top sheet a…"
click at [581, 293] on div "Complete My Booking" at bounding box center [580, 295] width 169 height 40
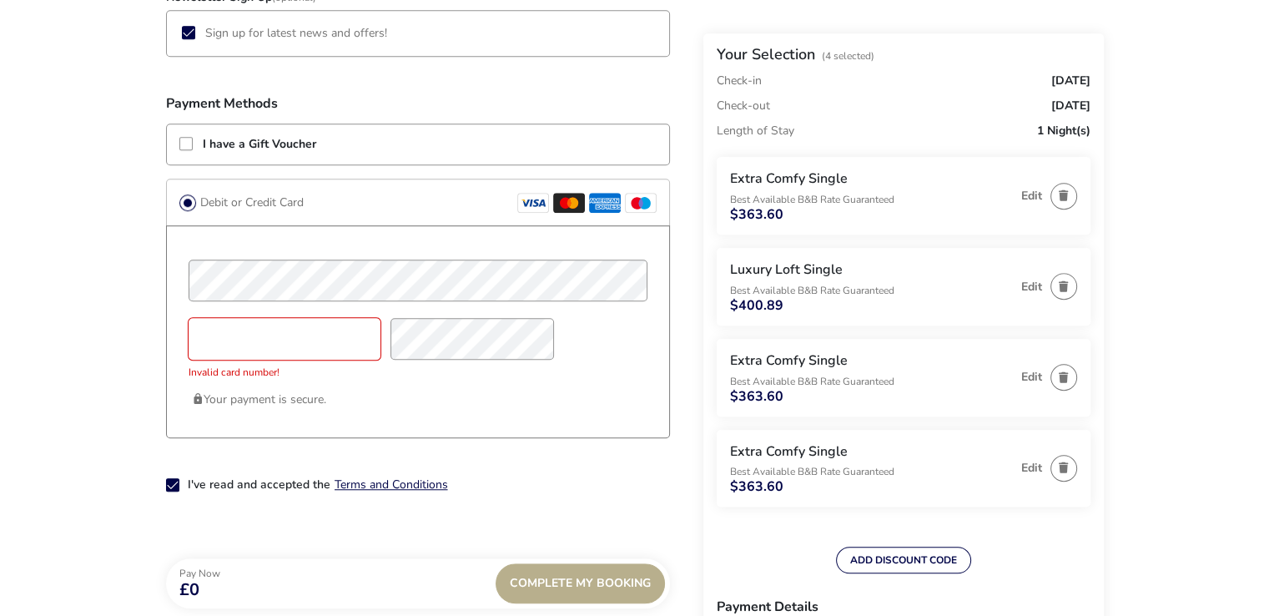
scroll to position [1177, 0]
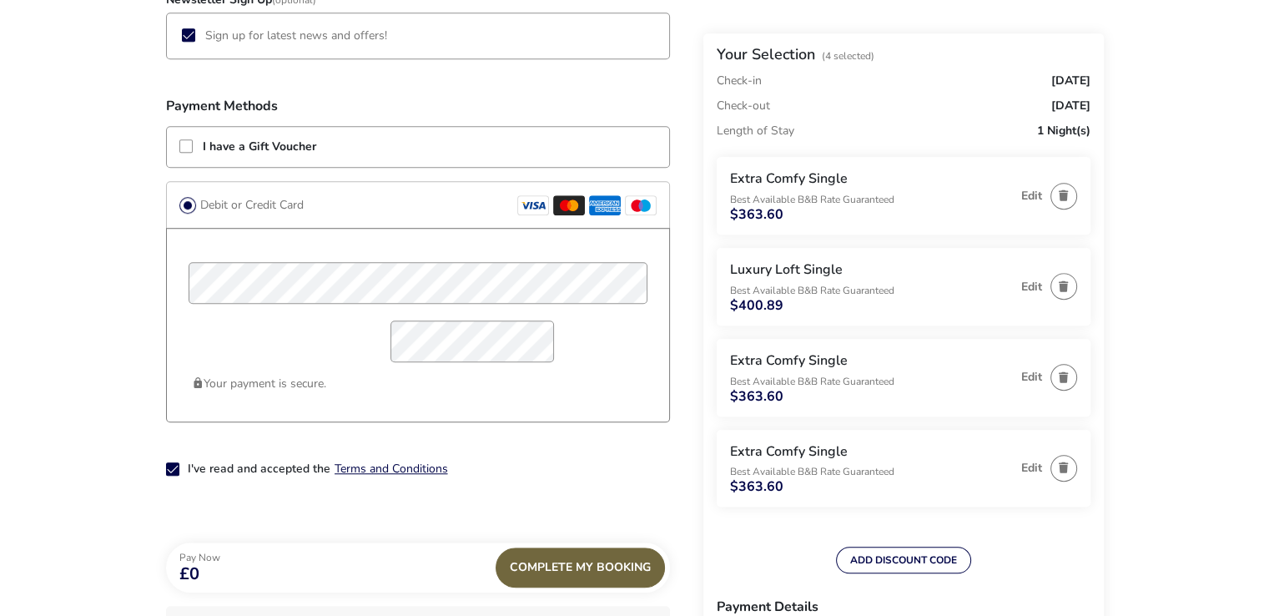
click at [572, 562] on div "Complete My Booking" at bounding box center [580, 567] width 169 height 40
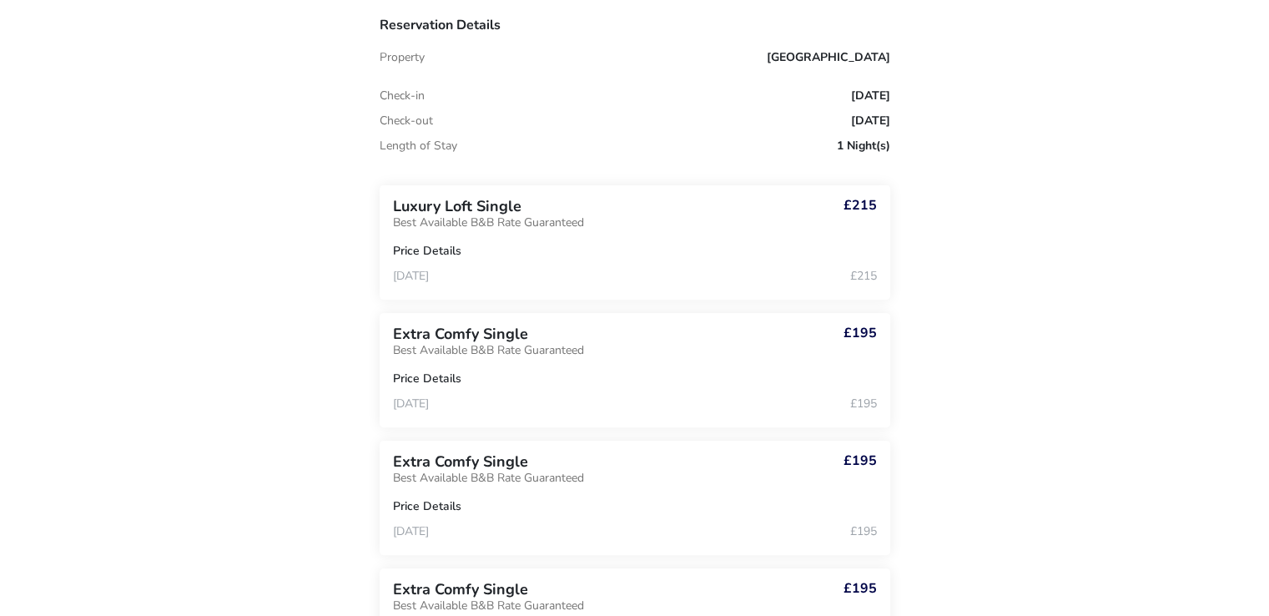
scroll to position [537, 0]
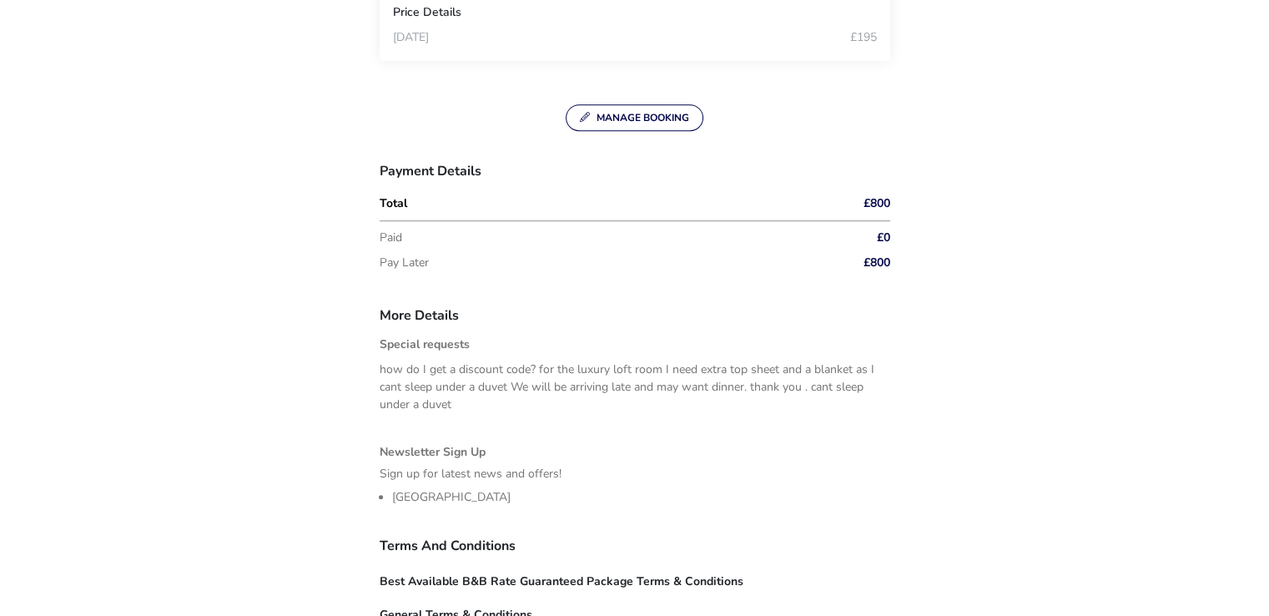
scroll to position [1180, 0]
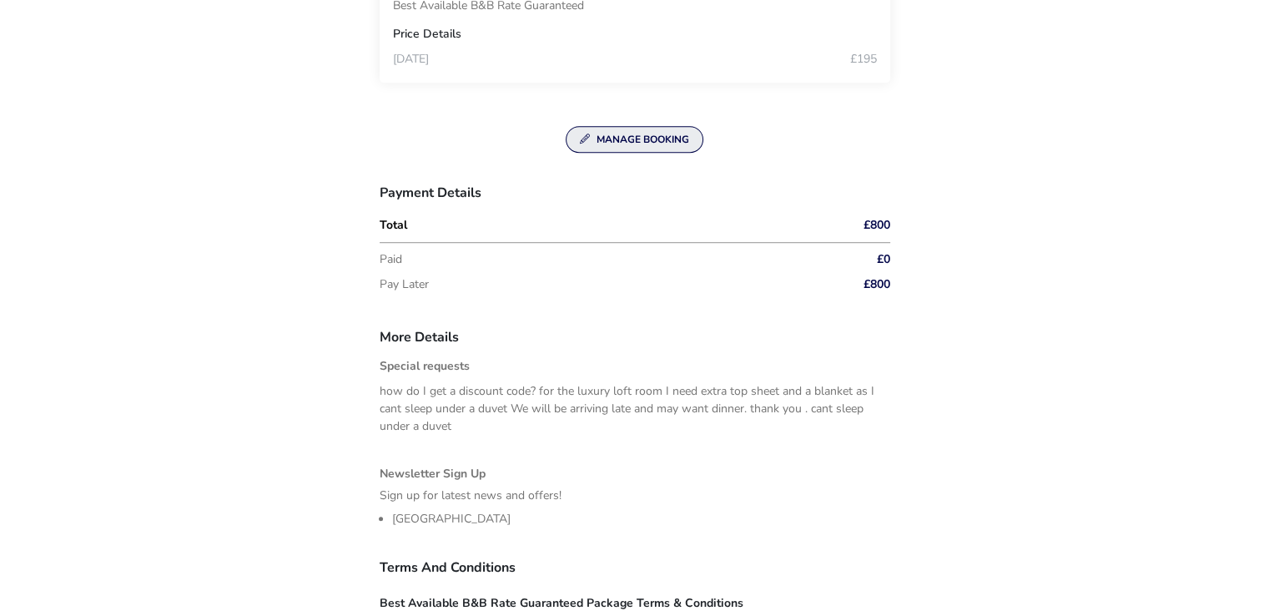
click at [605, 134] on button "Manage Booking" at bounding box center [635, 139] width 138 height 27
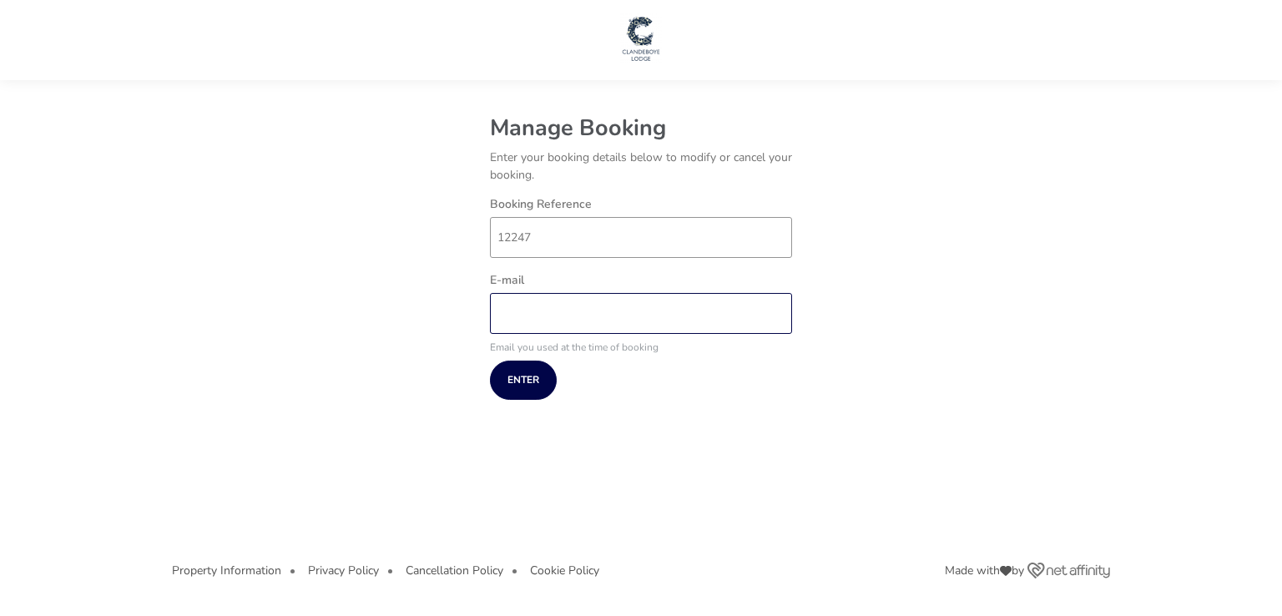
click at [501, 308] on input "E-mail" at bounding box center [641, 313] width 302 height 41
type input "[PERSON_NAME][EMAIL_ADDRESS][PERSON_NAME][DOMAIN_NAME]"
click at [529, 382] on button "Enter" at bounding box center [523, 379] width 67 height 39
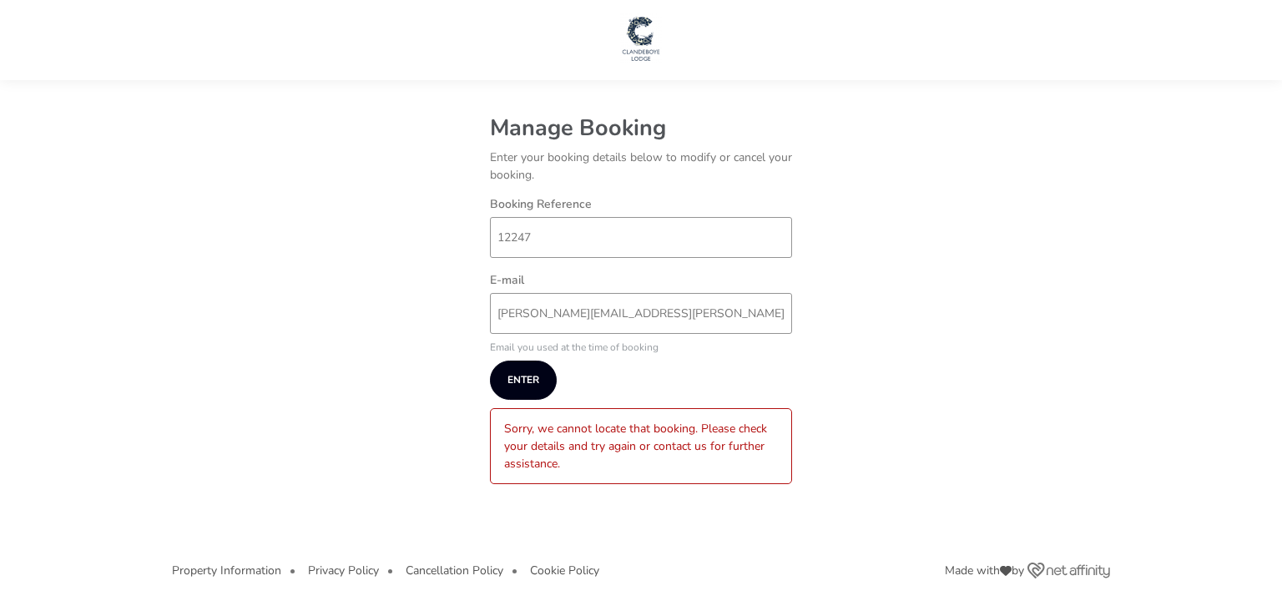
click at [527, 380] on button "Enter" at bounding box center [523, 379] width 67 height 39
click at [668, 317] on input "[PERSON_NAME][EMAIL_ADDRESS][PERSON_NAME][DOMAIN_NAME]" at bounding box center [641, 313] width 302 height 41
click at [554, 237] on input "12247" at bounding box center [641, 237] width 302 height 41
click at [516, 370] on button "Enter" at bounding box center [523, 379] width 67 height 39
click at [629, 472] on div "Sorry, we cannot locate that booking. Please check your details and try again o…" at bounding box center [641, 446] width 302 height 76
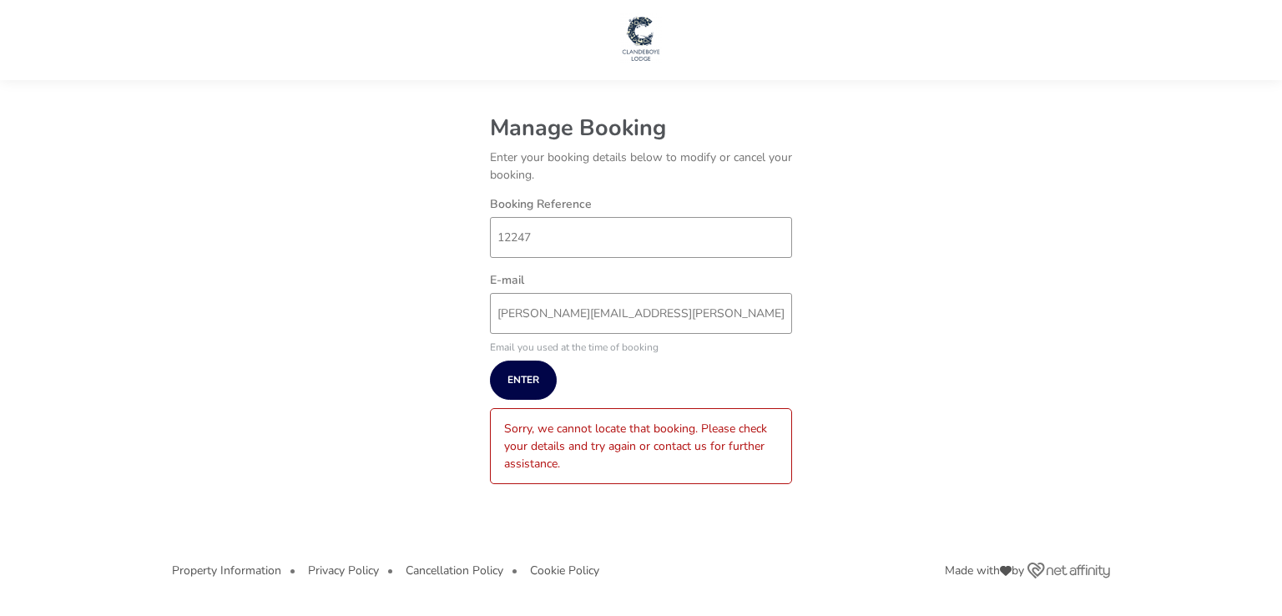
click at [568, 460] on div "Sorry, we cannot locate that booking. Please check your details and try again o…" at bounding box center [641, 446] width 302 height 76
click at [551, 446] on div "Sorry, we cannot locate that booking. Please check your details and try again o…" at bounding box center [641, 446] width 302 height 76
click at [534, 384] on button "Enter" at bounding box center [523, 379] width 67 height 39
